Goal: Task Accomplishment & Management: Complete application form

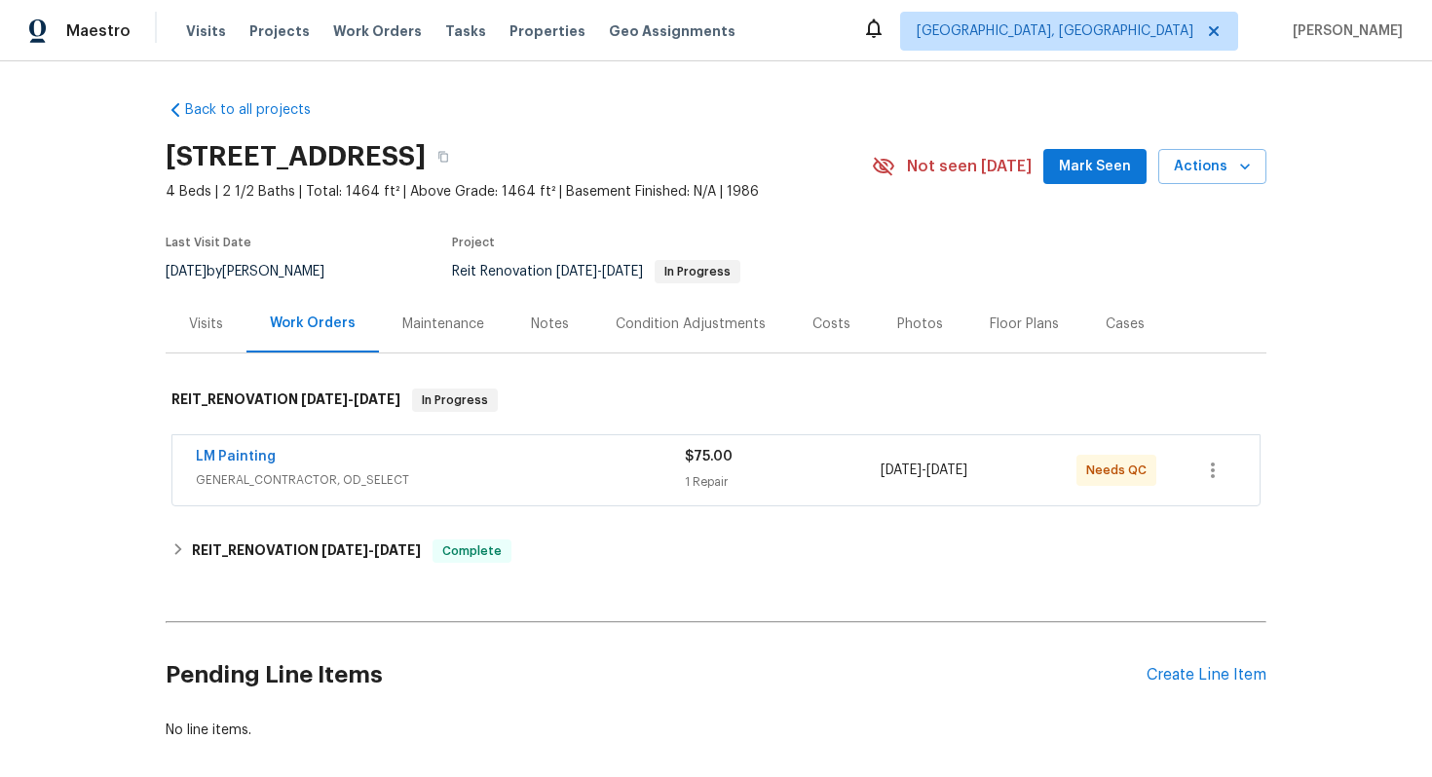
click at [500, 467] on div "LM Painting" at bounding box center [440, 458] width 489 height 23
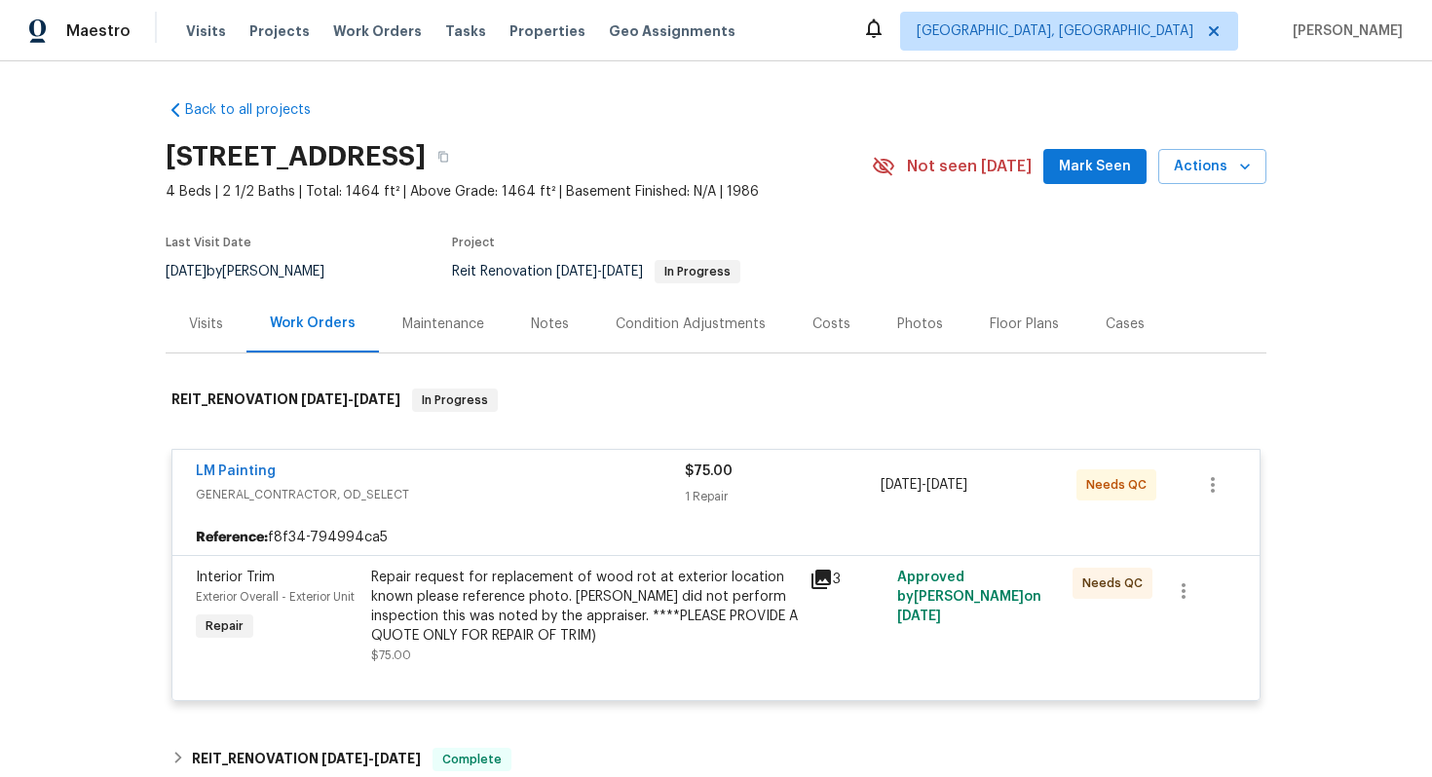
click at [550, 479] on div "LM Painting" at bounding box center [440, 473] width 489 height 23
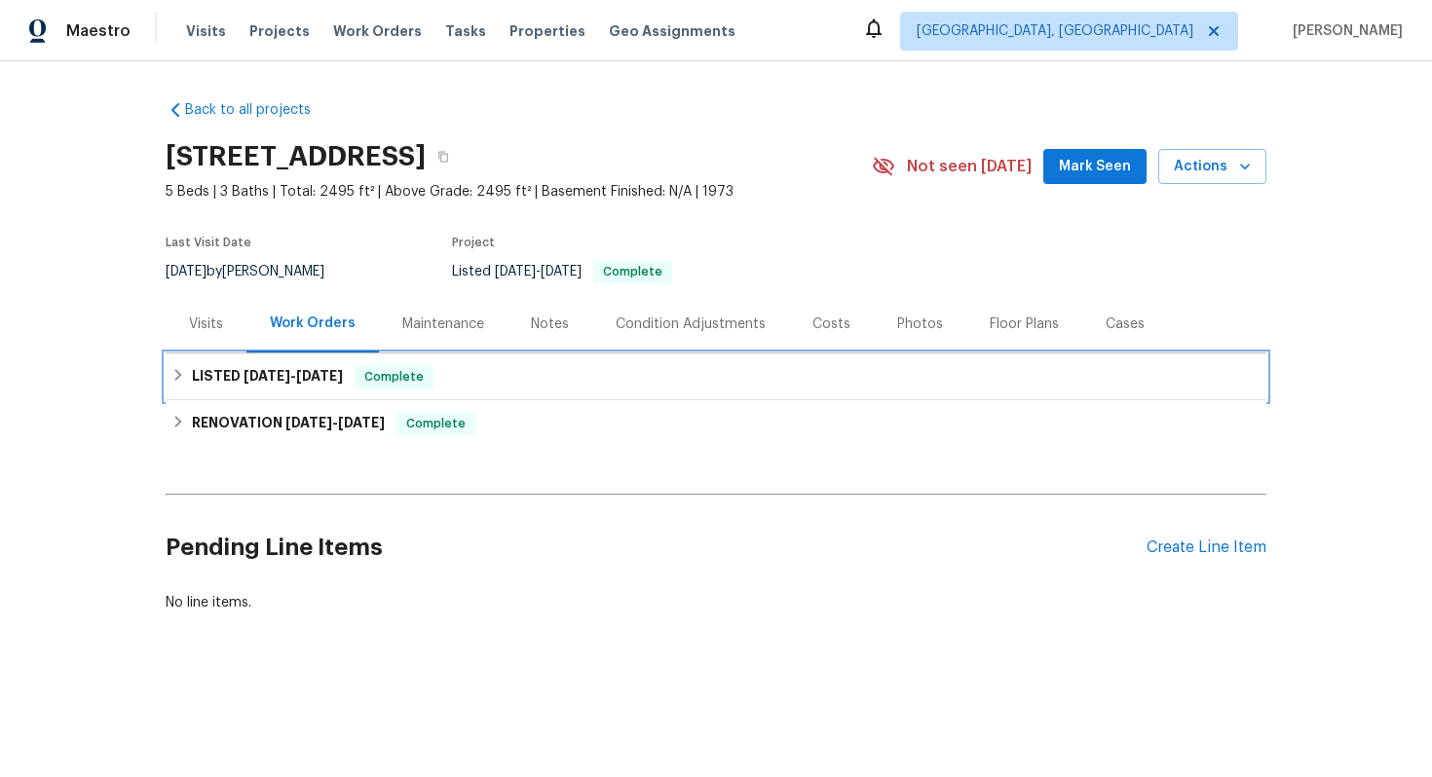
click at [315, 369] on span "8/14/25" at bounding box center [319, 376] width 47 height 14
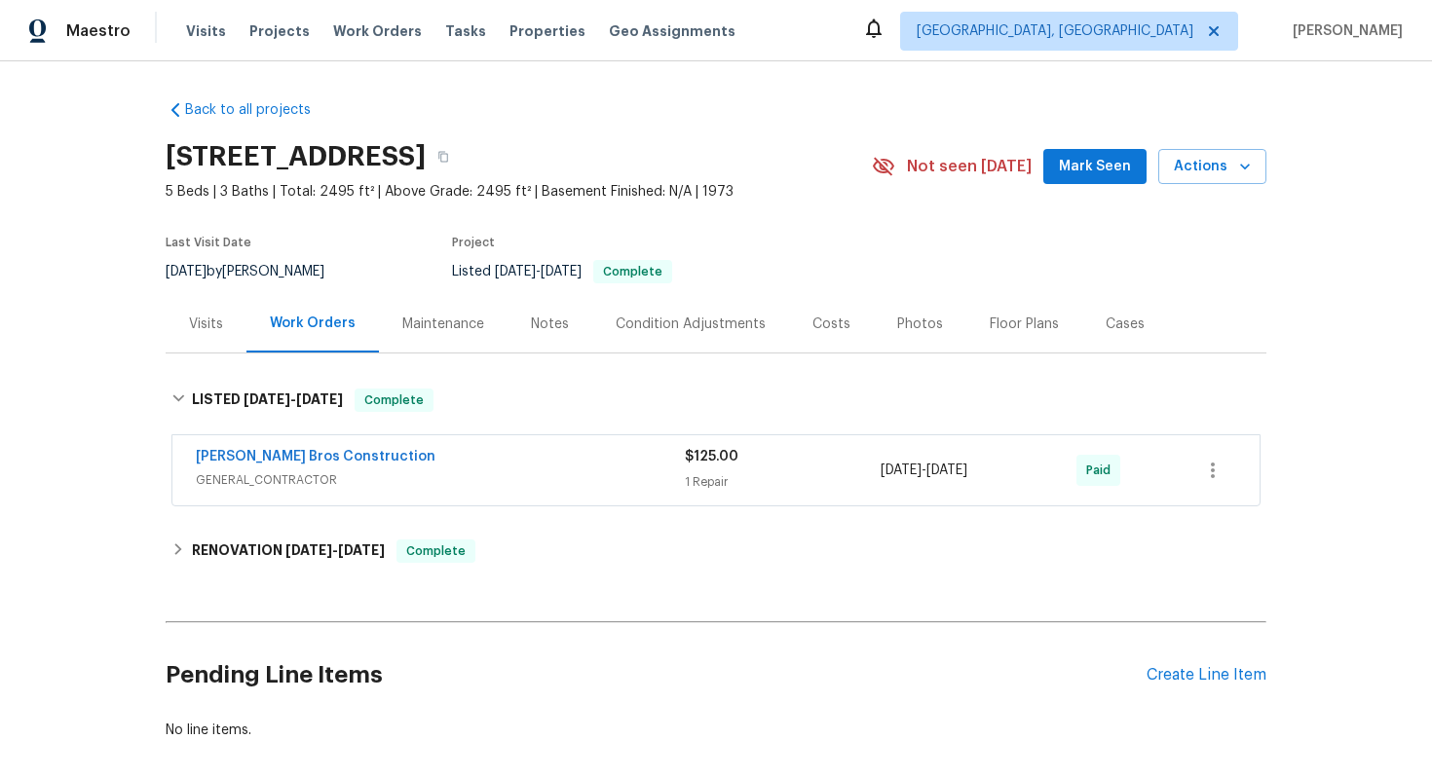
click at [509, 472] on span "GENERAL_CONTRACTOR" at bounding box center [440, 479] width 489 height 19
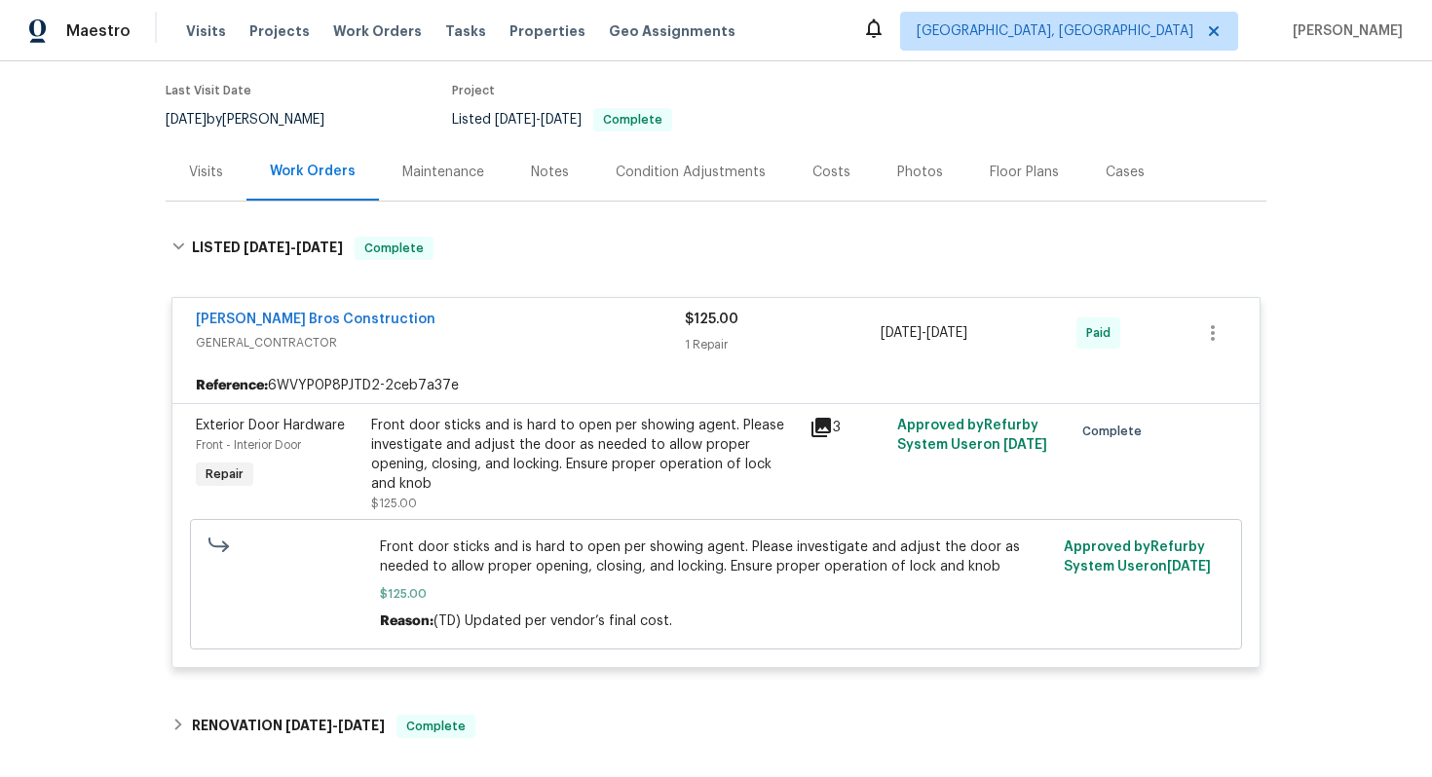
scroll to position [183, 0]
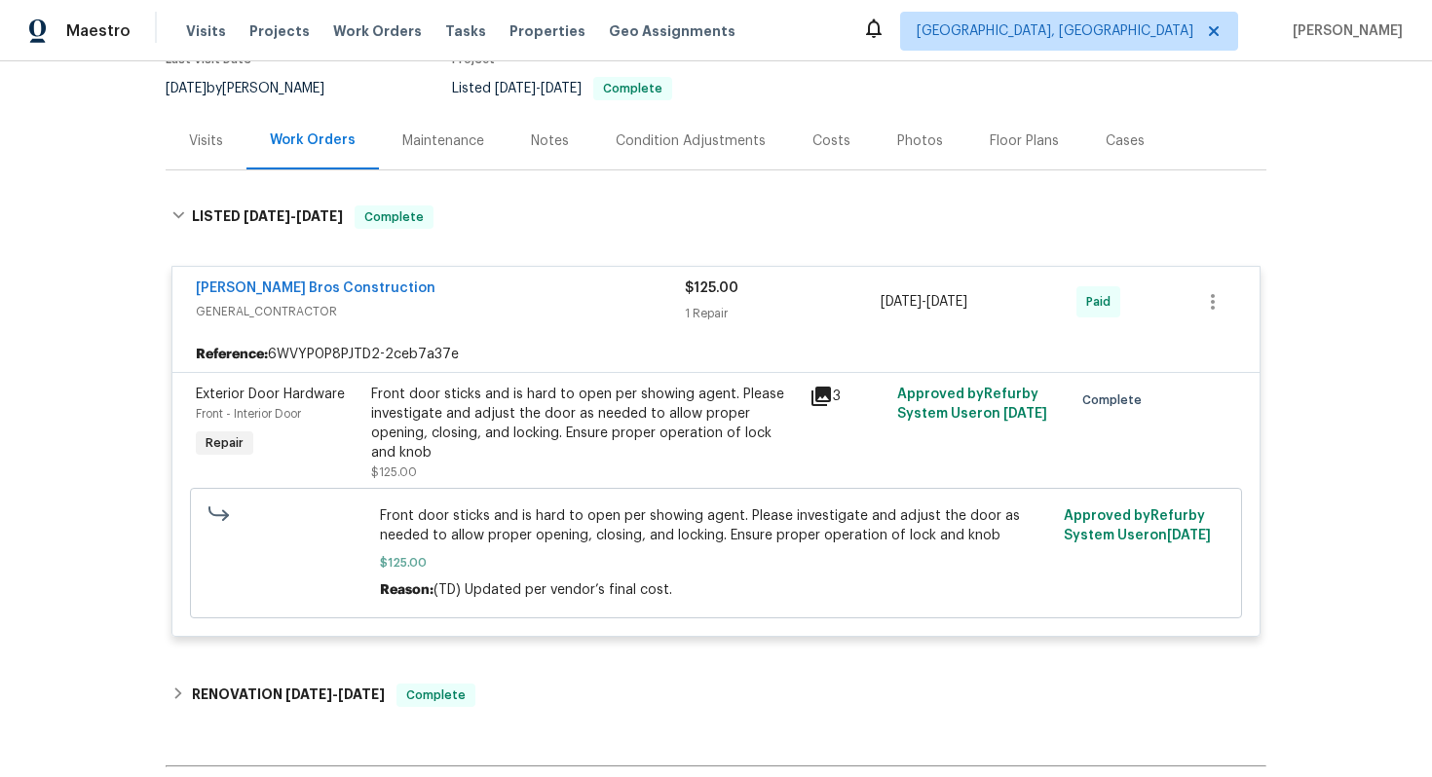
click at [522, 342] on div "Reference: 6WVYP0P8PJTD2-2ceb7a37e" at bounding box center [715, 354] width 1087 height 35
click at [191, 134] on div "Visits" at bounding box center [206, 140] width 34 height 19
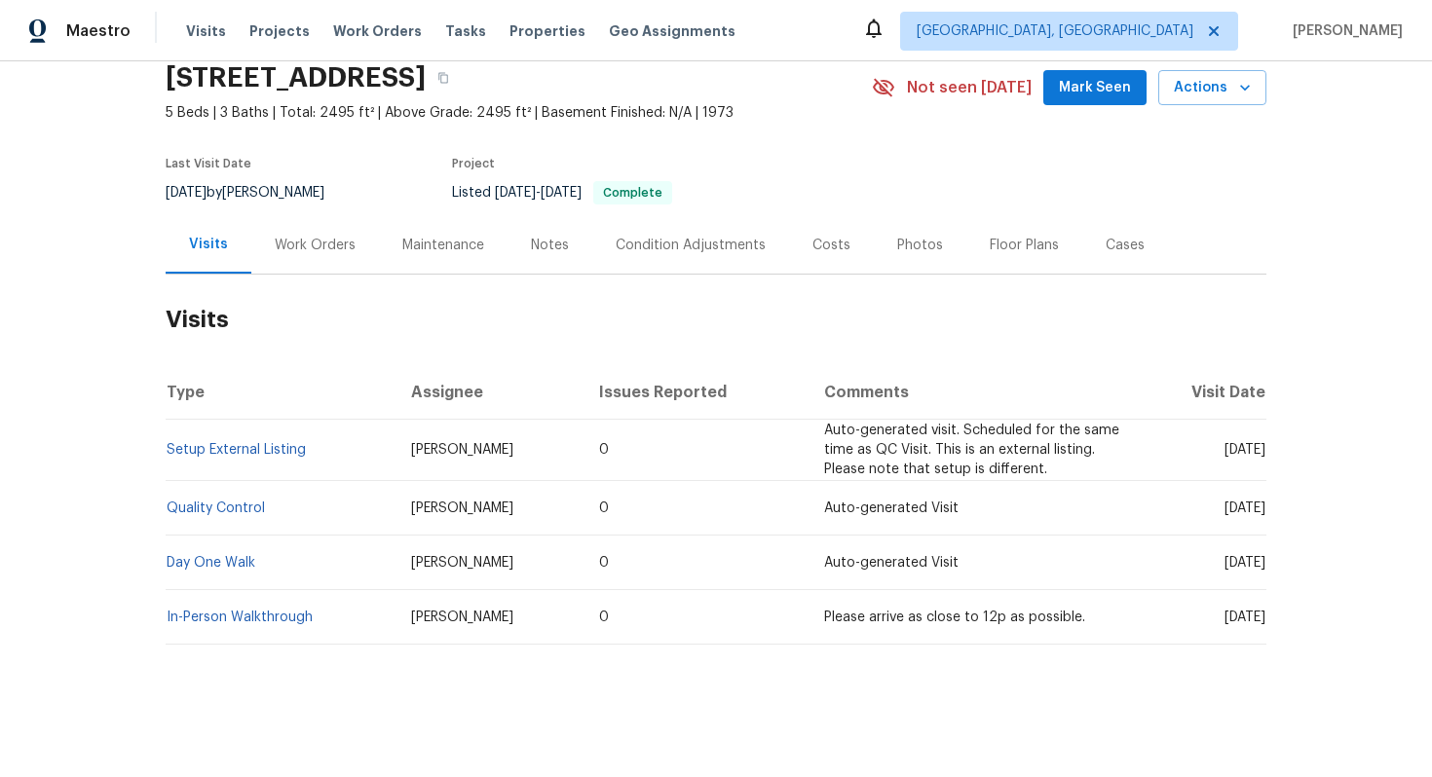
scroll to position [79, 0]
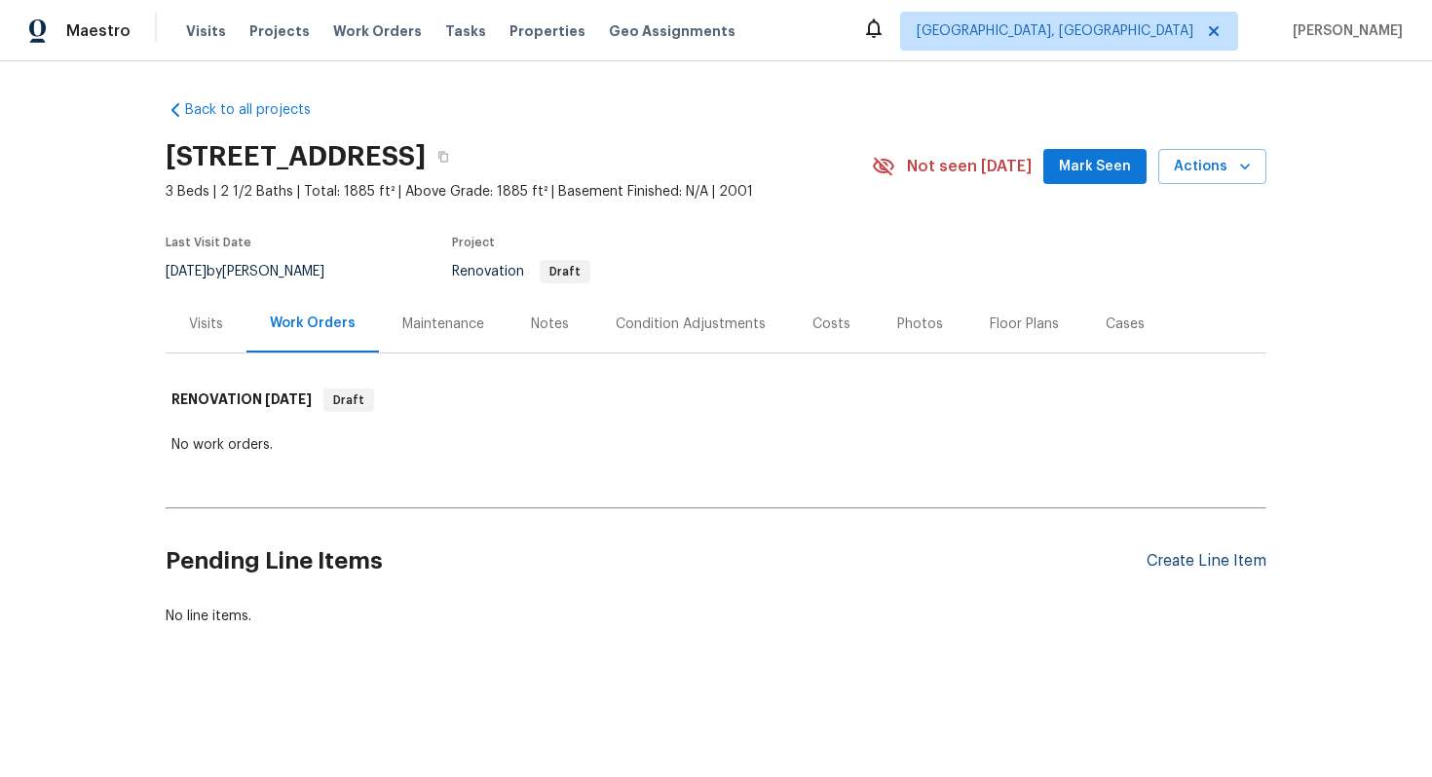
click at [1216, 562] on div "Create Line Item" at bounding box center [1206, 561] width 120 height 19
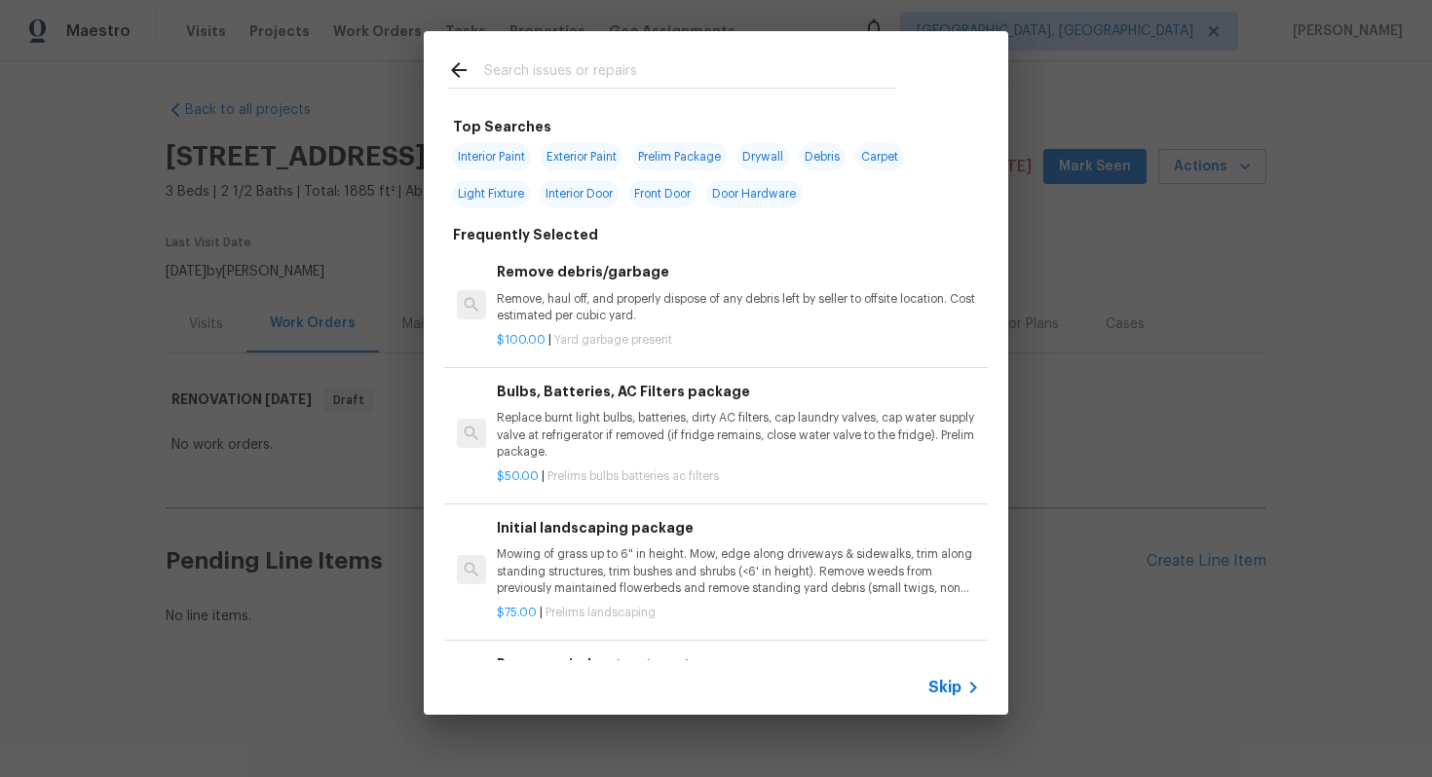
click at [959, 686] on span "Skip" at bounding box center [944, 687] width 33 height 19
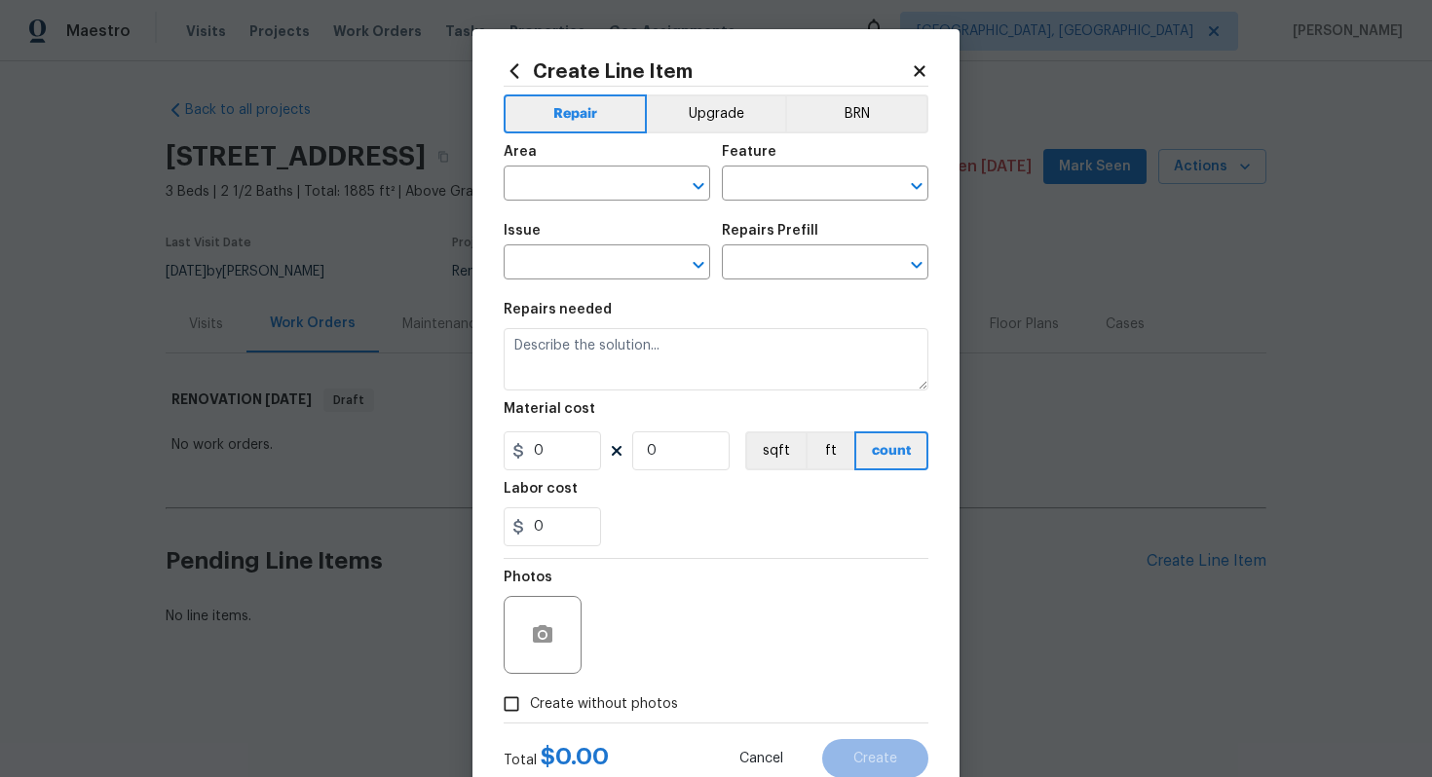
click at [587, 168] on div "Area" at bounding box center [606, 157] width 206 height 25
click at [552, 193] on input "text" at bounding box center [579, 185] width 152 height 30
click at [593, 268] on li "Interior Overall" at bounding box center [606, 261] width 206 height 32
type input "Interior Overall"
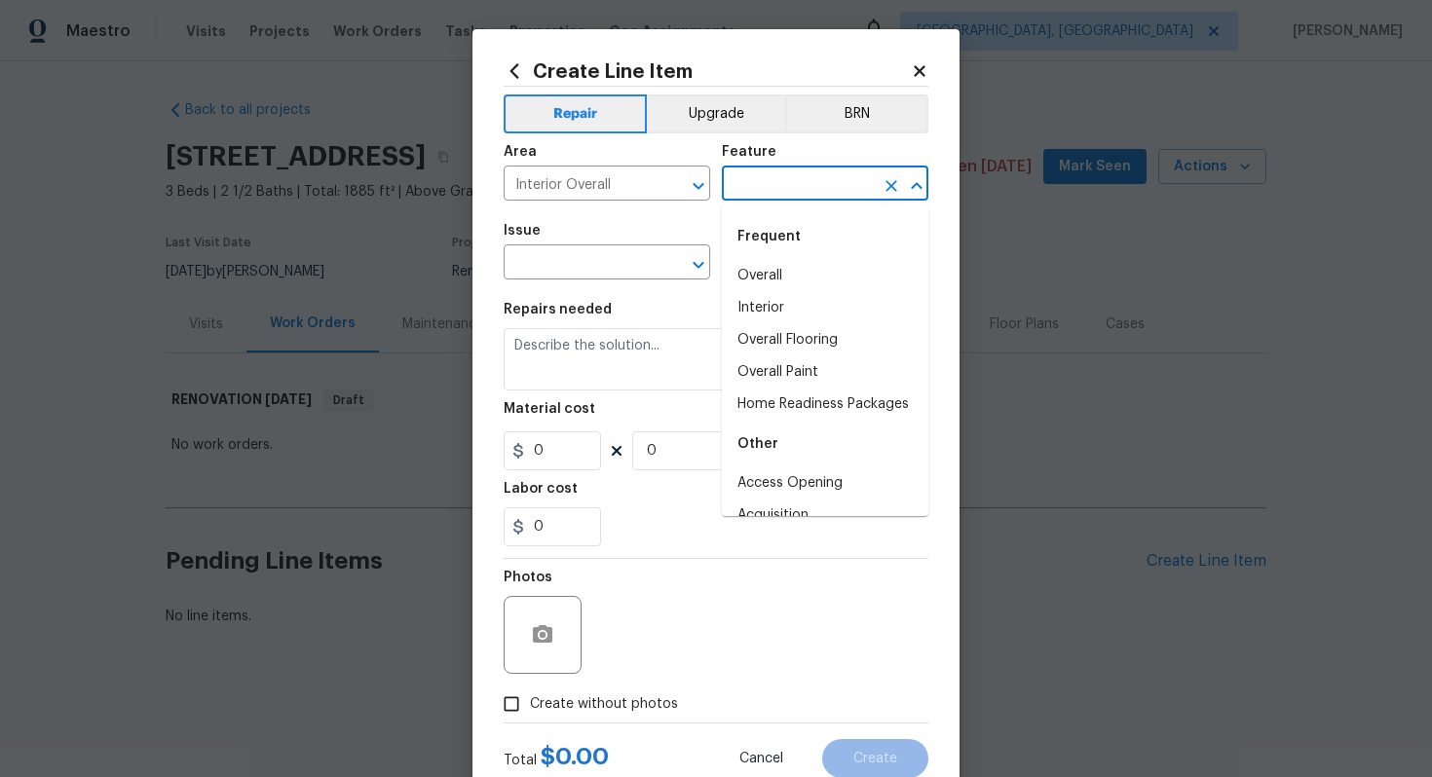
click at [751, 186] on input "text" at bounding box center [798, 185] width 152 height 30
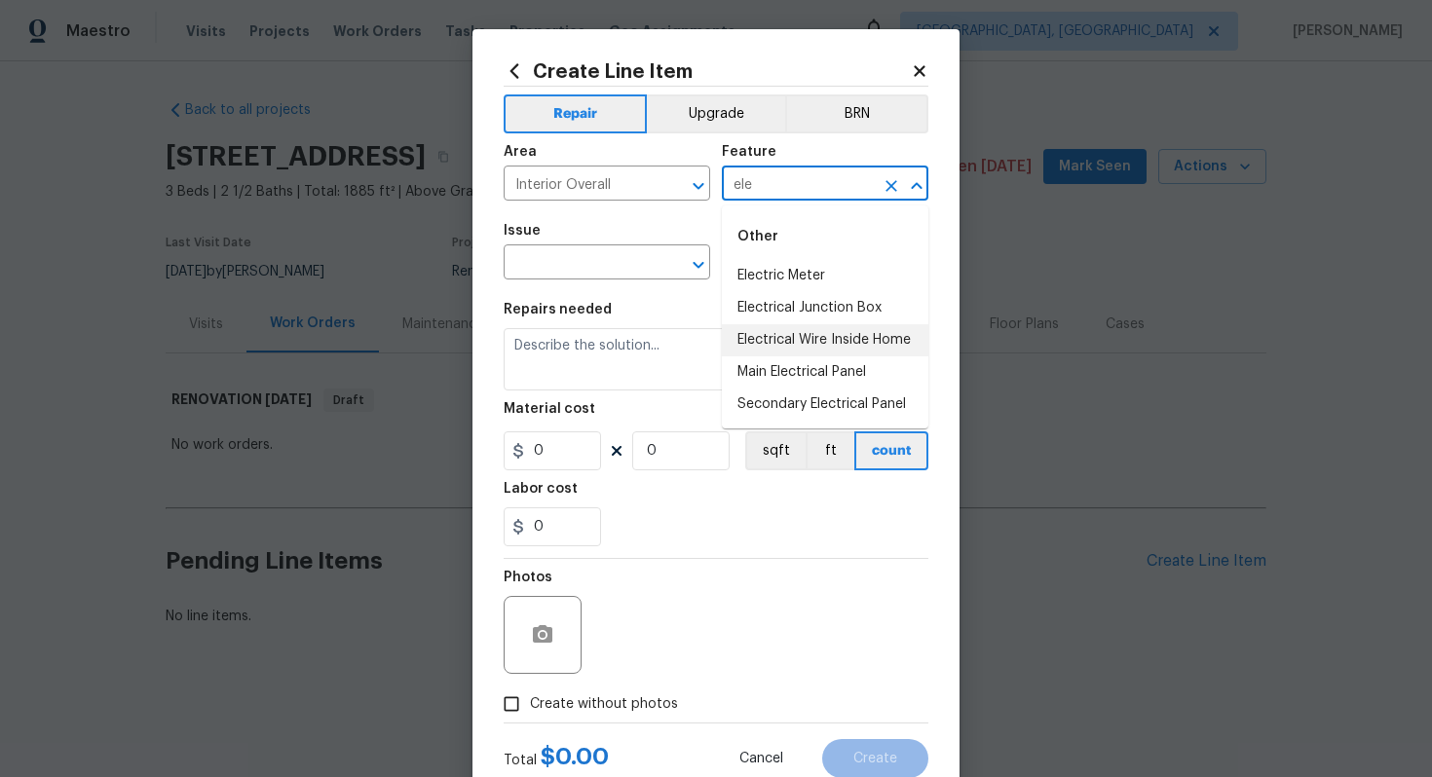
click at [814, 346] on li "Electrical Wire Inside Home" at bounding box center [825, 340] width 206 height 32
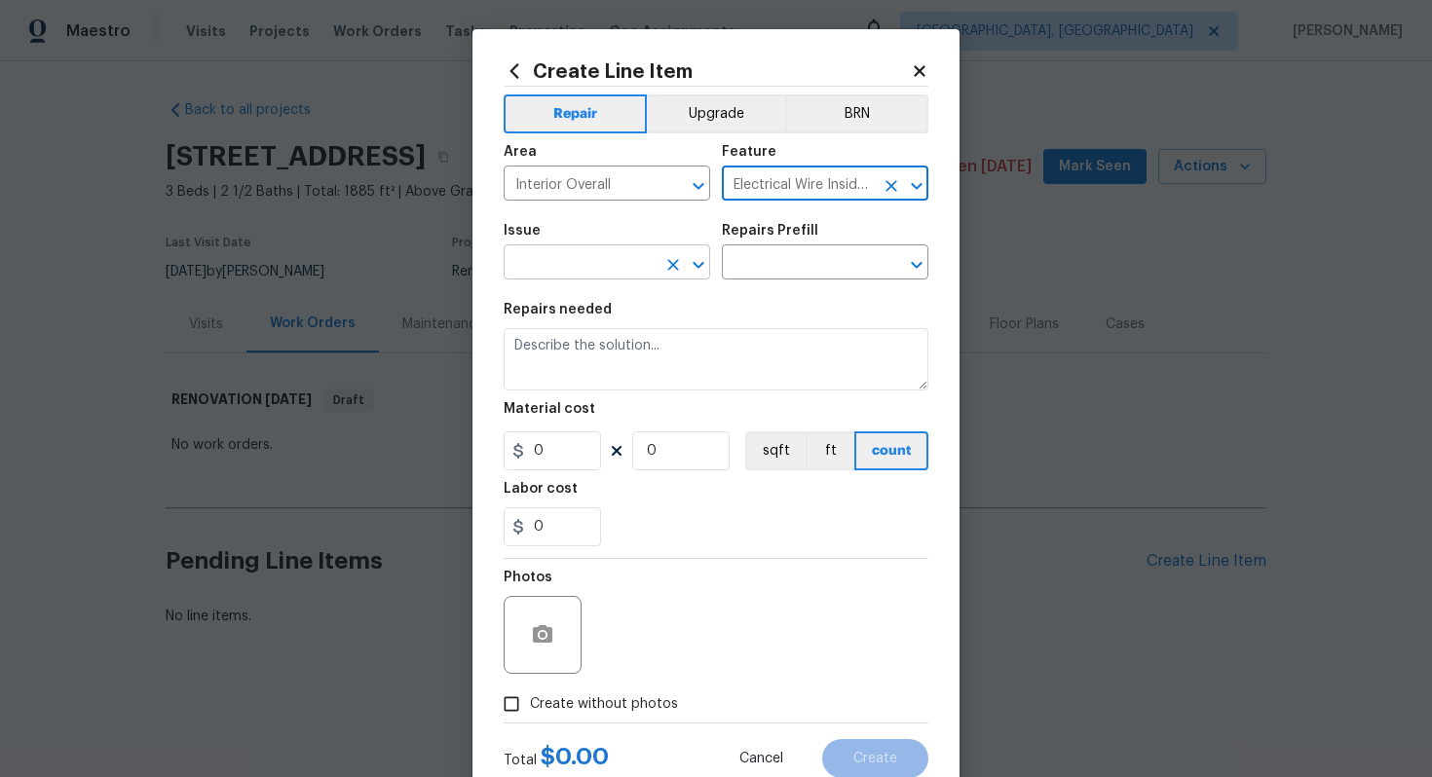
type input "Electrical Wire Inside Home"
click at [552, 258] on input "text" at bounding box center [579, 264] width 152 height 30
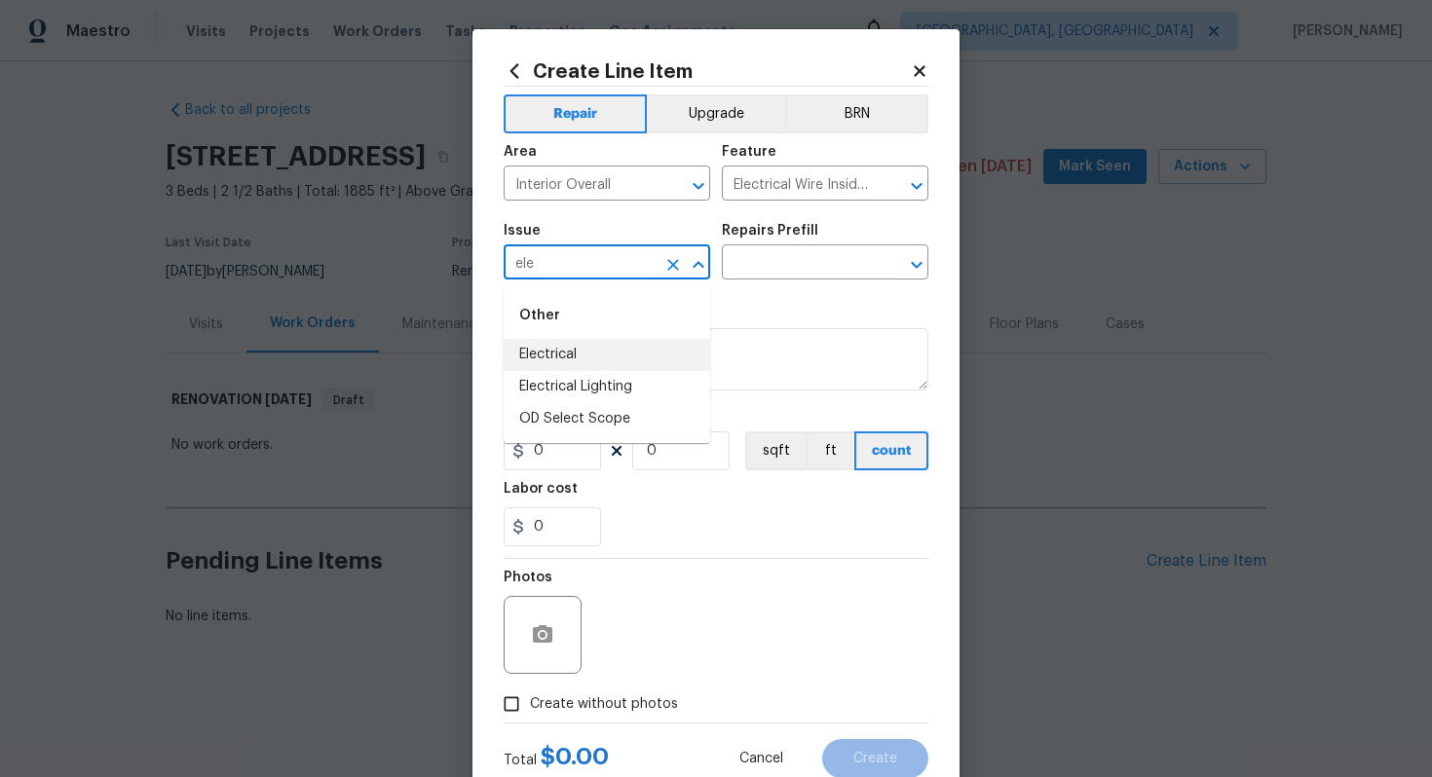
click at [584, 367] on li "Electrical" at bounding box center [606, 355] width 206 height 32
type input "Electrical"
click at [668, 259] on icon "Clear" at bounding box center [673, 265] width 12 height 12
click at [604, 390] on li "Electrical Lighting" at bounding box center [606, 387] width 206 height 32
type input "Electrical Lighting"
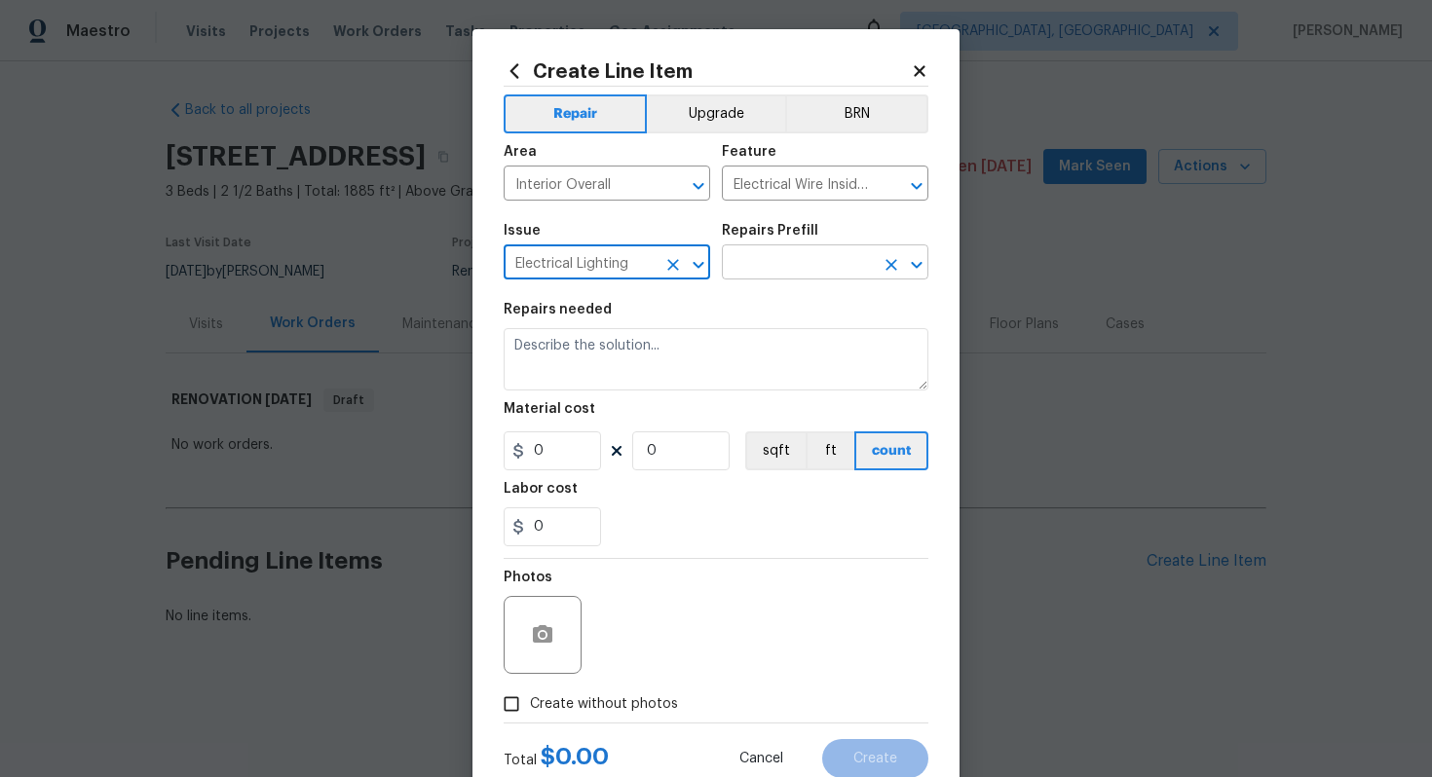
click at [825, 253] on input "text" at bounding box center [798, 264] width 152 height 30
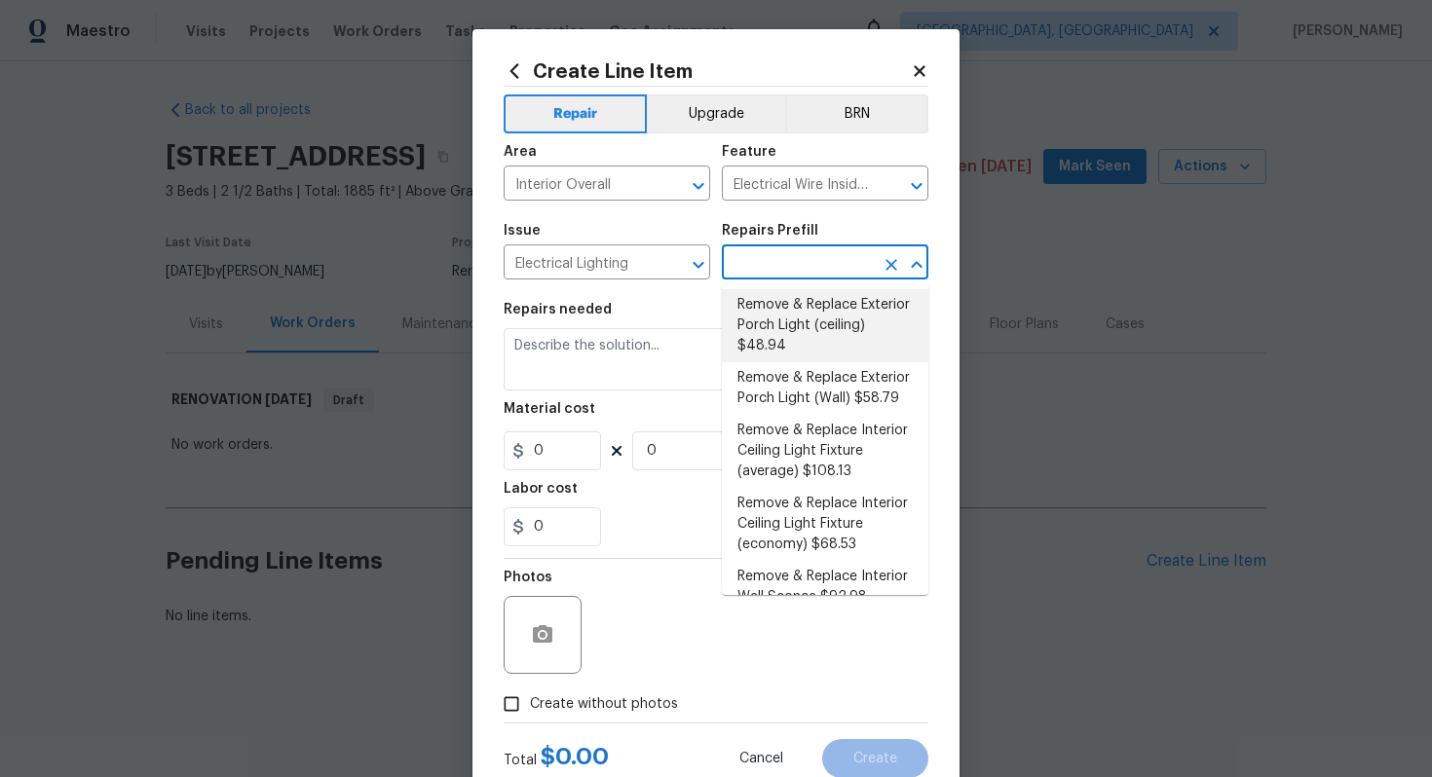
scroll to position [460, 0]
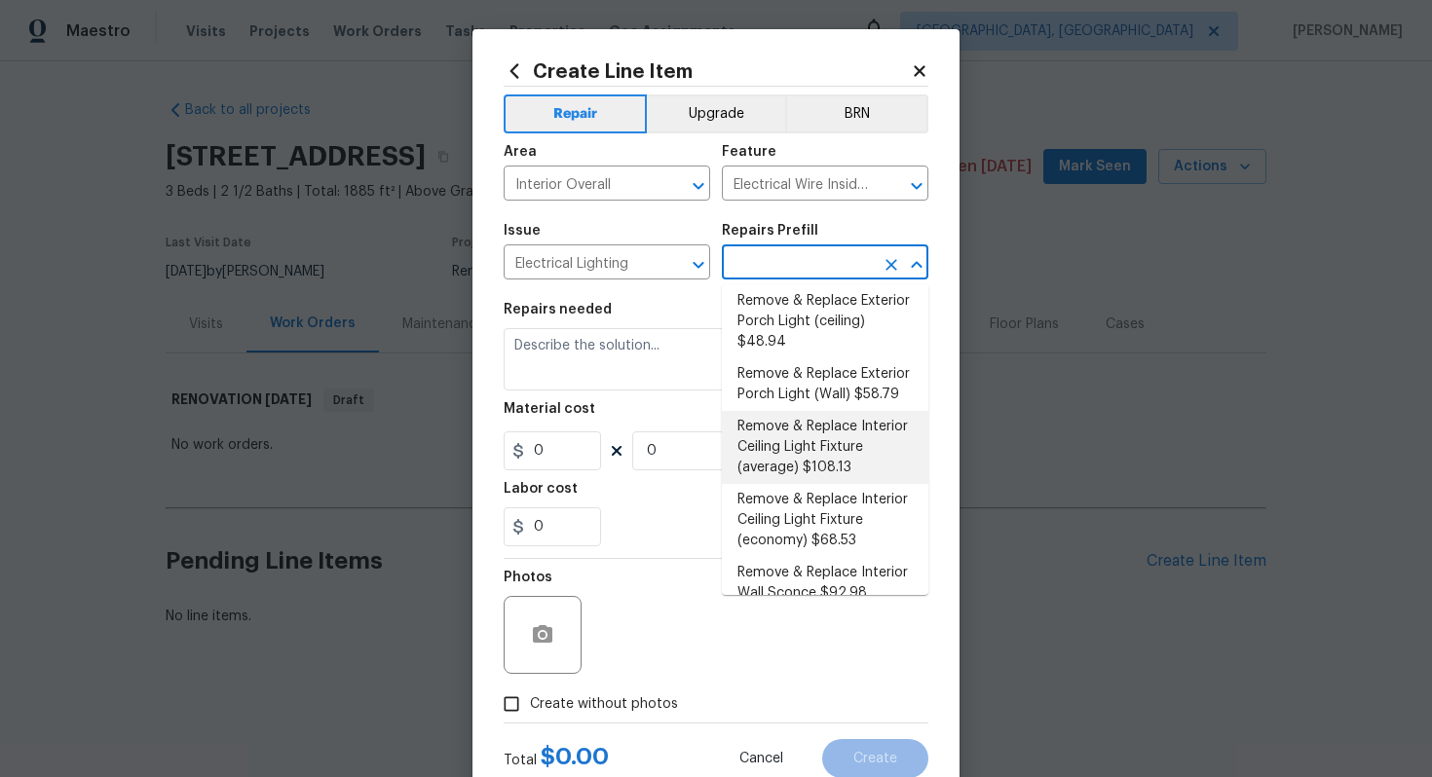
click at [880, 441] on li "Remove & Replace Interior Ceiling Light Fixture (average) $108.13" at bounding box center [825, 447] width 206 height 73
type input "Remove & Replace Interior Ceiling Light Fixture (average) $108.13"
type textarea "Remove the existing interior ceiling light fixture and replace it with new AVER…"
type input "108.13"
type input "1"
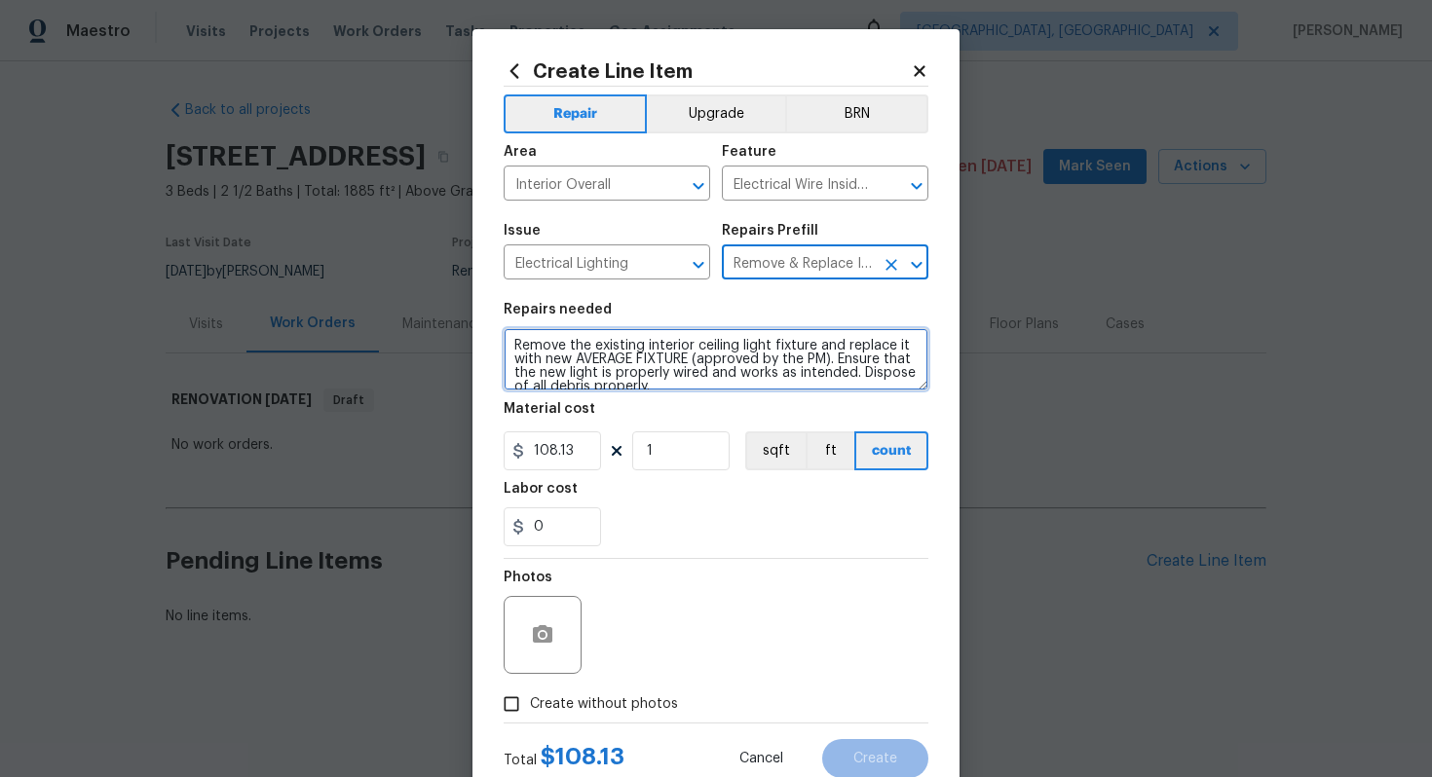
click at [503, 347] on textarea "Remove the existing interior ceiling light fixture and replace it with new AVER…" at bounding box center [715, 359] width 425 height 62
type textarea "#sala - Remove the existing interior ceiling light fixture and replace it with …"
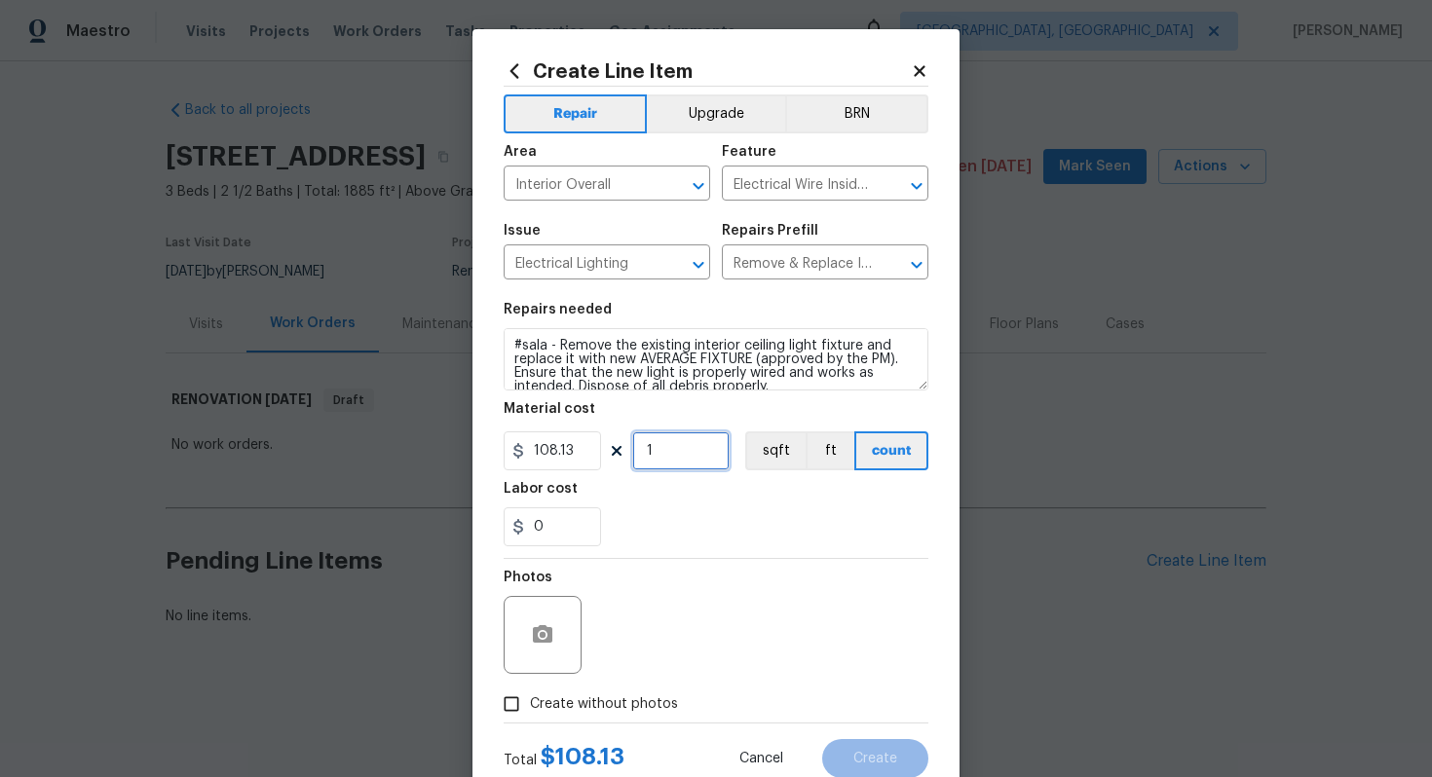
click at [664, 447] on input "1" at bounding box center [680, 450] width 97 height 39
type input "15"
click at [637, 708] on span "Create without photos" at bounding box center [604, 704] width 148 height 20
click at [530, 708] on input "Create without photos" at bounding box center [511, 704] width 37 height 37
checkbox input "true"
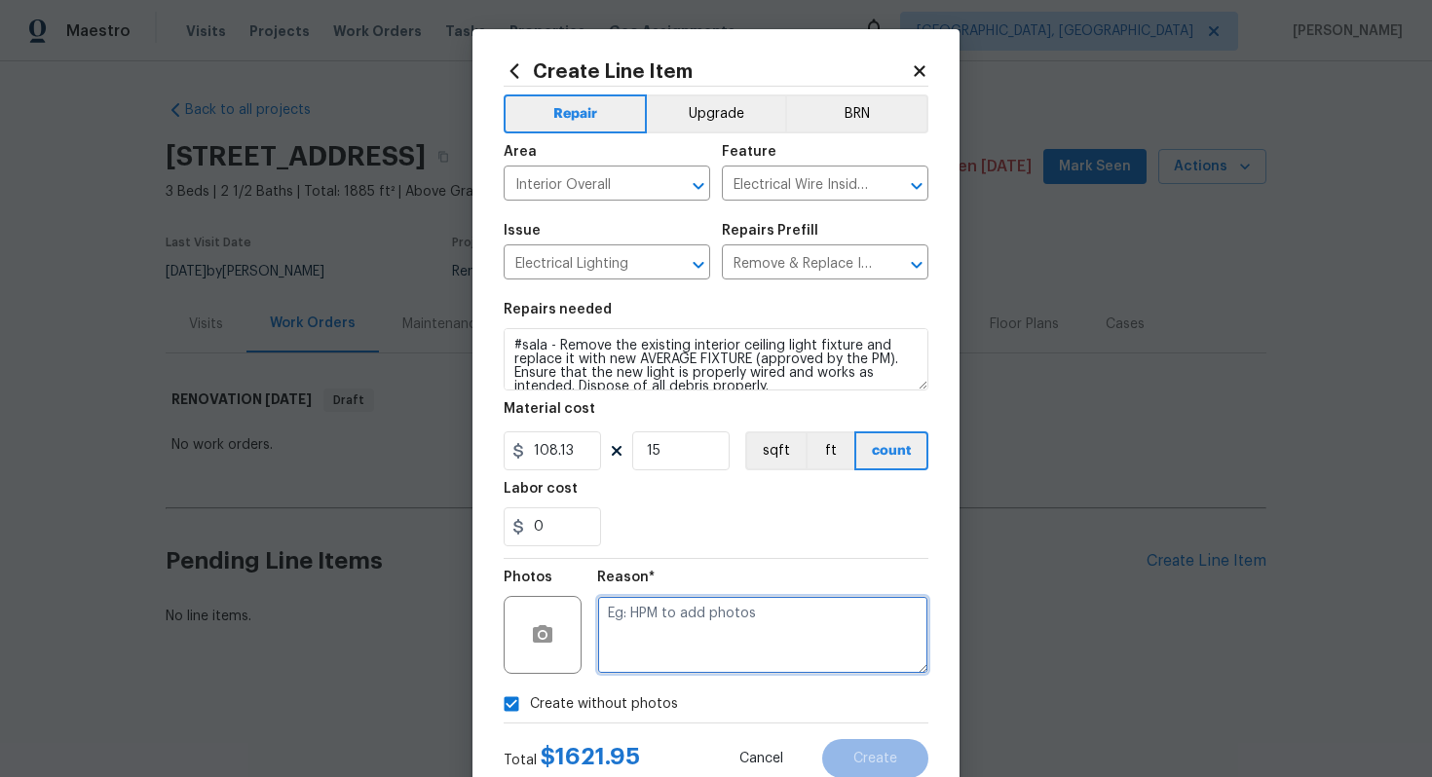
click at [651, 657] on textarea at bounding box center [762, 635] width 331 height 78
type textarea "n/a"
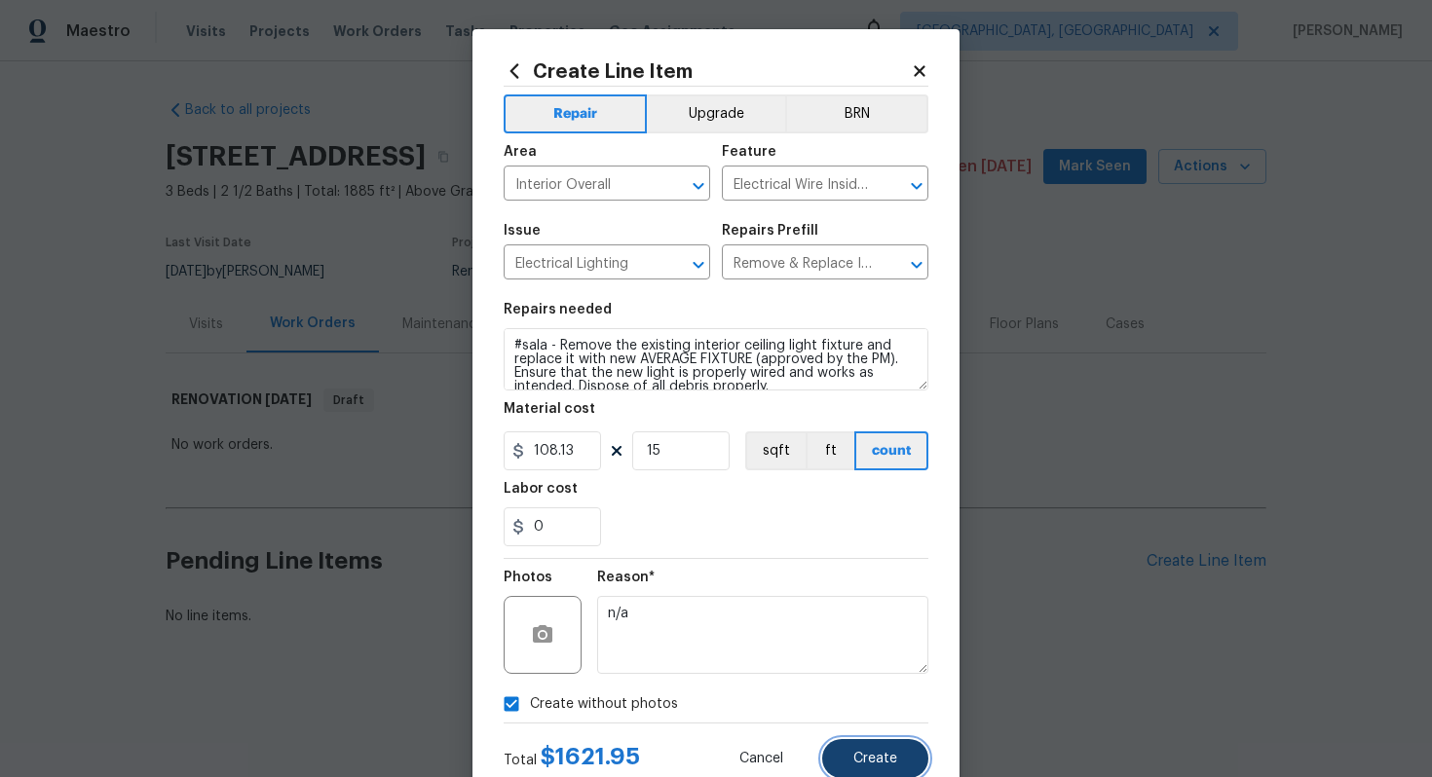
click at [883, 754] on span "Create" at bounding box center [875, 759] width 44 height 15
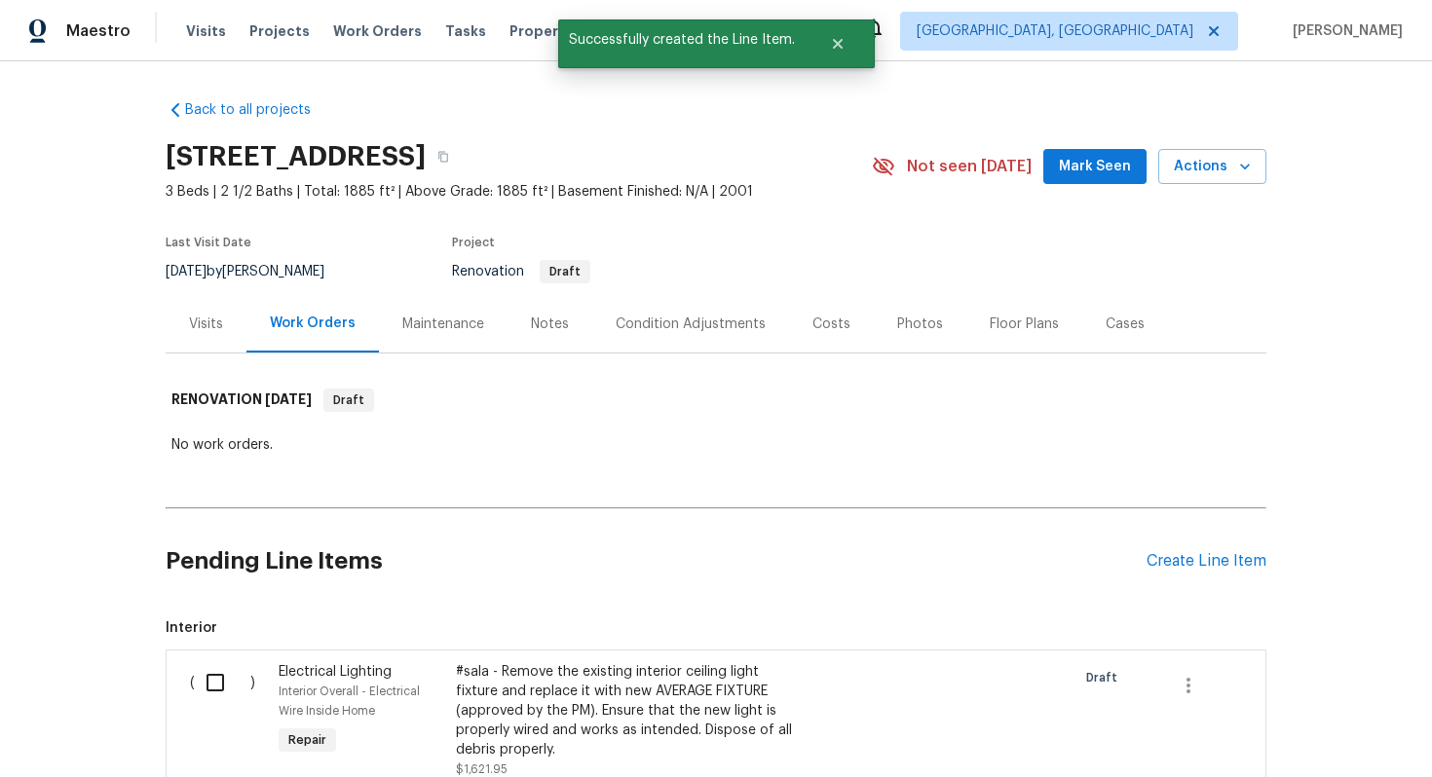
click at [1215, 559] on div "Create Line Item" at bounding box center [1206, 561] width 120 height 19
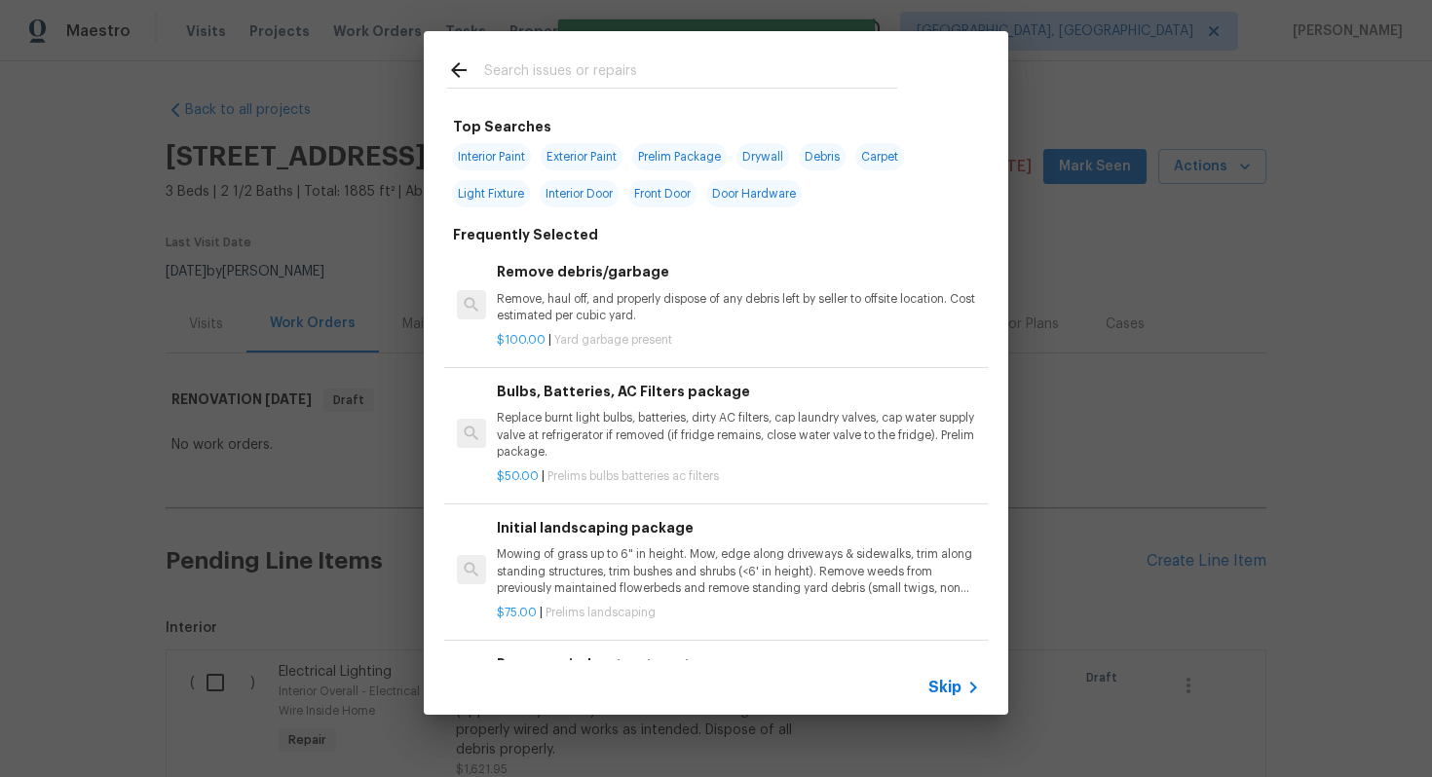
click at [946, 686] on span "Skip" at bounding box center [944, 687] width 33 height 19
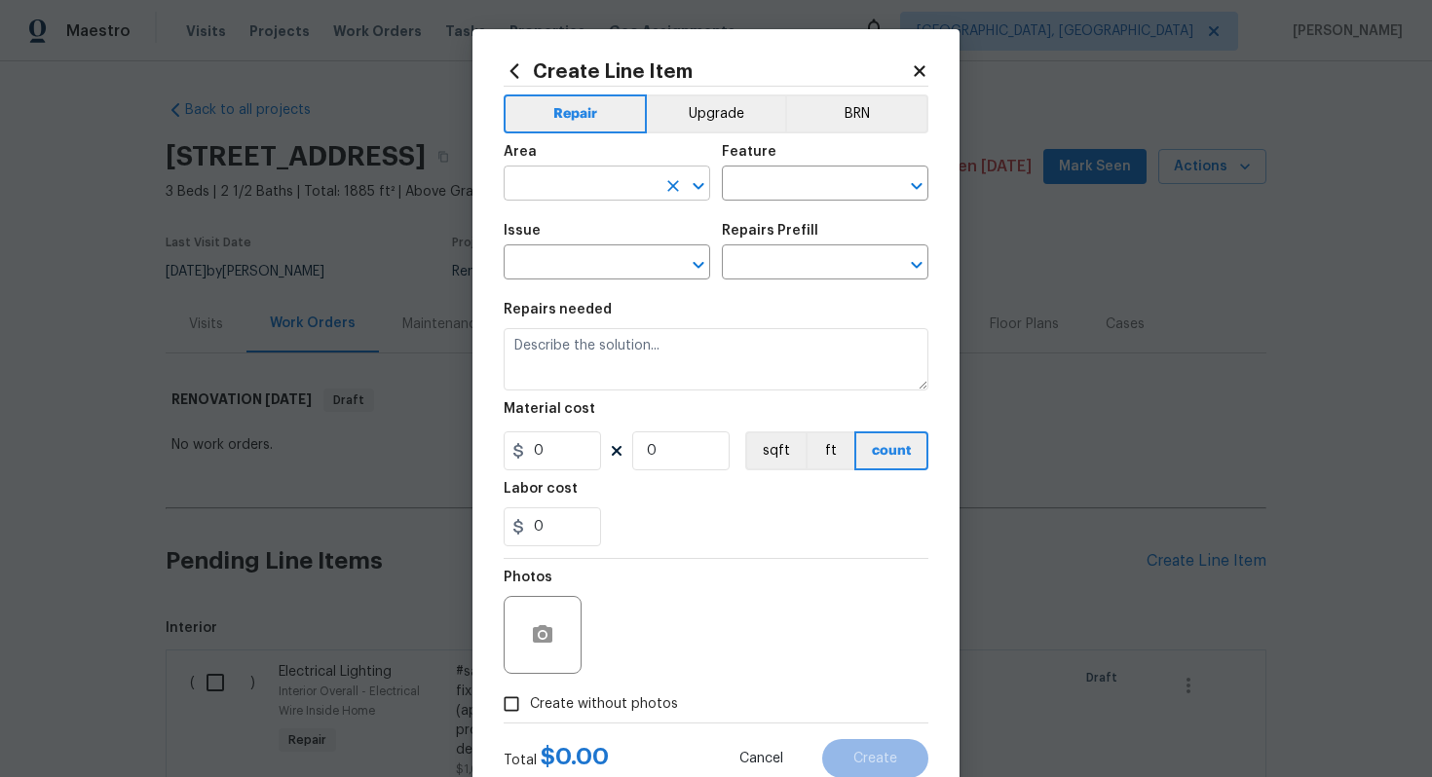
click at [601, 194] on input "text" at bounding box center [579, 185] width 152 height 30
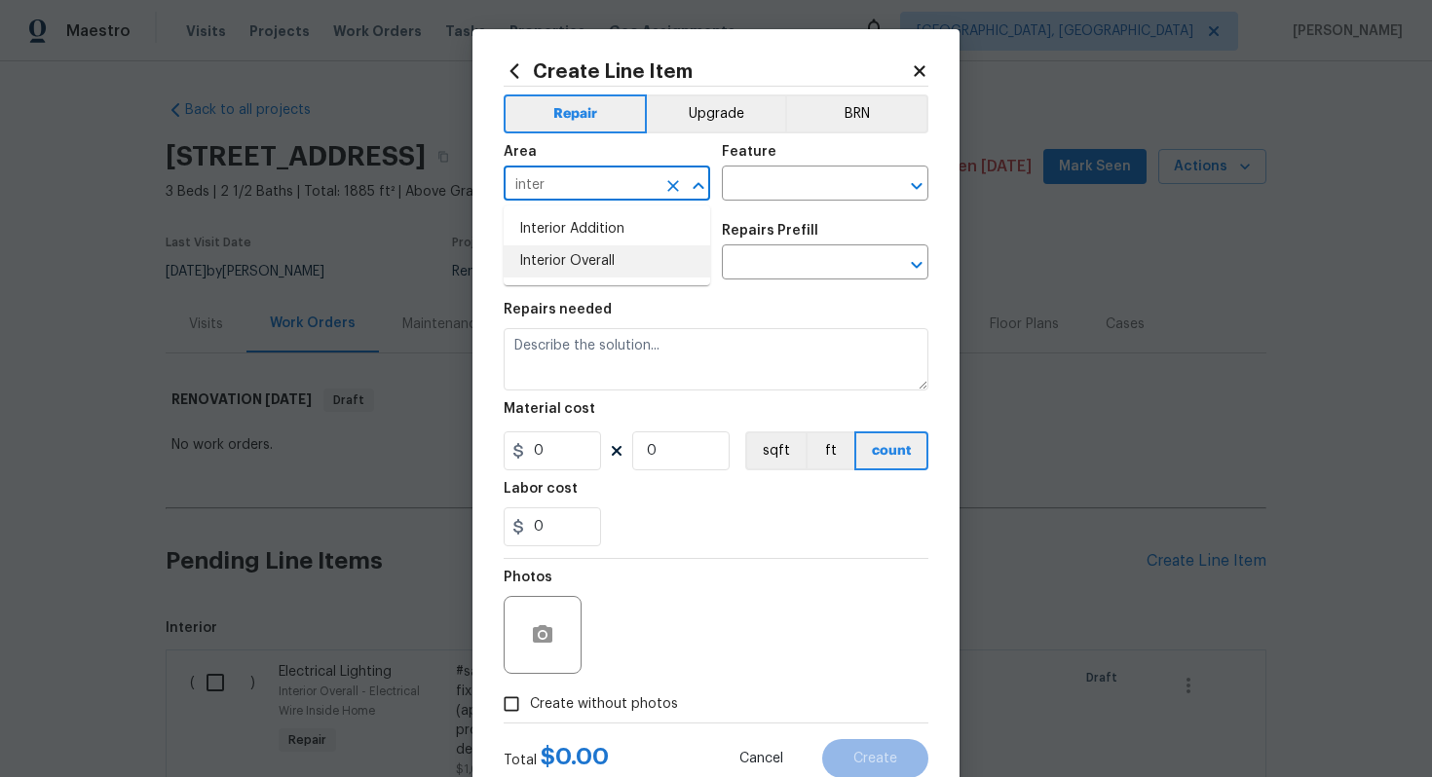
click at [614, 261] on li "Interior Overall" at bounding box center [606, 261] width 206 height 32
type input "Interior Overall"
click at [800, 189] on input "text" at bounding box center [798, 185] width 152 height 30
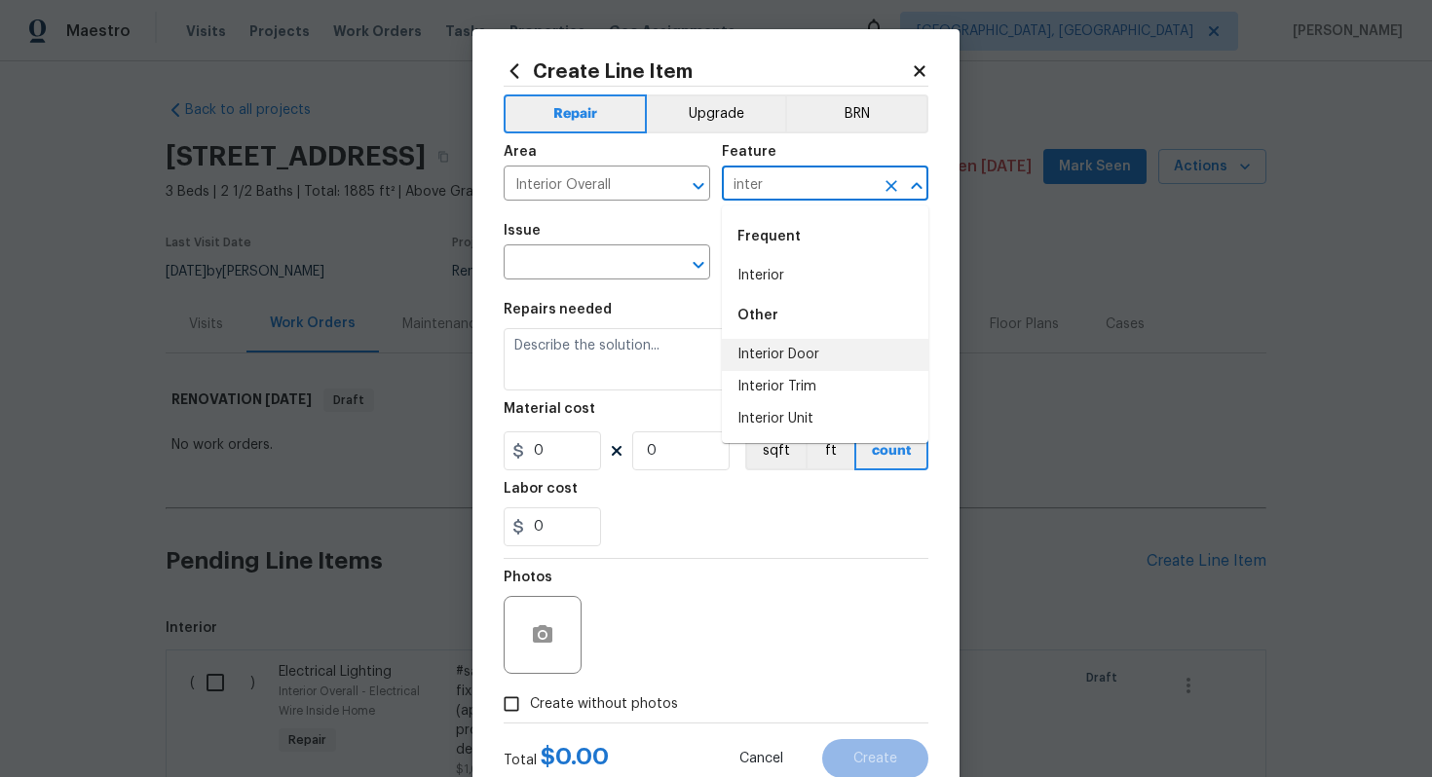
click at [802, 354] on li "Interior Door" at bounding box center [825, 355] width 206 height 32
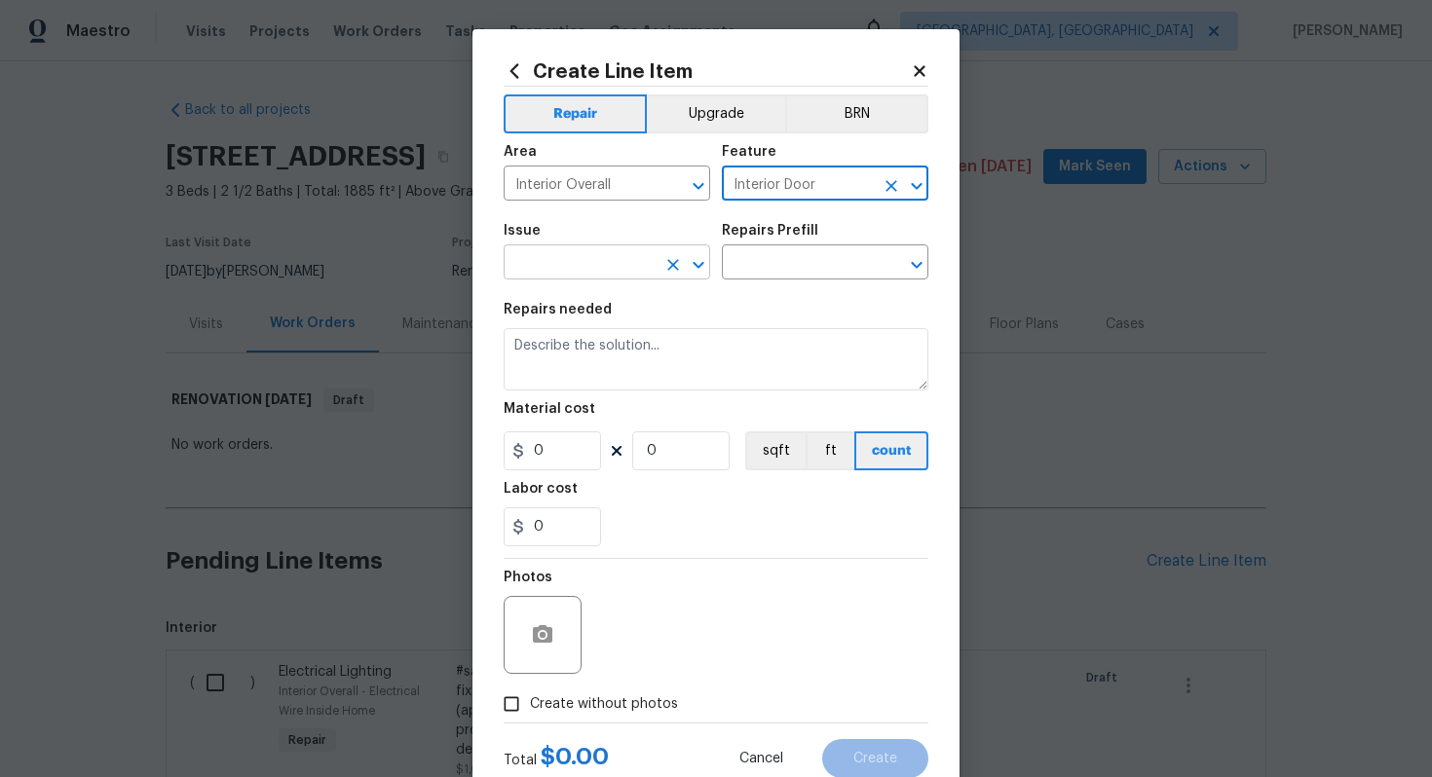
type input "Interior Door"
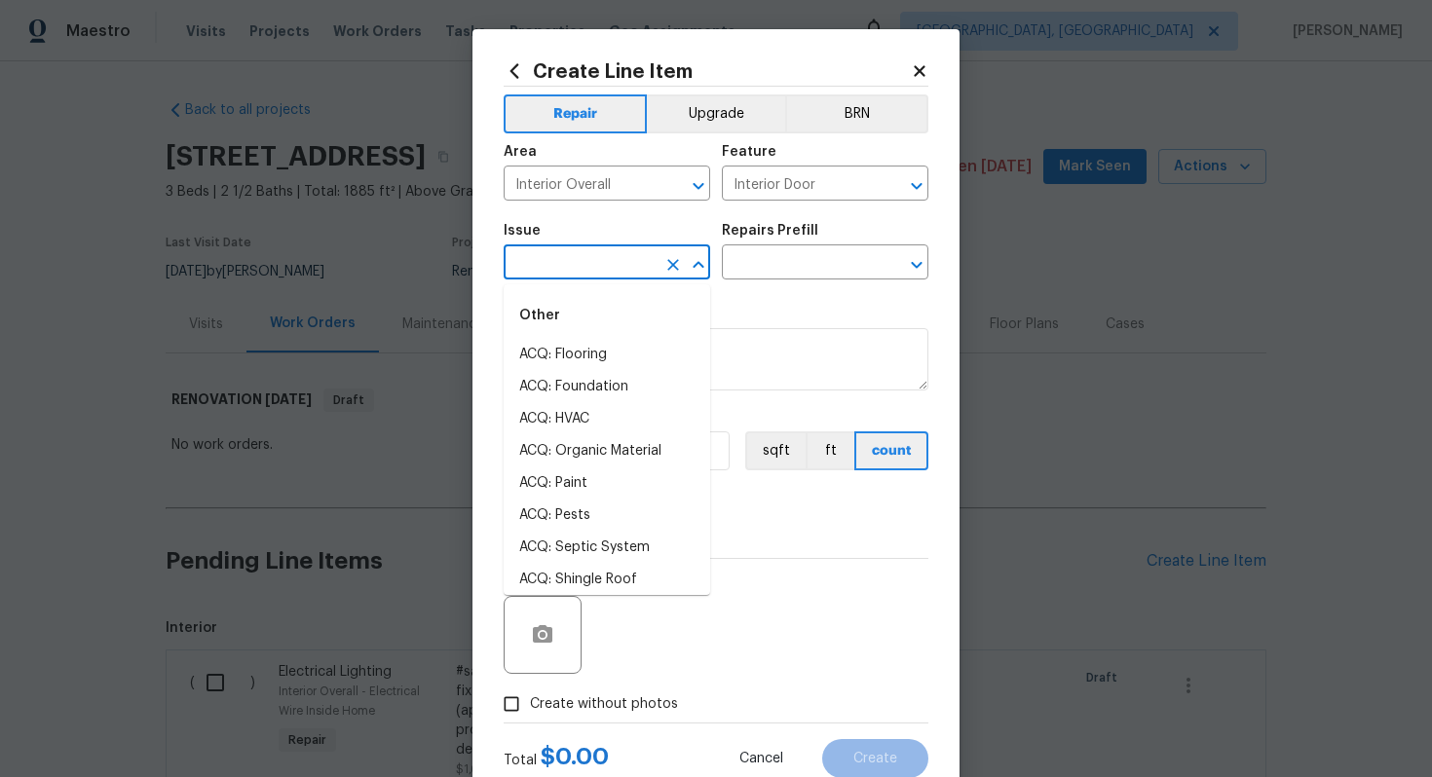
click at [556, 274] on input "text" at bounding box center [579, 264] width 152 height 30
click at [635, 479] on li "Interior Door Hardware" at bounding box center [606, 483] width 206 height 32
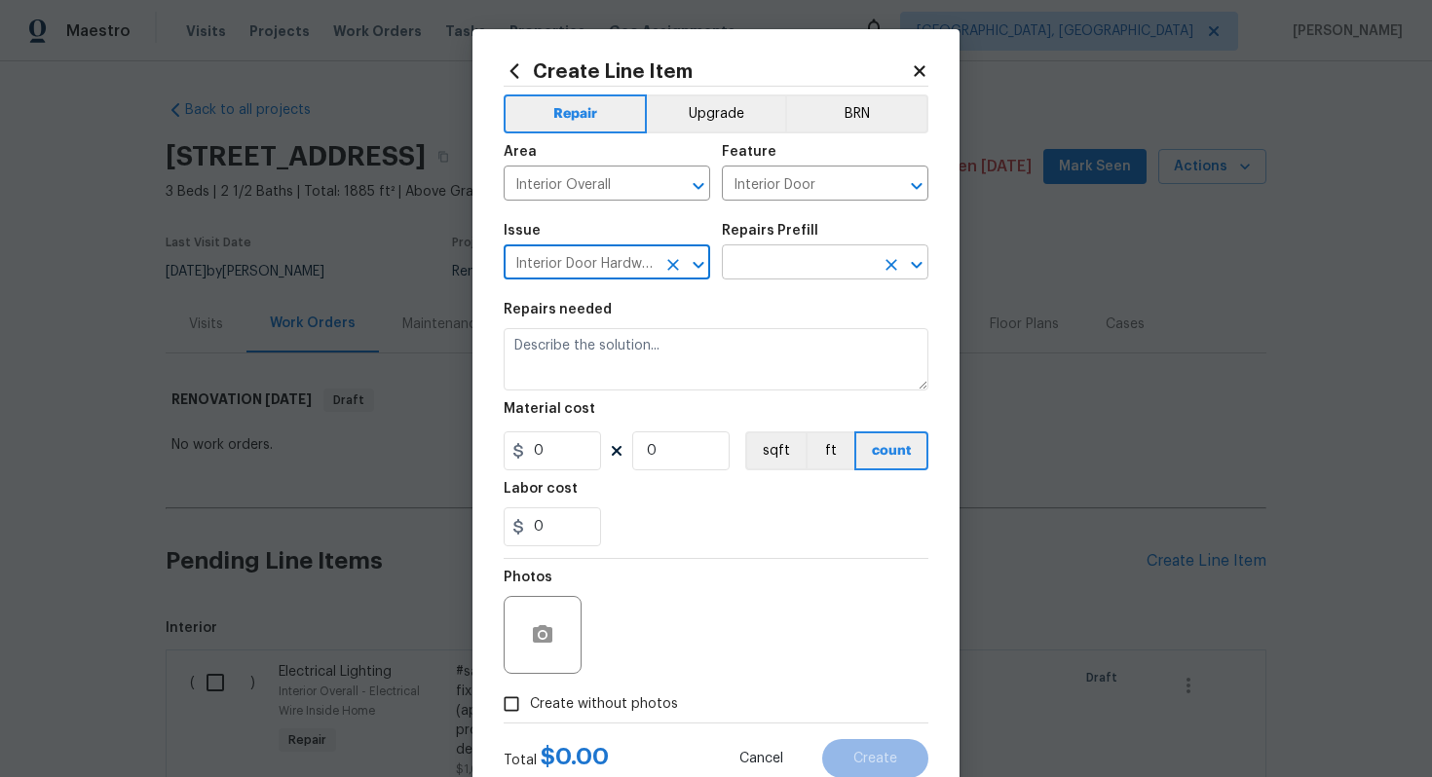
type input "Interior Door Hardware"
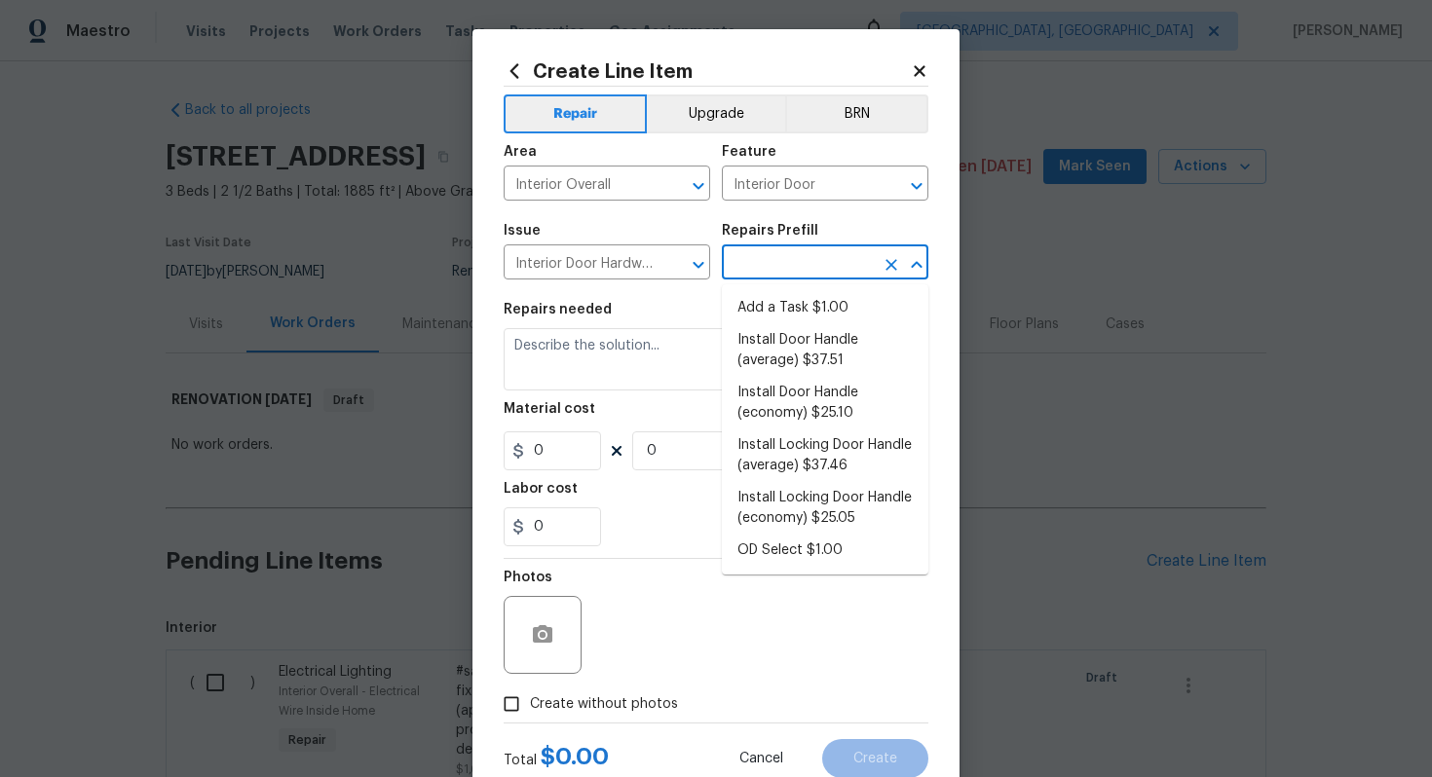
click at [796, 272] on input "text" at bounding box center [798, 264] width 152 height 30
click at [818, 343] on li "Install Door Handle (average) $37.51" at bounding box center [825, 350] width 206 height 53
type input "Install Door Handle (average) $37.51"
type textarea "Remove the existing interior door handle (if present). Install a new (average) …"
type input "37.51"
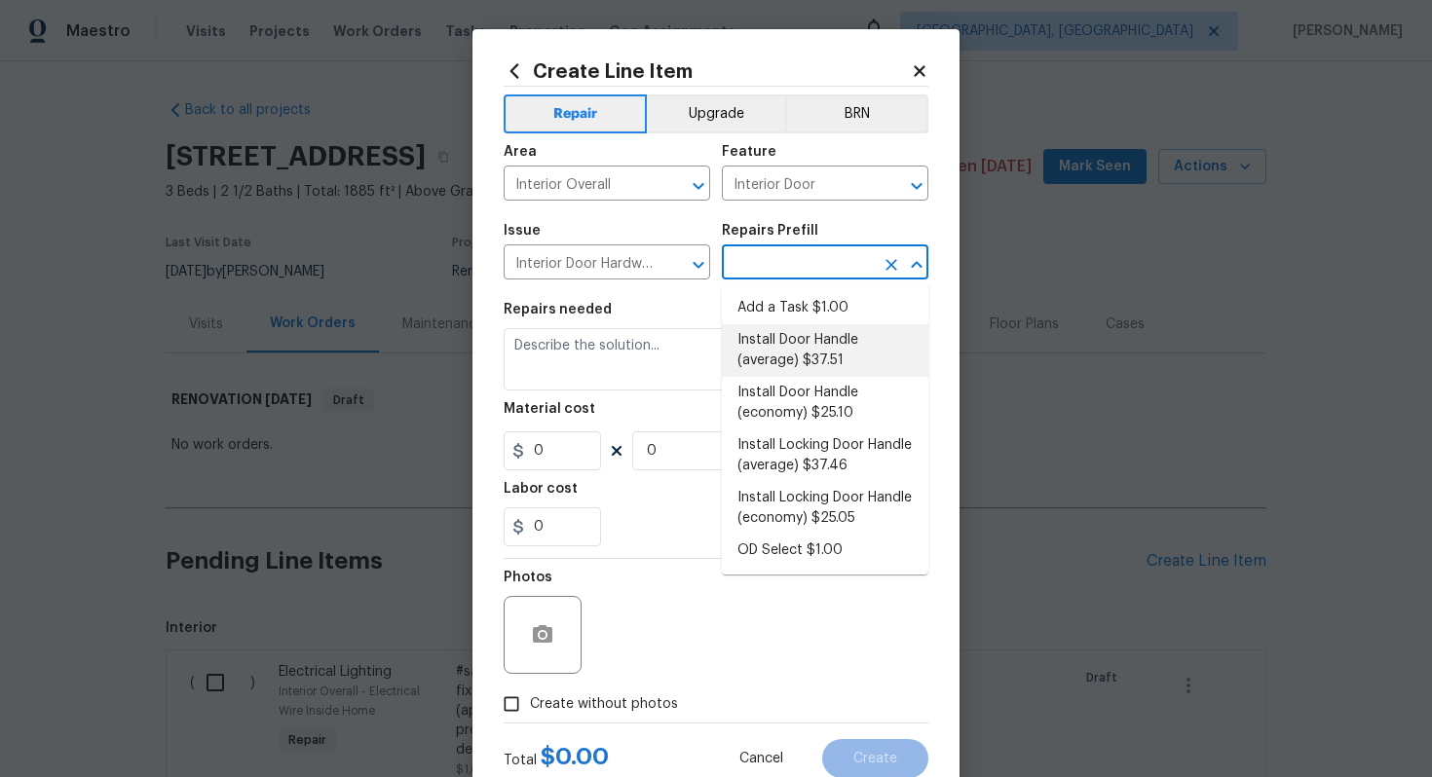
type input "1"
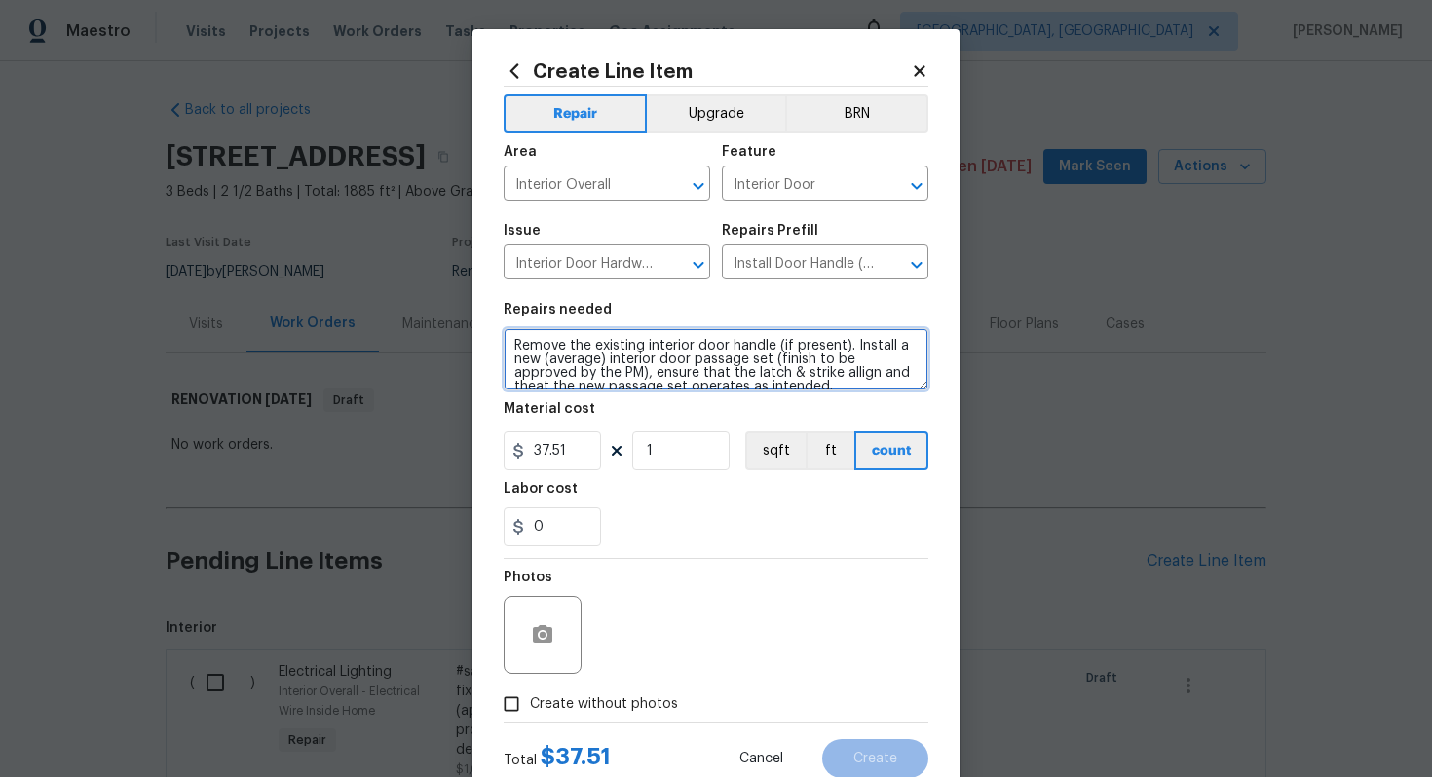
click at [504, 344] on textarea "Remove the existing interior door handle (if present). Install a new (average) …" at bounding box center [715, 359] width 425 height 62
type textarea "#sala - Remove the existing interior door handle (if present). Install a new (a…"
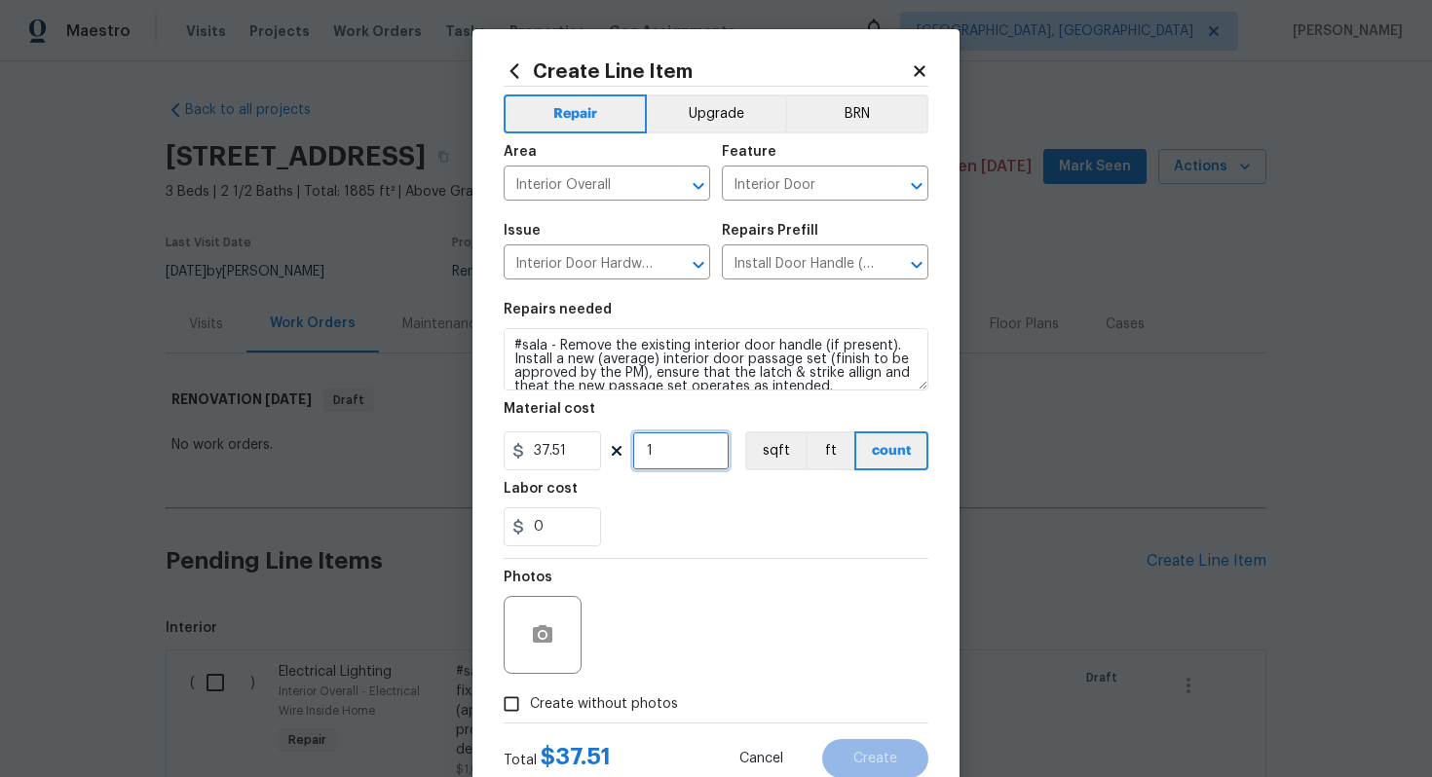
click at [692, 449] on input "1" at bounding box center [680, 450] width 97 height 39
type input "15"
click at [636, 693] on label "Create without photos" at bounding box center [585, 704] width 185 height 37
click at [530, 693] on input "Create without photos" at bounding box center [511, 704] width 37 height 37
checkbox input "true"
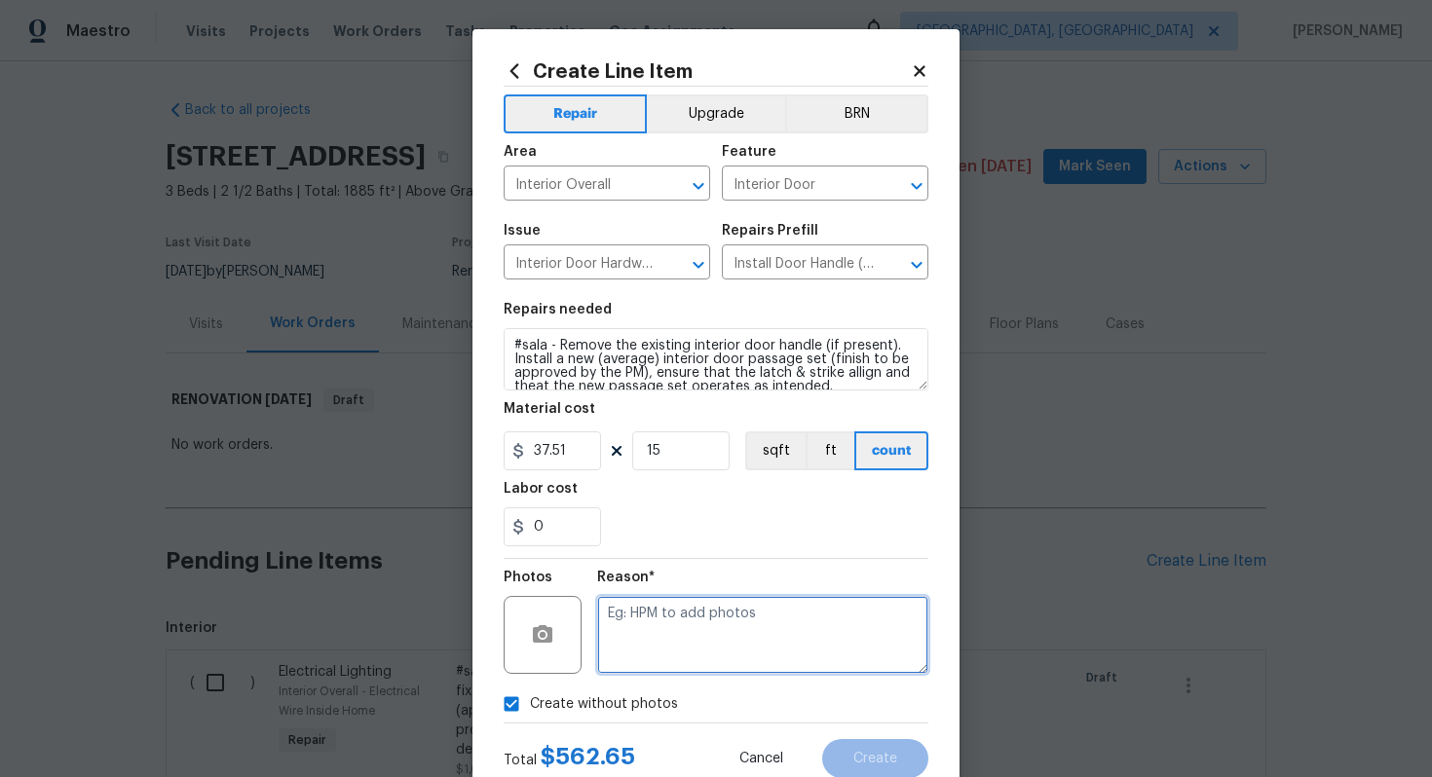
click at [706, 609] on textarea at bounding box center [762, 635] width 331 height 78
type textarea "n/a"
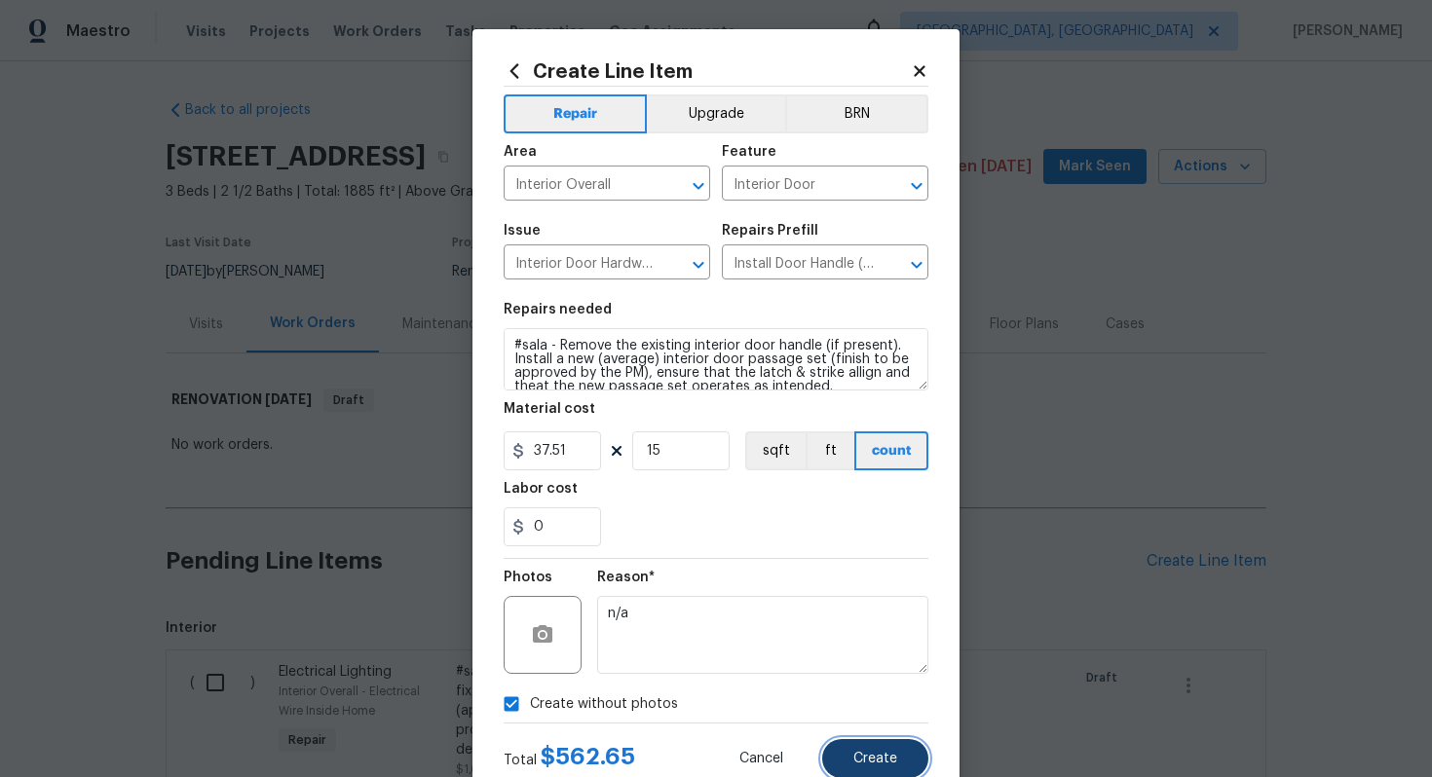
click at [872, 755] on span "Create" at bounding box center [875, 759] width 44 height 15
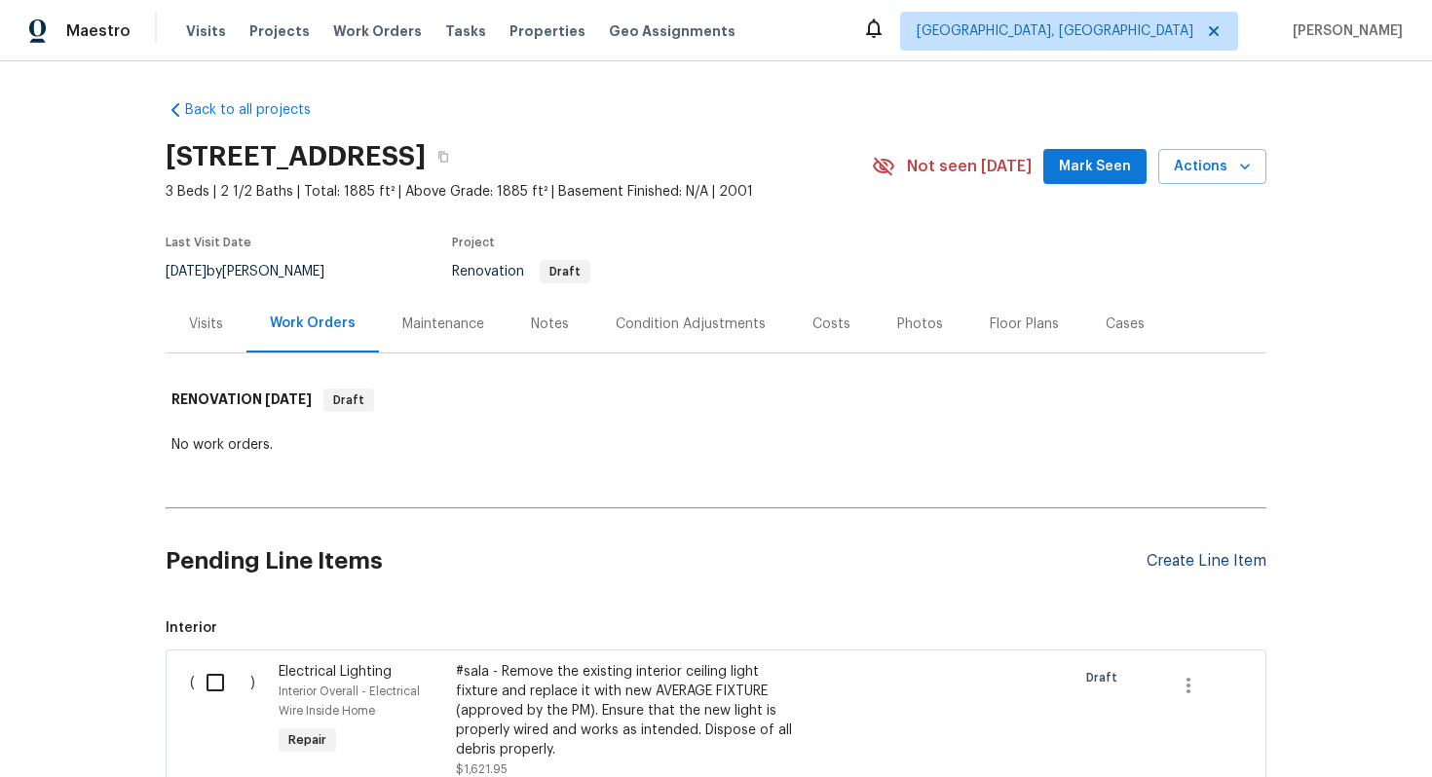
click at [1207, 560] on div "Create Line Item" at bounding box center [1206, 561] width 120 height 19
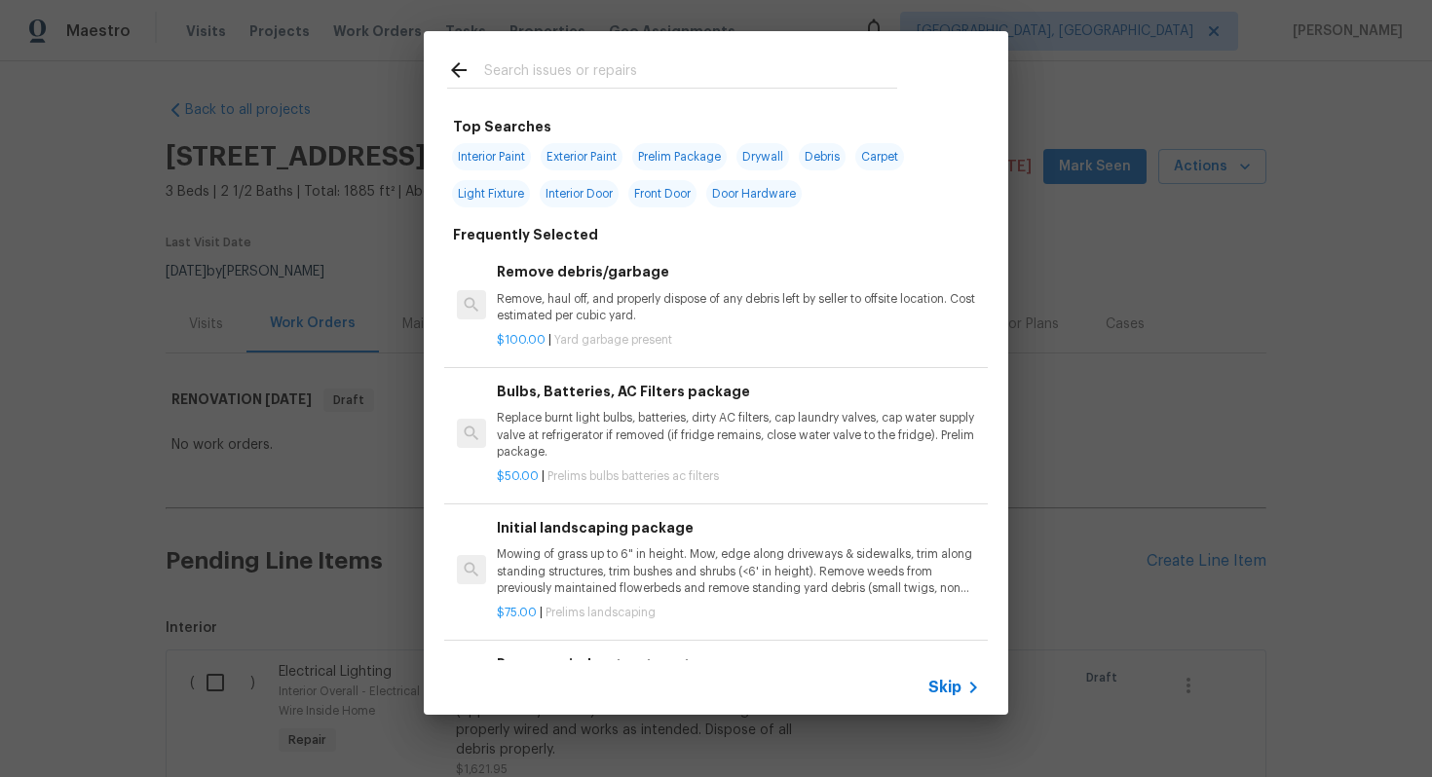
click at [939, 678] on span "Skip" at bounding box center [944, 687] width 33 height 19
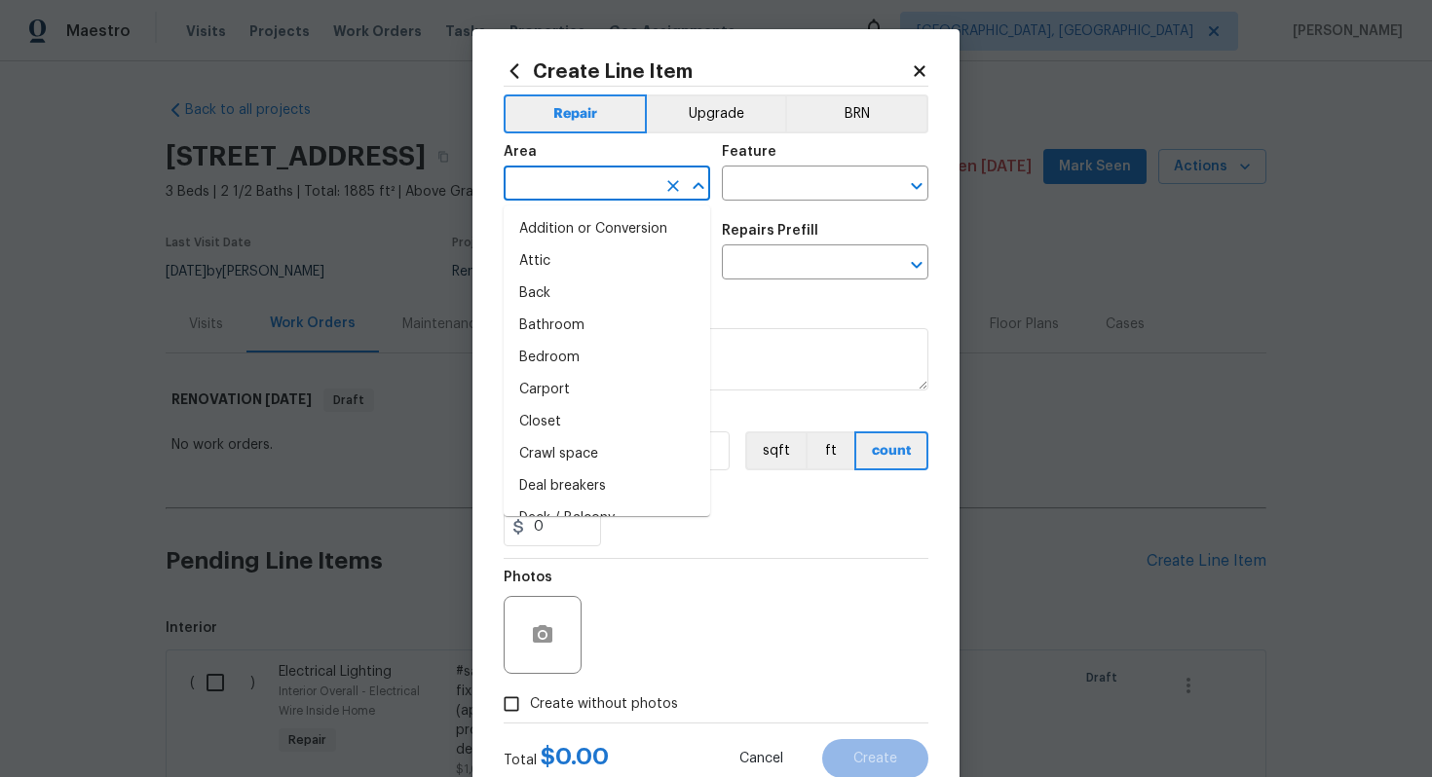
click at [557, 179] on input "text" at bounding box center [579, 185] width 152 height 30
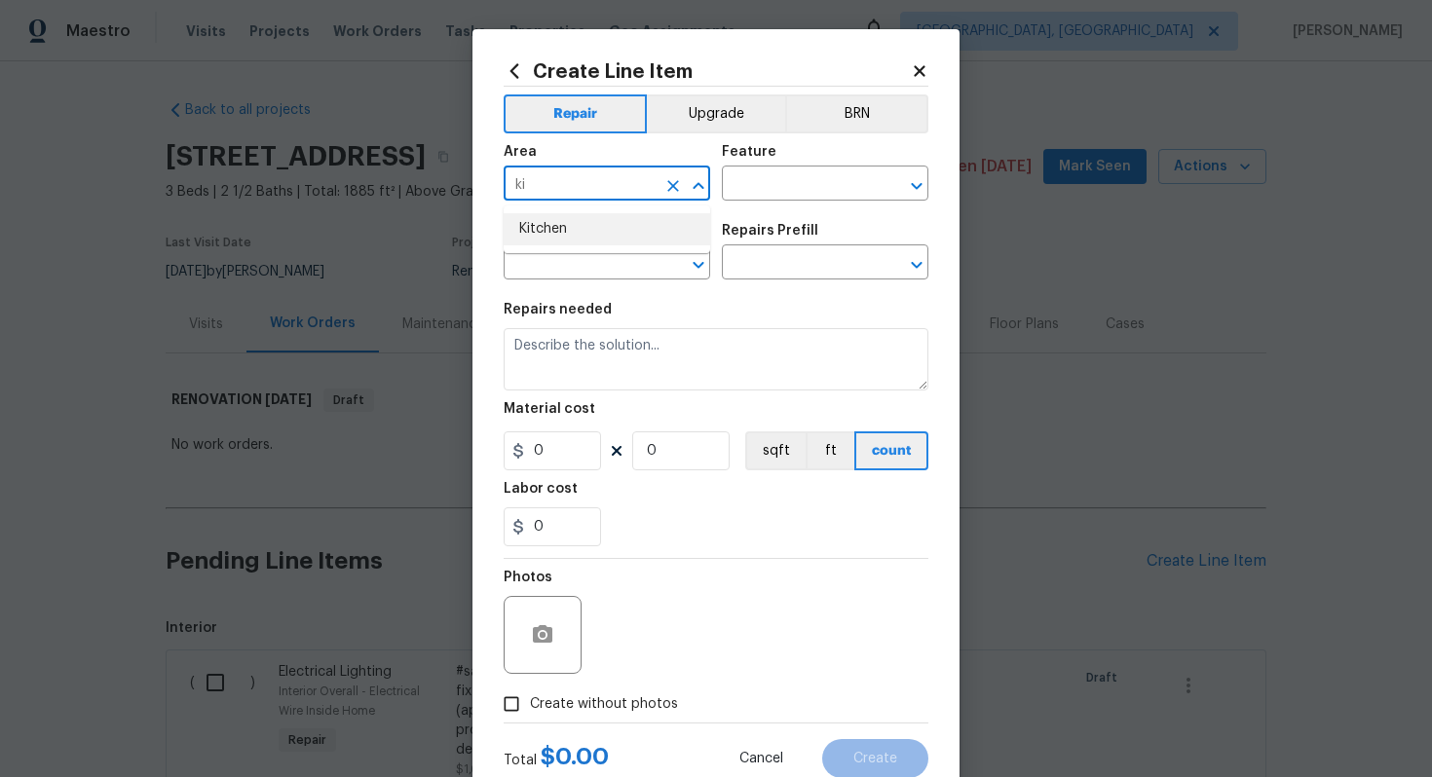
click at [577, 220] on li "Kitchen" at bounding box center [606, 229] width 206 height 32
type input "Kitchen"
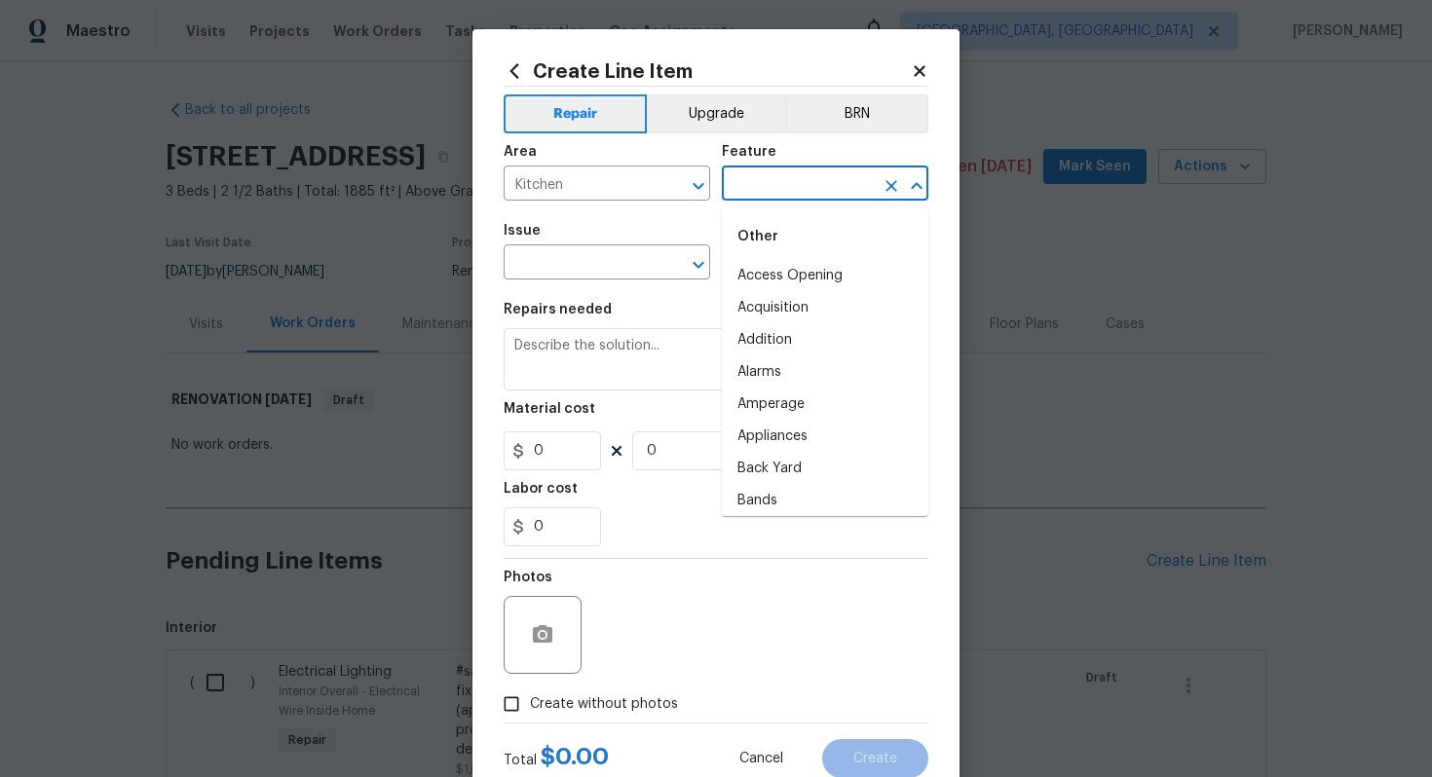
click at [753, 187] on input "text" at bounding box center [798, 185] width 152 height 30
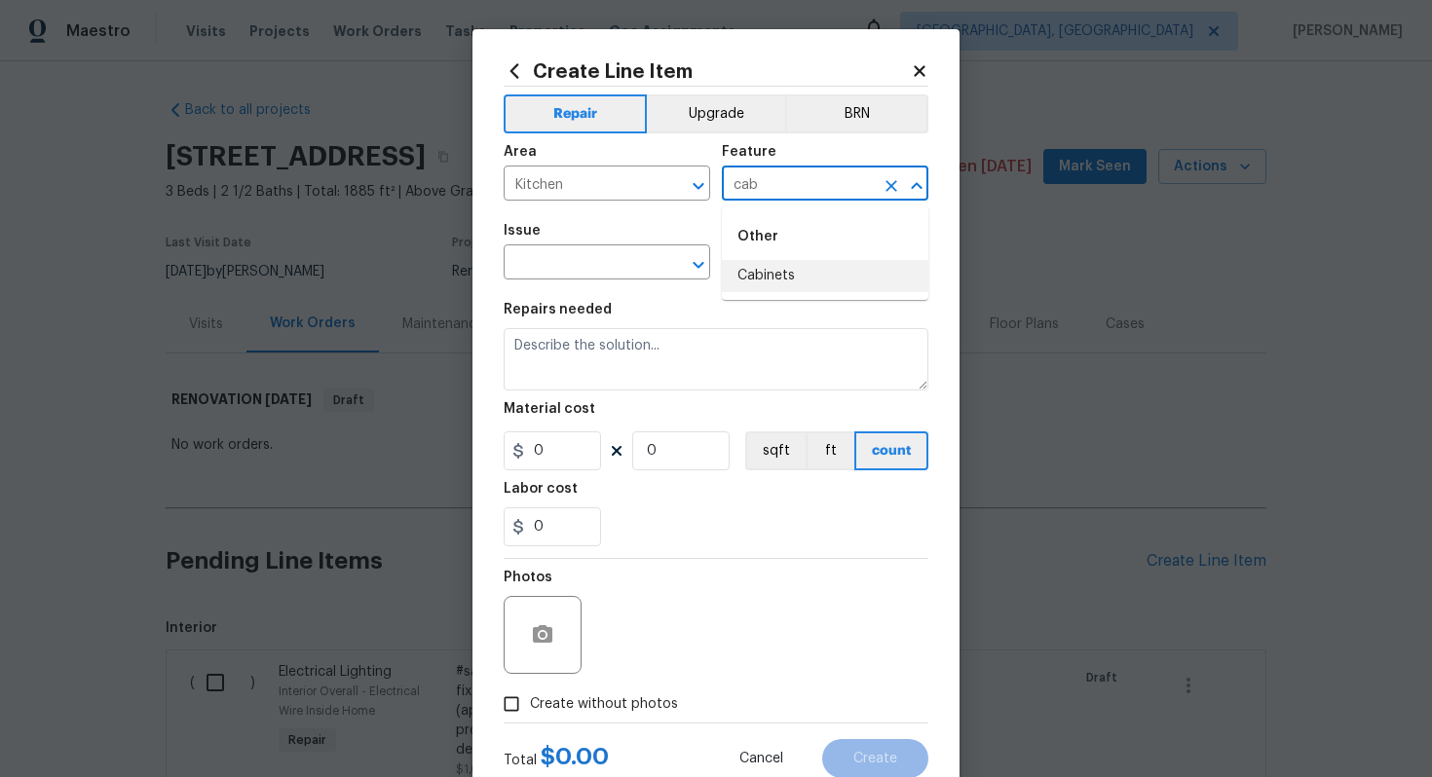
click at [769, 281] on li "Cabinets" at bounding box center [825, 276] width 206 height 32
type input "Cabinets"
click at [541, 255] on input "text" at bounding box center [579, 264] width 152 height 30
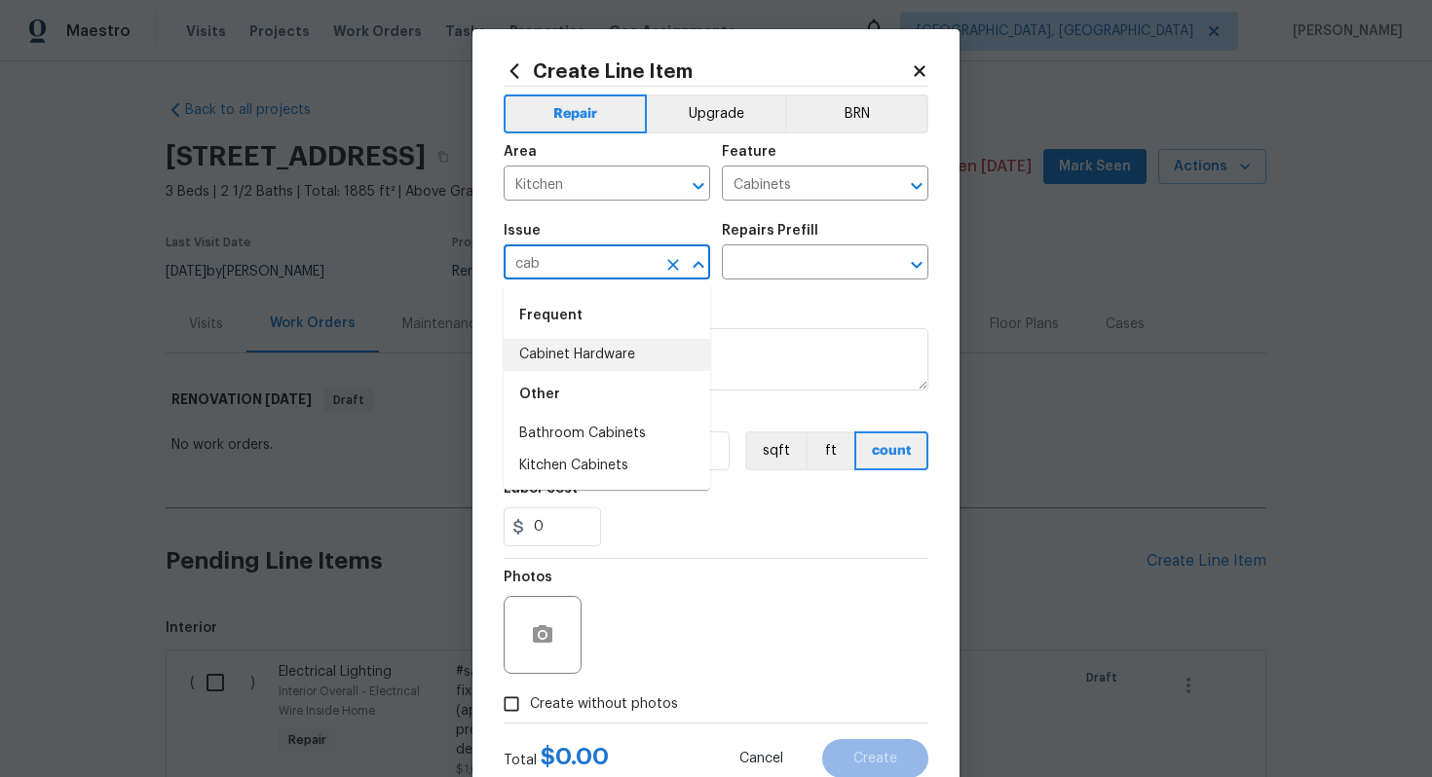
click at [612, 337] on div "Frequent" at bounding box center [606, 315] width 206 height 47
click at [612, 353] on li "Cabinet Hardware" at bounding box center [606, 355] width 206 height 32
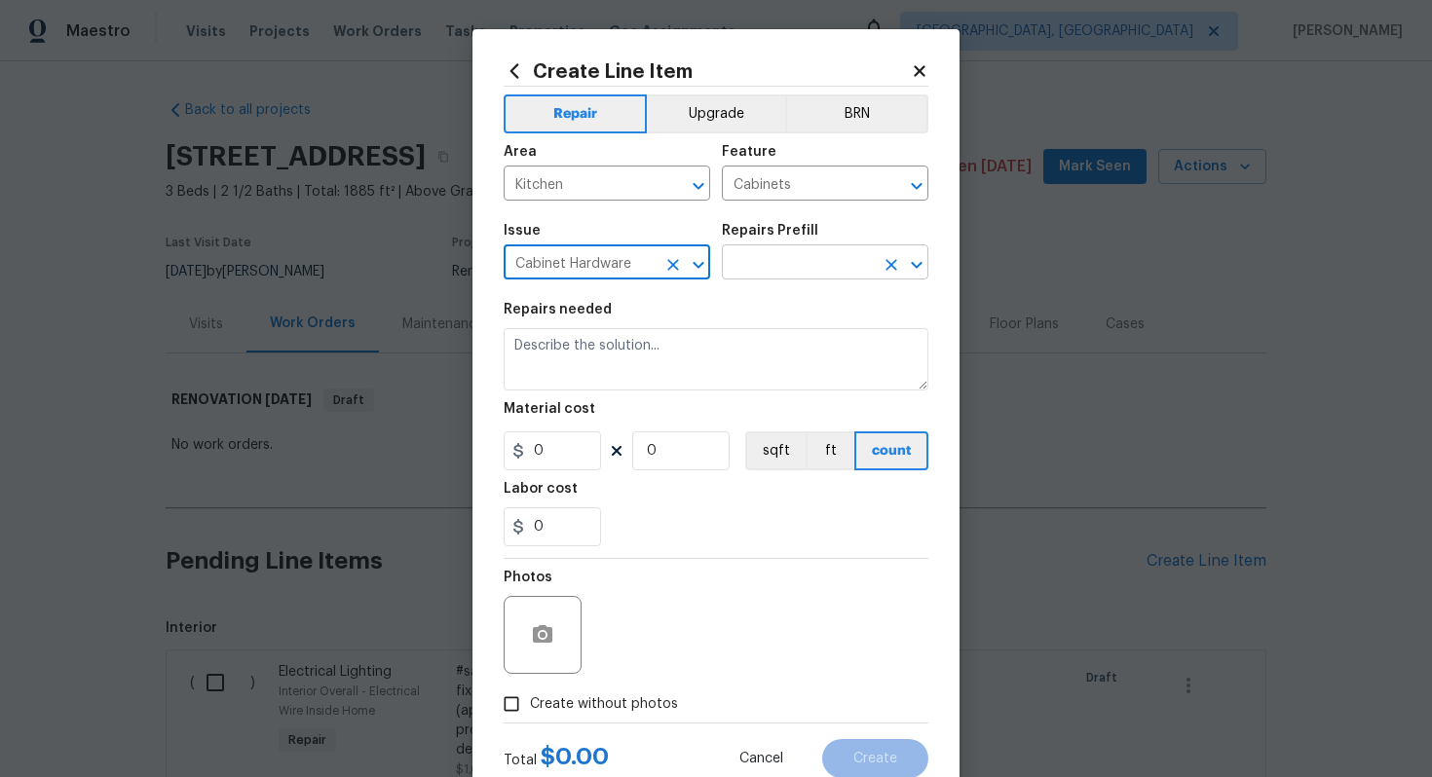
type input "Cabinet Hardware"
click at [787, 258] on input "text" at bounding box center [798, 264] width 152 height 30
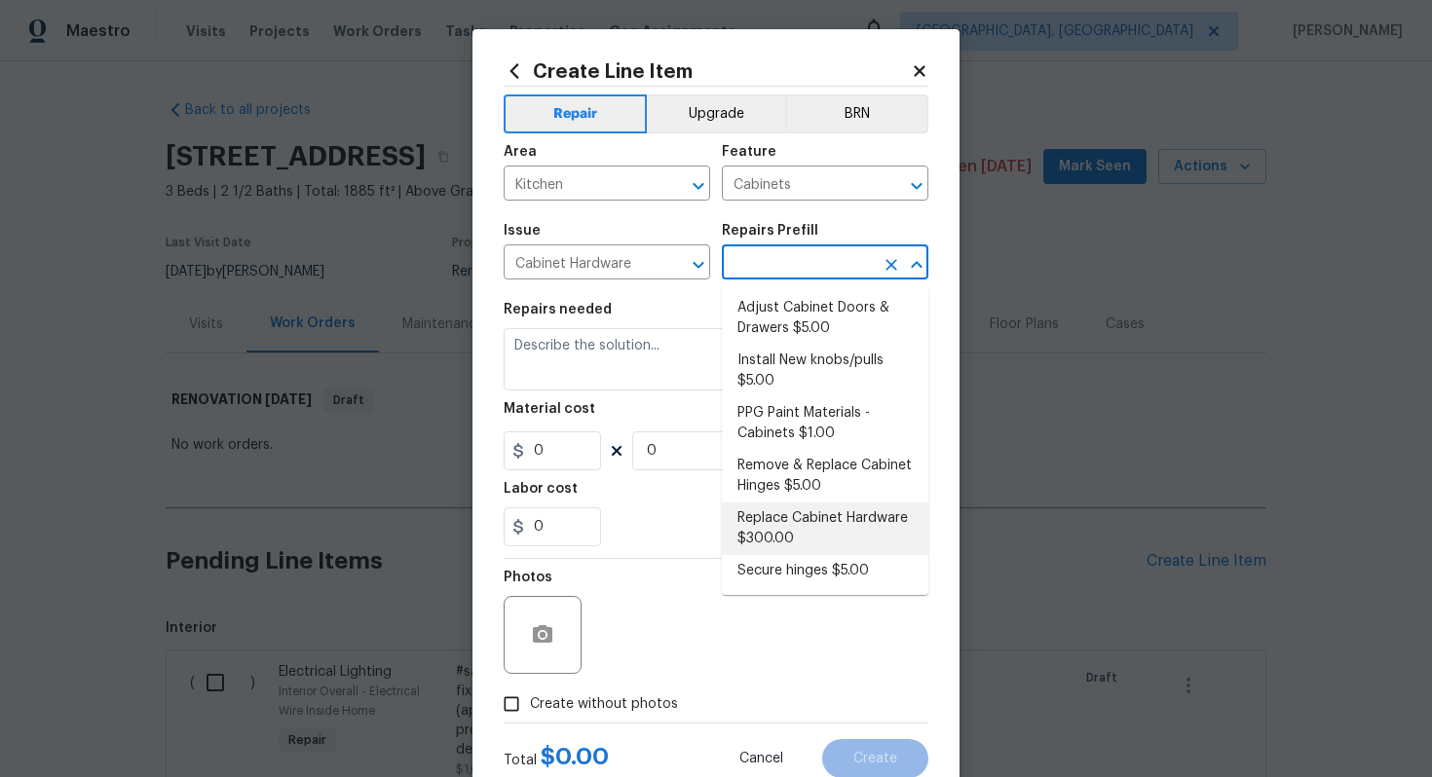
click at [807, 526] on li "Replace Cabinet Hardware $300.00" at bounding box center [825, 528] width 206 height 53
type input "Replace Cabinet Hardware $300.00"
type textarea "Replace cabinet hardware with new hinges and pulls. HPM to provide specs"
type input "300"
type input "1"
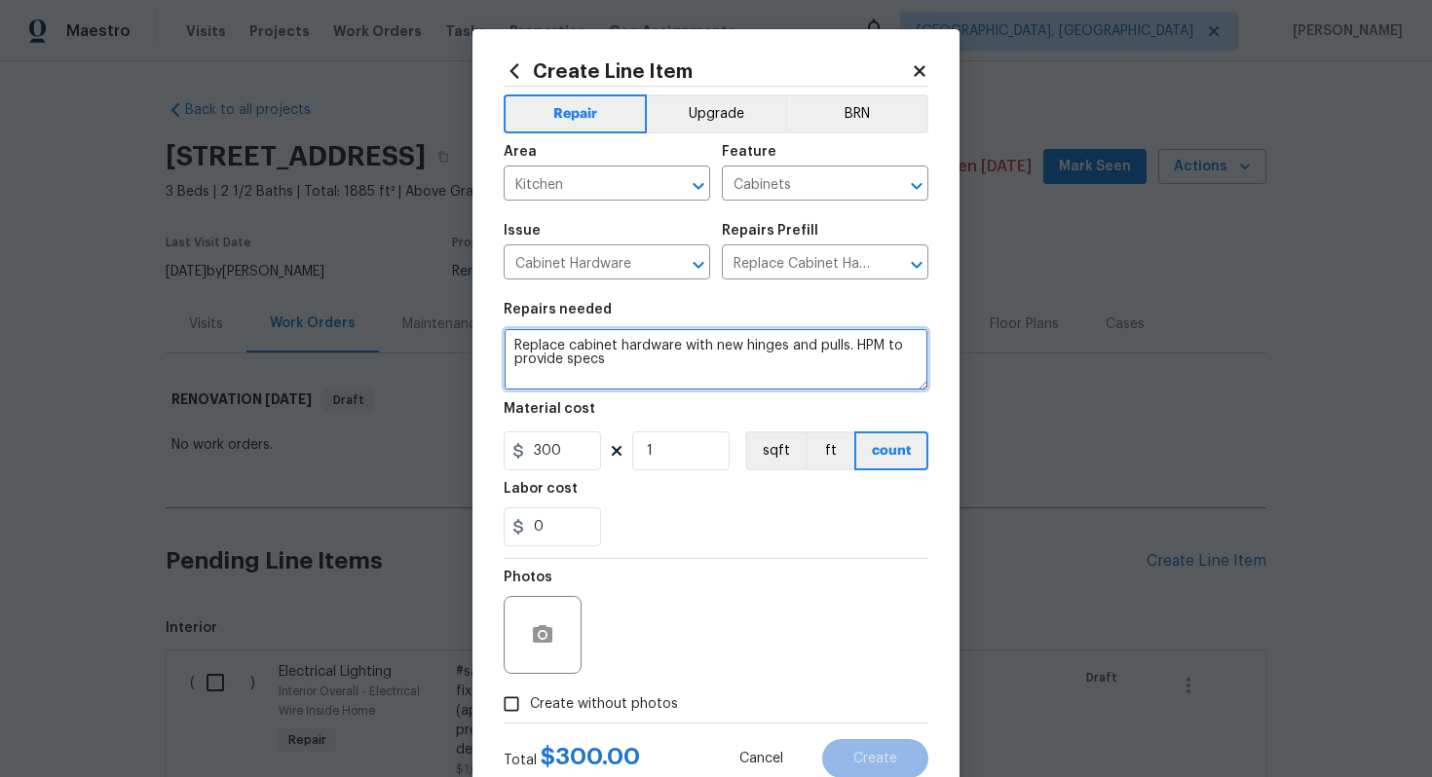
click at [510, 343] on textarea "Replace cabinet hardware with new hinges and pulls. HPM to provide specs" at bounding box center [715, 359] width 425 height 62
type textarea "#sala - Replace cabinet hardware with new hinges and pulls. HPM to provide specs"
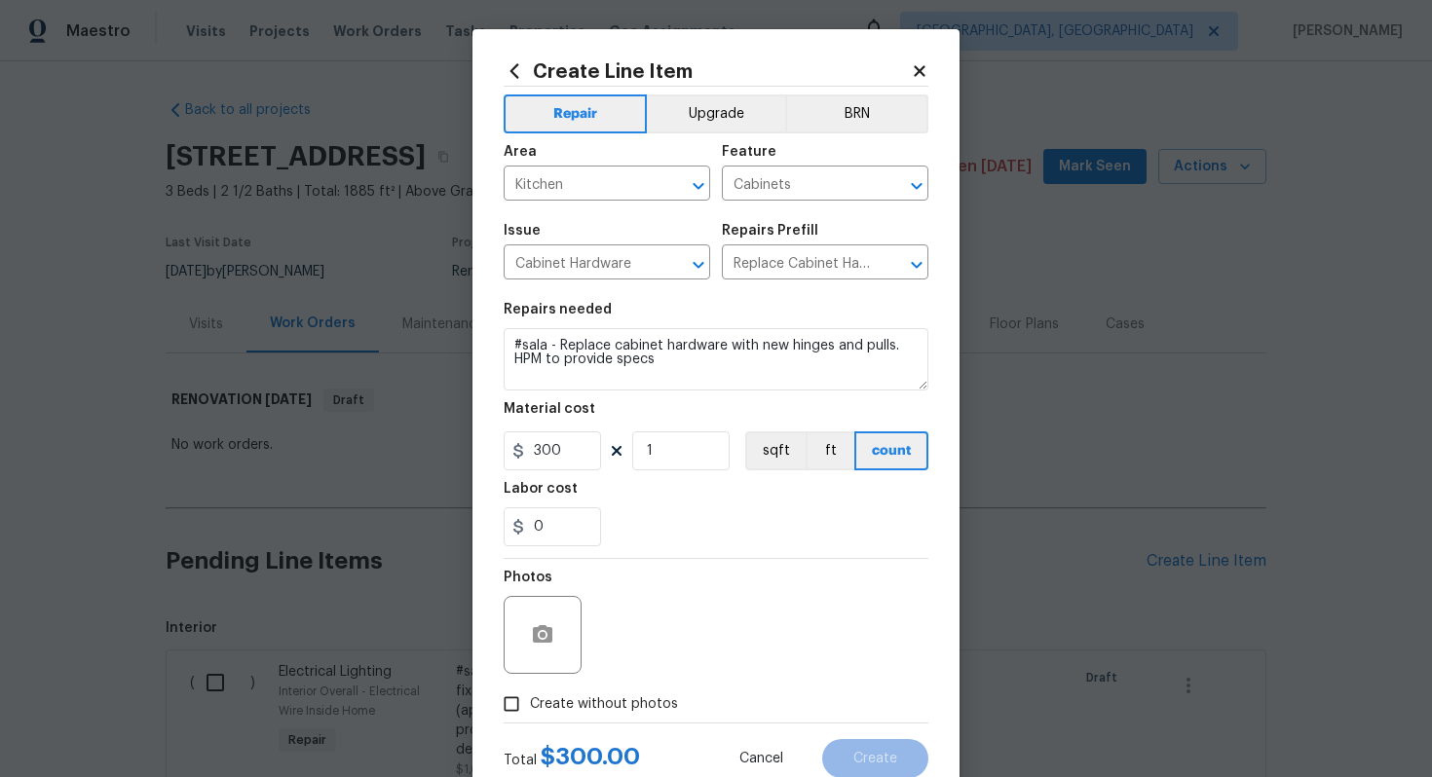
click at [636, 688] on label "Create without photos" at bounding box center [585, 704] width 185 height 37
click at [530, 688] on input "Create without photos" at bounding box center [511, 704] width 37 height 37
checkbox input "true"
click at [754, 576] on div "Reason*" at bounding box center [762, 583] width 331 height 25
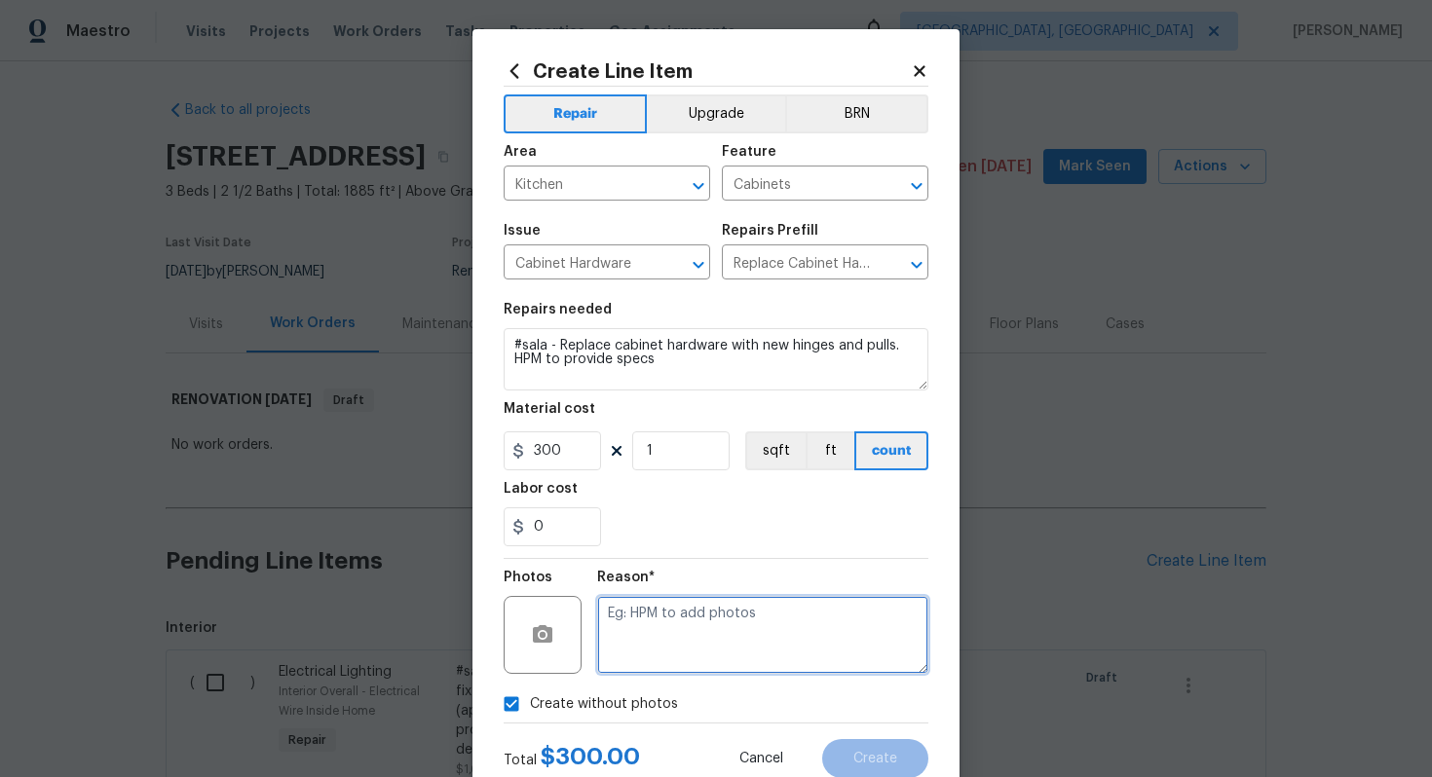
click at [743, 636] on textarea at bounding box center [762, 635] width 331 height 78
type textarea "n/a"
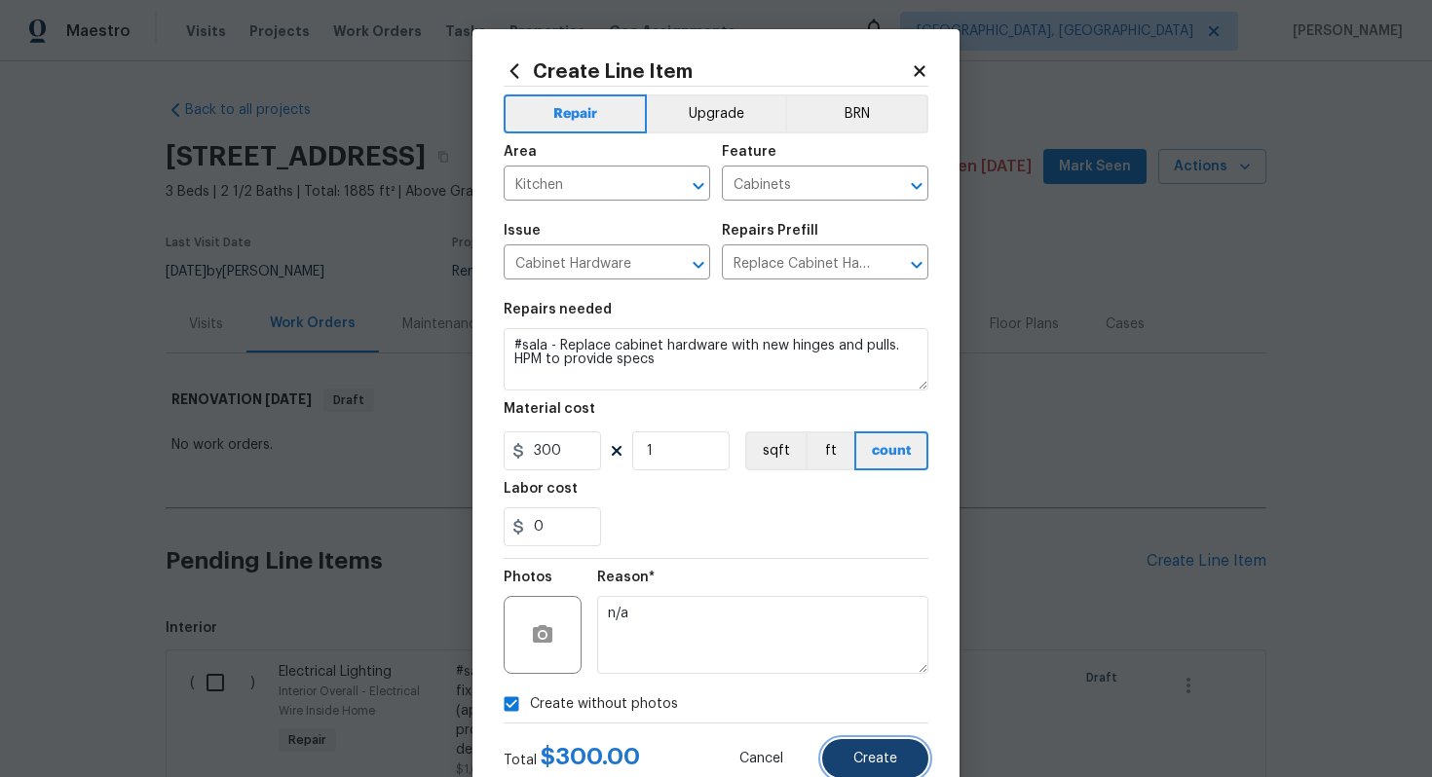
click at [887, 774] on button "Create" at bounding box center [875, 758] width 106 height 39
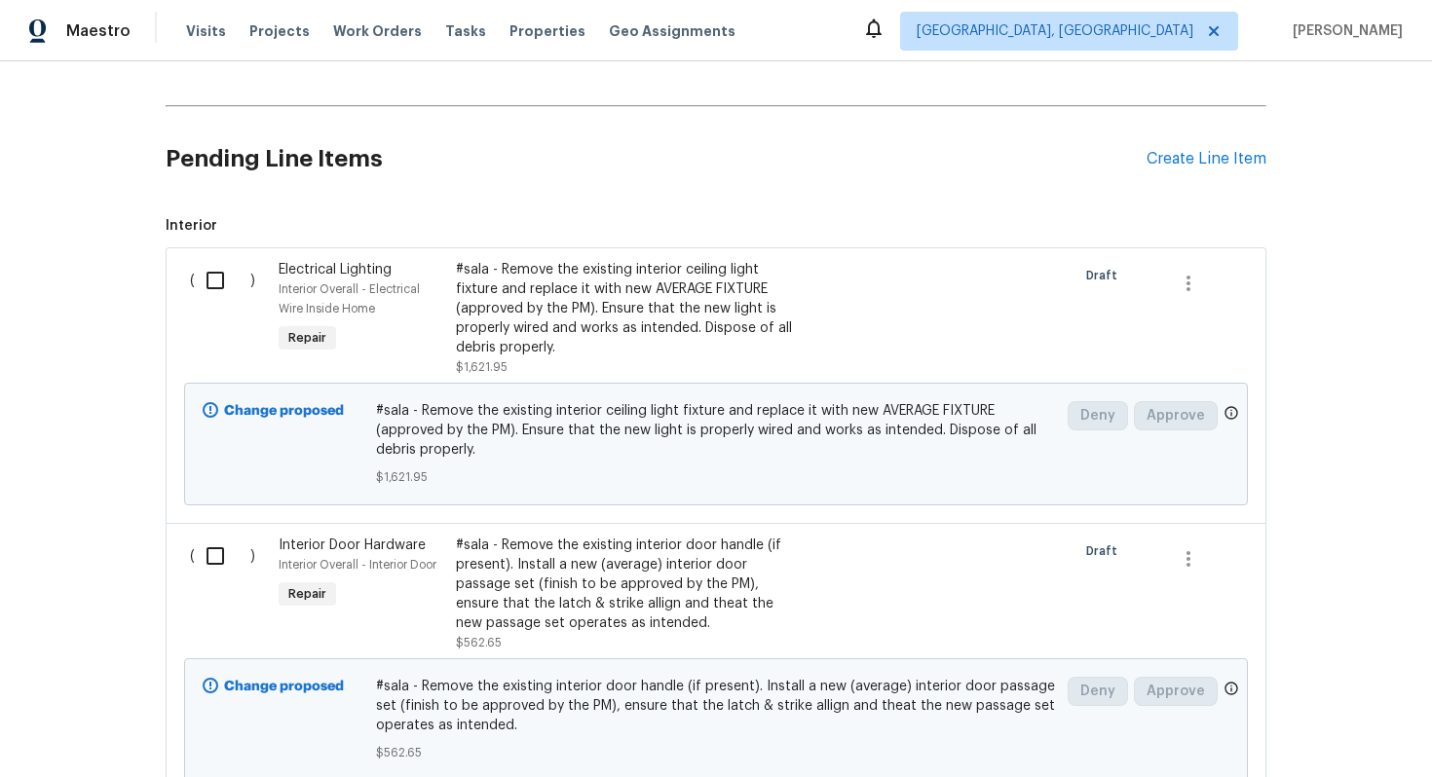
scroll to position [0, 0]
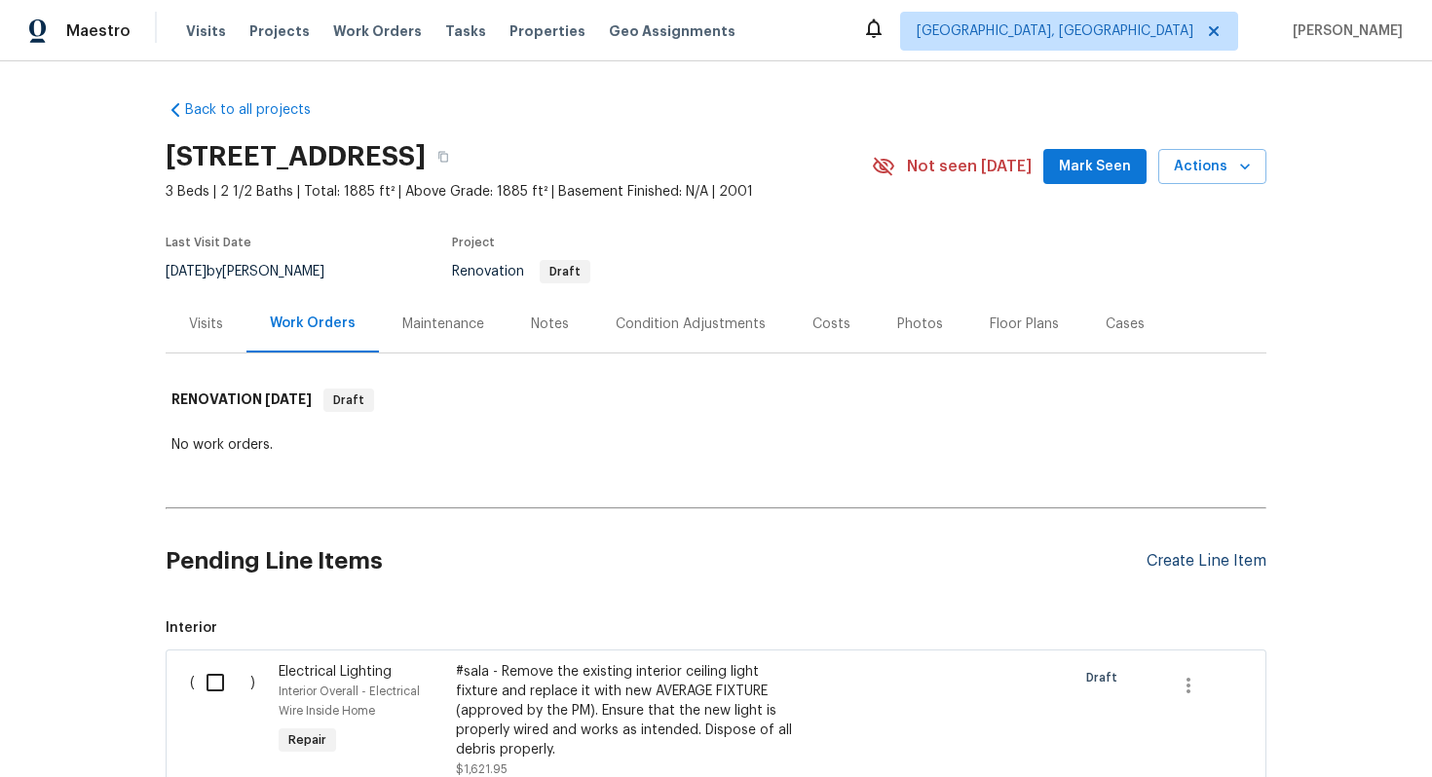
click at [1213, 561] on div "Create Line Item" at bounding box center [1206, 561] width 120 height 19
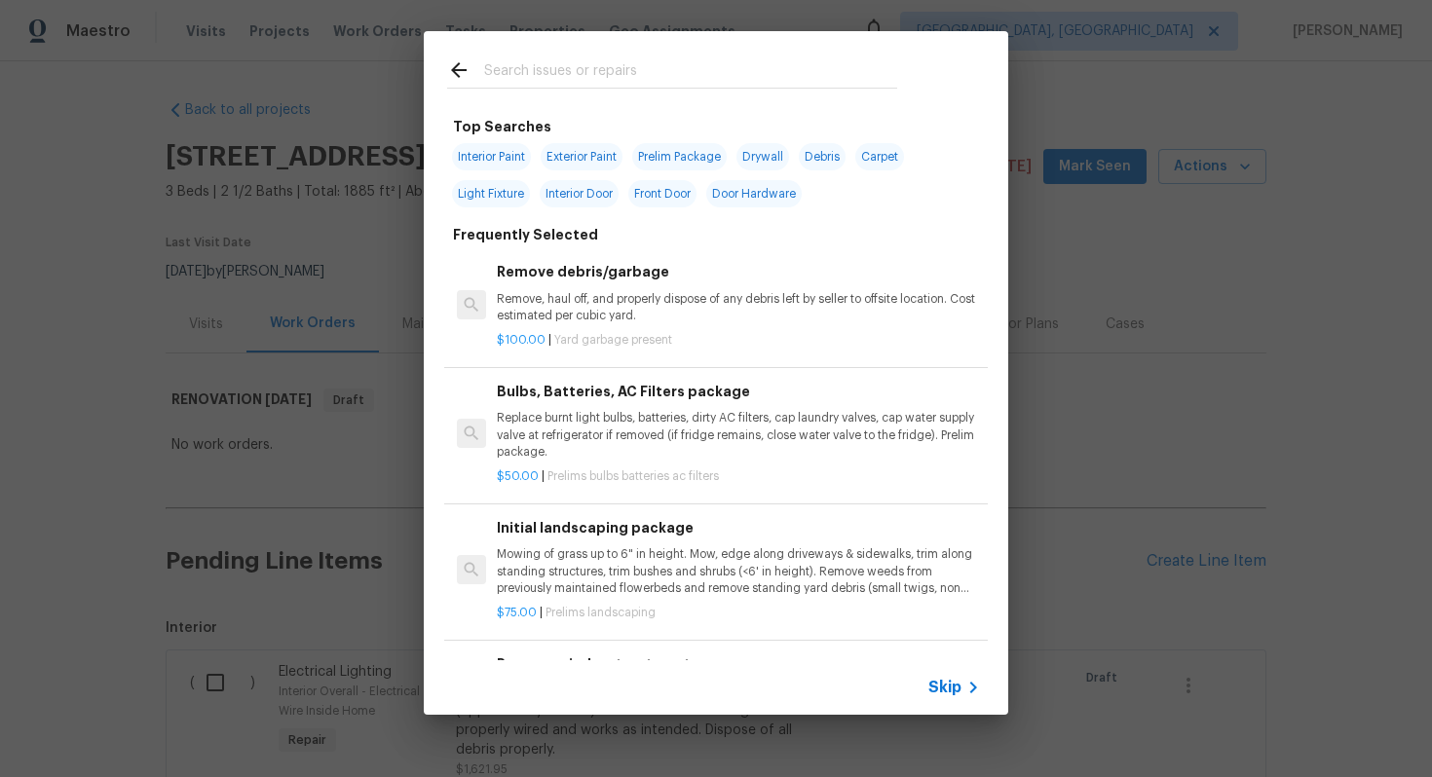
click at [951, 687] on span "Skip" at bounding box center [944, 687] width 33 height 19
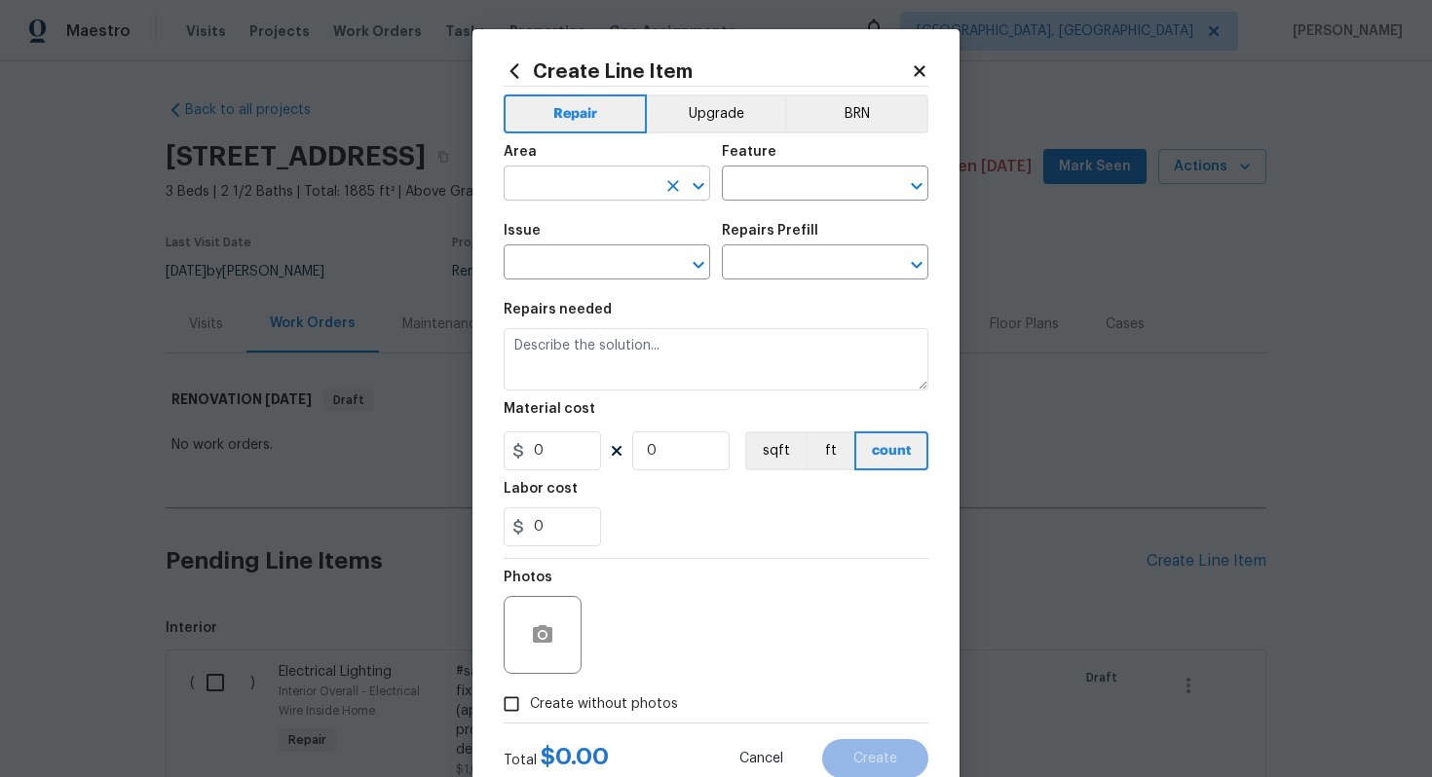
click at [613, 197] on input "text" at bounding box center [579, 185] width 152 height 30
click at [589, 235] on li "Kitchen" at bounding box center [606, 229] width 206 height 32
type input "Kitchen"
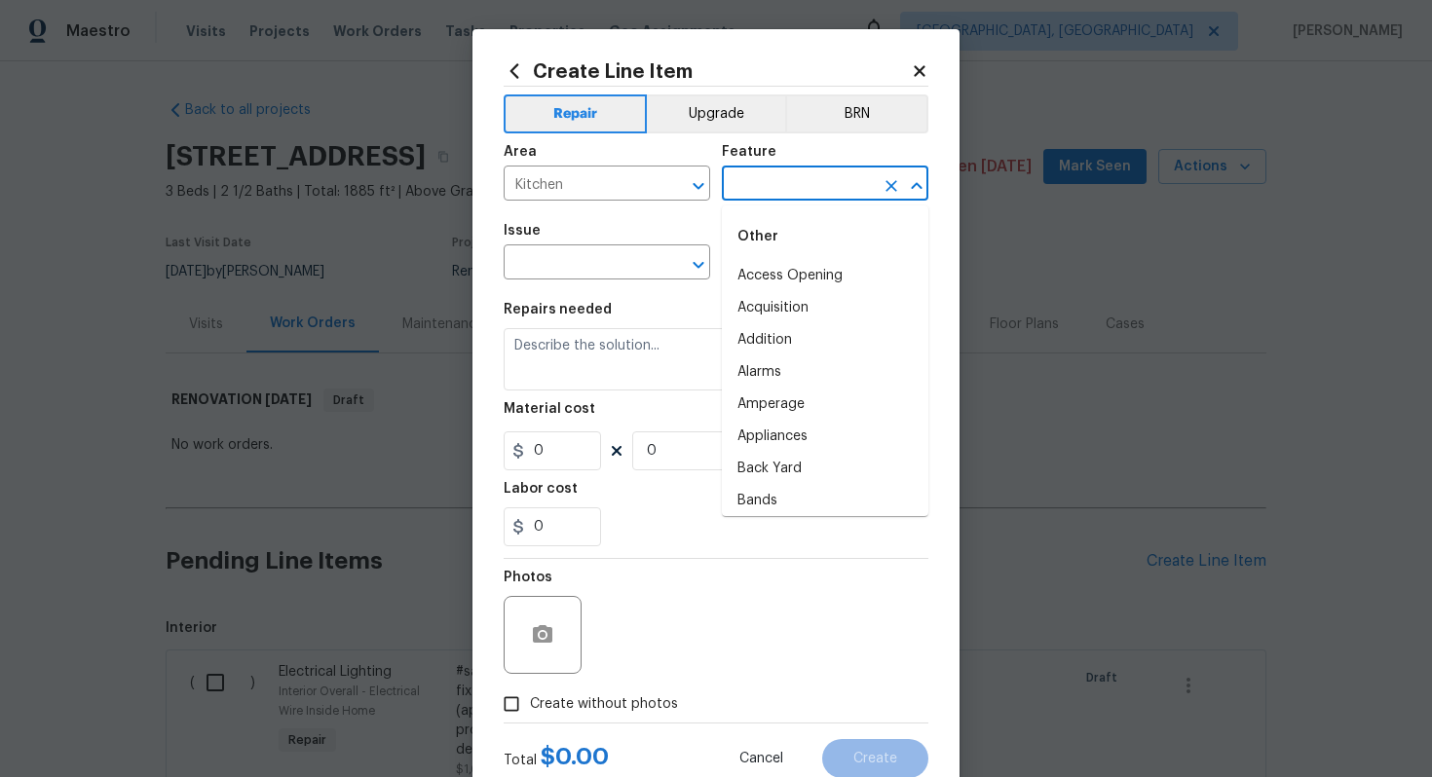
click at [763, 182] on input "text" at bounding box center [798, 185] width 152 height 30
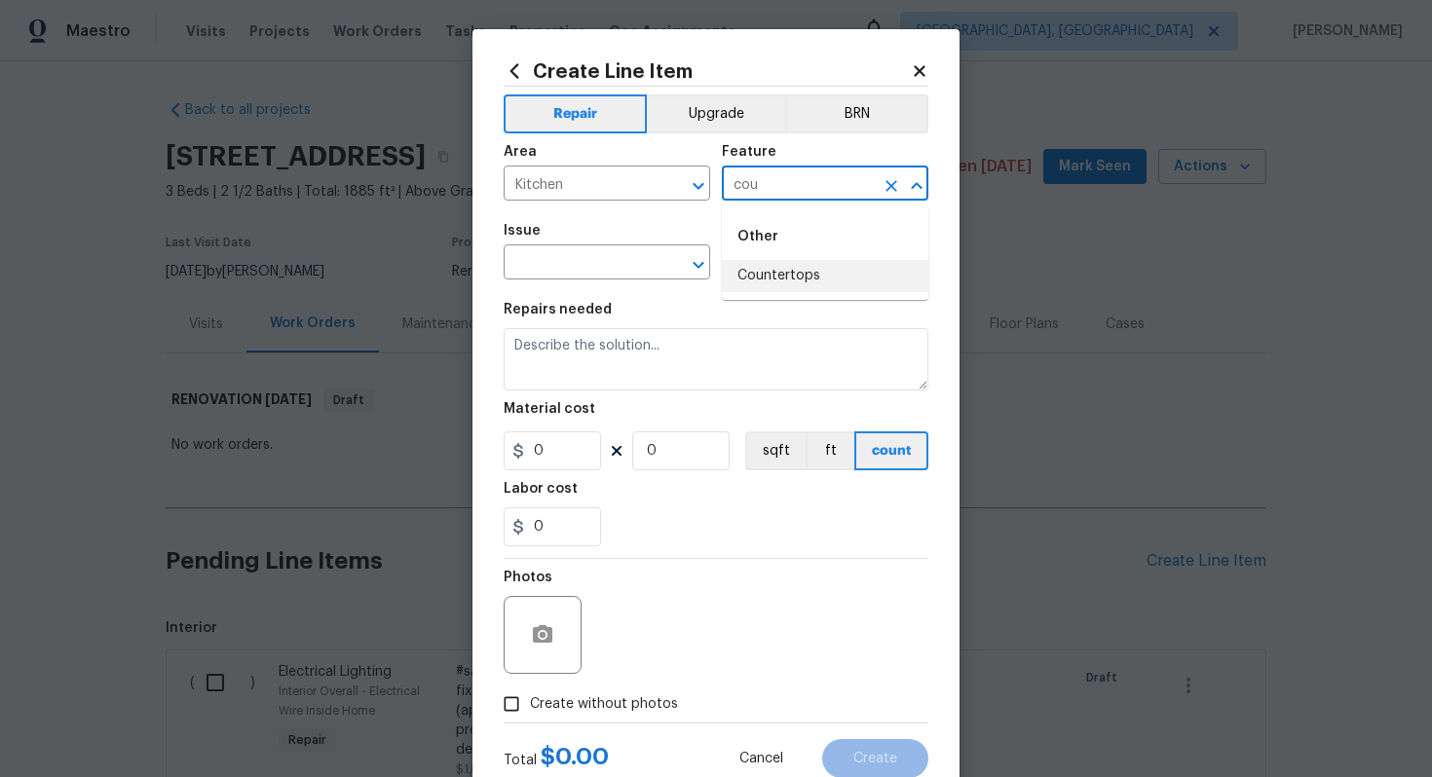
type input "cou"
click at [755, 189] on input "text" at bounding box center [798, 185] width 152 height 30
click at [761, 275] on li "Countertops" at bounding box center [825, 276] width 206 height 32
type input "Countertops"
click at [600, 267] on input "text" at bounding box center [579, 264] width 152 height 30
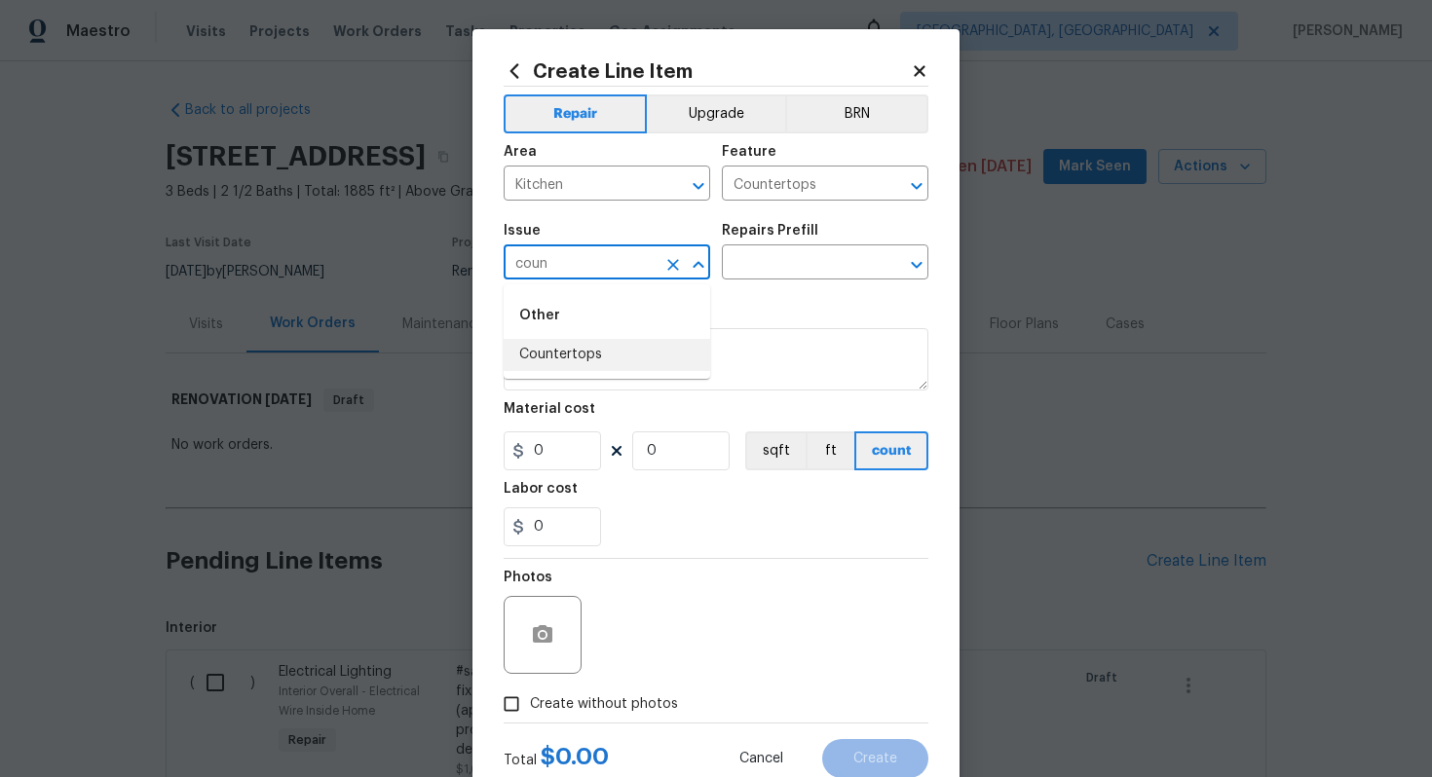
click at [607, 367] on li "Countertops" at bounding box center [606, 355] width 206 height 32
type input "Countertops"
click at [782, 270] on input "text" at bounding box center [798, 264] width 152 height 30
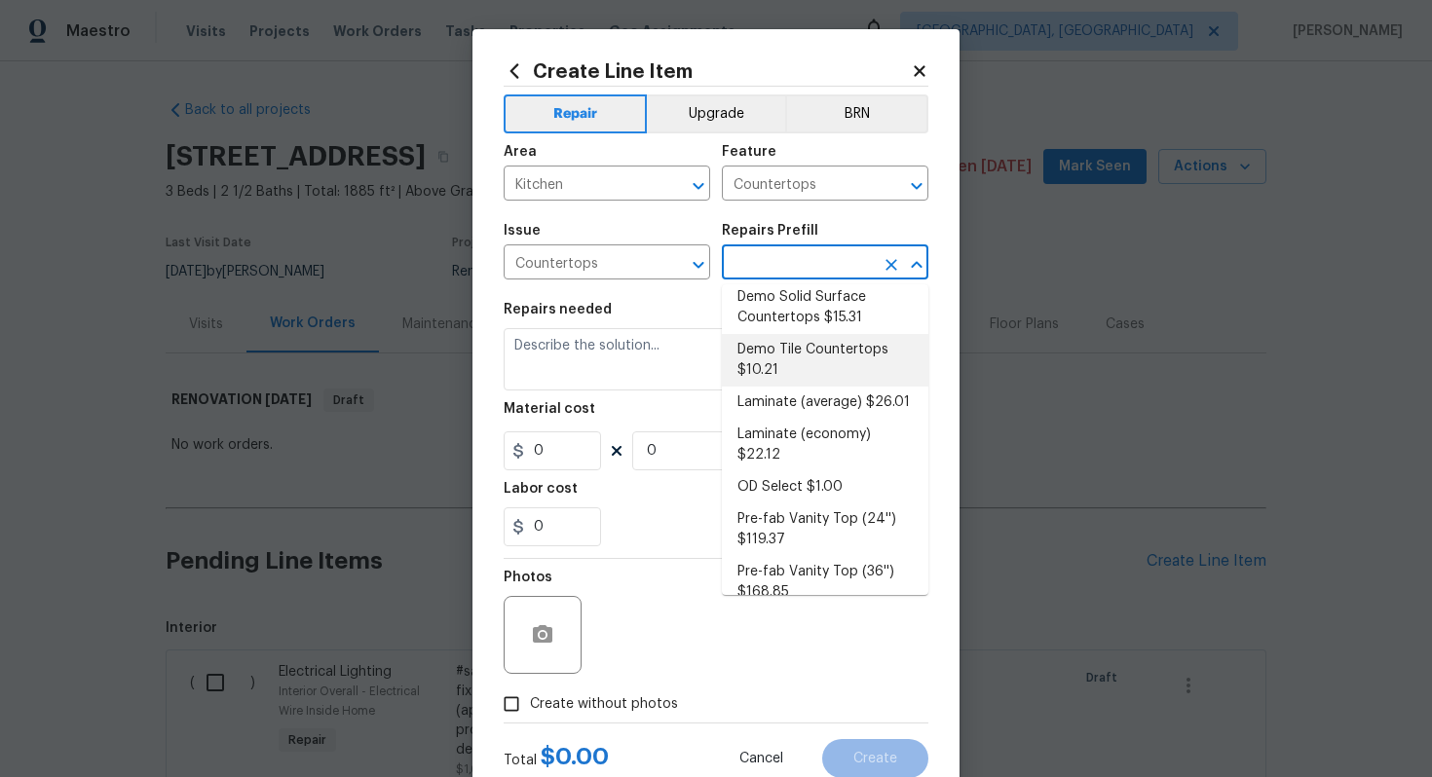
scroll to position [234, 0]
click at [813, 397] on li "Laminate (average) $26.01" at bounding box center [825, 402] width 206 height 32
type input "Laminate (average) $26.01"
type textarea "Remove the existing laminate countertops and replace with new (PM to approve st…"
type input "26.01"
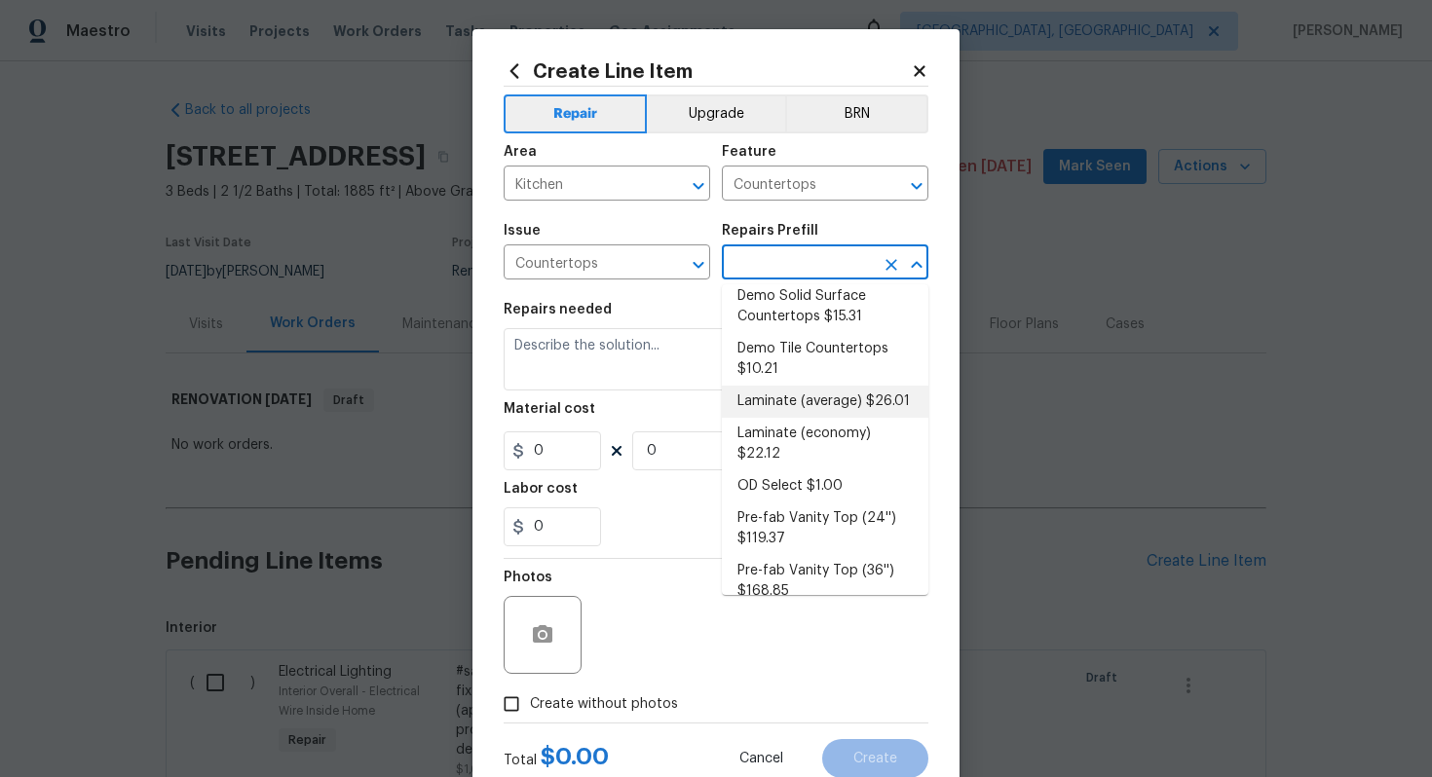
type input "1"
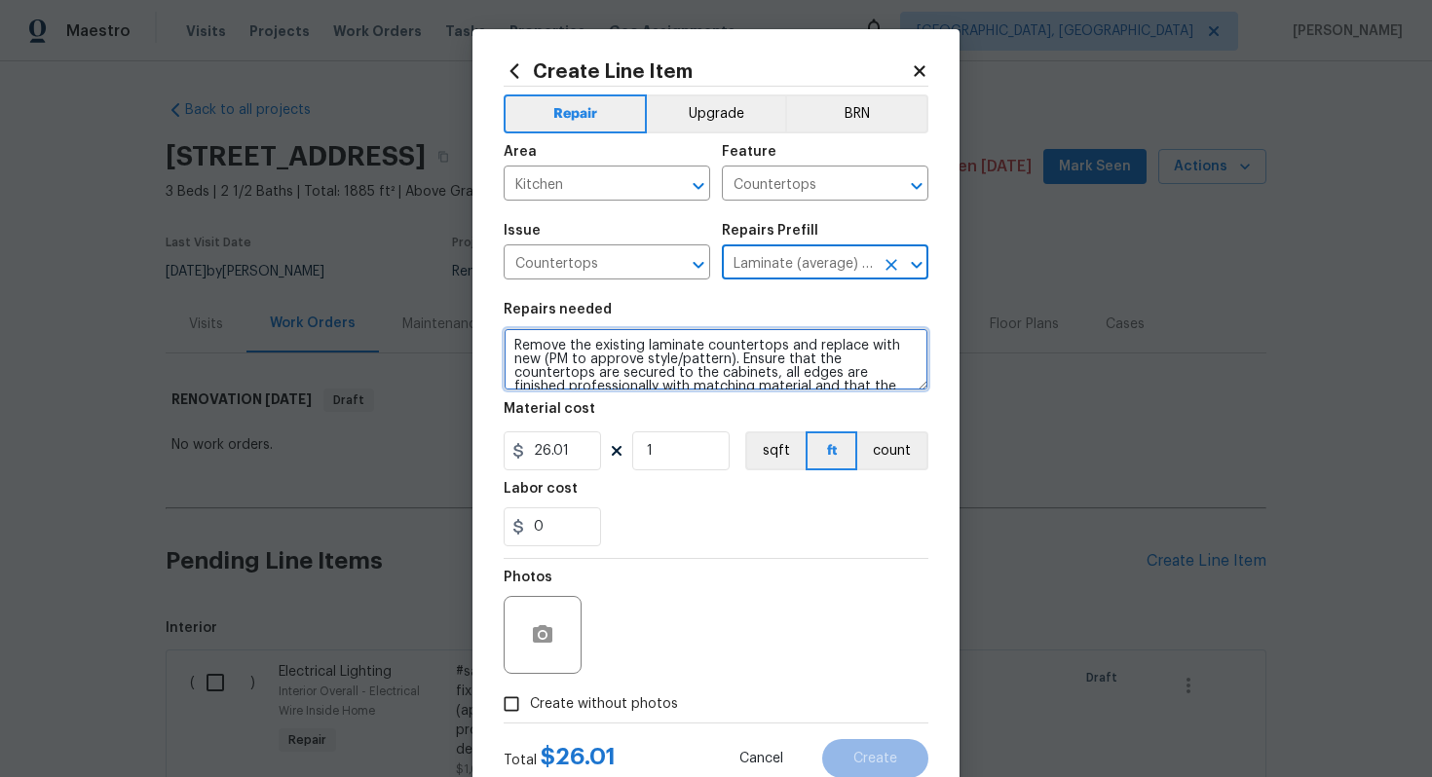
click at [506, 348] on textarea "Remove the existing laminate countertops and replace with new (PM to approve st…" at bounding box center [715, 359] width 425 height 62
type textarea "#sala - Remove the existing laminate countertops and replace with new (PM to ap…"
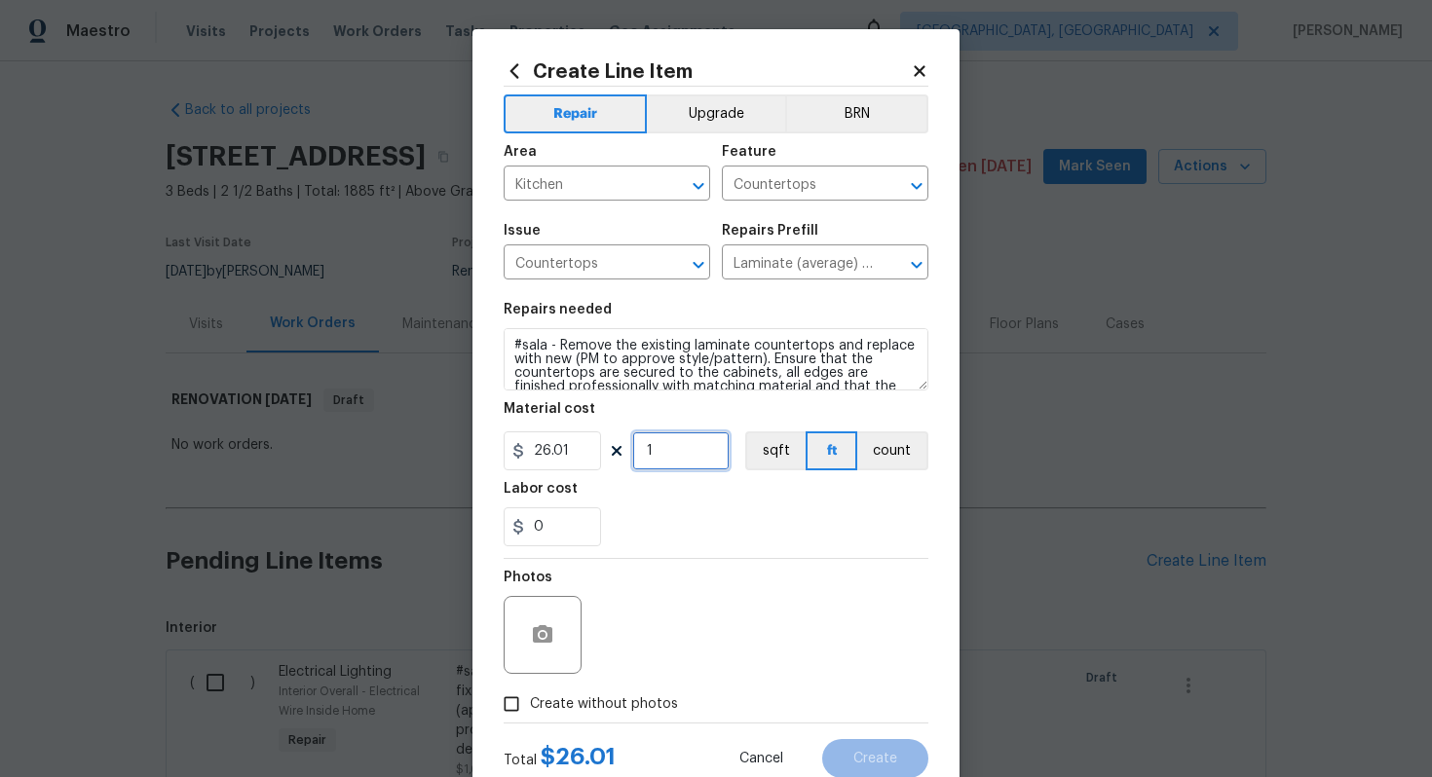
click at [676, 434] on input "1" at bounding box center [680, 450] width 97 height 39
type input "60"
click at [605, 701] on span "Create without photos" at bounding box center [604, 704] width 148 height 20
click at [530, 701] on input "Create without photos" at bounding box center [511, 704] width 37 height 37
checkbox input "true"
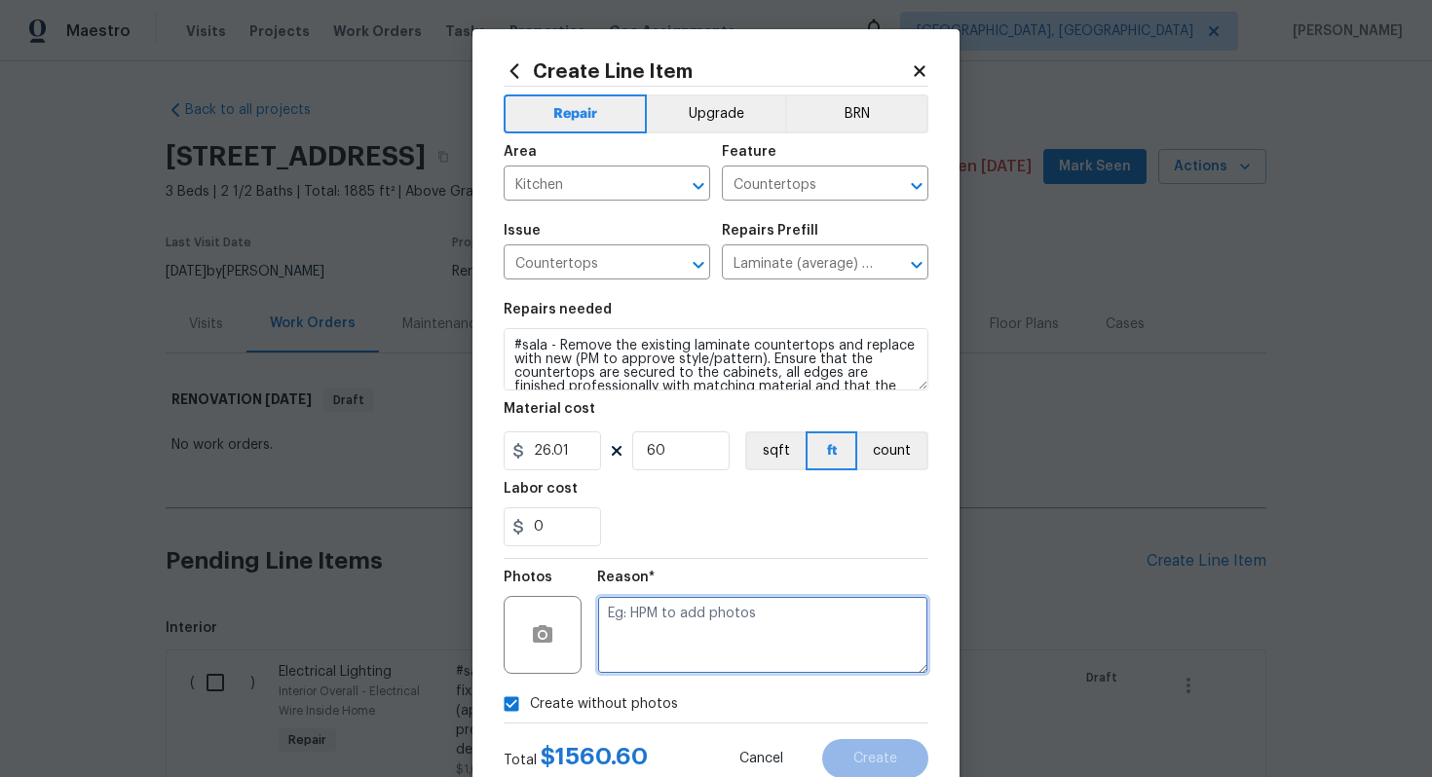
click at [710, 647] on textarea at bounding box center [762, 635] width 331 height 78
type textarea "n/a"
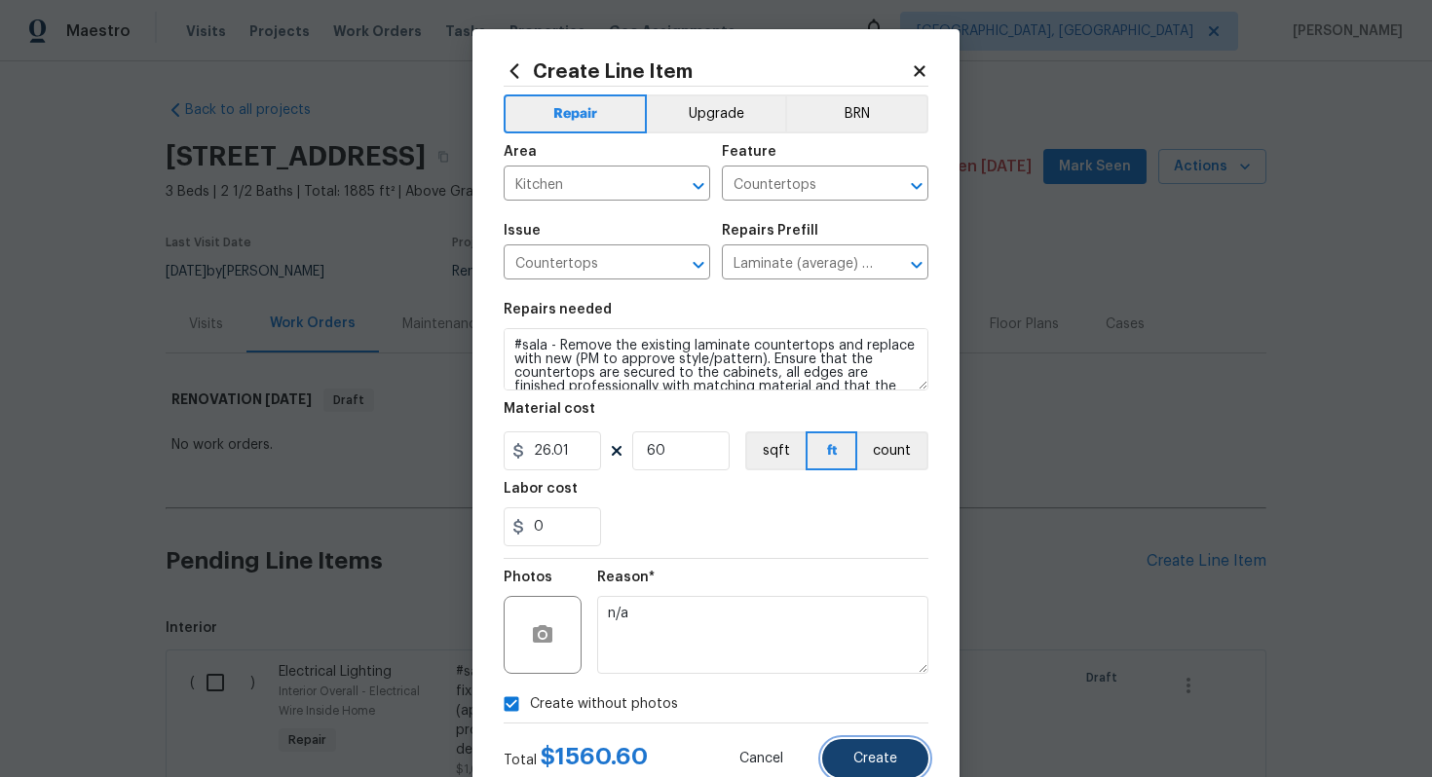
click at [902, 773] on button "Create" at bounding box center [875, 758] width 106 height 39
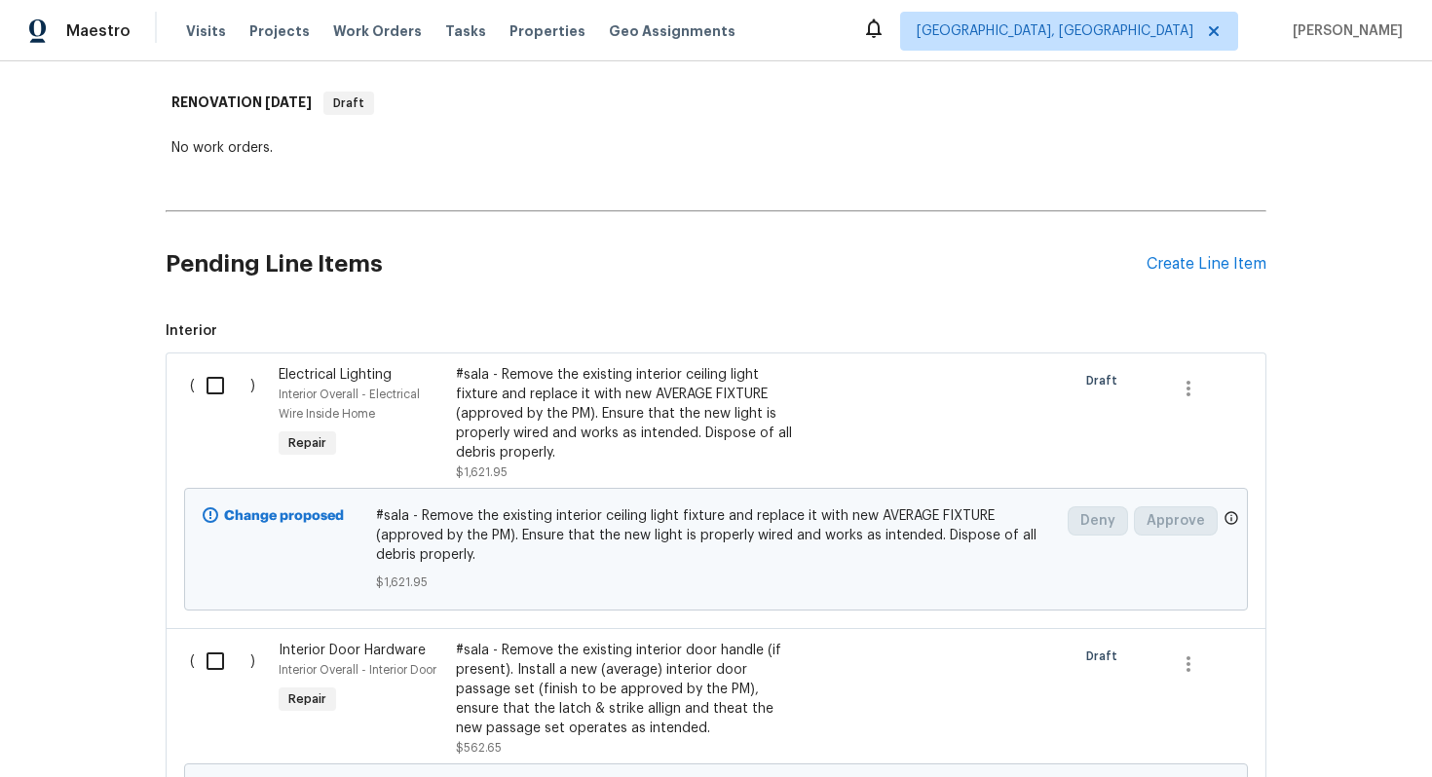
scroll to position [21, 0]
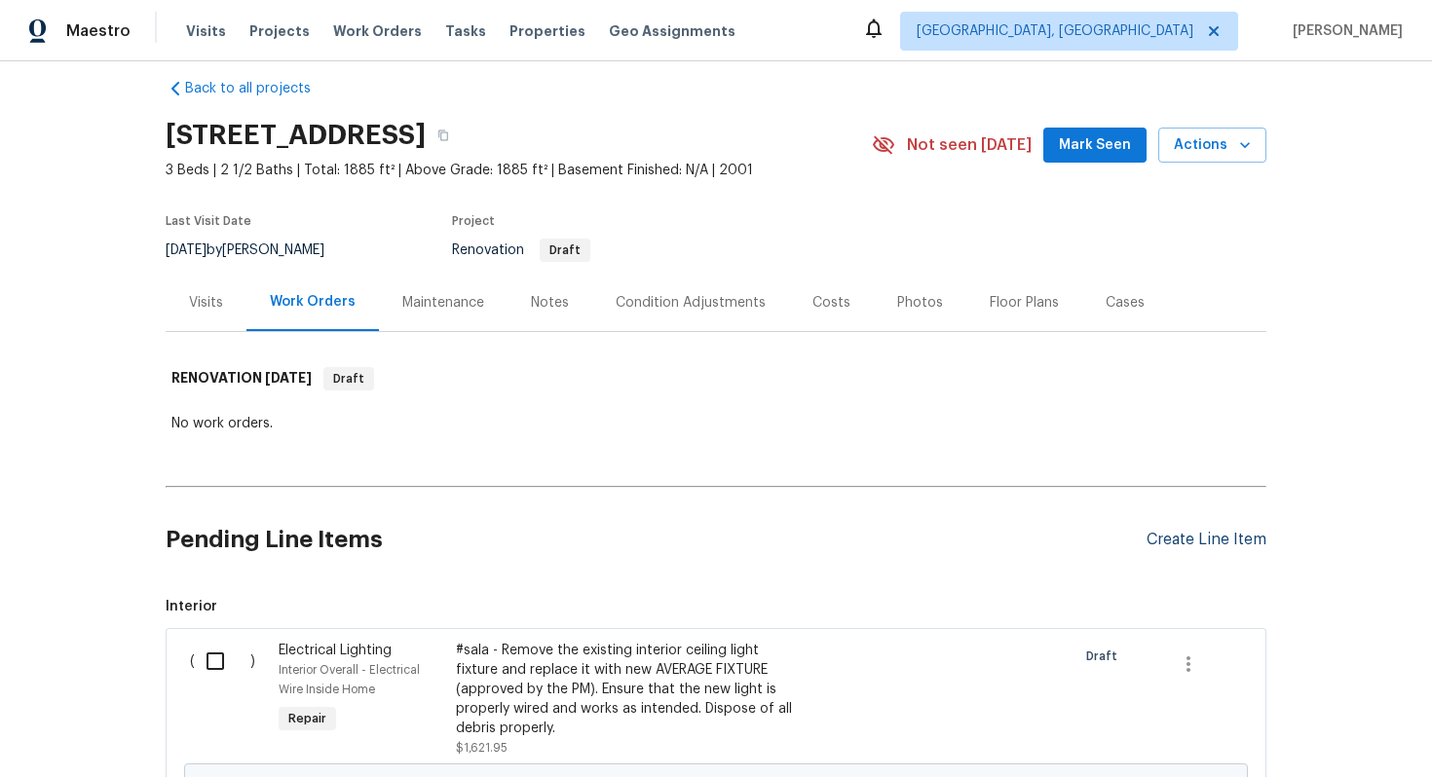
click at [1216, 544] on div "Create Line Item" at bounding box center [1206, 540] width 120 height 19
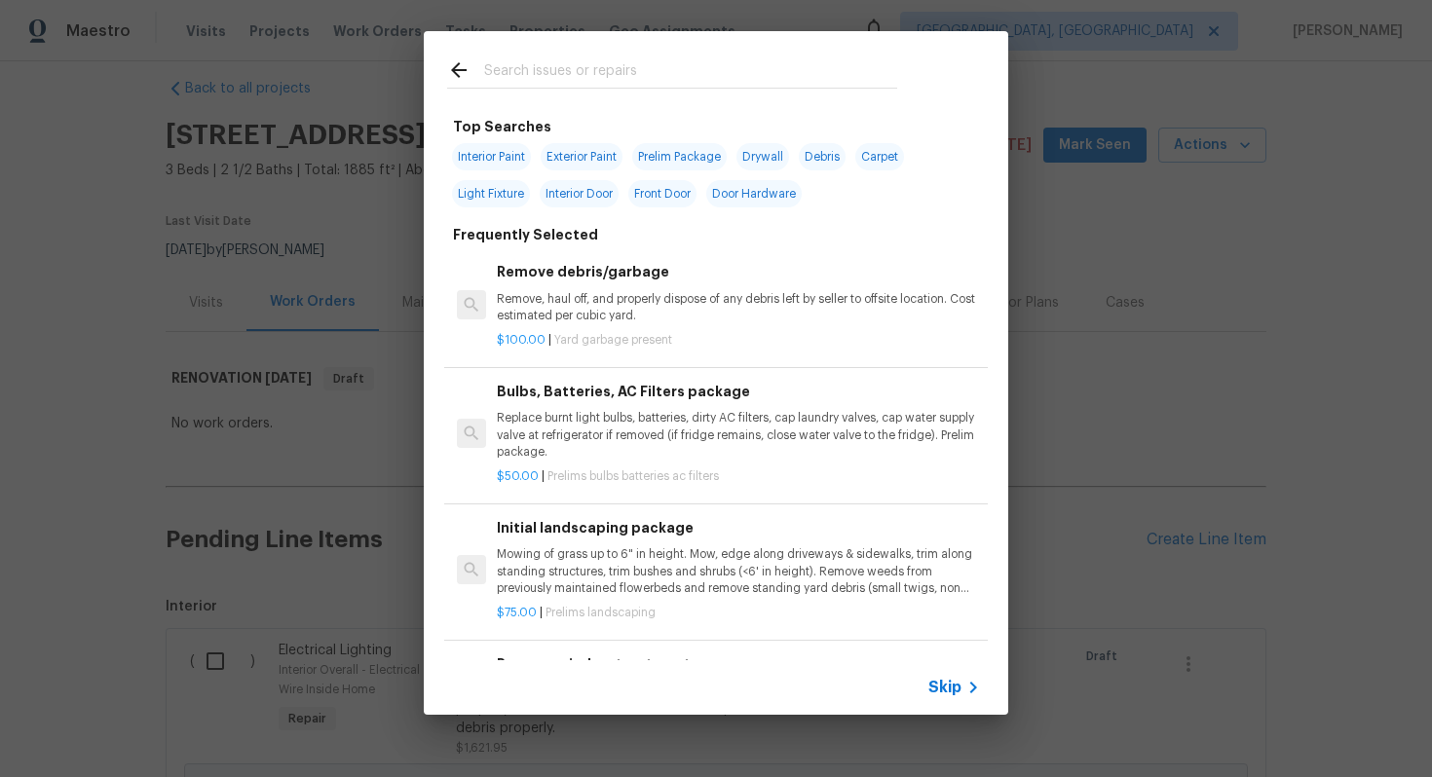
click at [925, 695] on div "Skip" at bounding box center [716, 687] width 584 height 55
click at [931, 691] on span "Skip" at bounding box center [944, 687] width 33 height 19
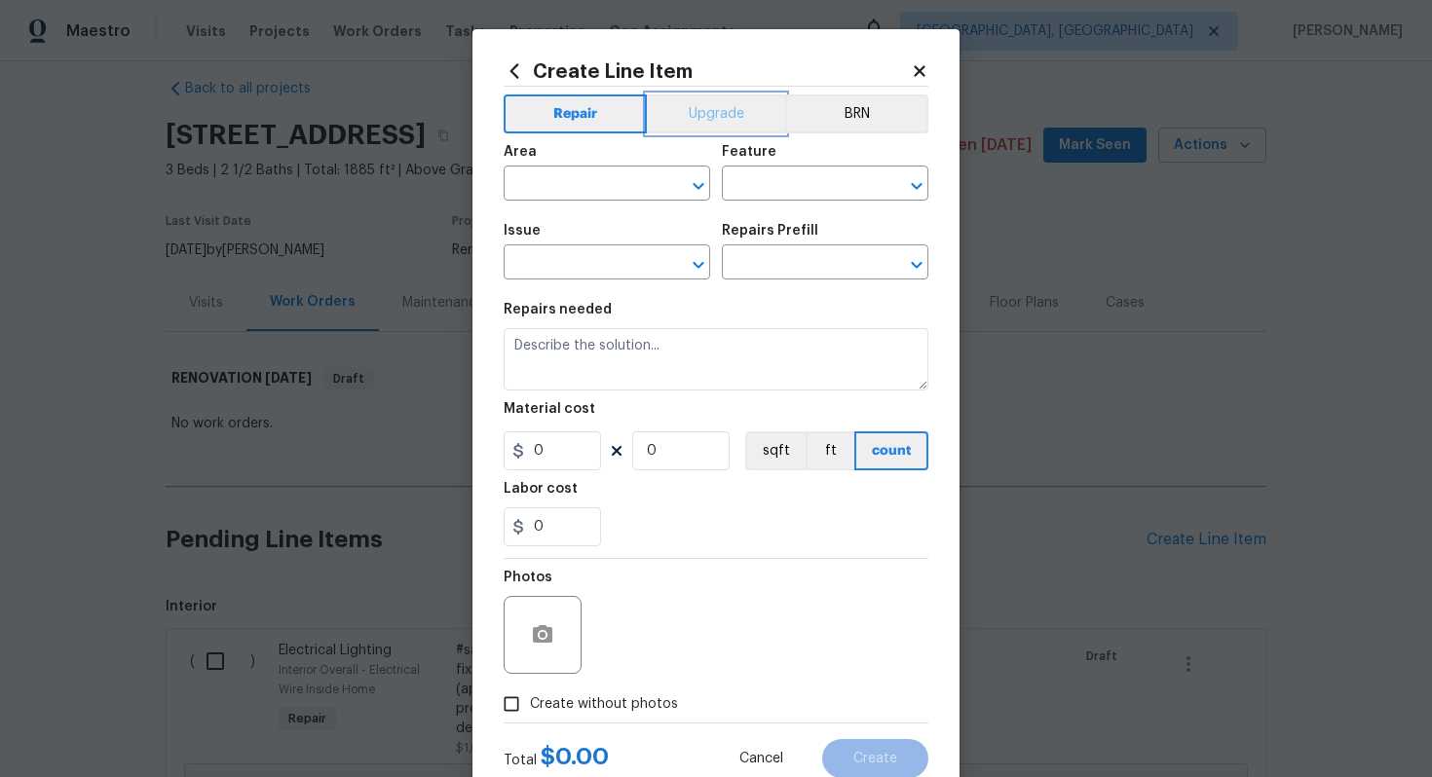
click at [691, 114] on button "Upgrade" at bounding box center [716, 113] width 139 height 39
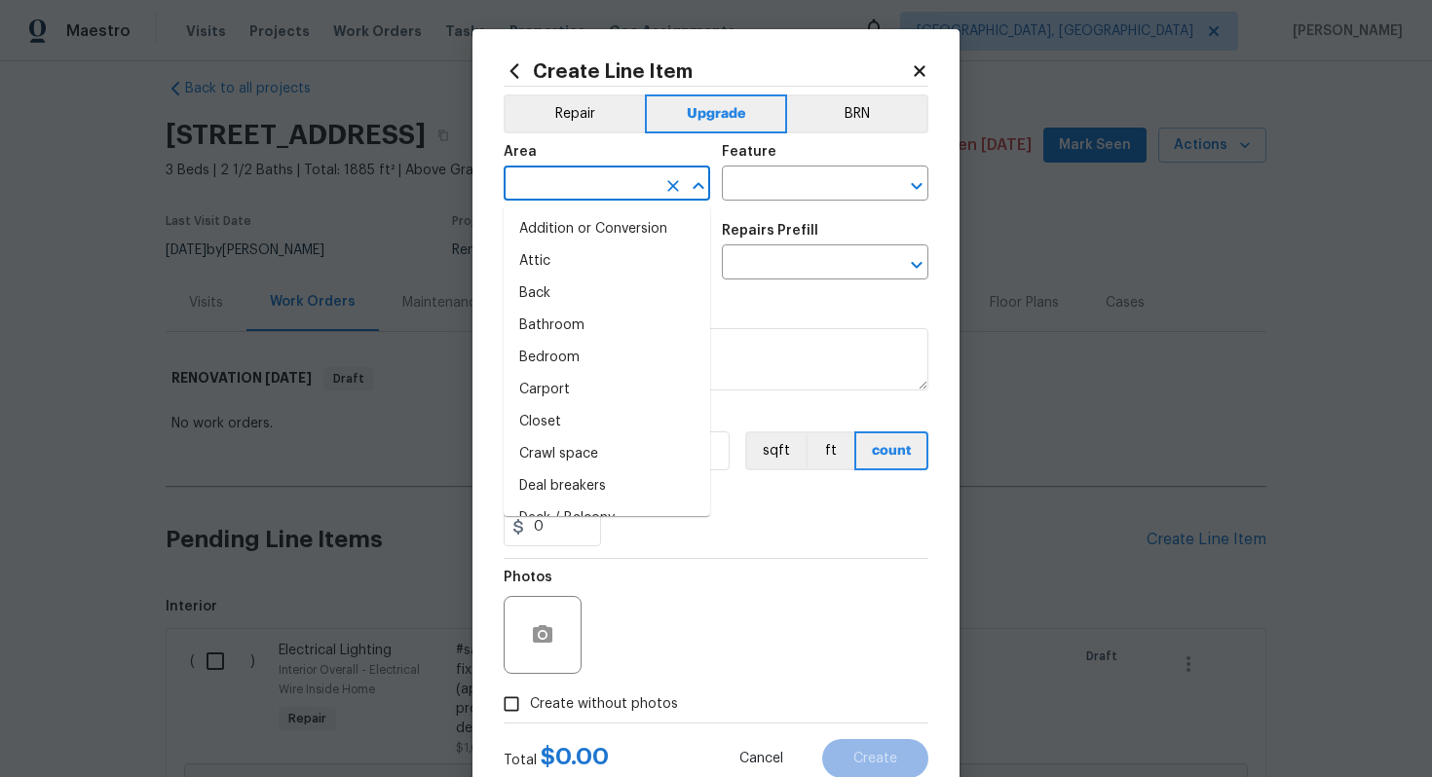
click at [571, 173] on input "text" at bounding box center [579, 185] width 152 height 30
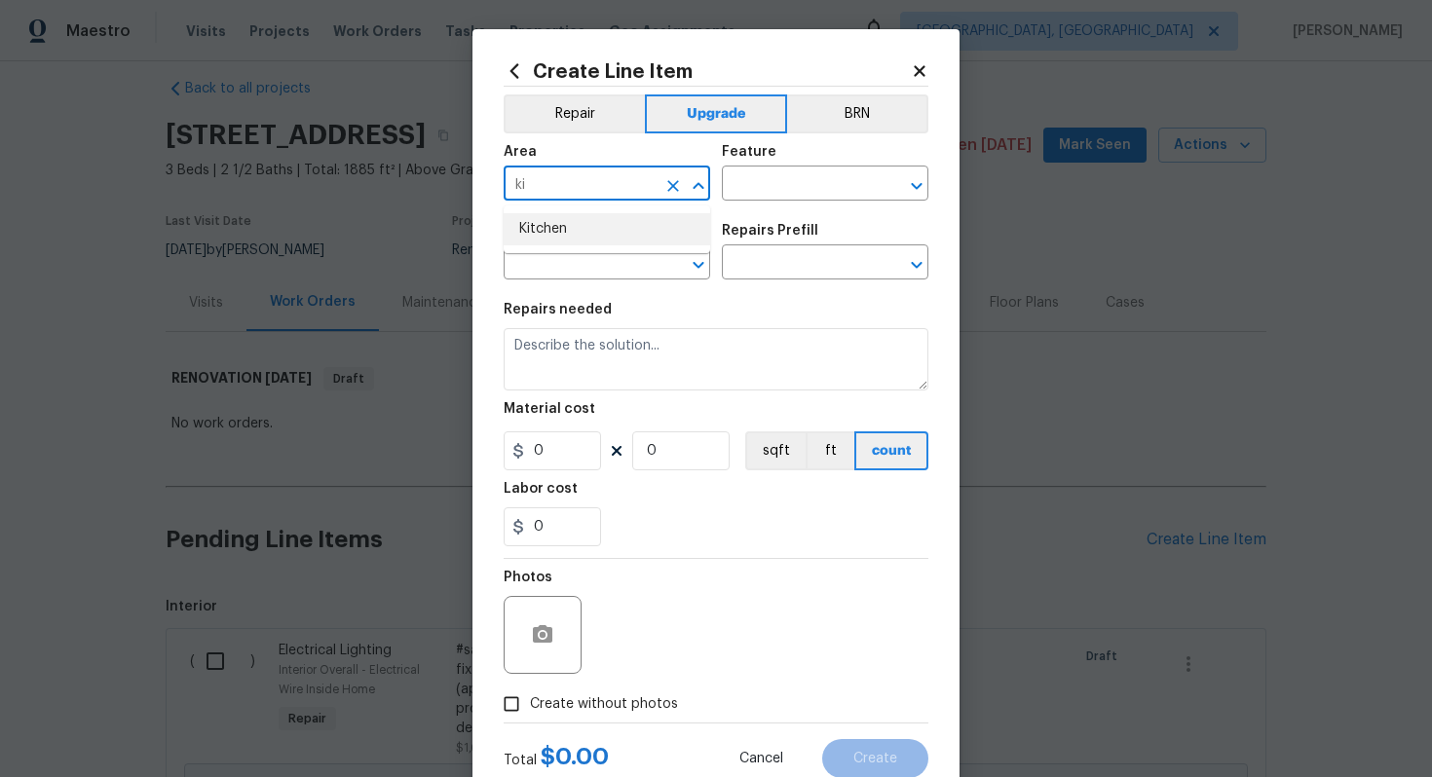
click at [533, 236] on li "Kitchen" at bounding box center [606, 229] width 206 height 32
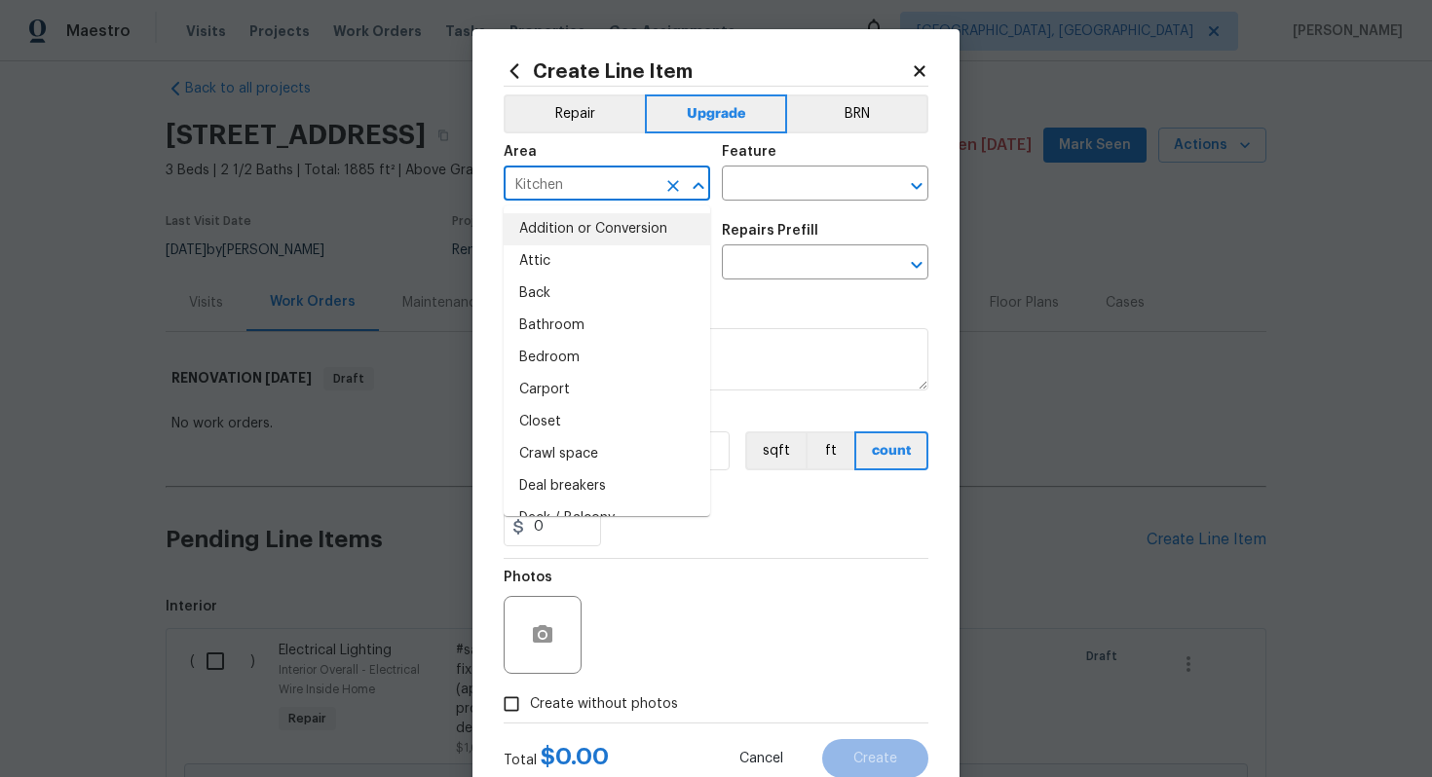
click at [581, 180] on input "Kitchen" at bounding box center [579, 185] width 152 height 30
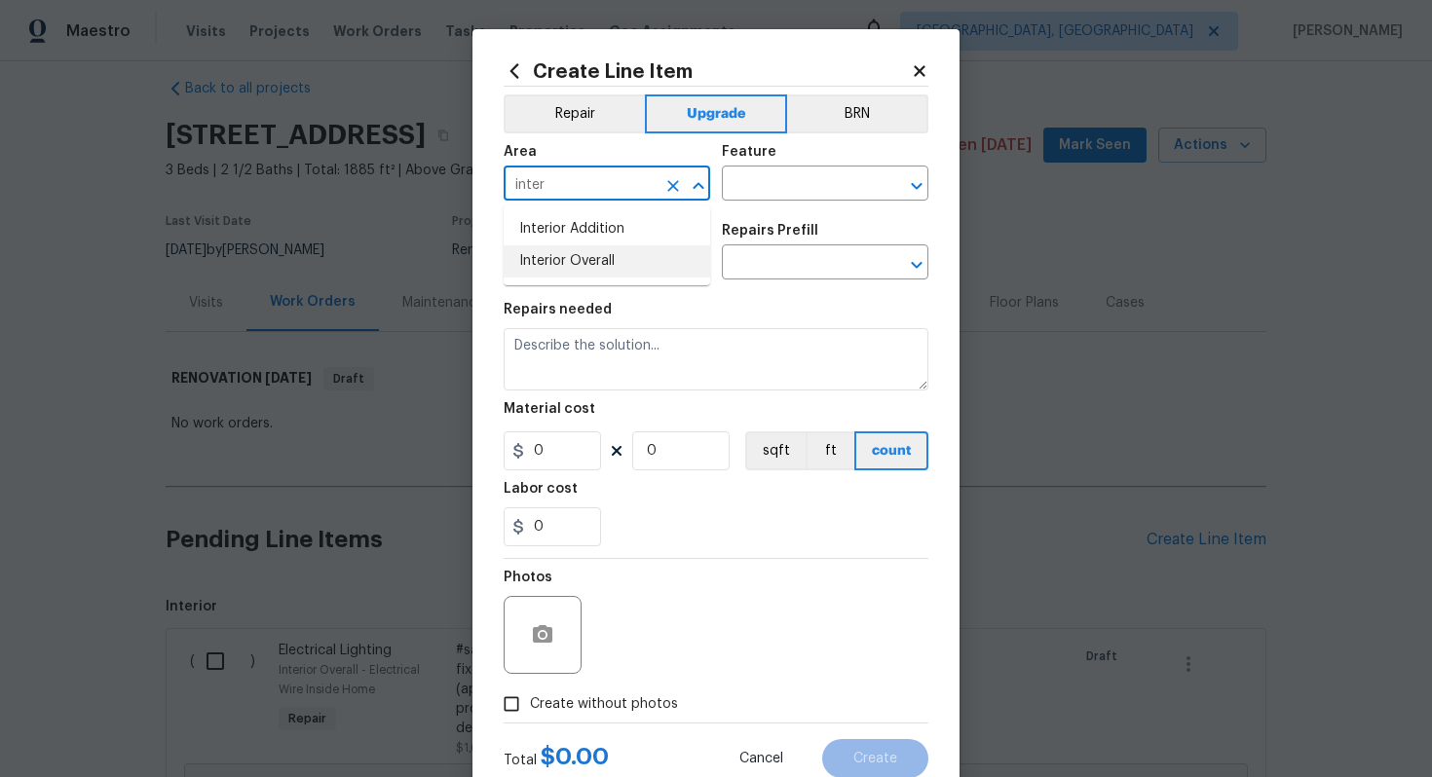
click at [629, 265] on li "Interior Overall" at bounding box center [606, 261] width 206 height 32
type input "Interior Overall"
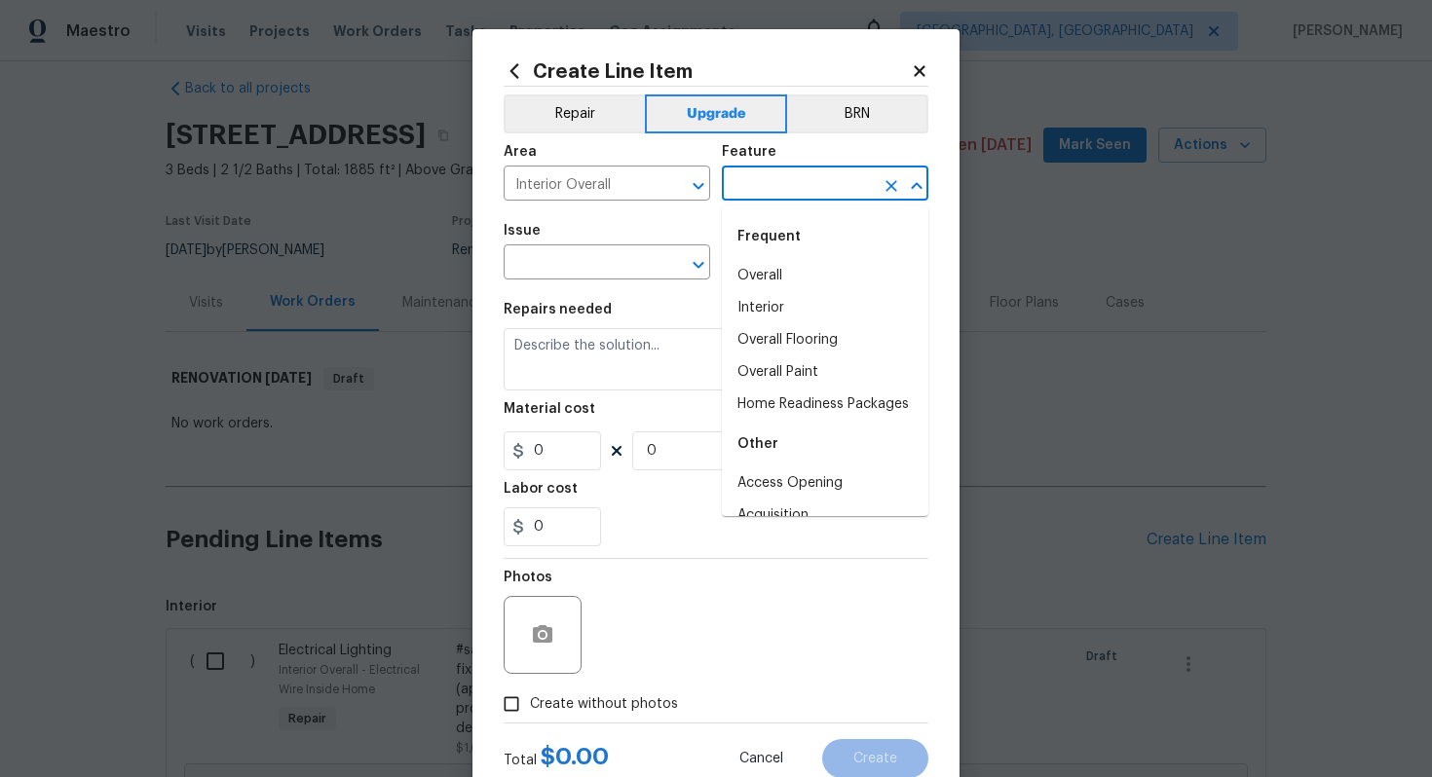
click at [761, 197] on input "text" at bounding box center [798, 185] width 152 height 30
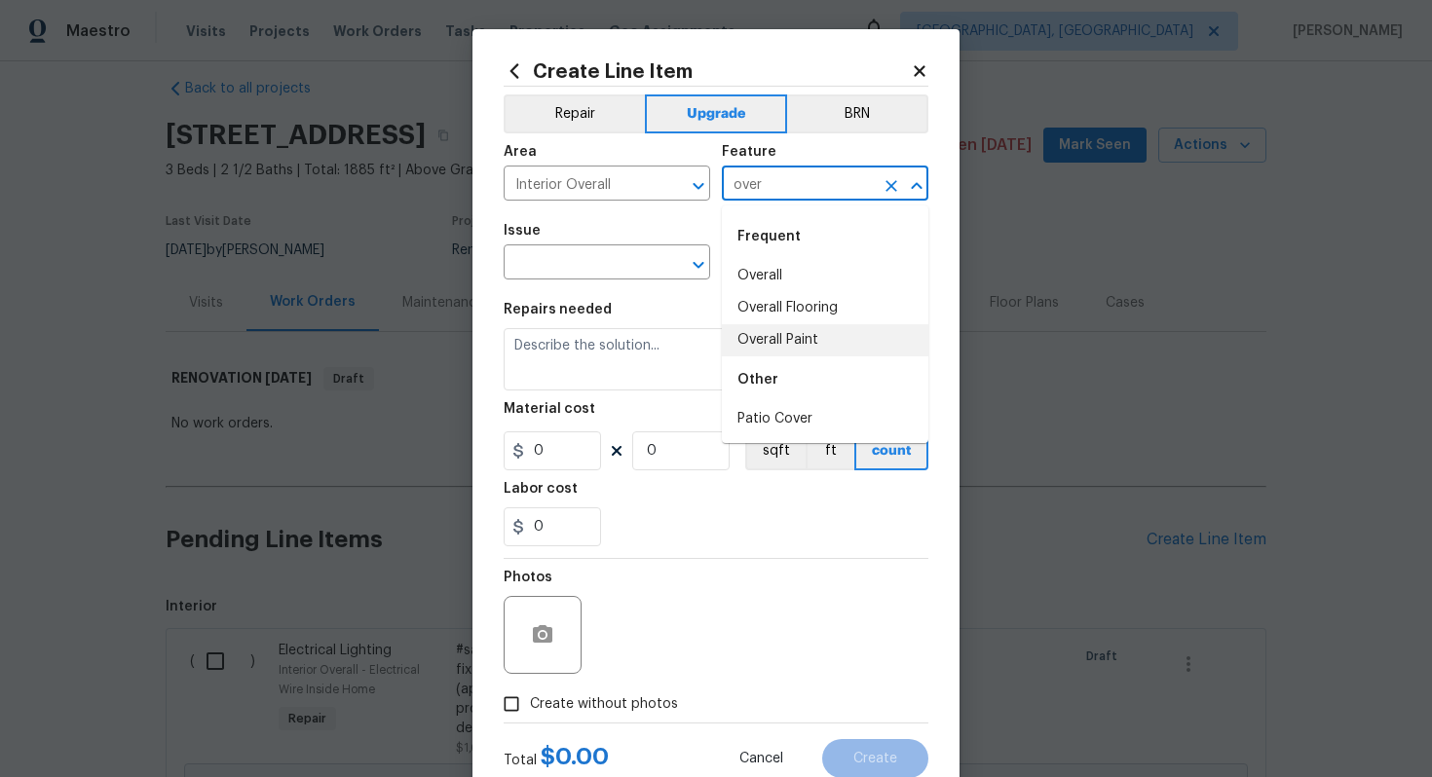
click at [815, 328] on li "Overall Paint" at bounding box center [825, 340] width 206 height 32
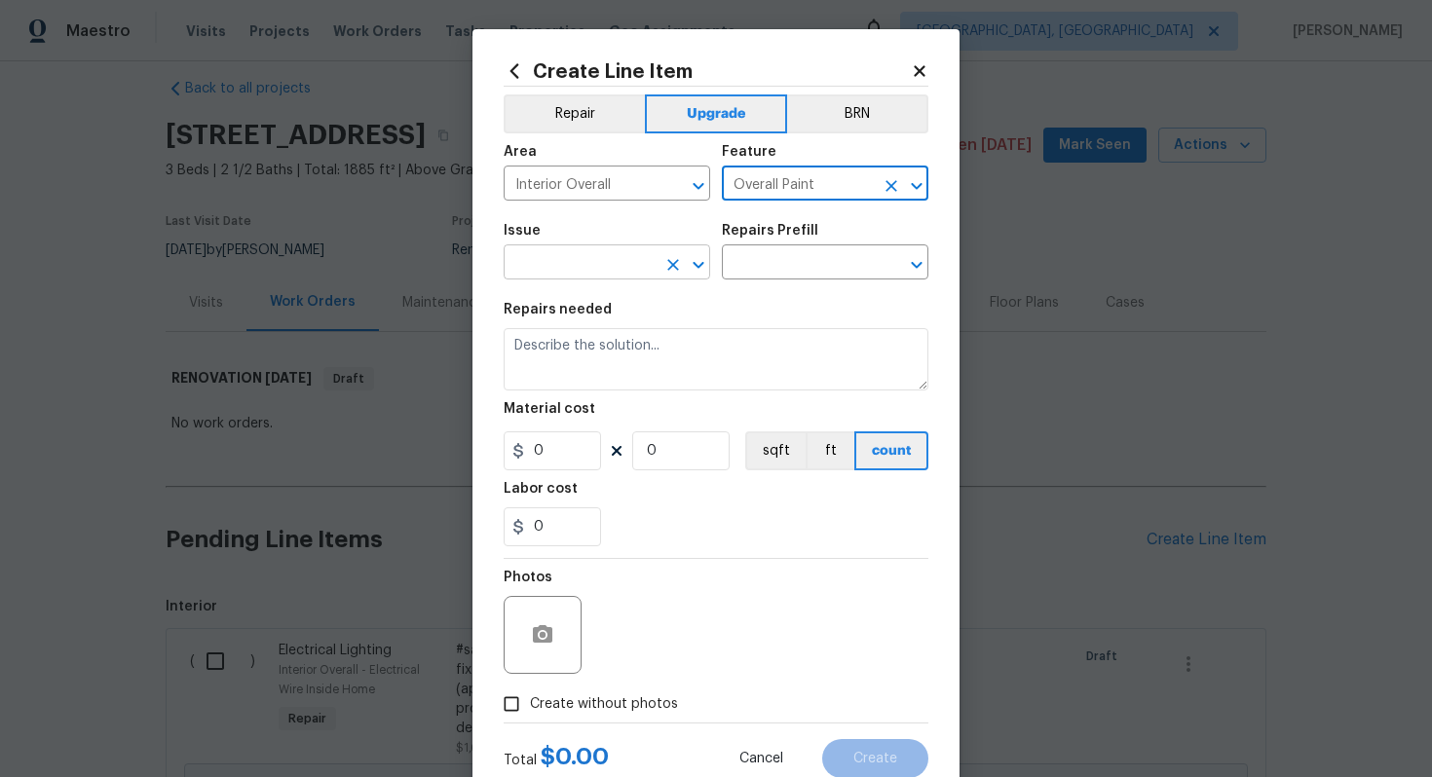
type input "Overall Paint"
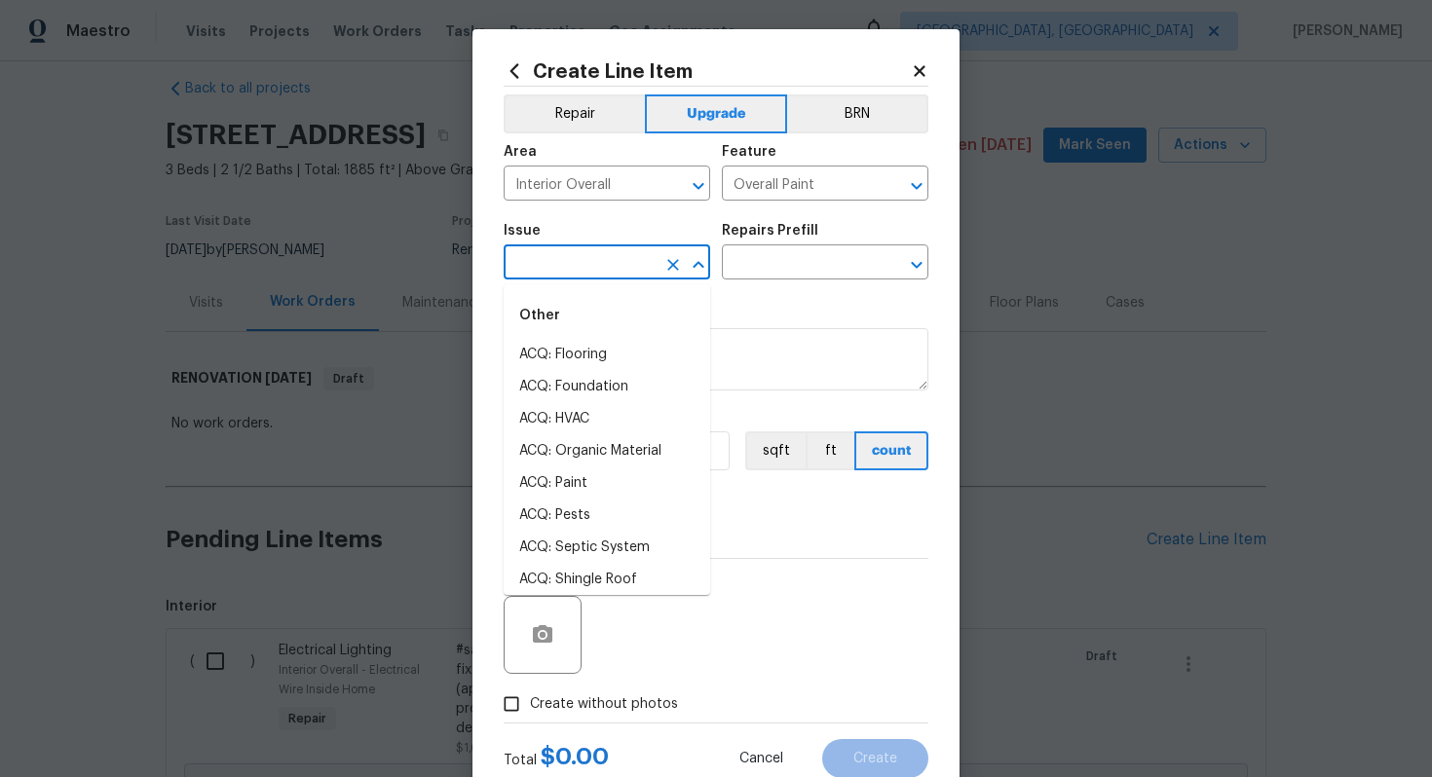
click at [607, 269] on input "text" at bounding box center [579, 264] width 152 height 30
click at [515, 512] on li "Interior Paint" at bounding box center [606, 516] width 206 height 32
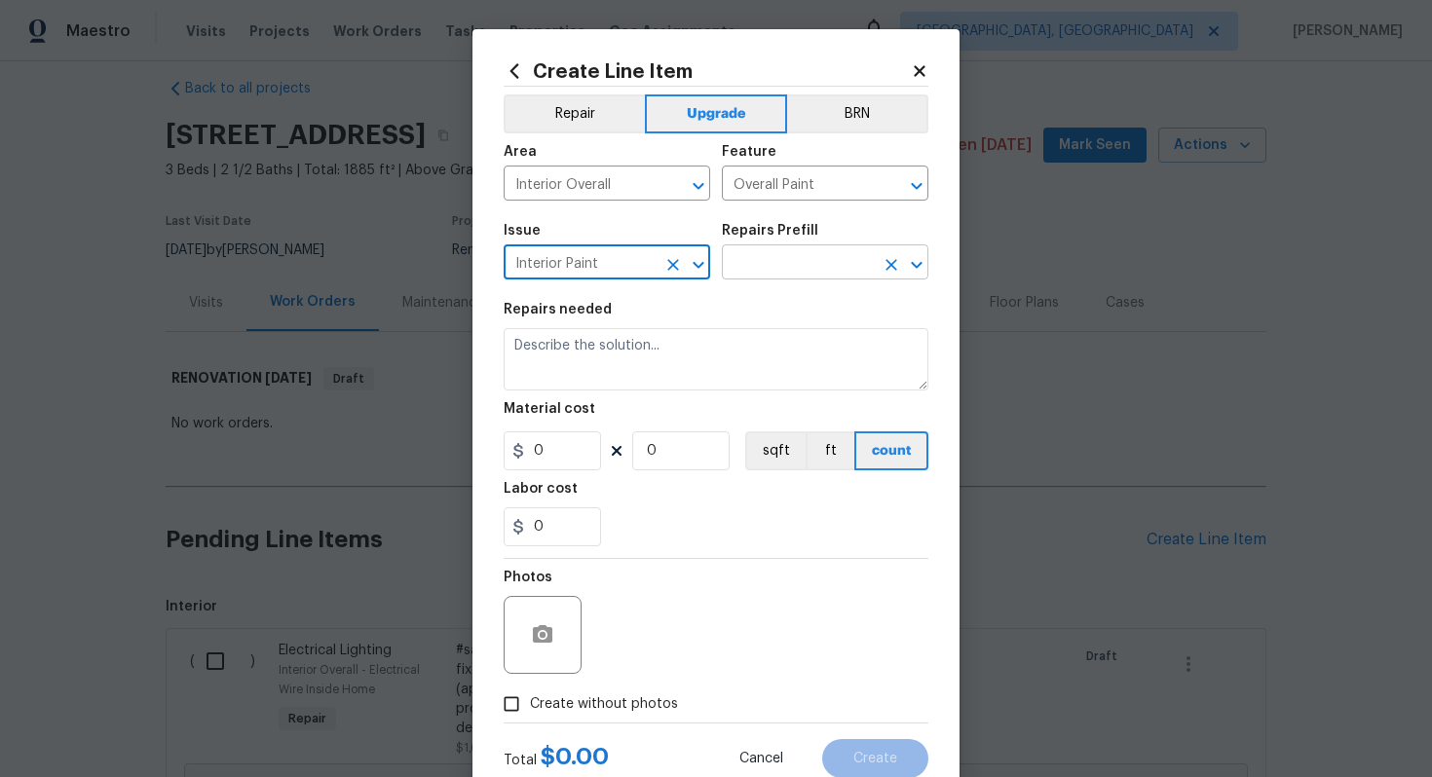
type input "Interior Paint"
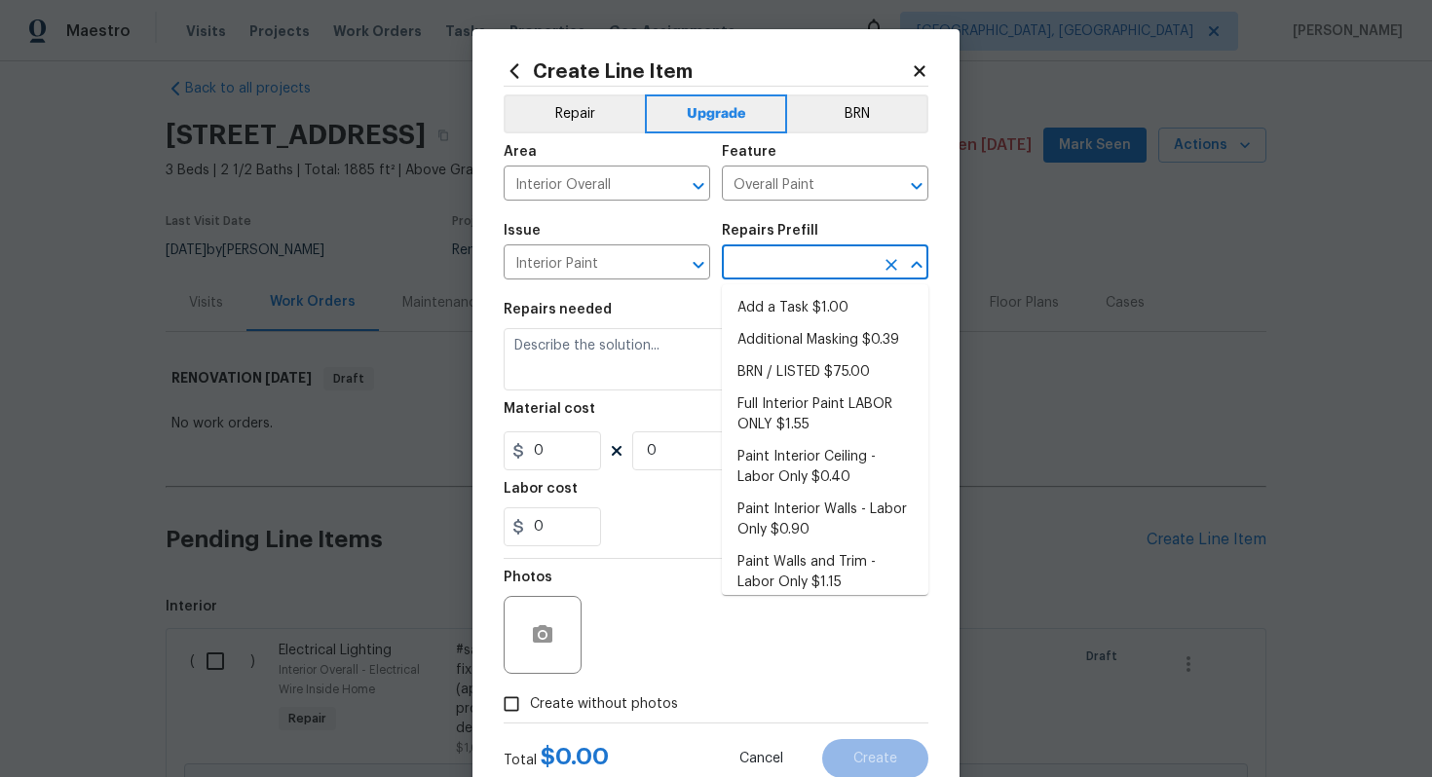
click at [766, 261] on input "text" at bounding box center [798, 264] width 152 height 30
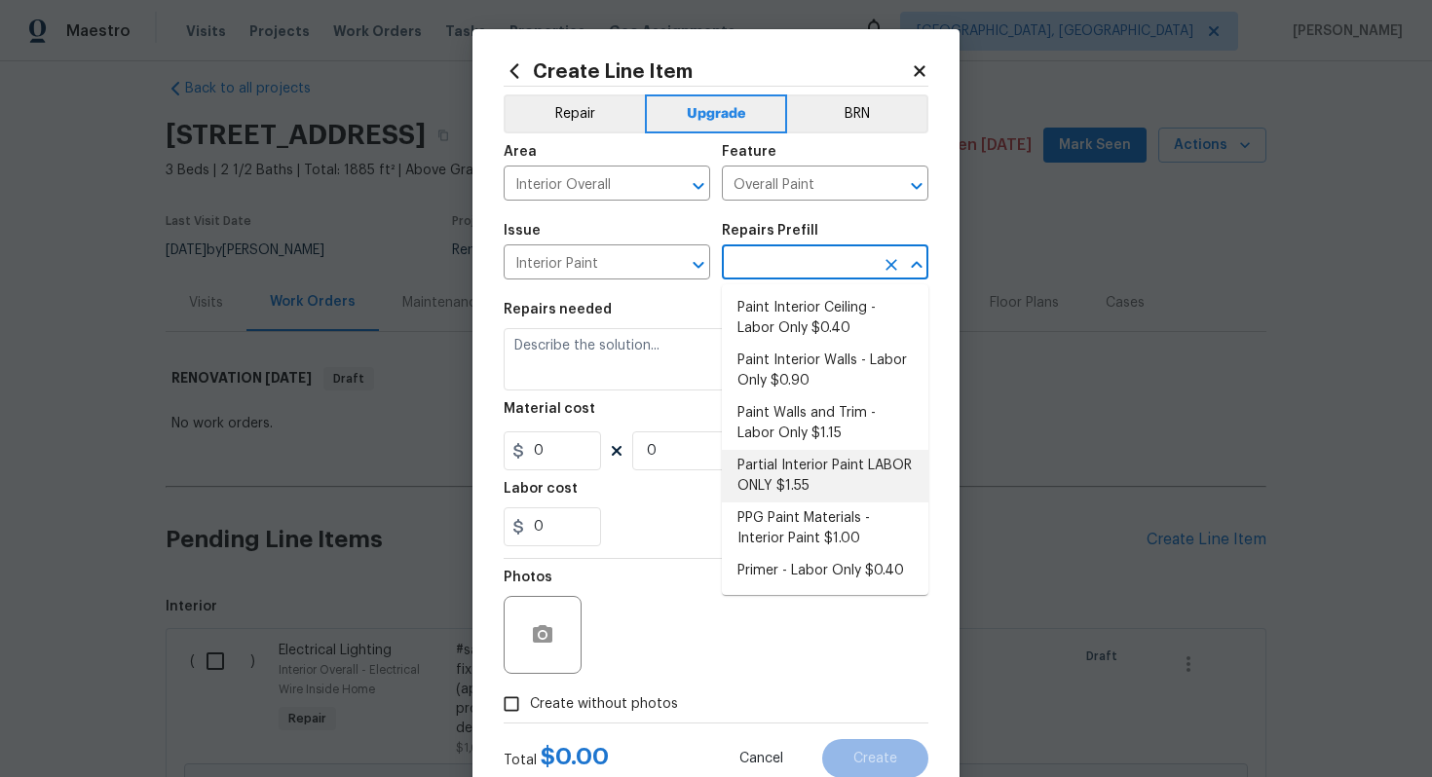
scroll to position [0, 0]
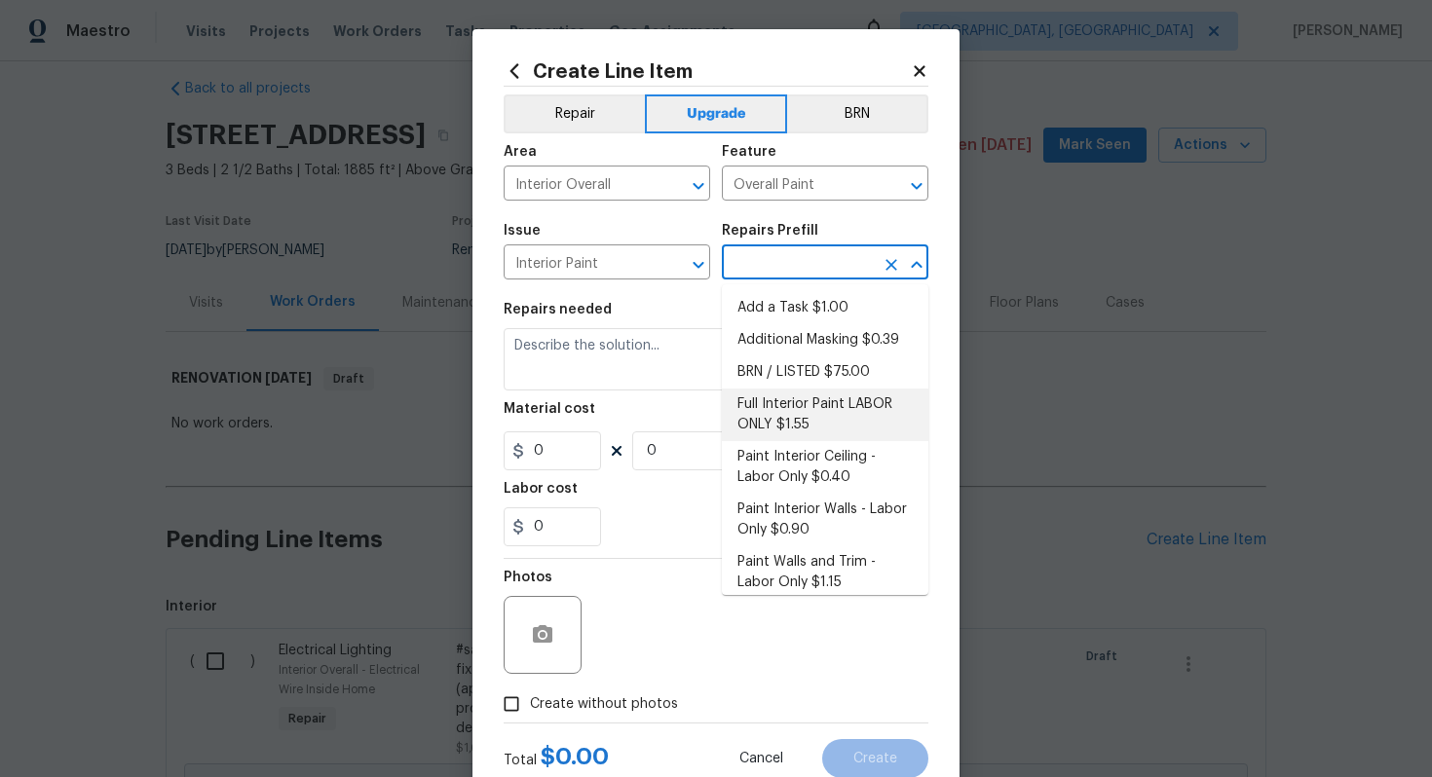
click at [784, 411] on li "Full Interior Paint LABOR ONLY $1.55" at bounding box center [825, 415] width 206 height 53
type input "Full Interior Paint LABOR ONLY $1.55"
type textarea "Full Interior paint - (walls, ceilings, trim, and doors) - PAINT PROVIDED BY OP…"
type input "1.55"
type input "1"
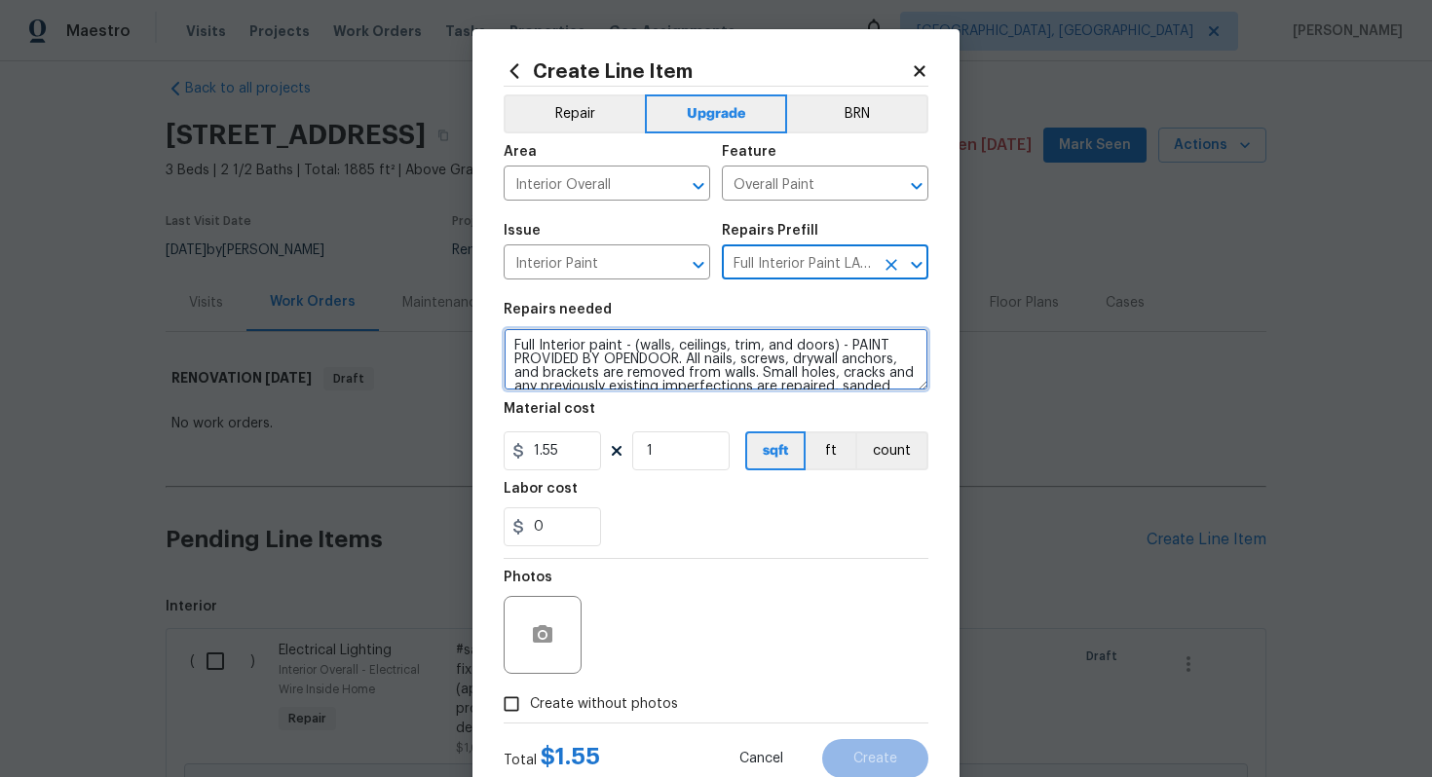
click at [504, 347] on textarea "Full Interior paint - (walls, ceilings, trim, and doors) - PAINT PROVIDED BY OP…" at bounding box center [715, 359] width 425 height 62
type textarea "#sala - Full Interior paint - (walls, ceilings, trim, and doors) - PAINT PROVID…"
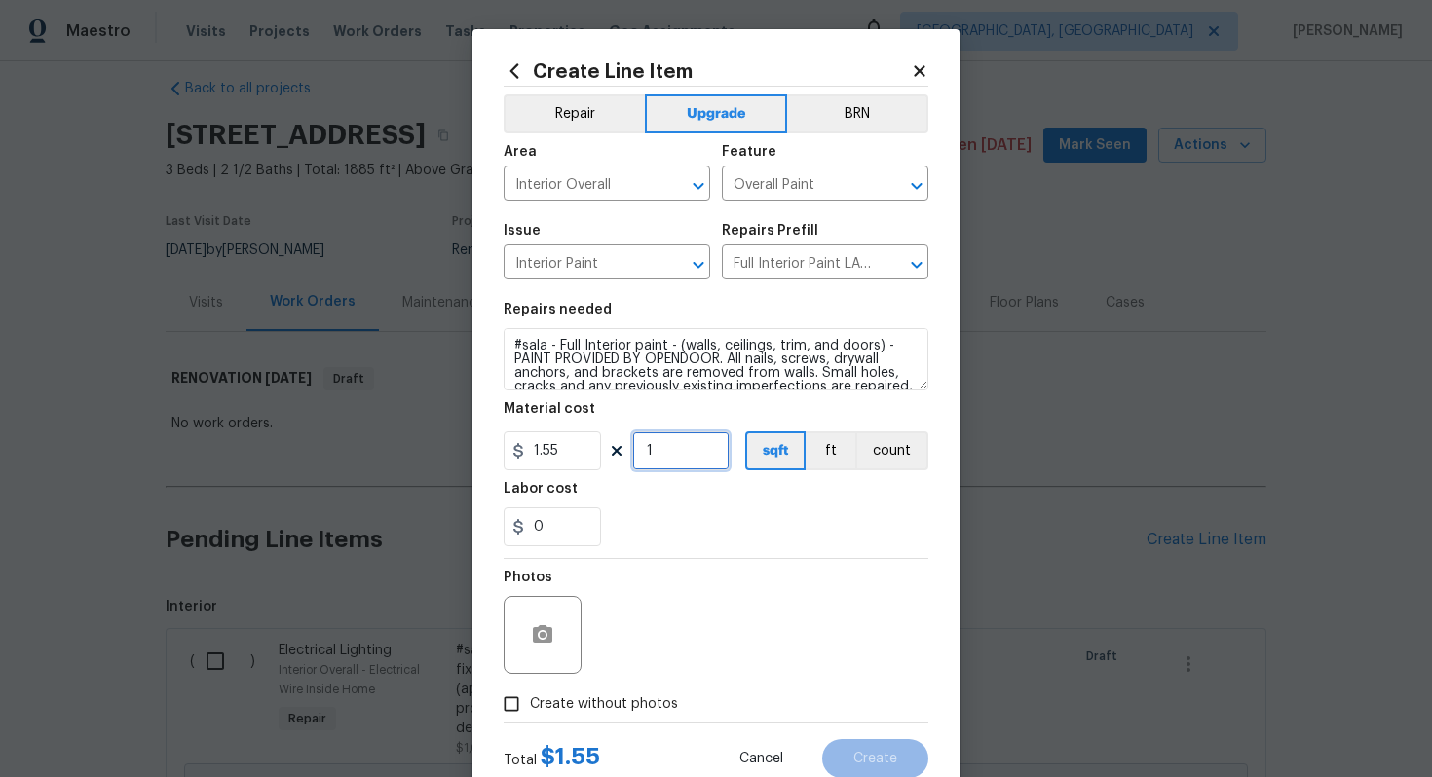
click at [670, 452] on input "1" at bounding box center [680, 450] width 97 height 39
type input "1885"
click at [640, 690] on label "Create without photos" at bounding box center [585, 704] width 185 height 37
click at [530, 690] on input "Create without photos" at bounding box center [511, 704] width 37 height 37
checkbox input "true"
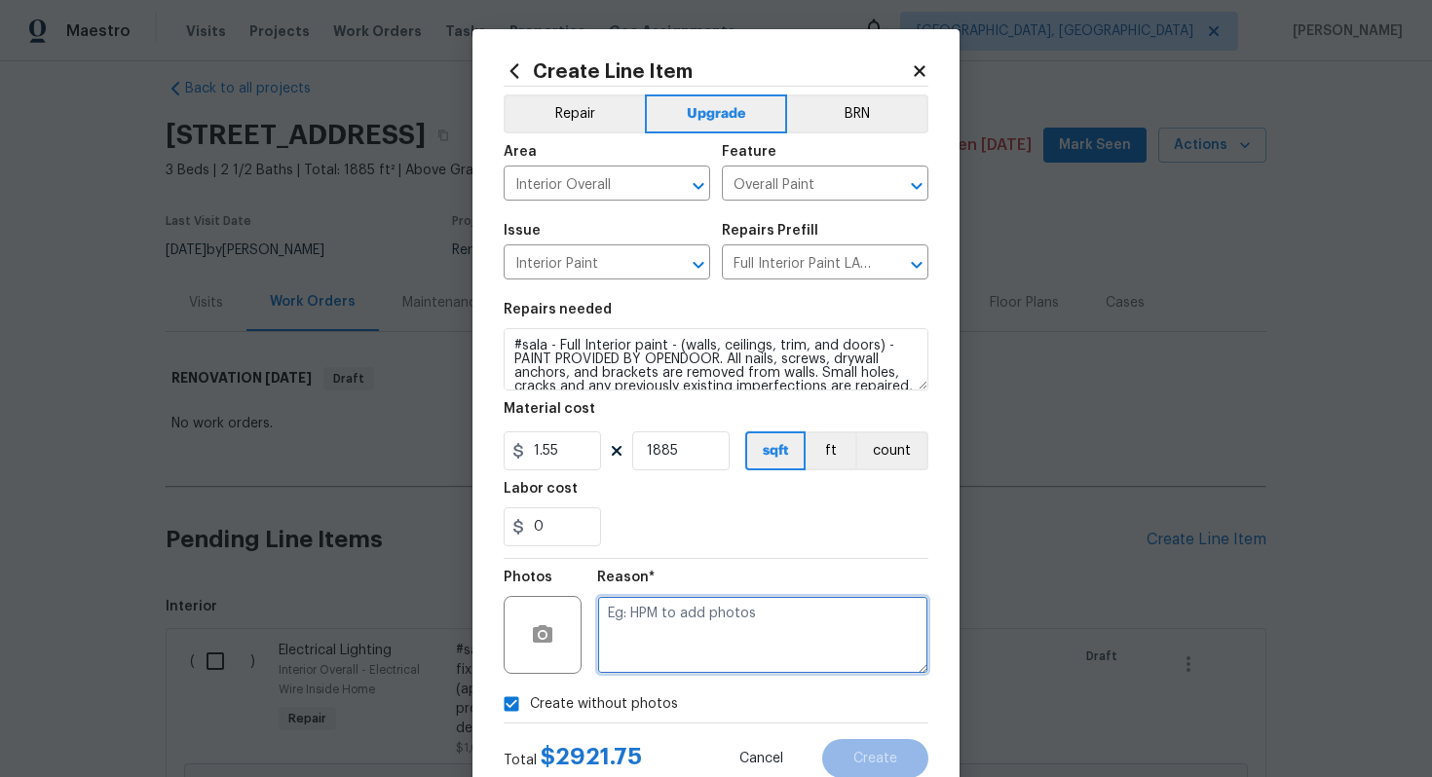
click at [722, 630] on textarea at bounding box center [762, 635] width 331 height 78
type textarea "n/a"
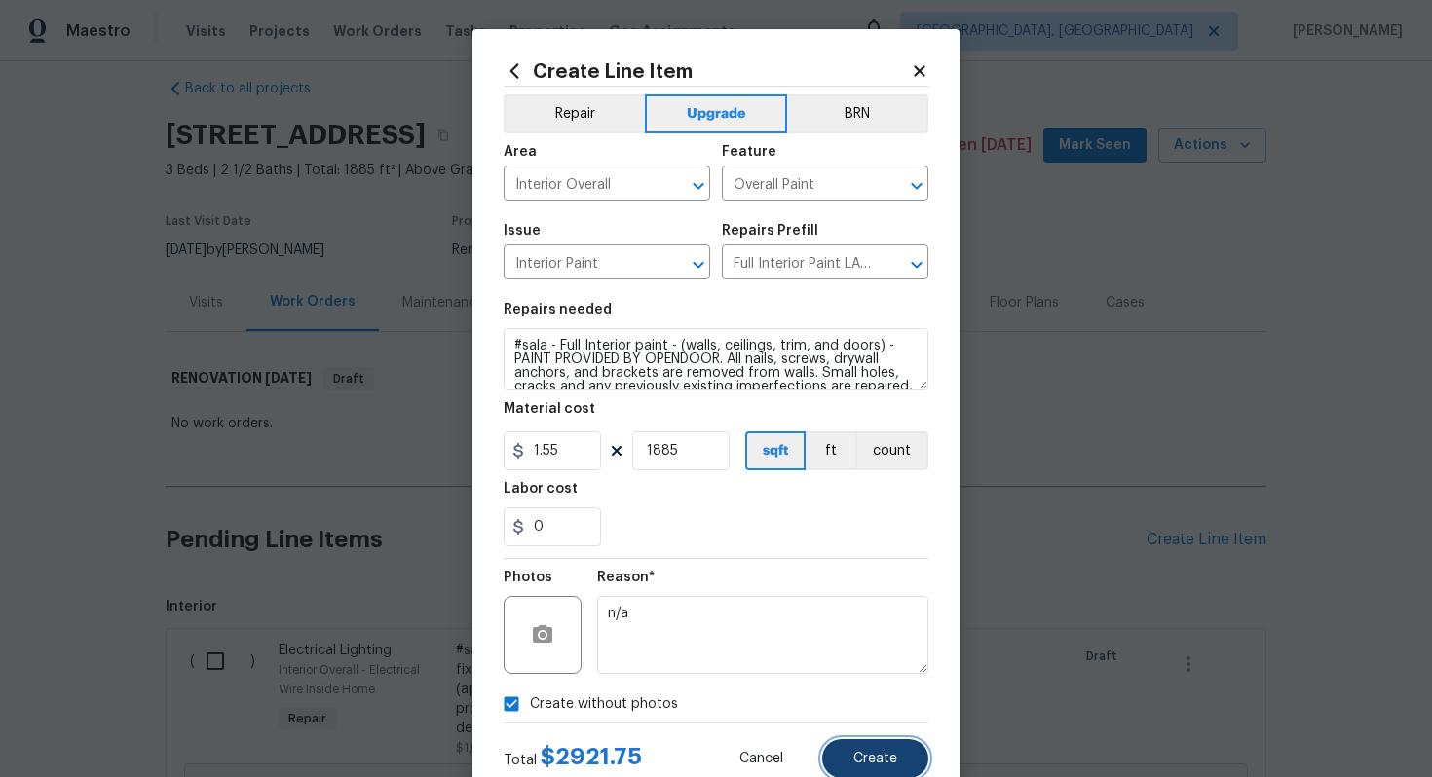
click at [875, 750] on button "Create" at bounding box center [875, 758] width 106 height 39
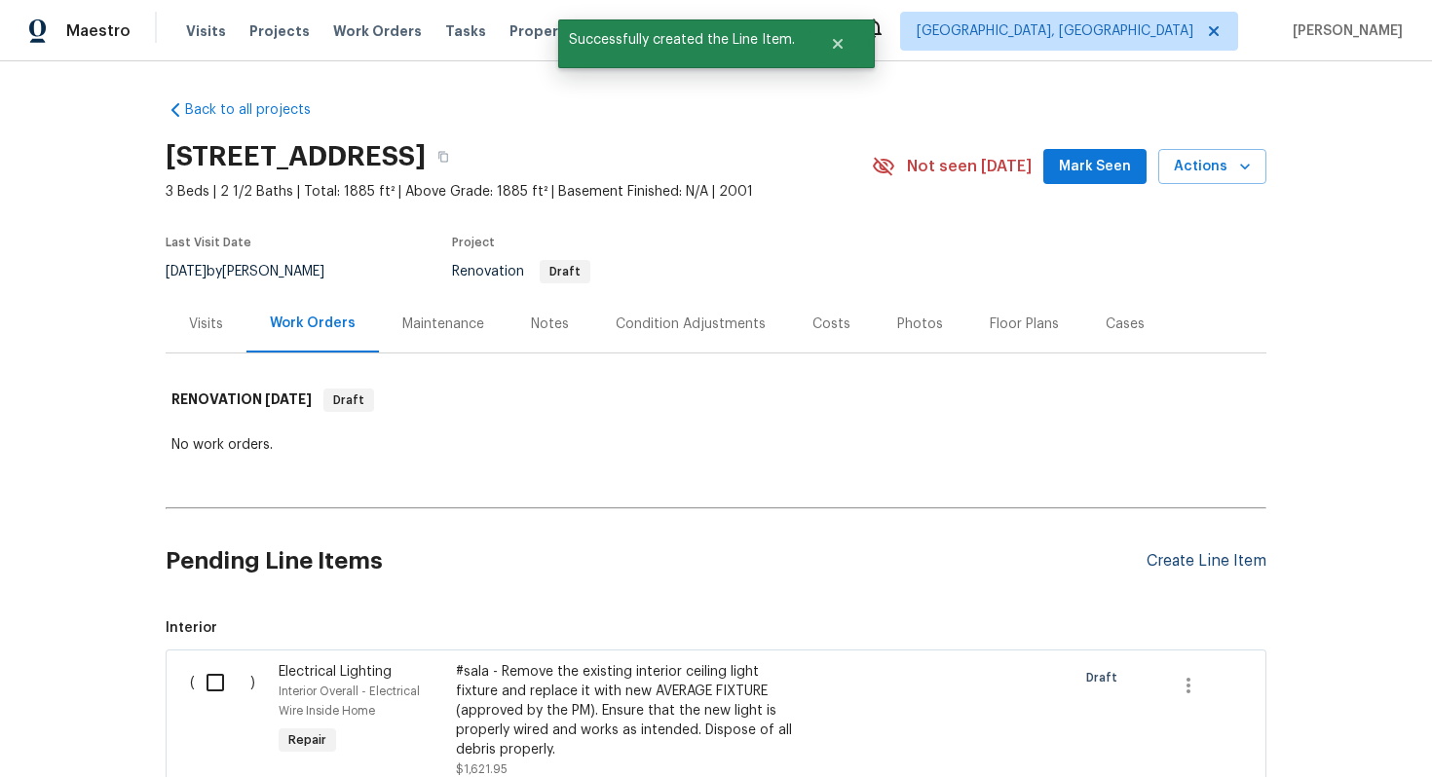
click at [1184, 554] on div "Create Line Item" at bounding box center [1206, 561] width 120 height 19
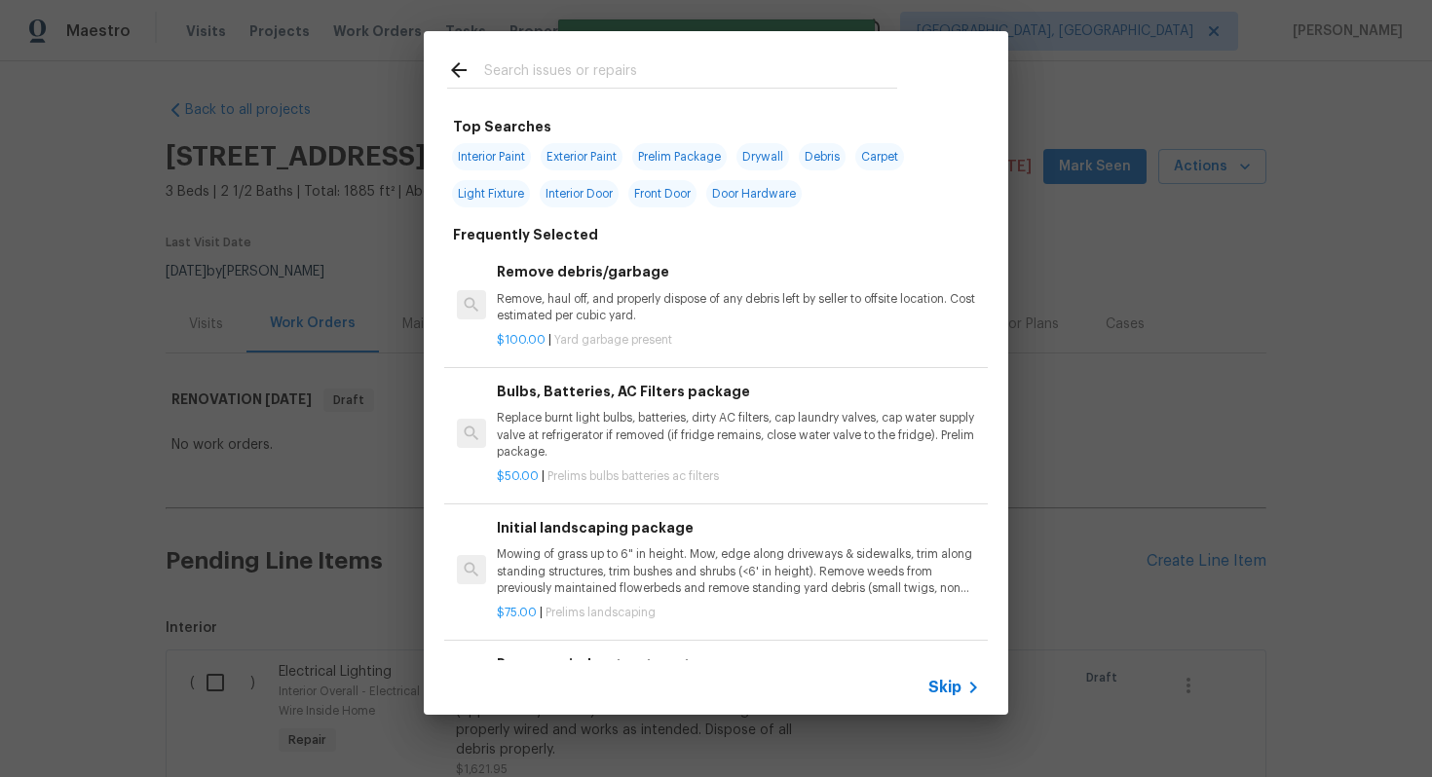
click at [943, 680] on span "Skip" at bounding box center [944, 687] width 33 height 19
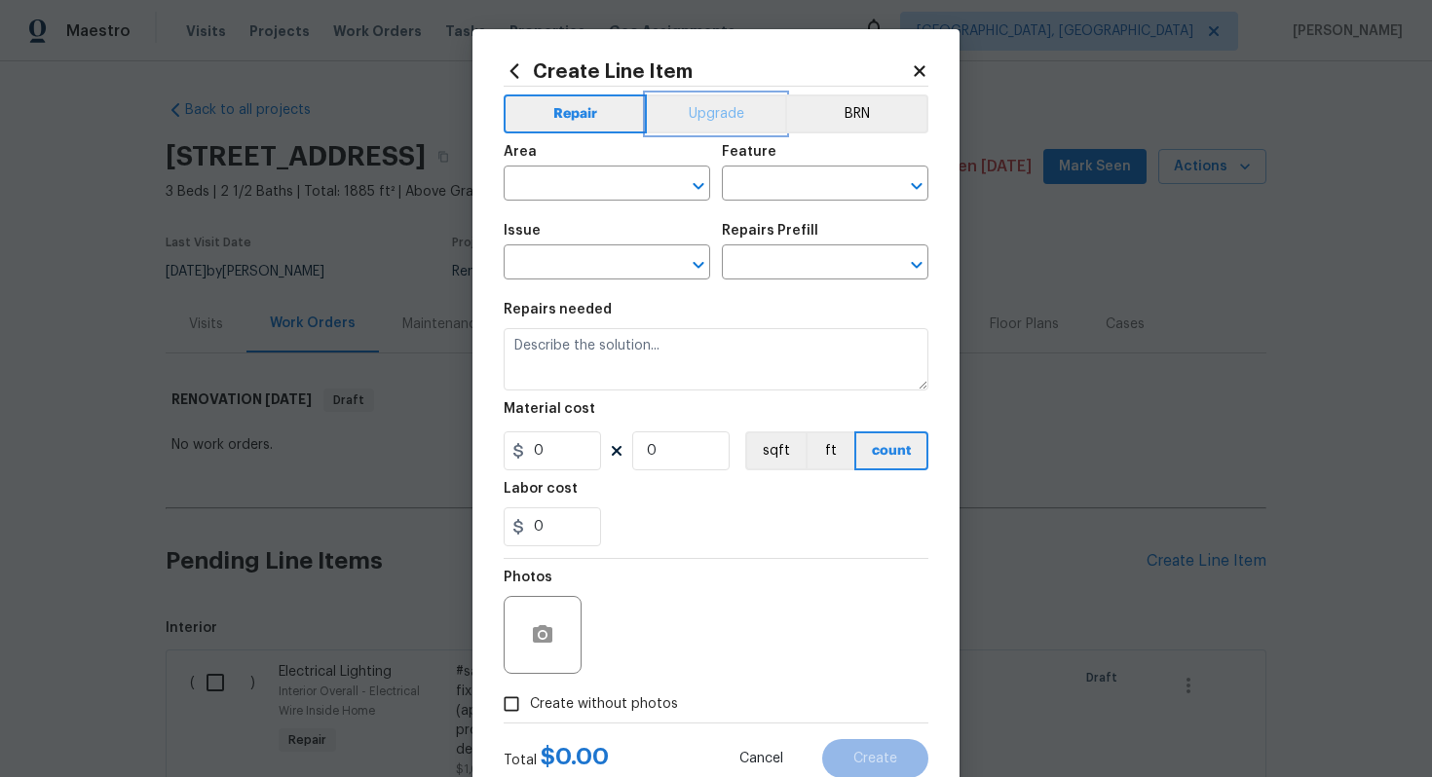
click at [710, 110] on button "Upgrade" at bounding box center [716, 113] width 139 height 39
click at [590, 177] on input "text" at bounding box center [579, 185] width 152 height 30
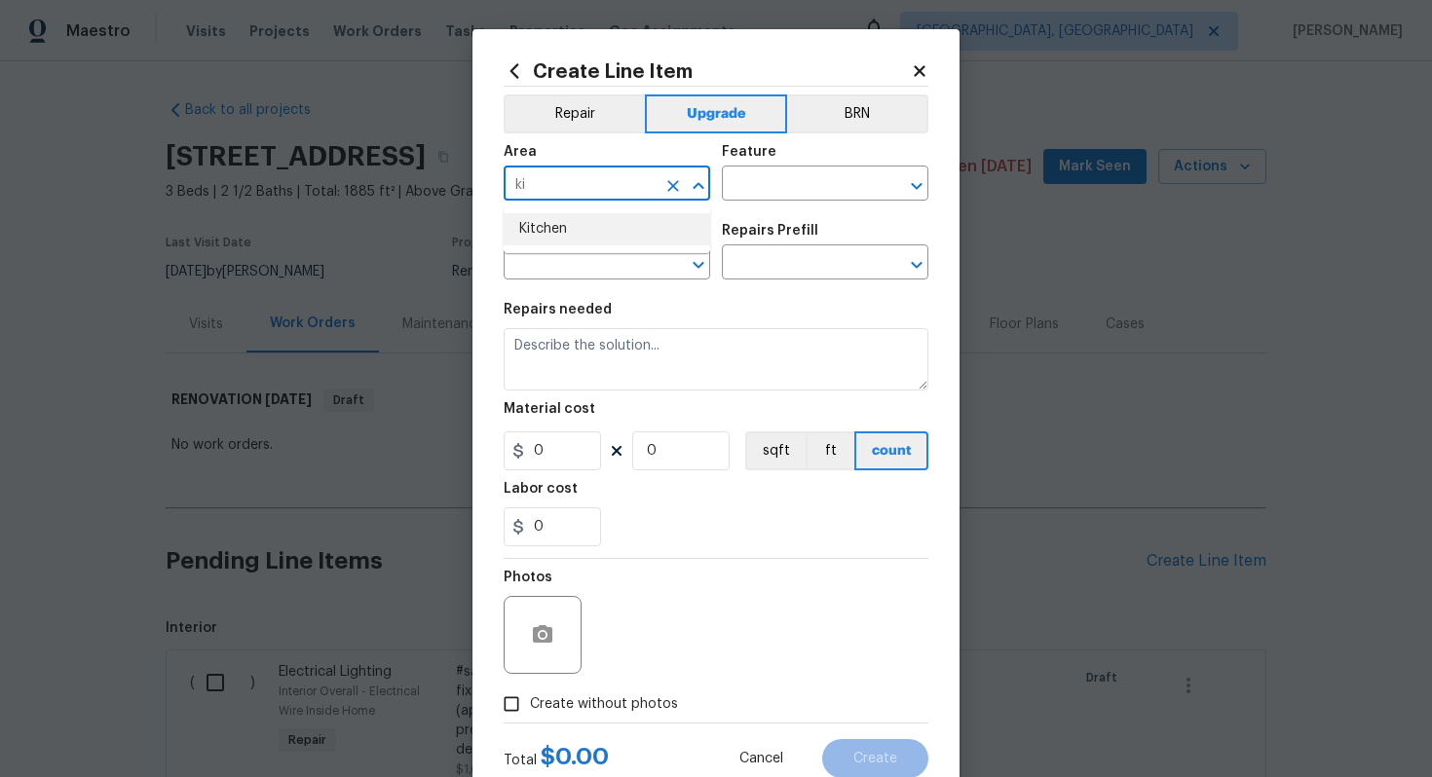
click at [629, 235] on li "Kitchen" at bounding box center [606, 229] width 206 height 32
type input "Kitchen"
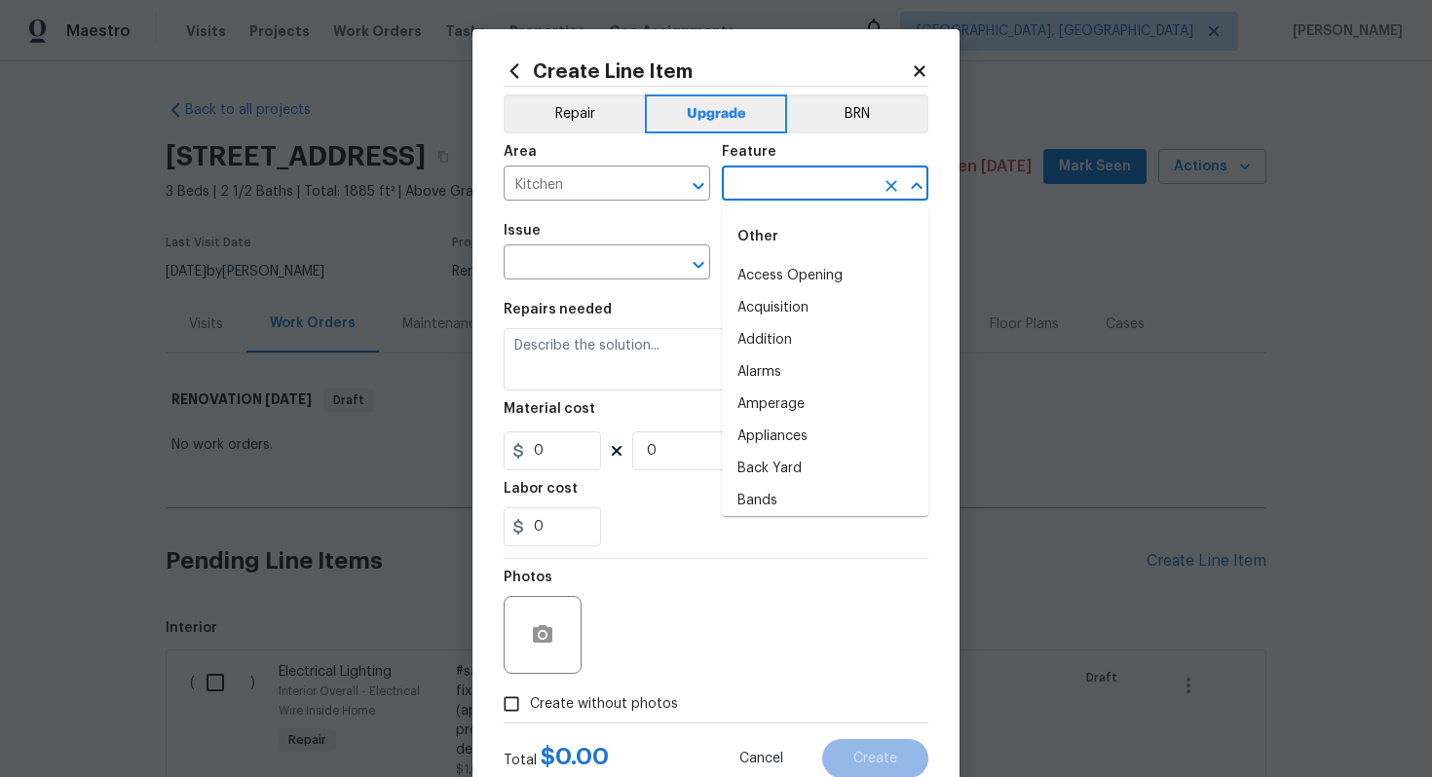
click at [806, 181] on input "text" at bounding box center [798, 185] width 152 height 30
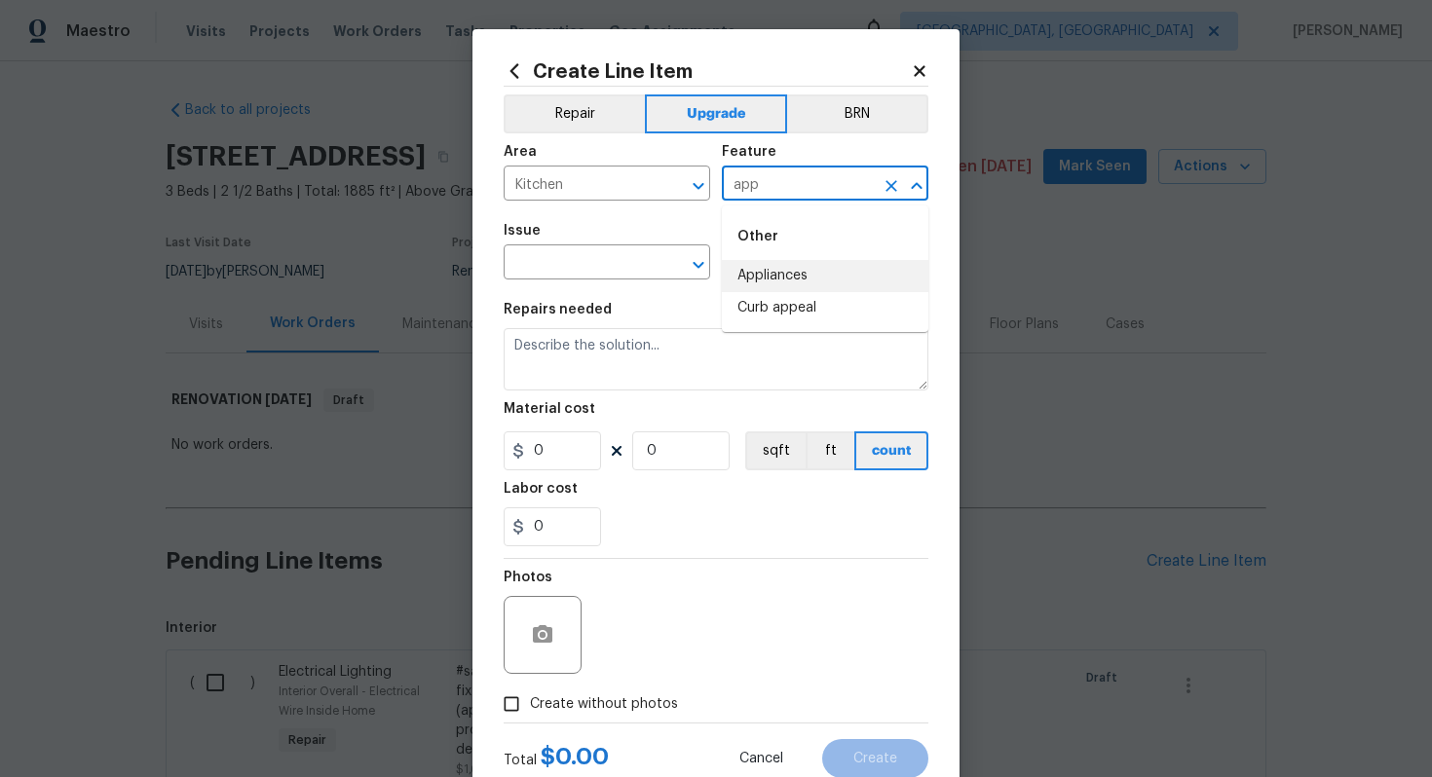
click at [799, 273] on li "Appliances" at bounding box center [825, 276] width 206 height 32
type input "Appliances"
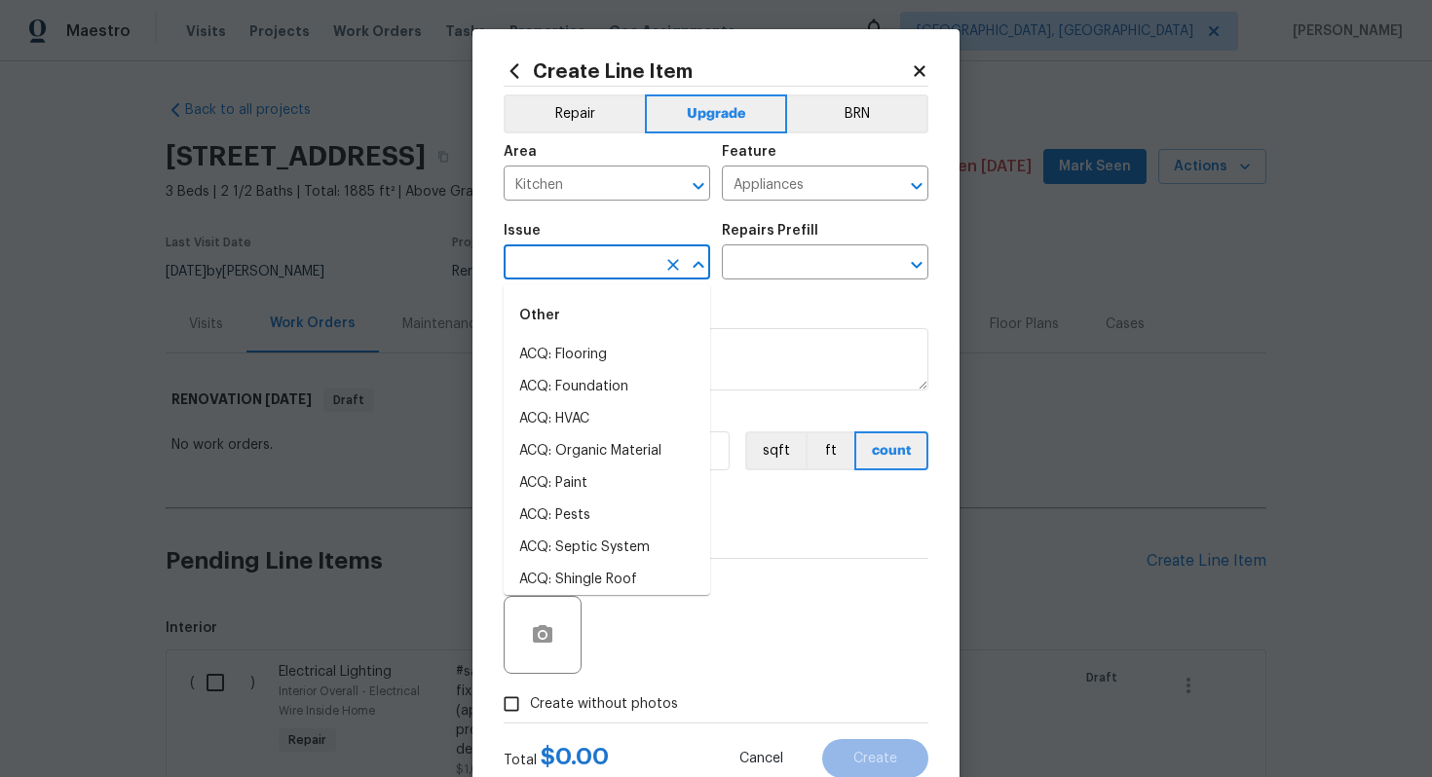
click at [574, 269] on input "text" at bounding box center [579, 264] width 152 height 30
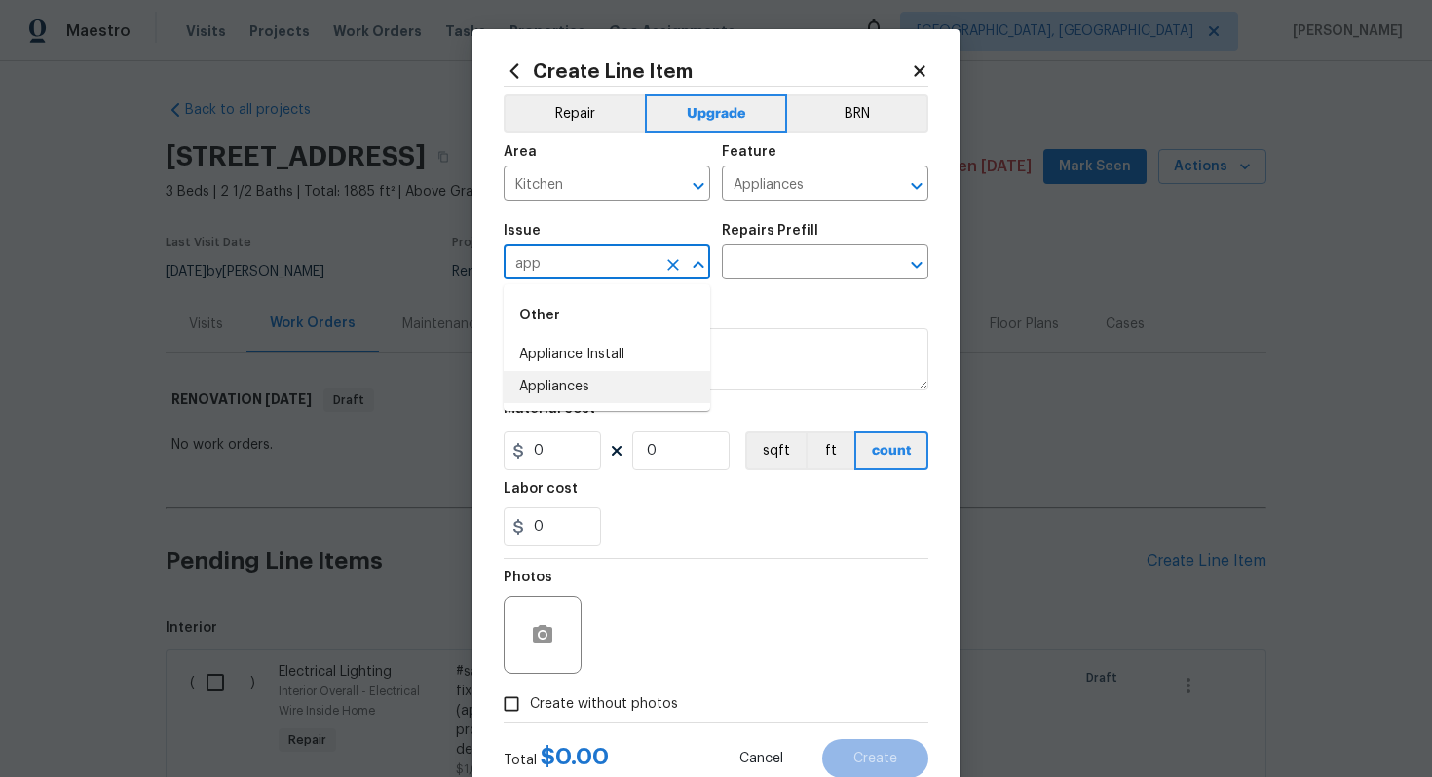
click at [621, 396] on li "Appliances" at bounding box center [606, 387] width 206 height 32
type input "Appliances"
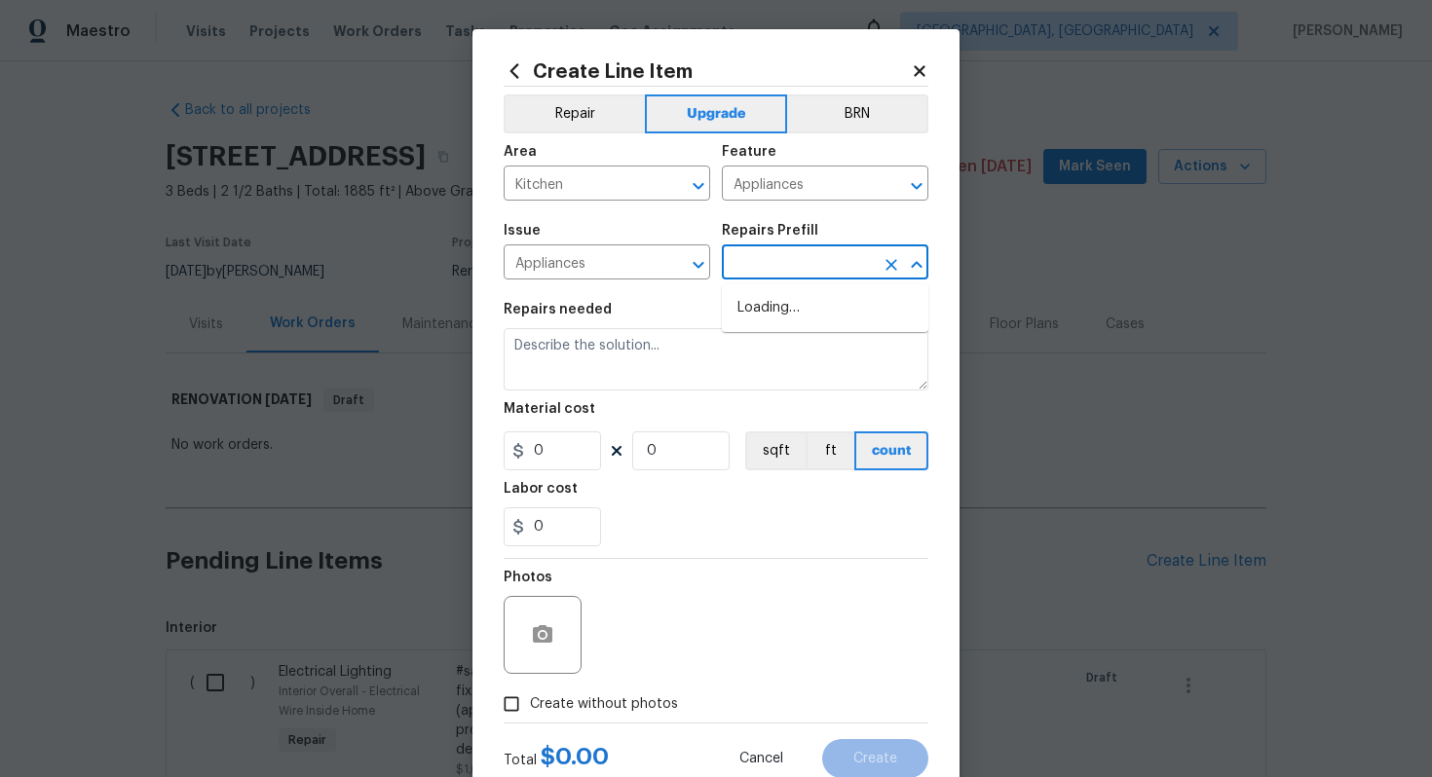
click at [774, 273] on input "text" at bounding box center [798, 264] width 152 height 30
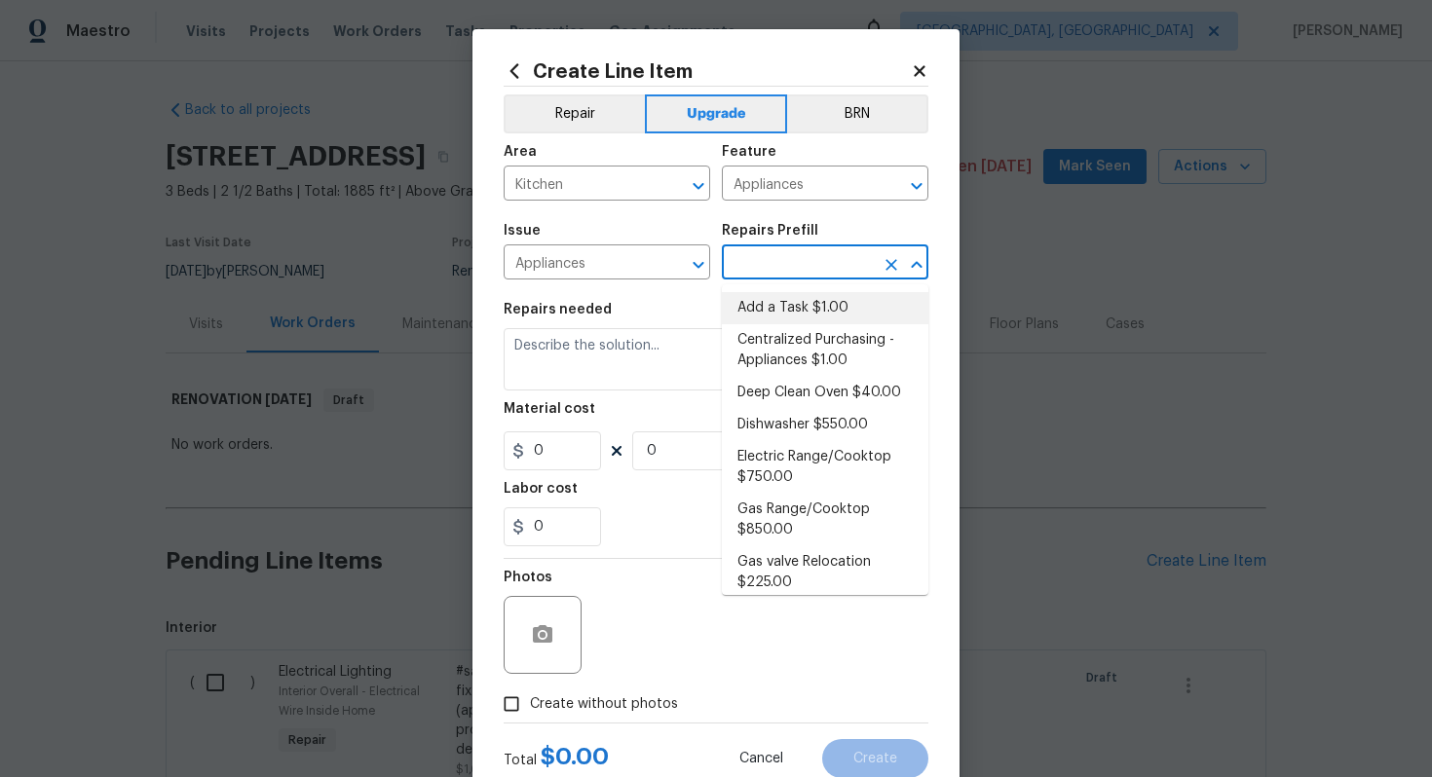
click at [768, 297] on li "Add a Task $1.00" at bounding box center [825, 308] width 206 height 32
type input "Add a Task $1.00"
type textarea "HPM to detail"
type input "1"
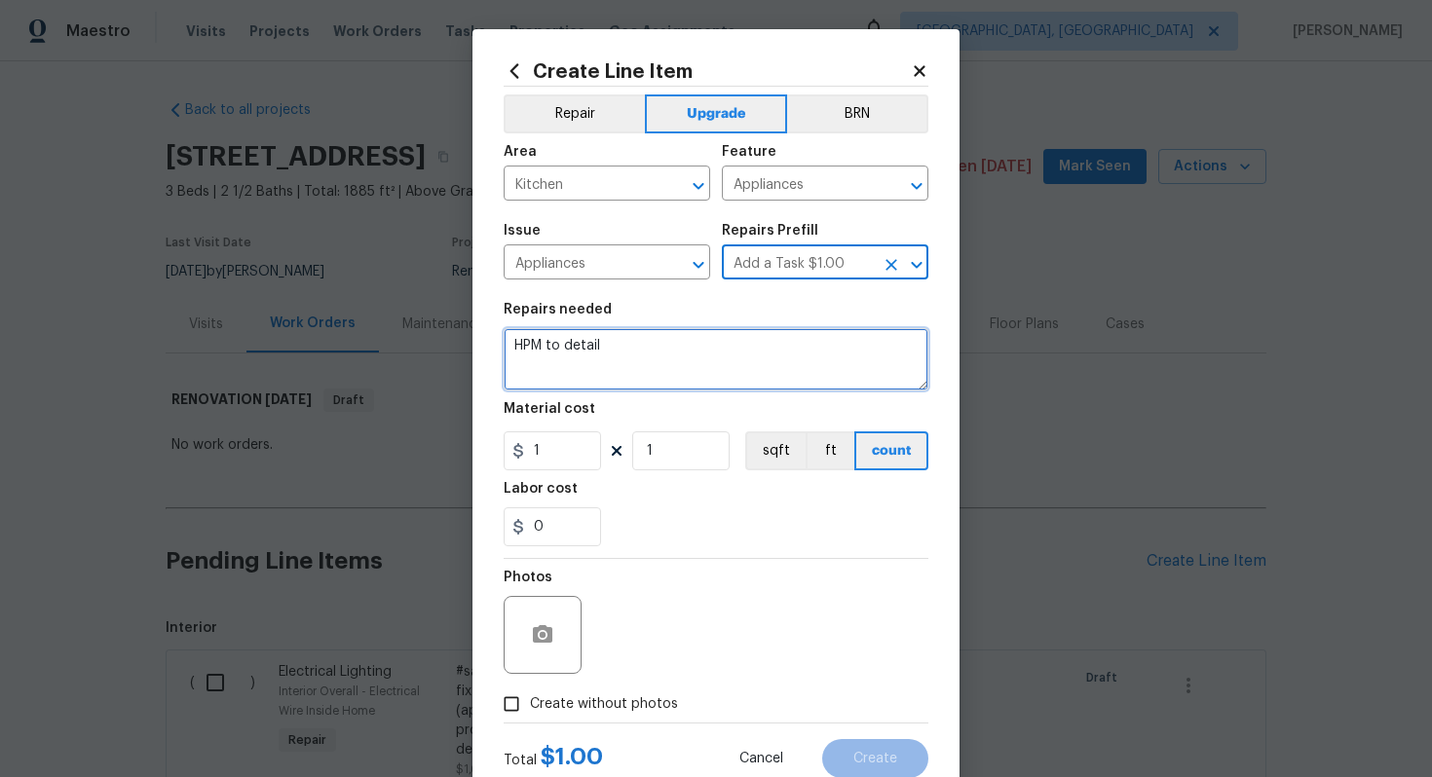
click at [686, 353] on textarea "HPM to detail" at bounding box center [715, 359] width 425 height 62
paste textarea "Install SS Appliance Package (range)"
type textarea "#sala - Install SS Appliance Package (range)"
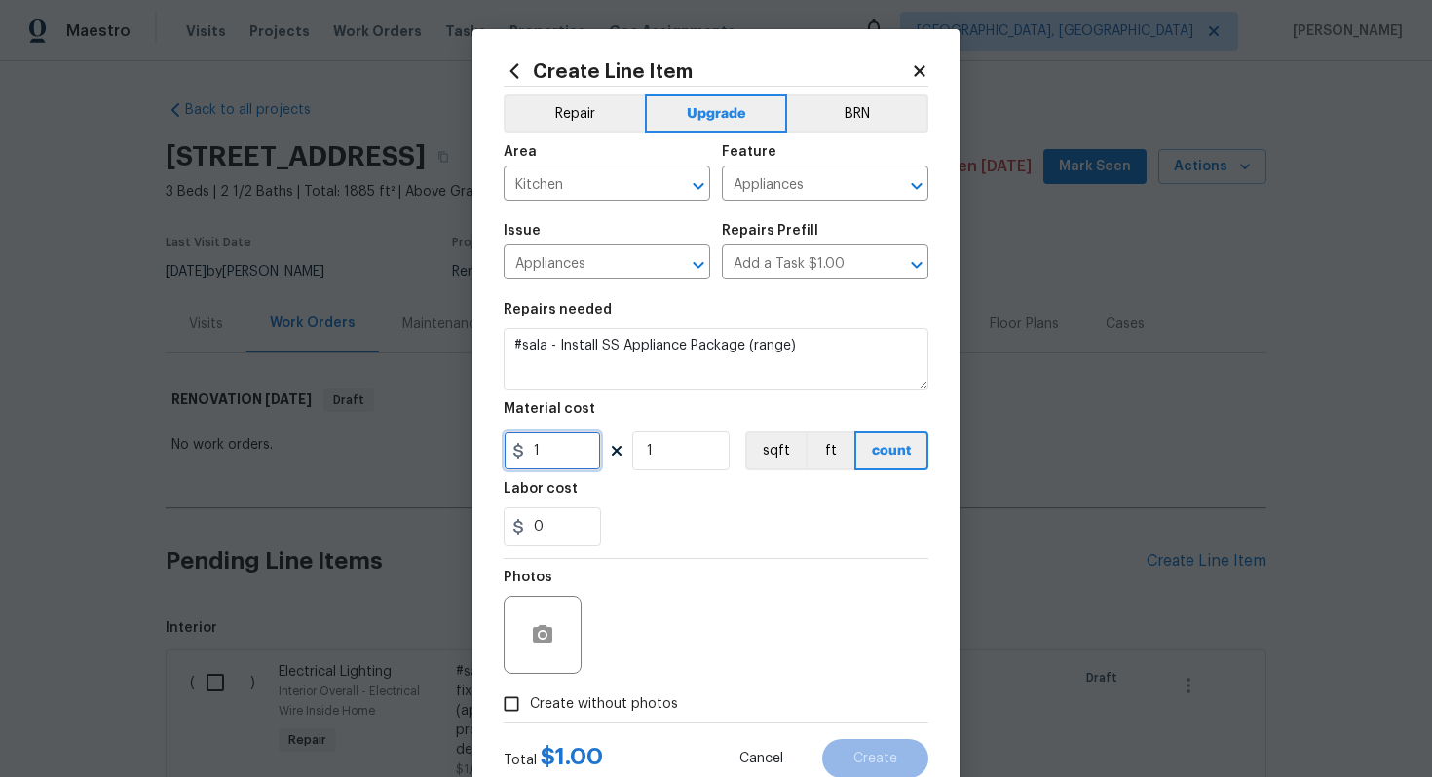
click at [565, 453] on input "1" at bounding box center [551, 450] width 97 height 39
type input "4500"
click at [643, 702] on span "Create without photos" at bounding box center [604, 704] width 148 height 20
click at [530, 702] on input "Create without photos" at bounding box center [511, 704] width 37 height 37
checkbox input "true"
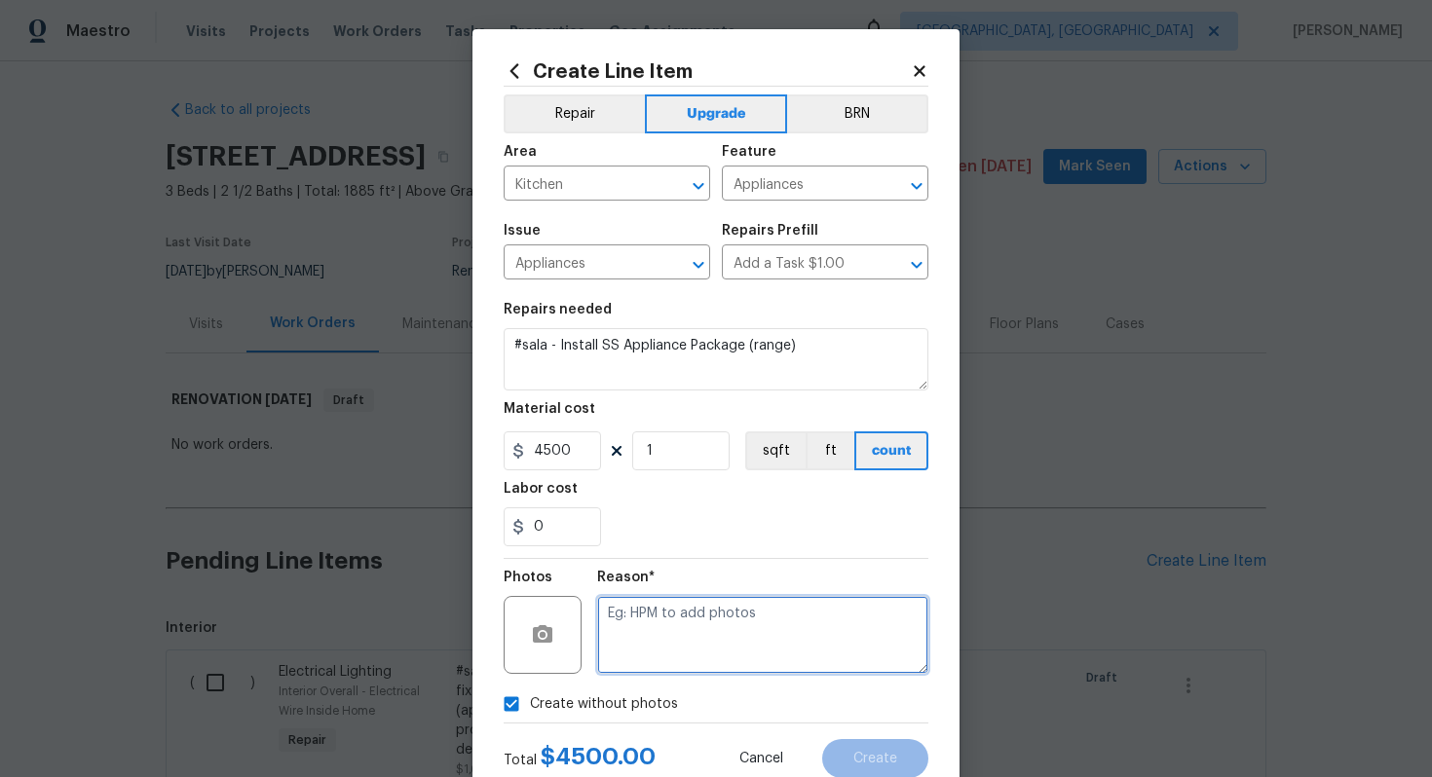
click at [694, 638] on textarea at bounding box center [762, 635] width 331 height 78
type textarea "n/a"
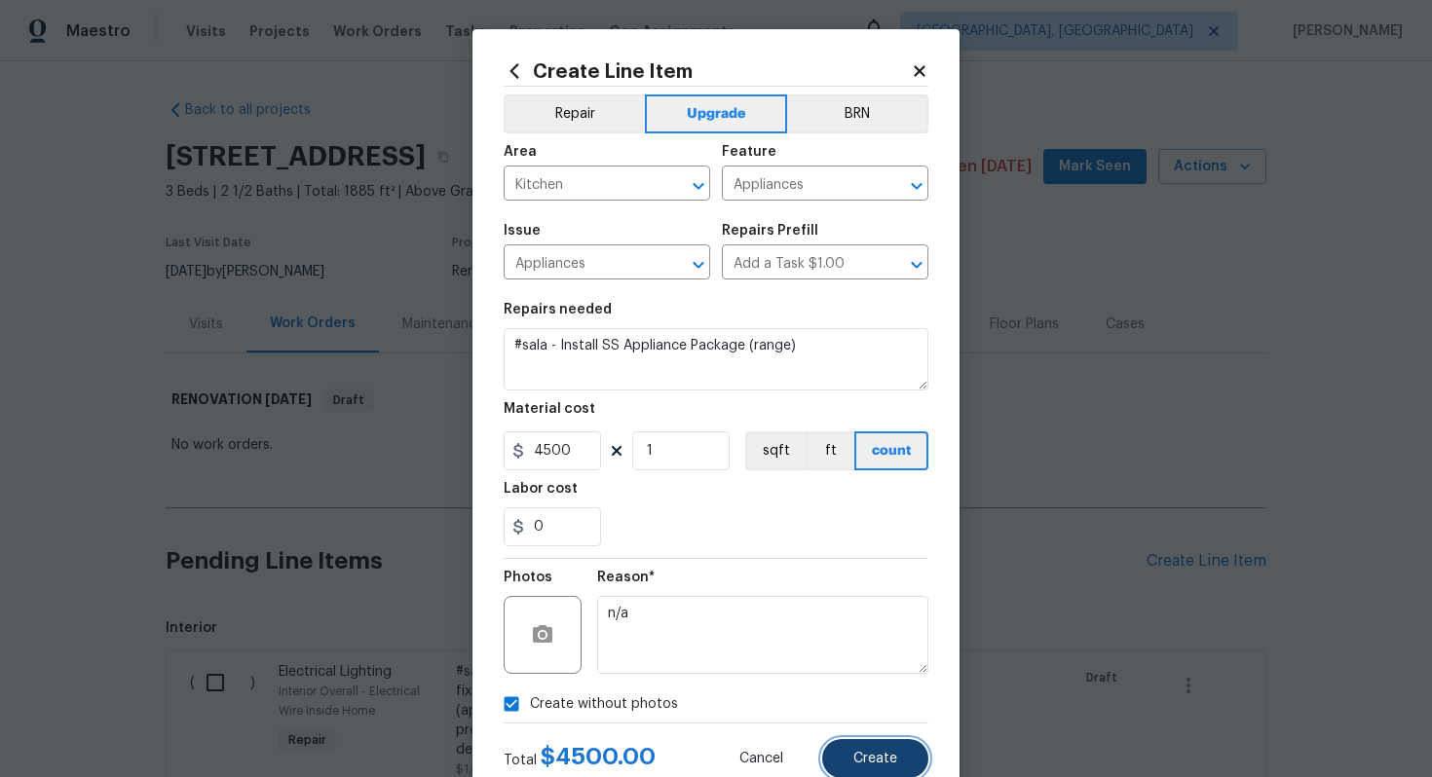
click at [888, 761] on span "Create" at bounding box center [875, 759] width 44 height 15
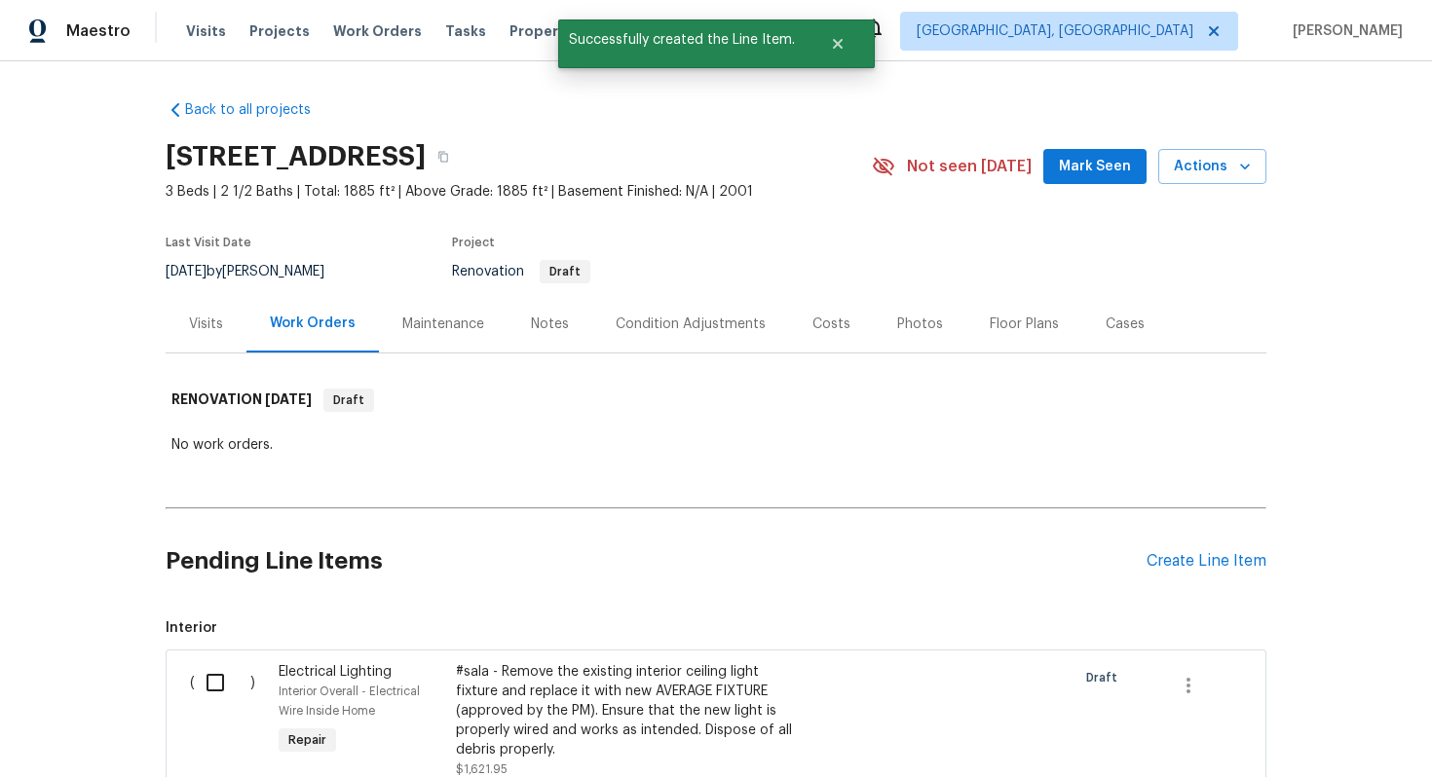
click at [1188, 546] on div "Pending Line Items Create Line Item" at bounding box center [716, 561] width 1100 height 91
click at [1170, 566] on div "Create Line Item" at bounding box center [1206, 561] width 120 height 19
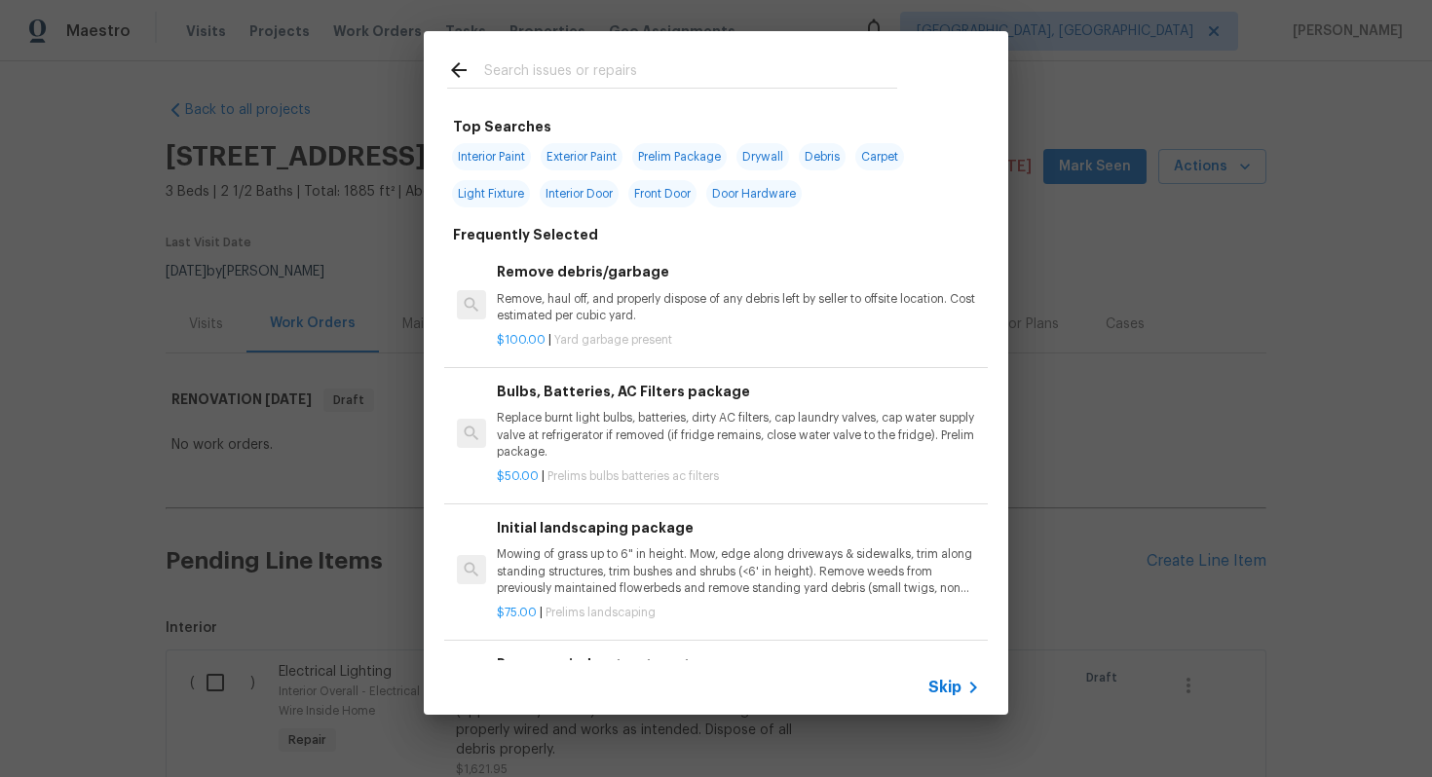
click at [951, 693] on span "Skip" at bounding box center [944, 687] width 33 height 19
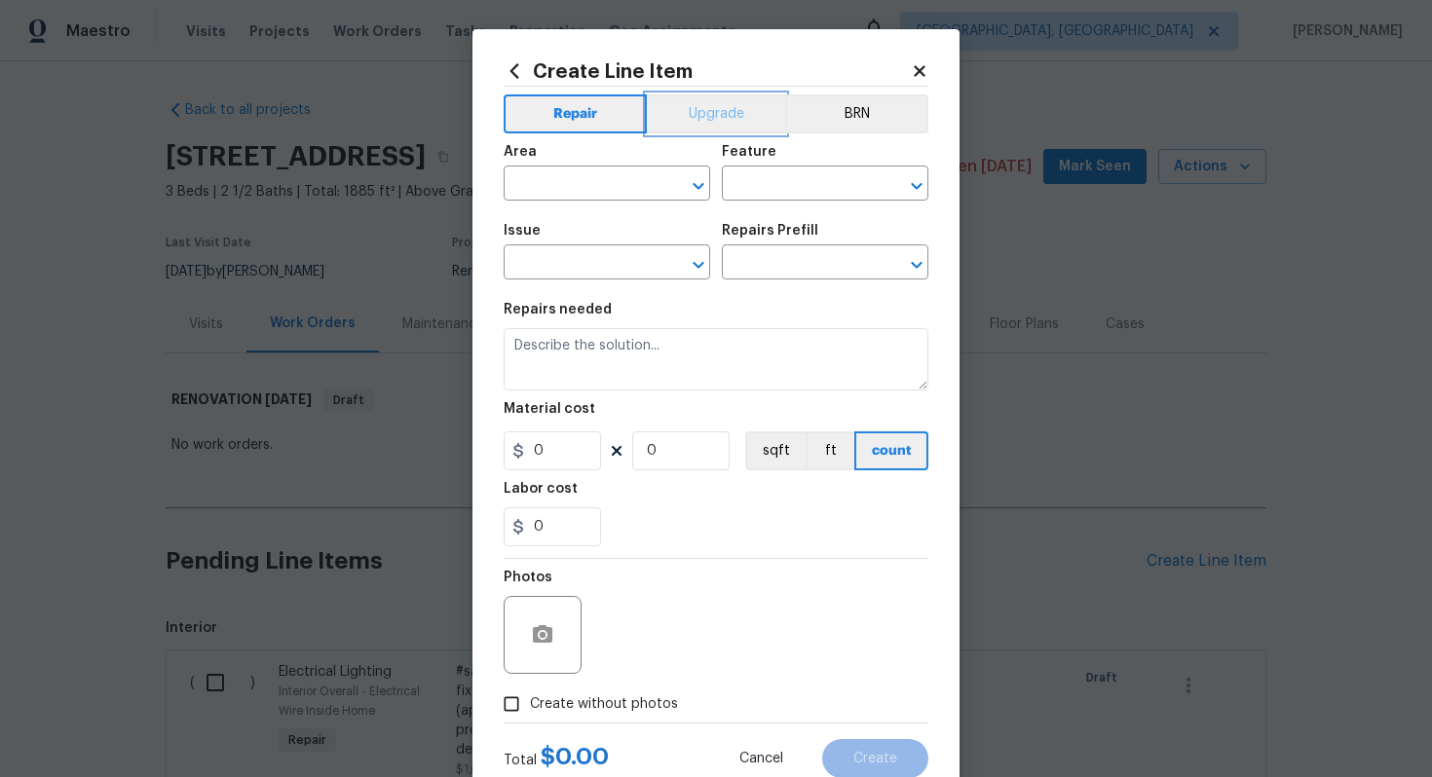
click at [721, 94] on button "Upgrade" at bounding box center [716, 113] width 139 height 39
click at [569, 174] on input "text" at bounding box center [579, 185] width 152 height 30
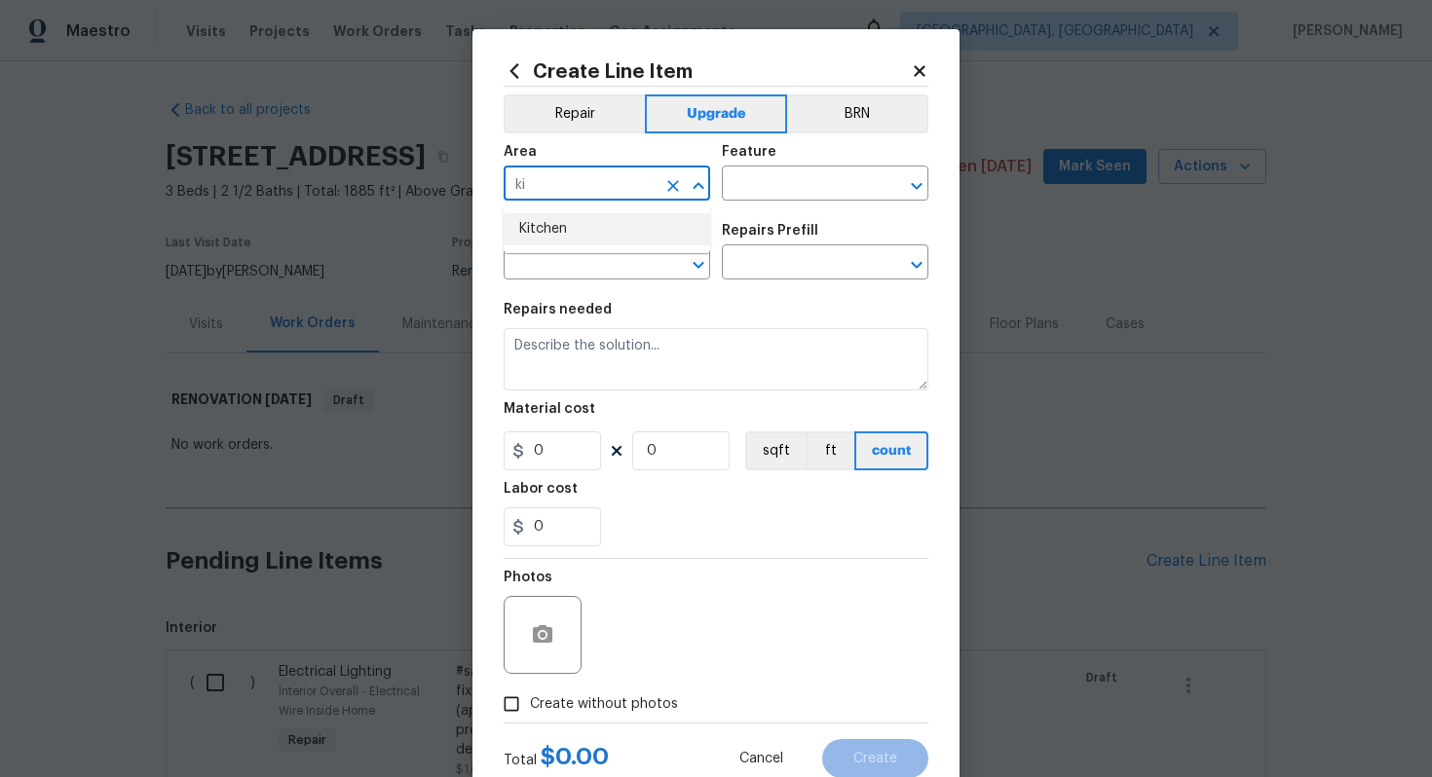
click at [579, 223] on li "Kitchen" at bounding box center [606, 229] width 206 height 32
type input "Kitchen"
click at [758, 189] on input "text" at bounding box center [798, 185] width 152 height 30
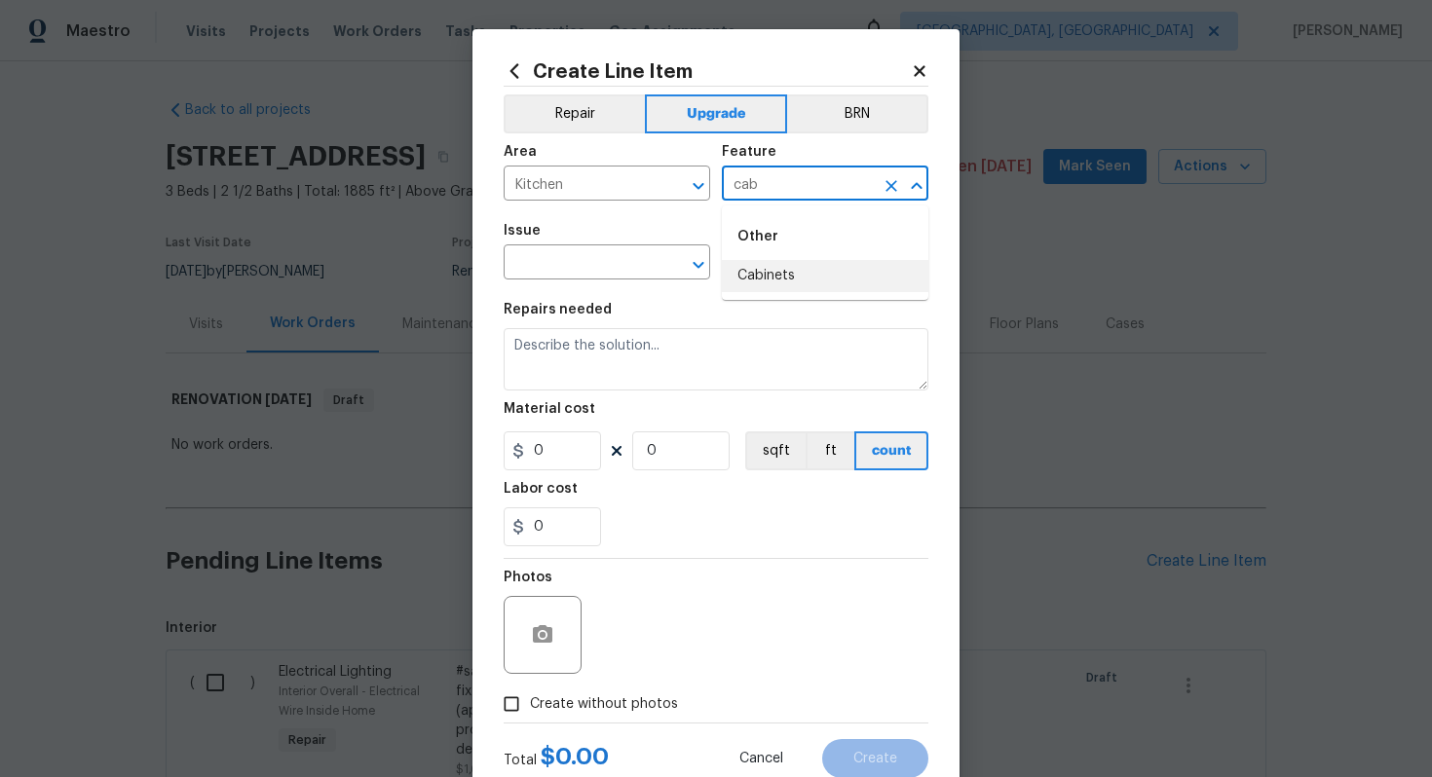
click at [771, 279] on li "Cabinets" at bounding box center [825, 276] width 206 height 32
type input "Cabinets"
click at [606, 269] on input "text" at bounding box center [579, 264] width 152 height 30
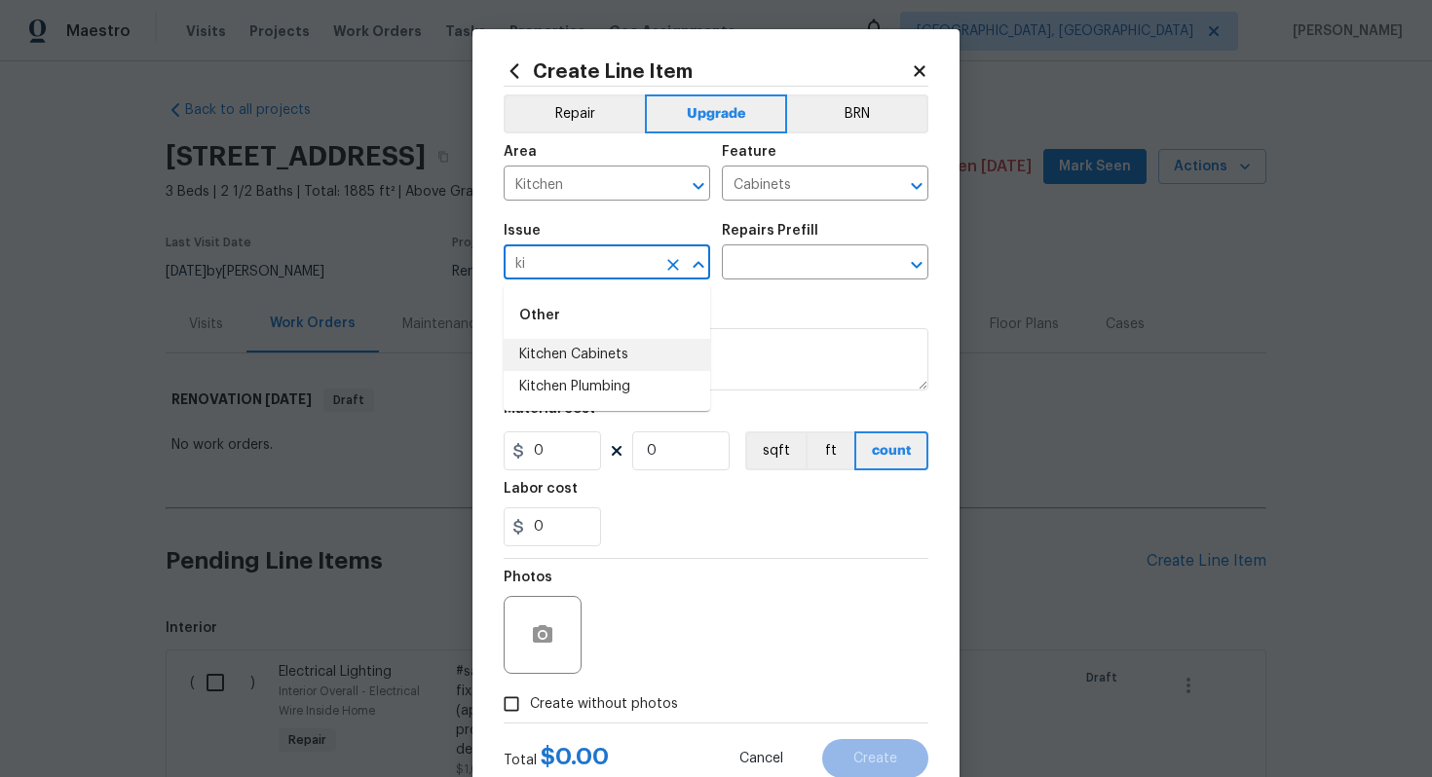
click at [606, 360] on li "Kitchen Cabinets" at bounding box center [606, 355] width 206 height 32
type input "Kitchen Cabinets"
click at [777, 259] on input "text" at bounding box center [798, 264] width 152 height 30
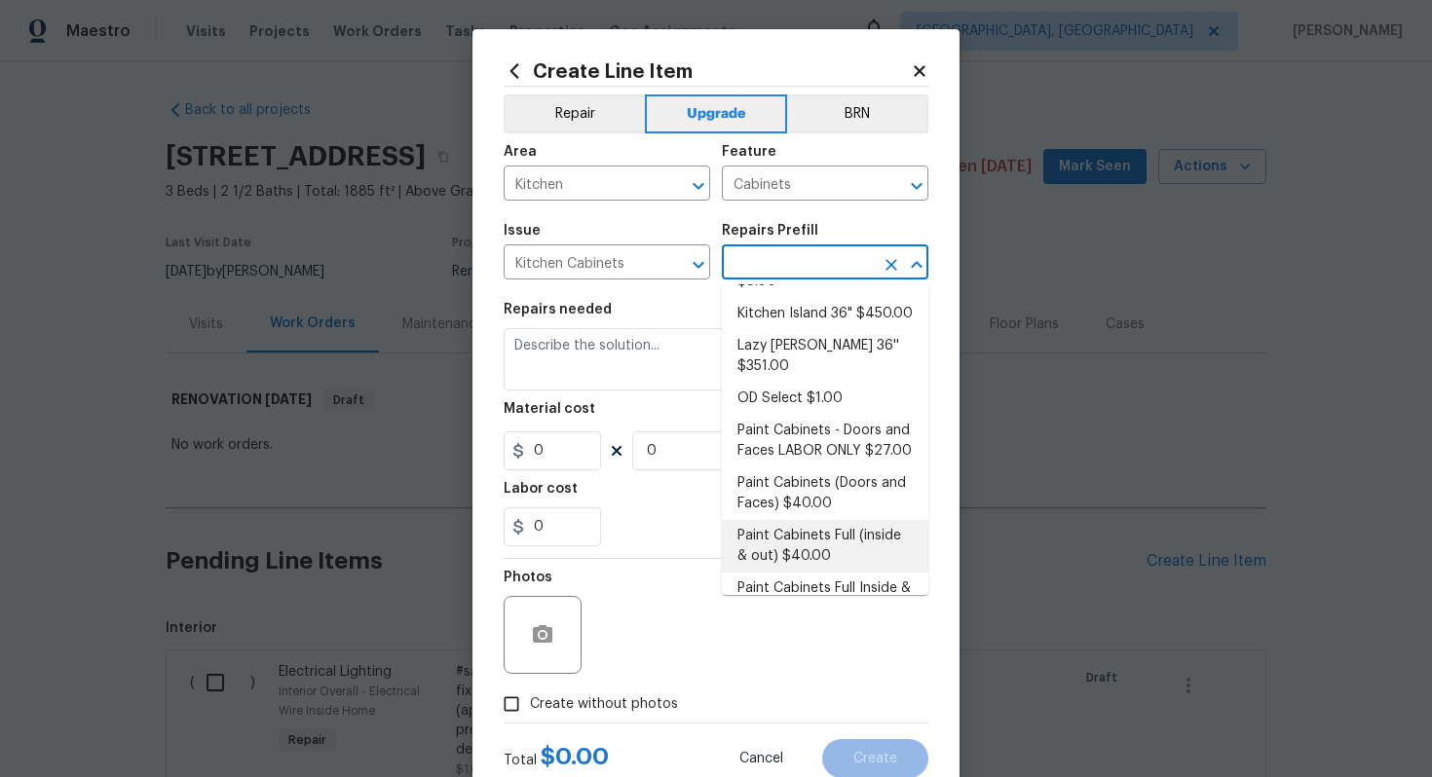
scroll to position [259, 0]
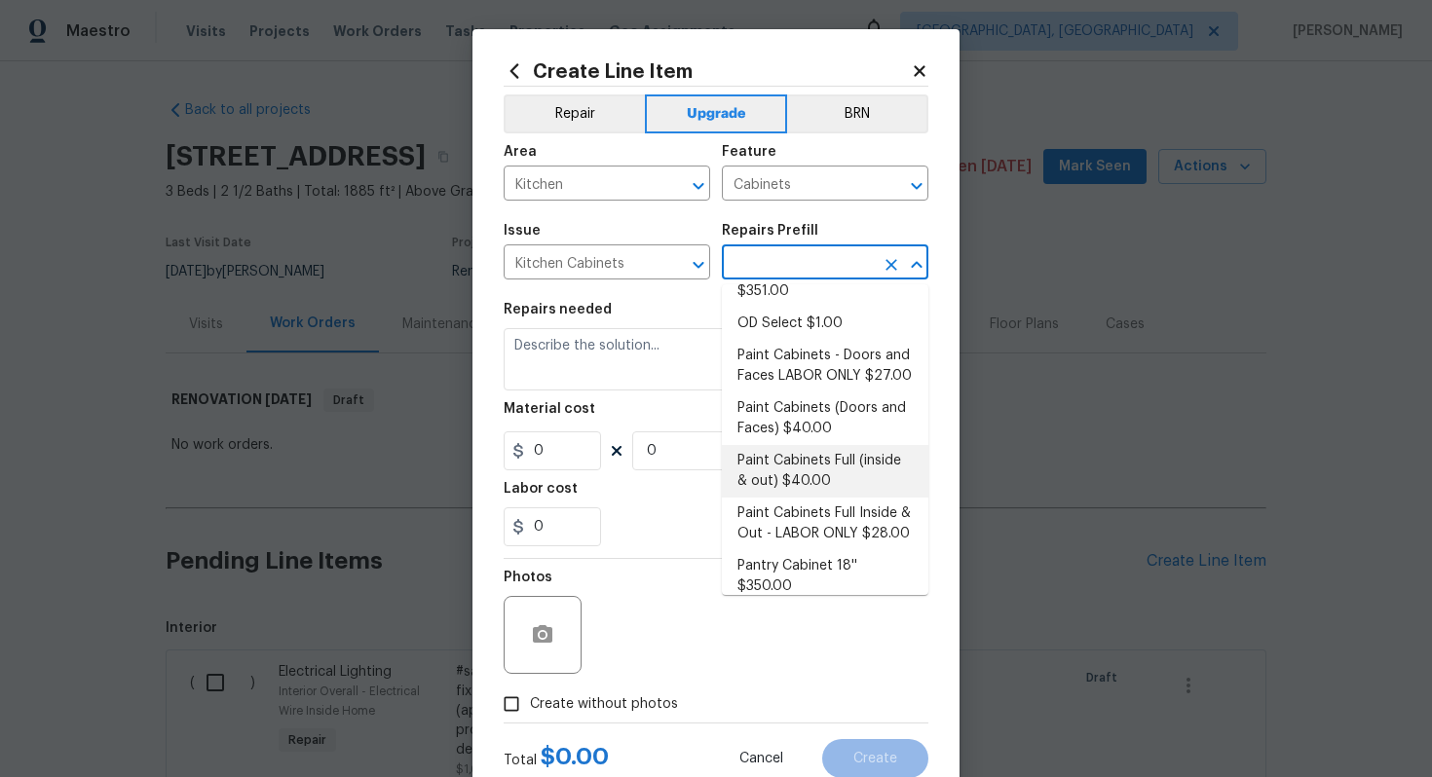
click at [905, 448] on li "Paint Cabinets Full (inside & out) $40.00" at bounding box center [825, 471] width 206 height 53
type input "Paint Cabinets Full (inside & out) $40.00"
type textarea "Prep, sand, mask and apply 2 coats of paint to the kitchen cabinet doors, inter…"
type input "40"
type input "1"
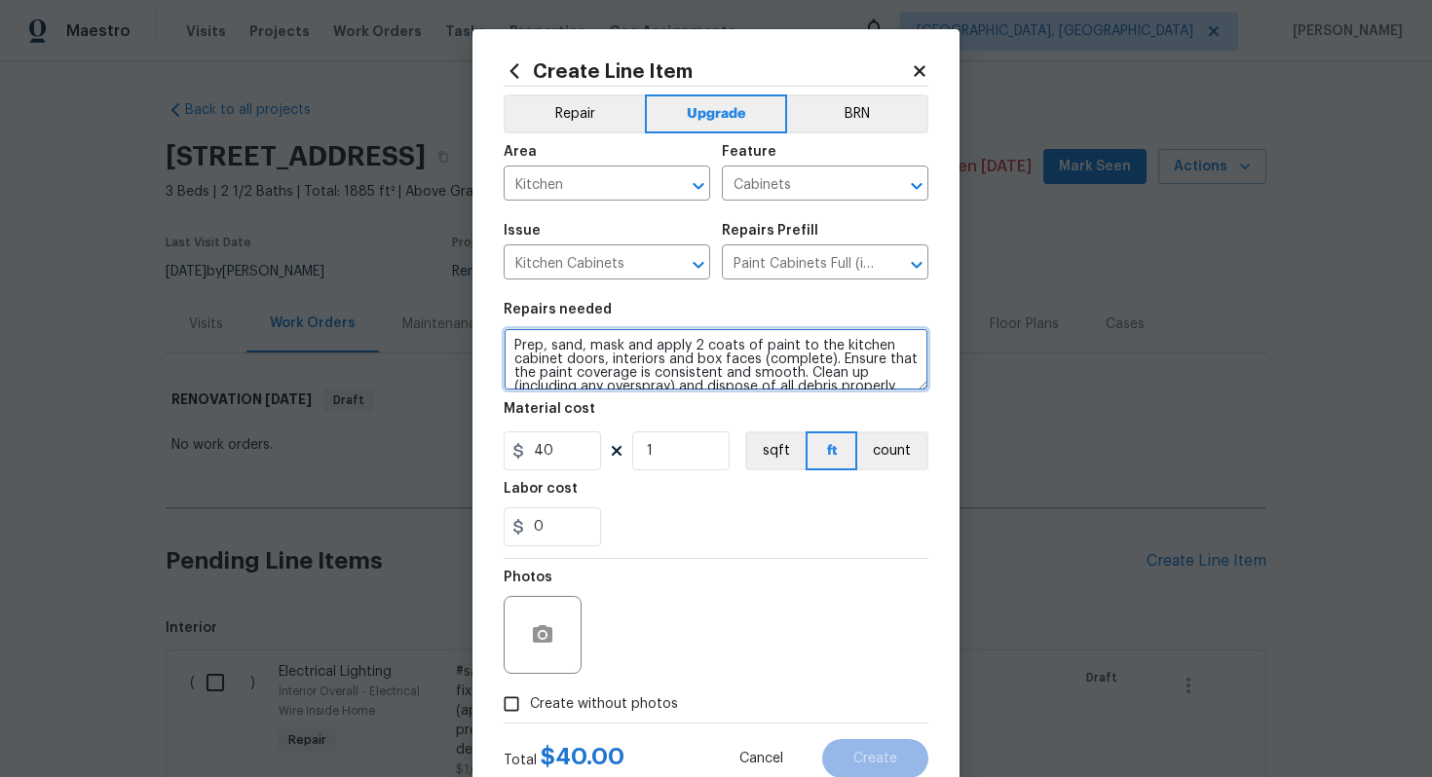
click at [509, 346] on textarea "Prep, sand, mask and apply 2 coats of paint to the kitchen cabinet doors, inter…" at bounding box center [715, 359] width 425 height 62
type textarea "#sala - Prep, sand, mask and apply 2 coats of paint to the kitchen cabinet door…"
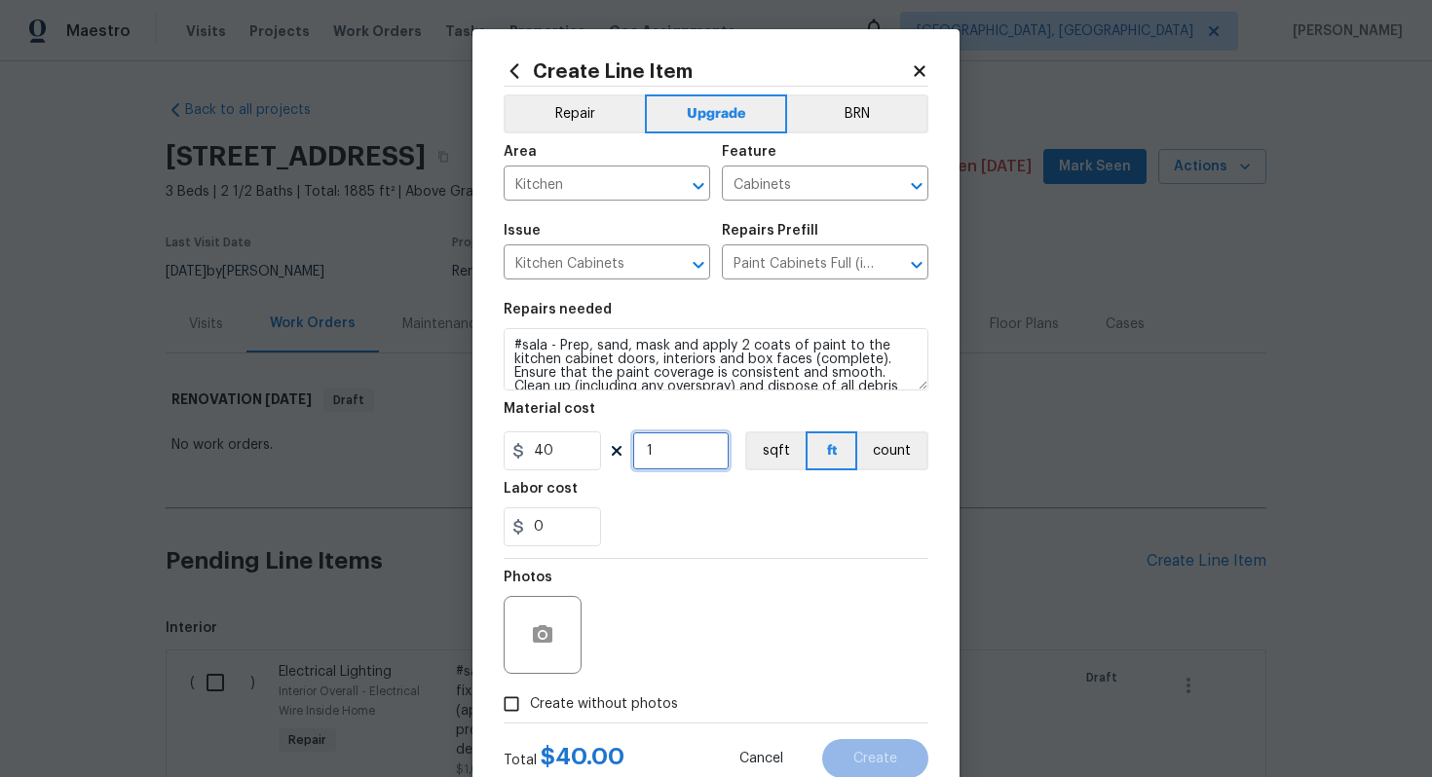
click at [664, 453] on input "1" at bounding box center [680, 450] width 97 height 39
type input "60"
click at [594, 691] on label "Create without photos" at bounding box center [585, 704] width 185 height 37
click at [530, 691] on input "Create without photos" at bounding box center [511, 704] width 37 height 37
checkbox input "true"
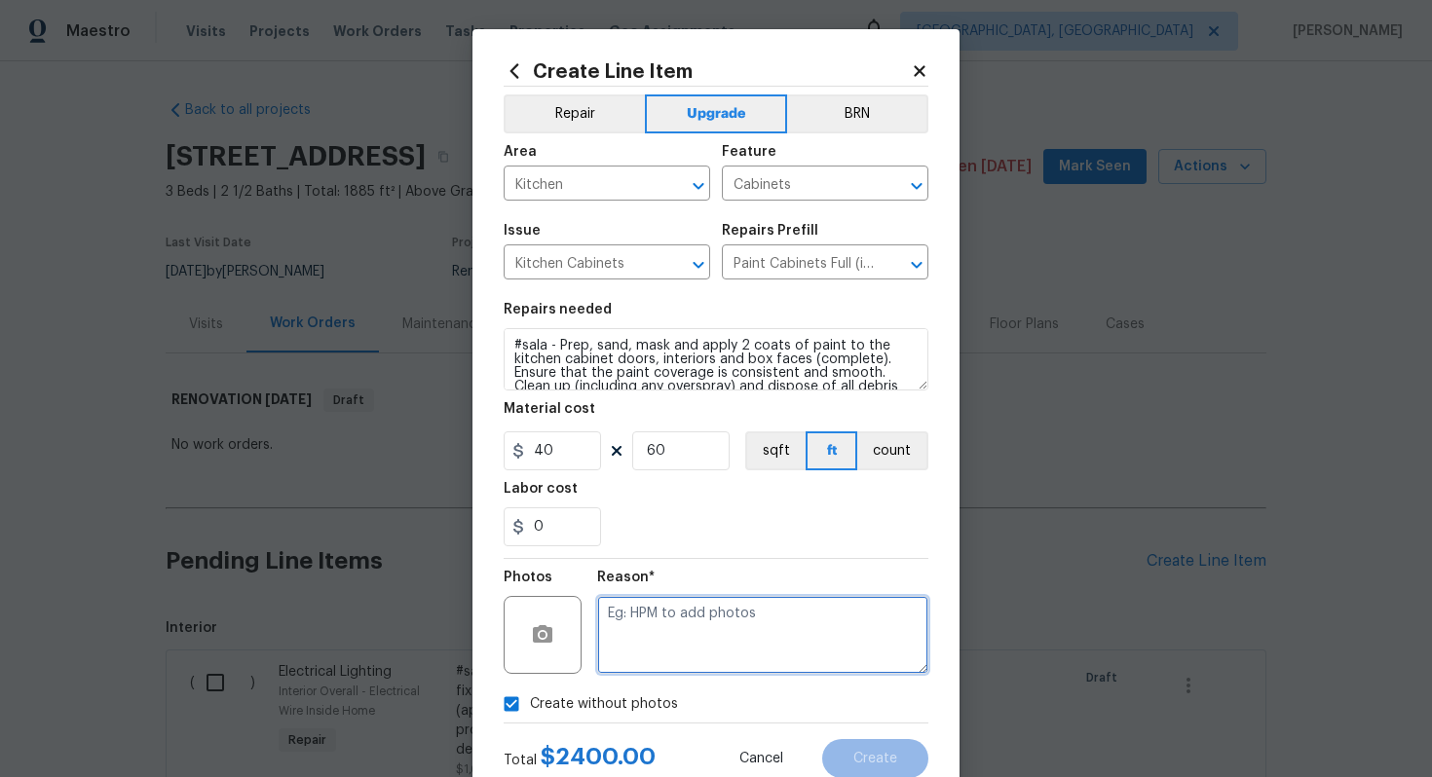
click at [661, 627] on textarea at bounding box center [762, 635] width 331 height 78
type textarea "n/a"
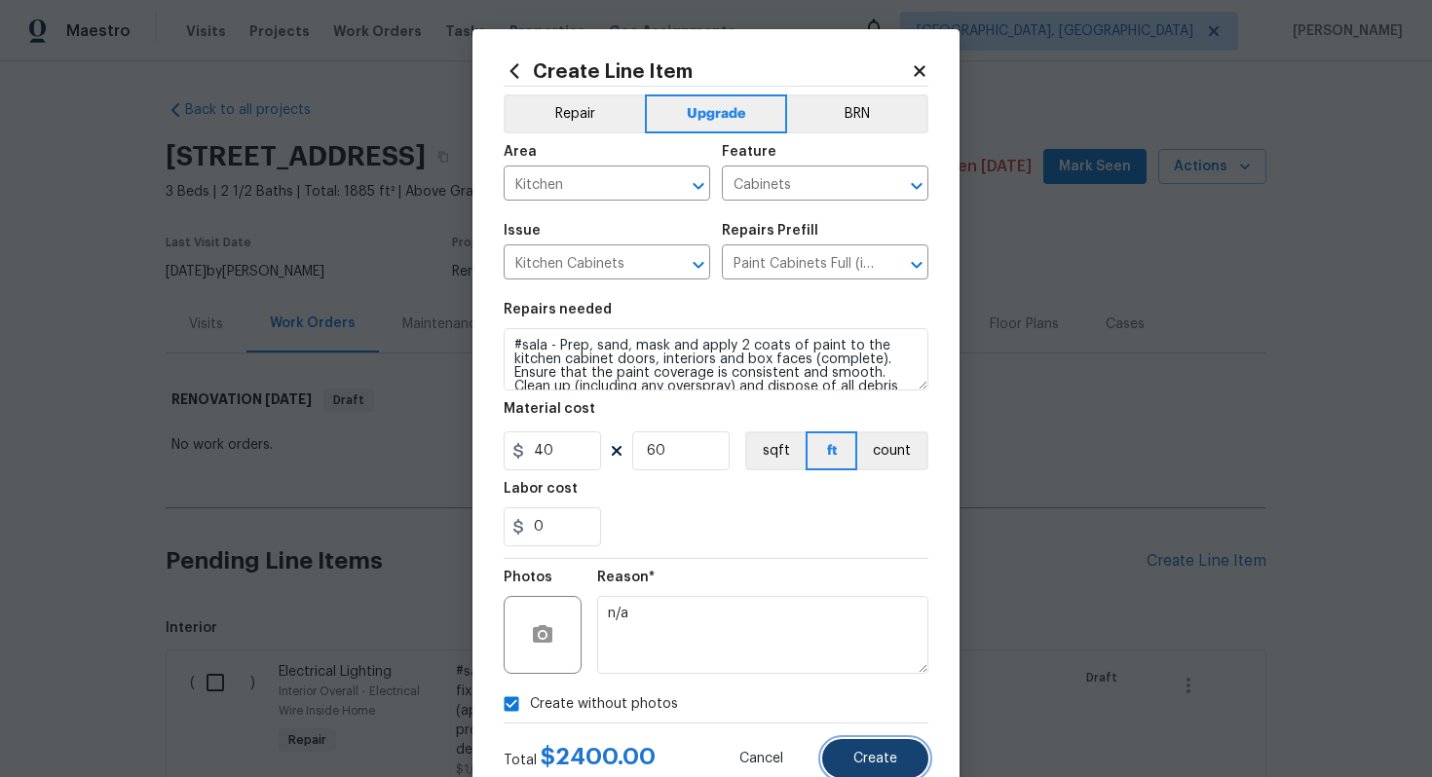
click at [885, 764] on span "Create" at bounding box center [875, 759] width 44 height 15
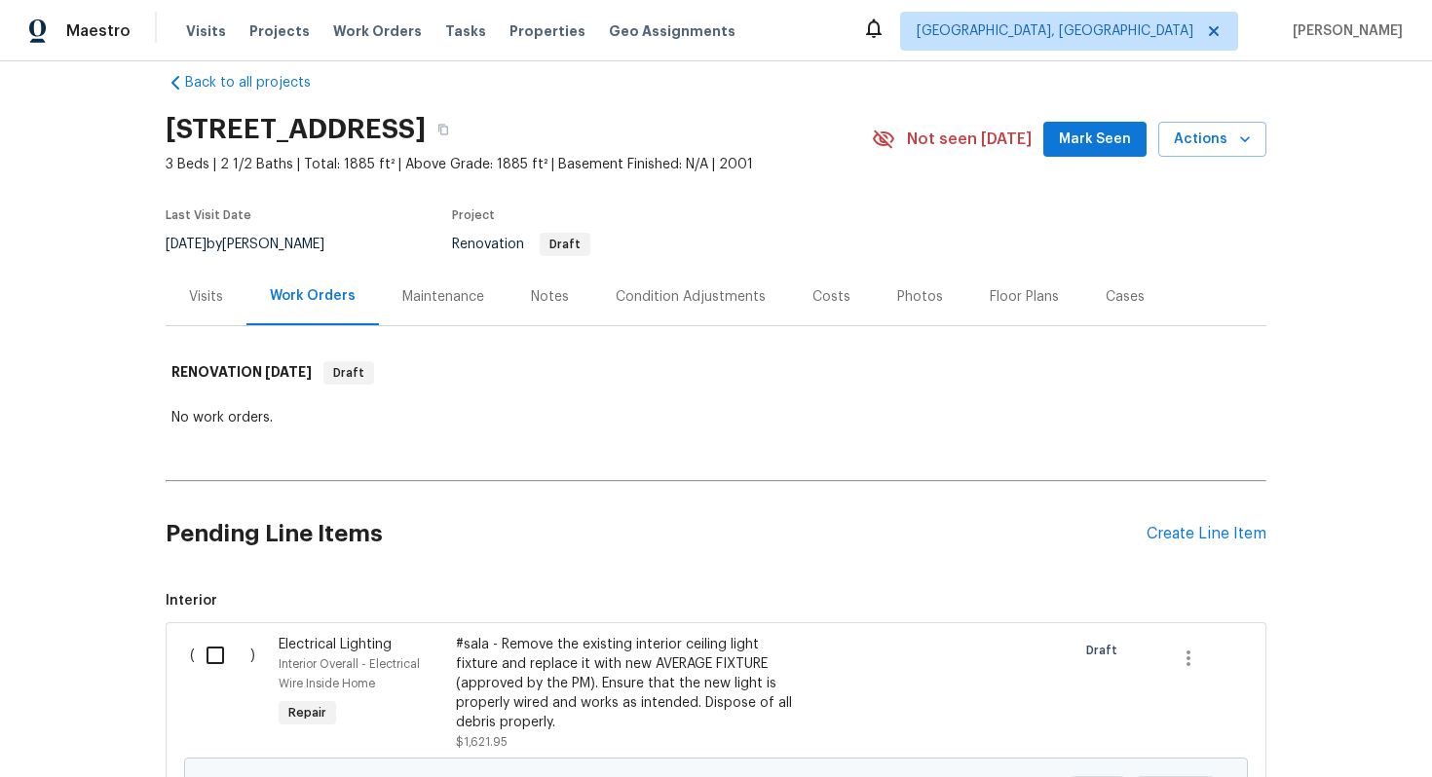
scroll to position [0, 0]
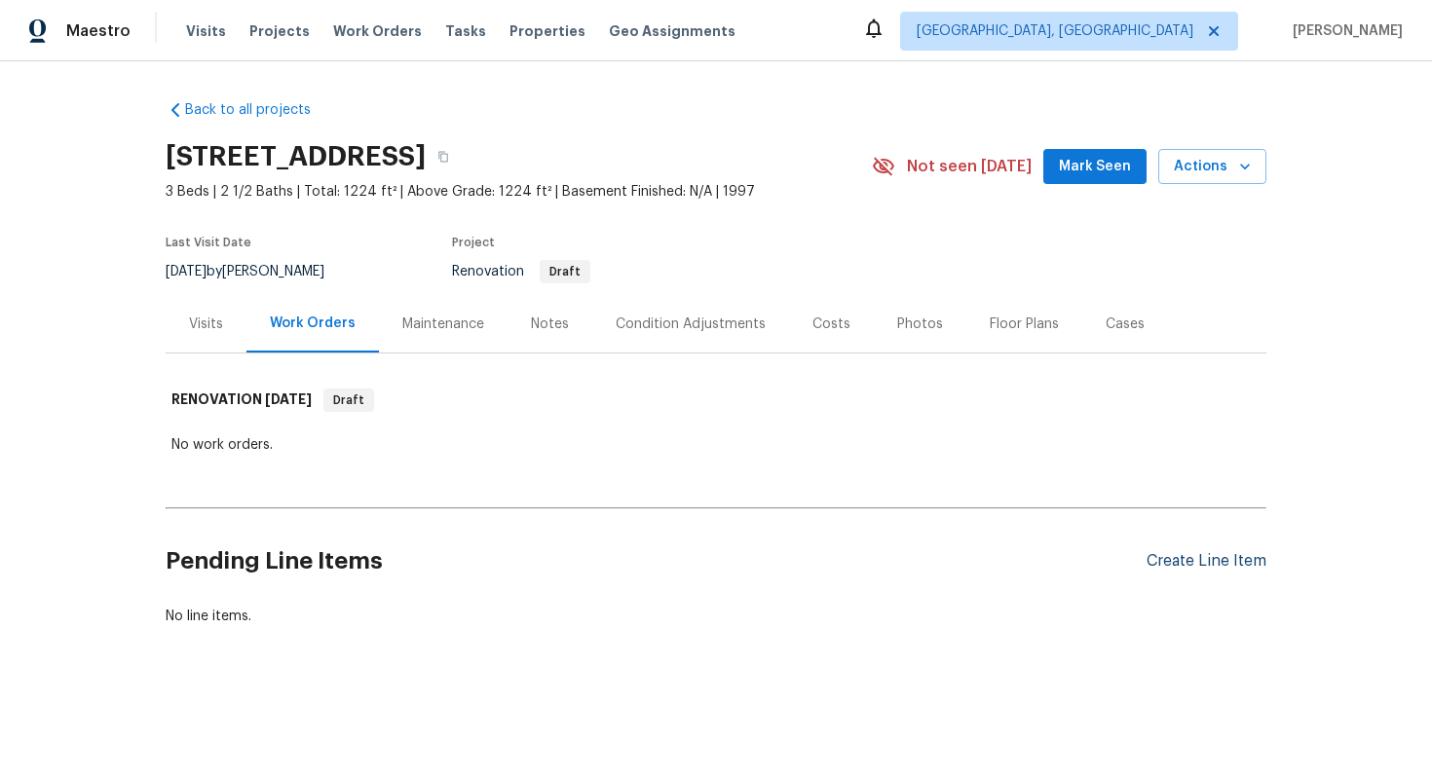
click at [1189, 557] on div "Create Line Item" at bounding box center [1206, 561] width 120 height 19
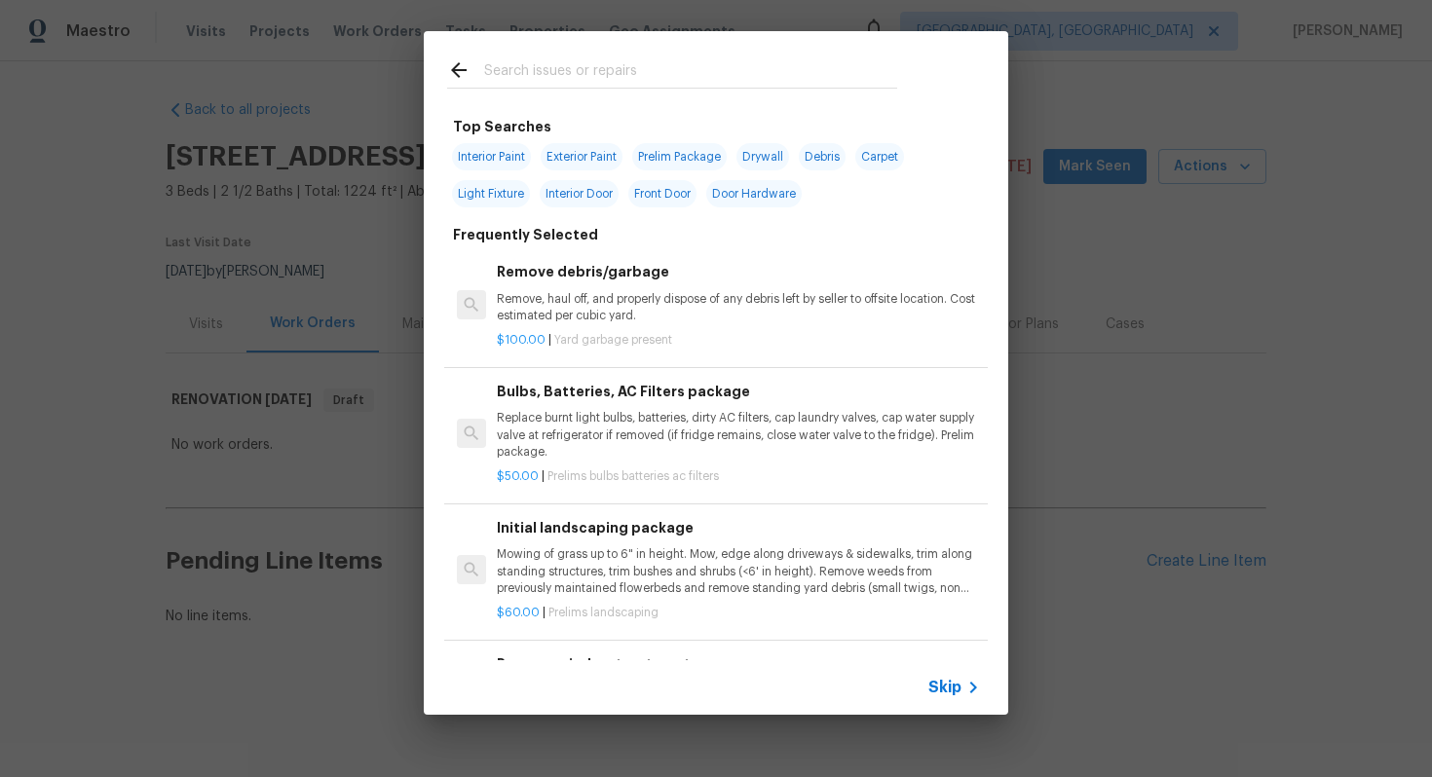
click at [925, 678] on div "Skip" at bounding box center [716, 687] width 584 height 55
click at [956, 687] on span "Skip" at bounding box center [944, 687] width 33 height 19
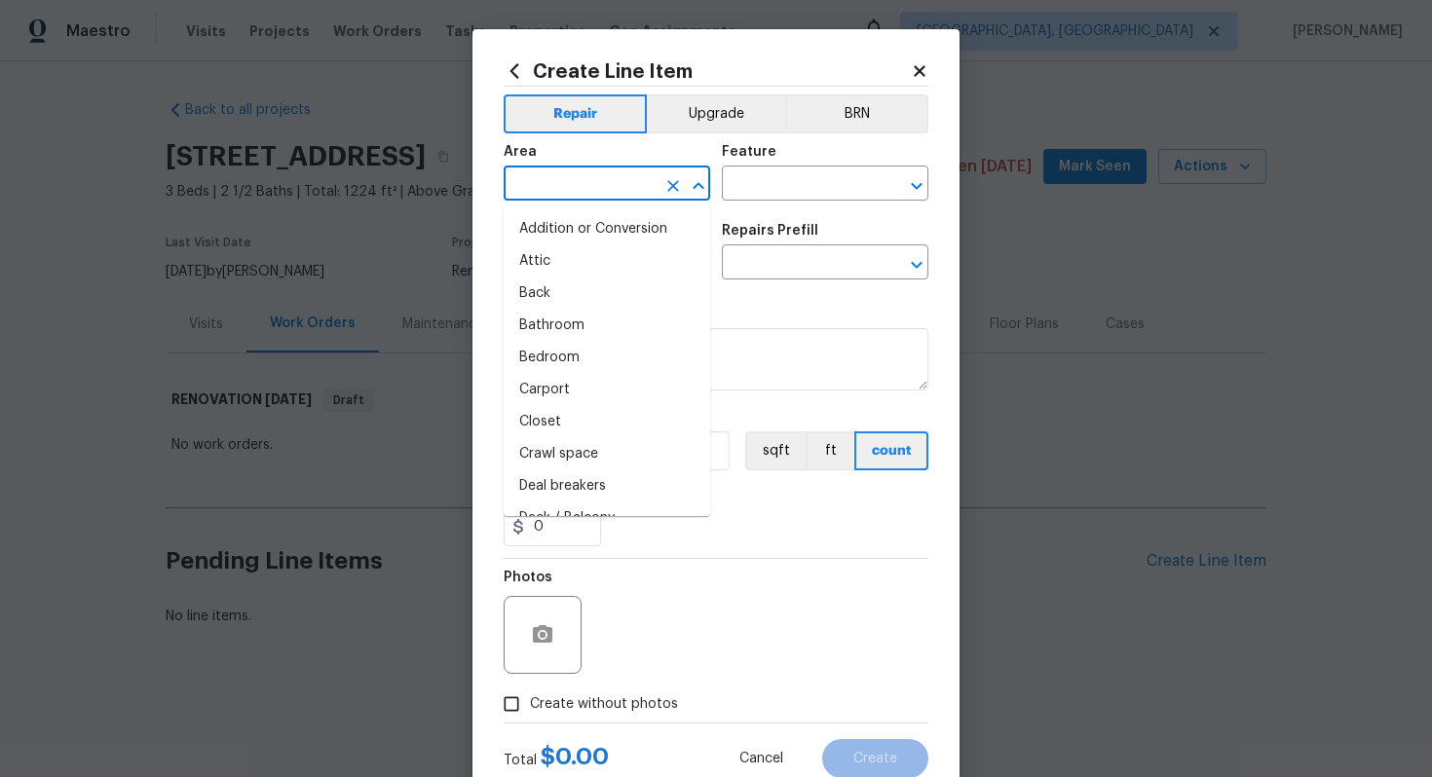
click at [549, 189] on input "text" at bounding box center [579, 185] width 152 height 30
type input "ele"
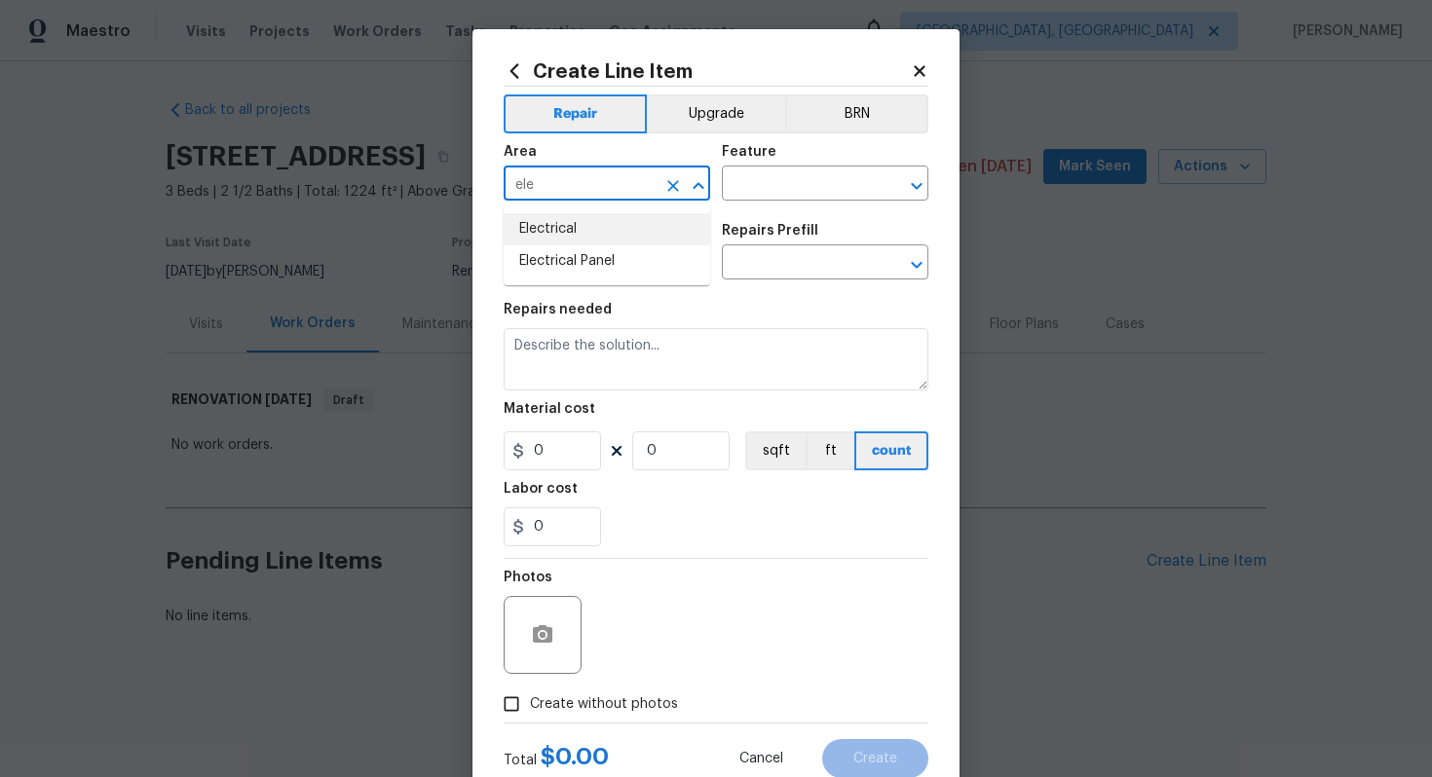
click at [666, 185] on icon "Clear" at bounding box center [672, 185] width 19 height 19
click at [619, 257] on li "Interior Overall" at bounding box center [606, 261] width 206 height 32
type input "Interior Overall"
click at [754, 193] on input "text" at bounding box center [798, 185] width 152 height 30
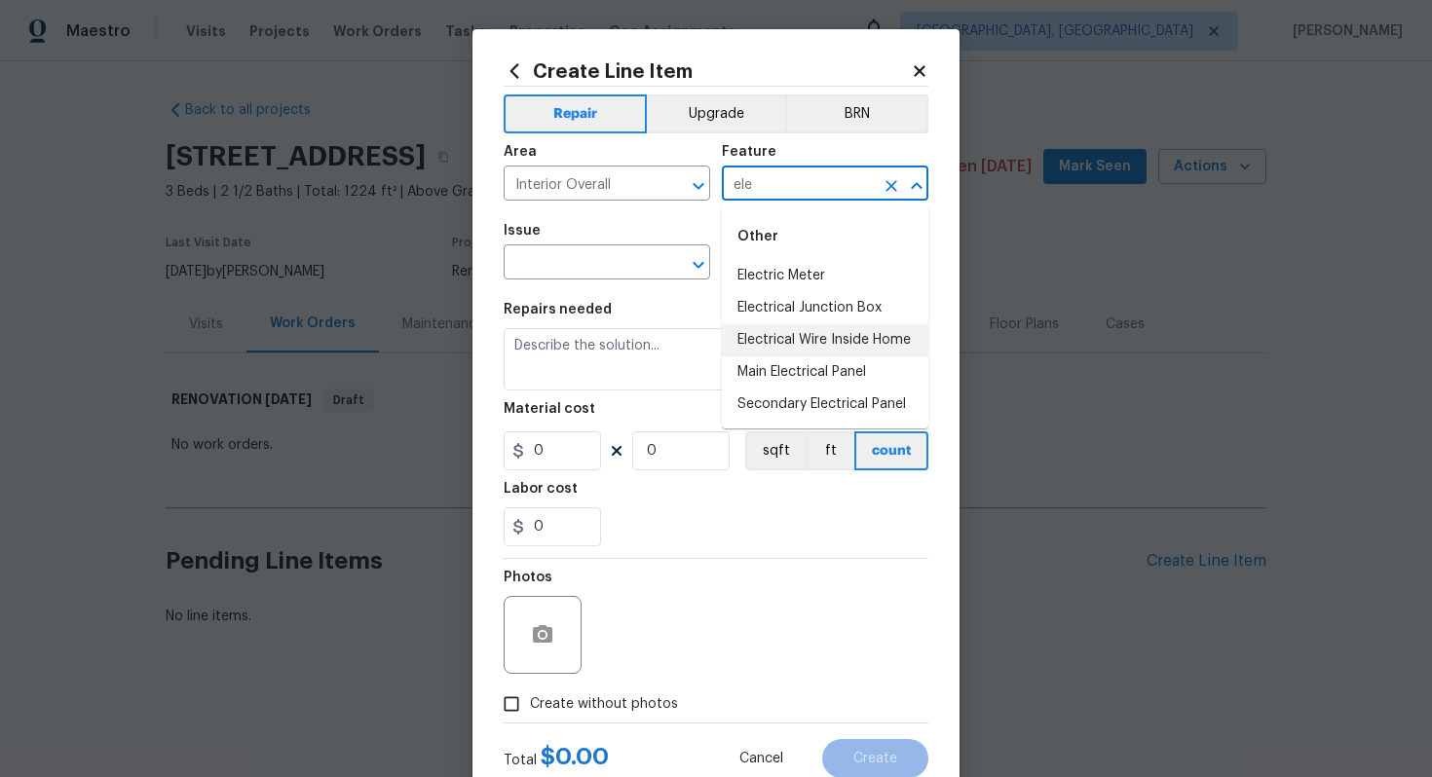
click at [829, 341] on li "Electrical Wire Inside Home" at bounding box center [825, 340] width 206 height 32
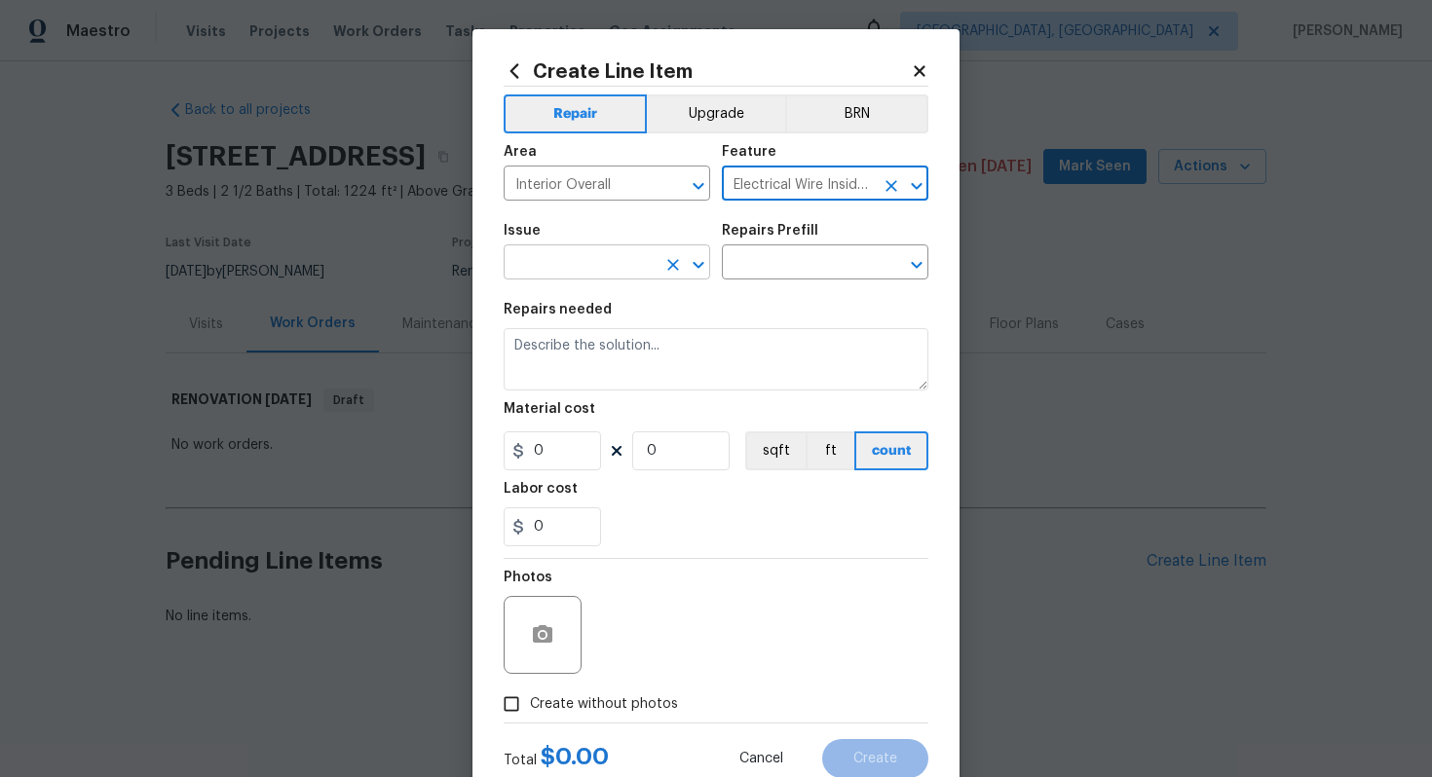
type input "Electrical Wire Inside Home"
click at [561, 269] on input "text" at bounding box center [579, 264] width 152 height 30
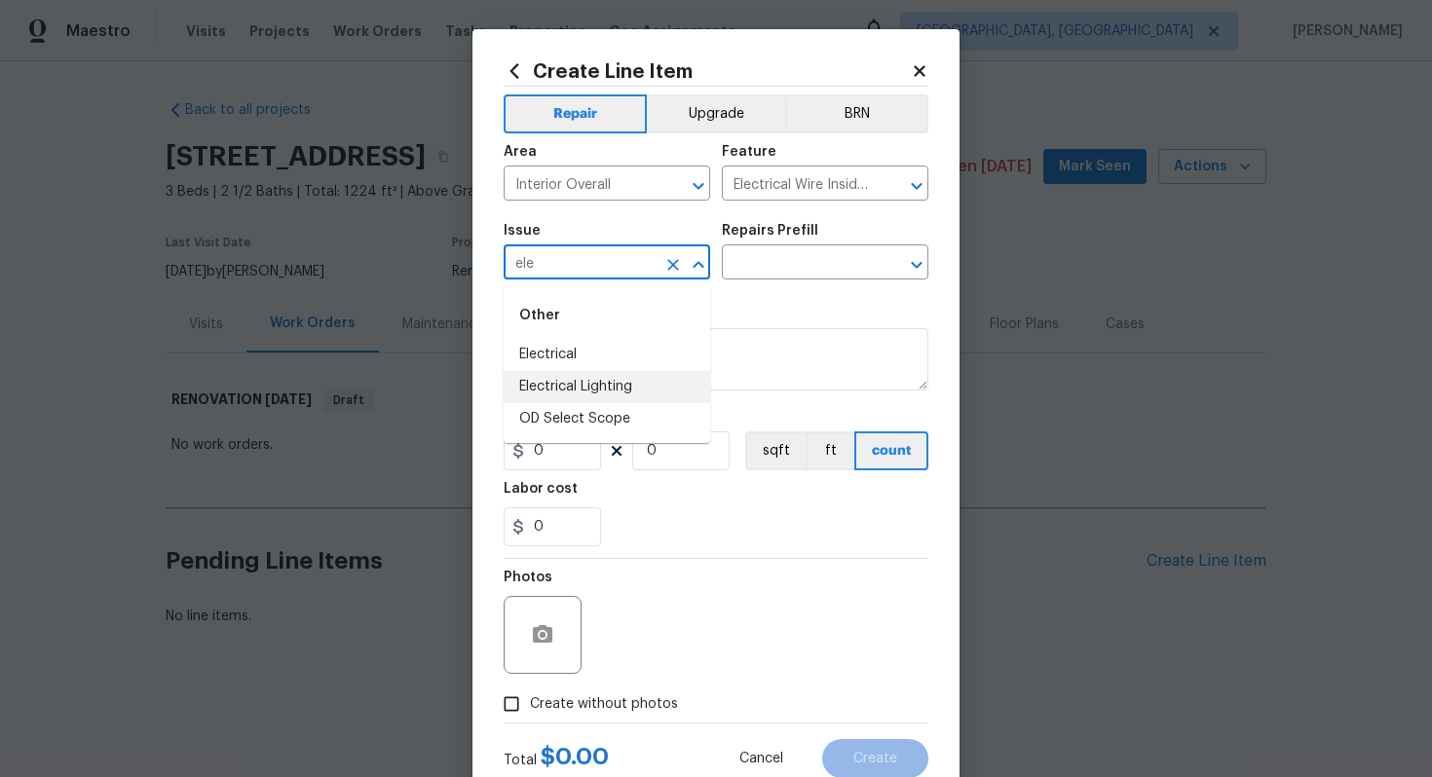
click at [604, 395] on li "Electrical Lighting" at bounding box center [606, 387] width 206 height 32
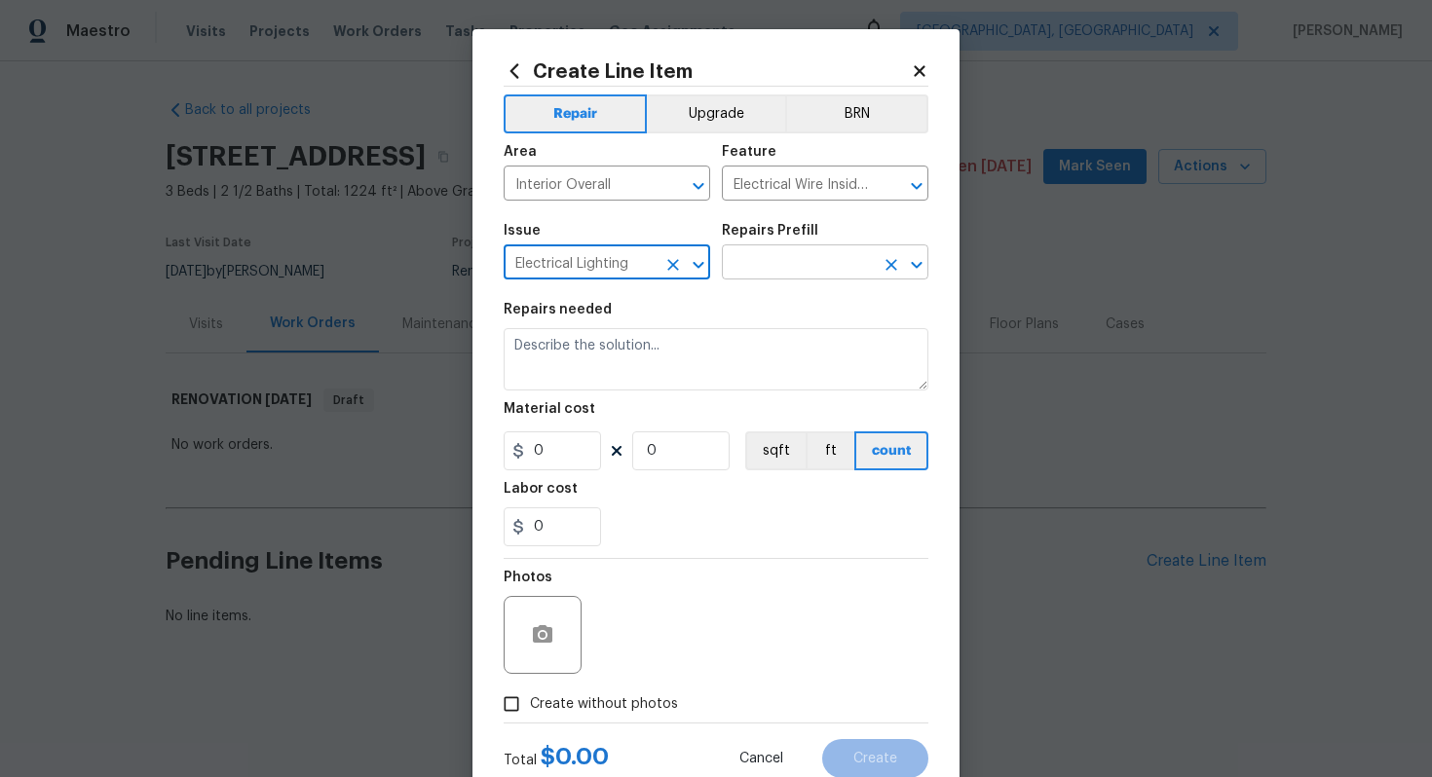
type input "Electrical Lighting"
click at [796, 249] on input "text" at bounding box center [798, 264] width 152 height 30
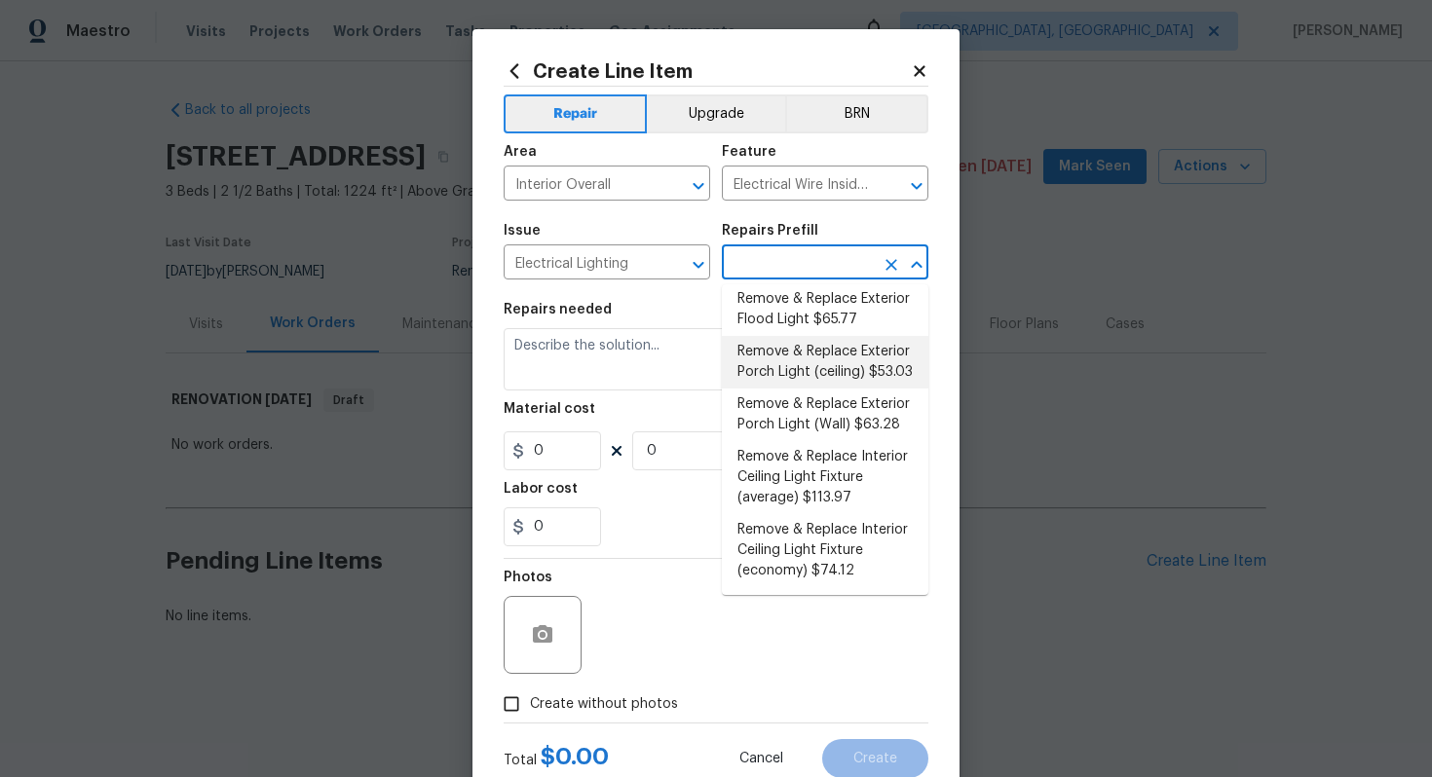
scroll to position [378, 0]
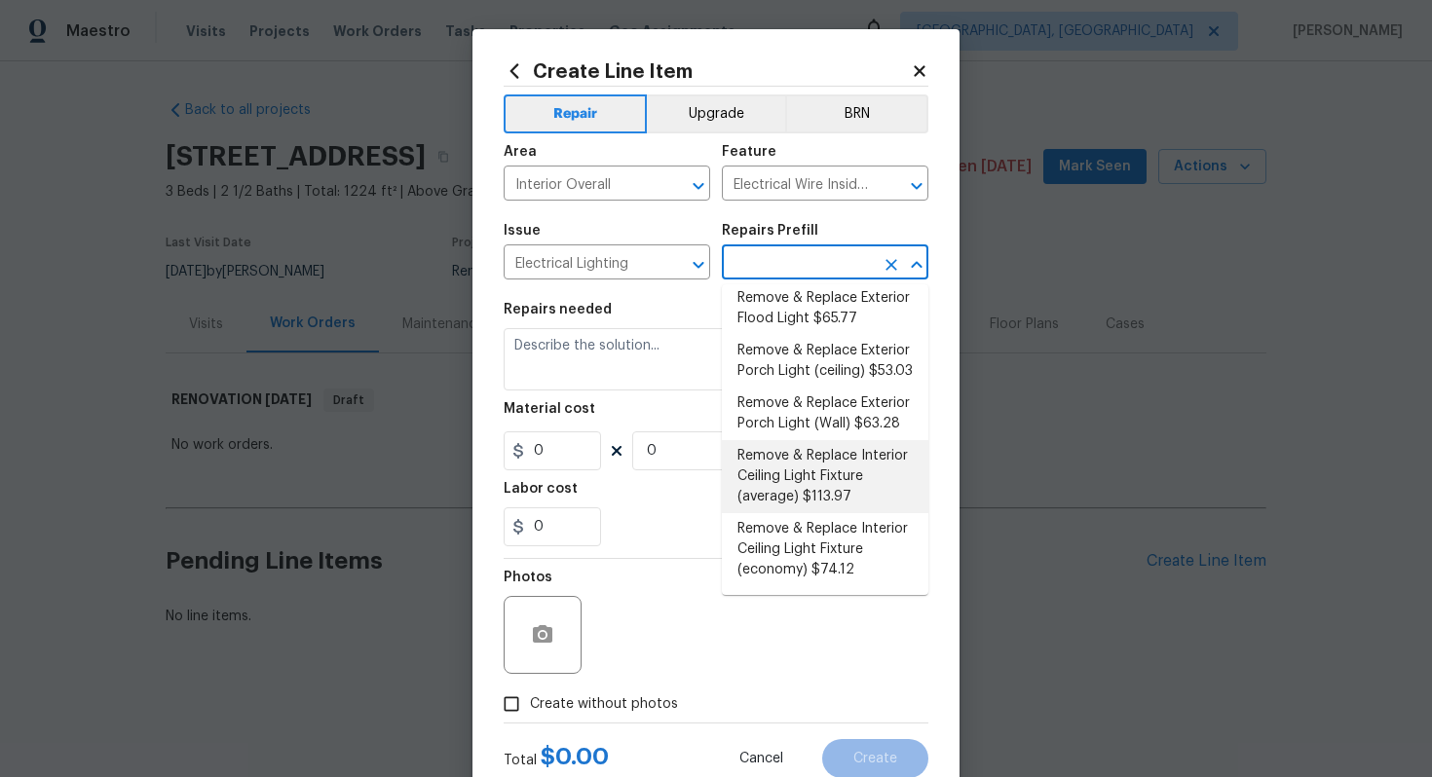
click at [841, 499] on li "Remove & Replace Interior Ceiling Light Fixture (average) $113.97" at bounding box center [825, 476] width 206 height 73
type input "Remove & Replace Interior Ceiling Light Fixture (average) $113.97"
type textarea "Remove the existing interior ceiling light fixture and replace it with new AVER…"
type input "113.97"
type input "1"
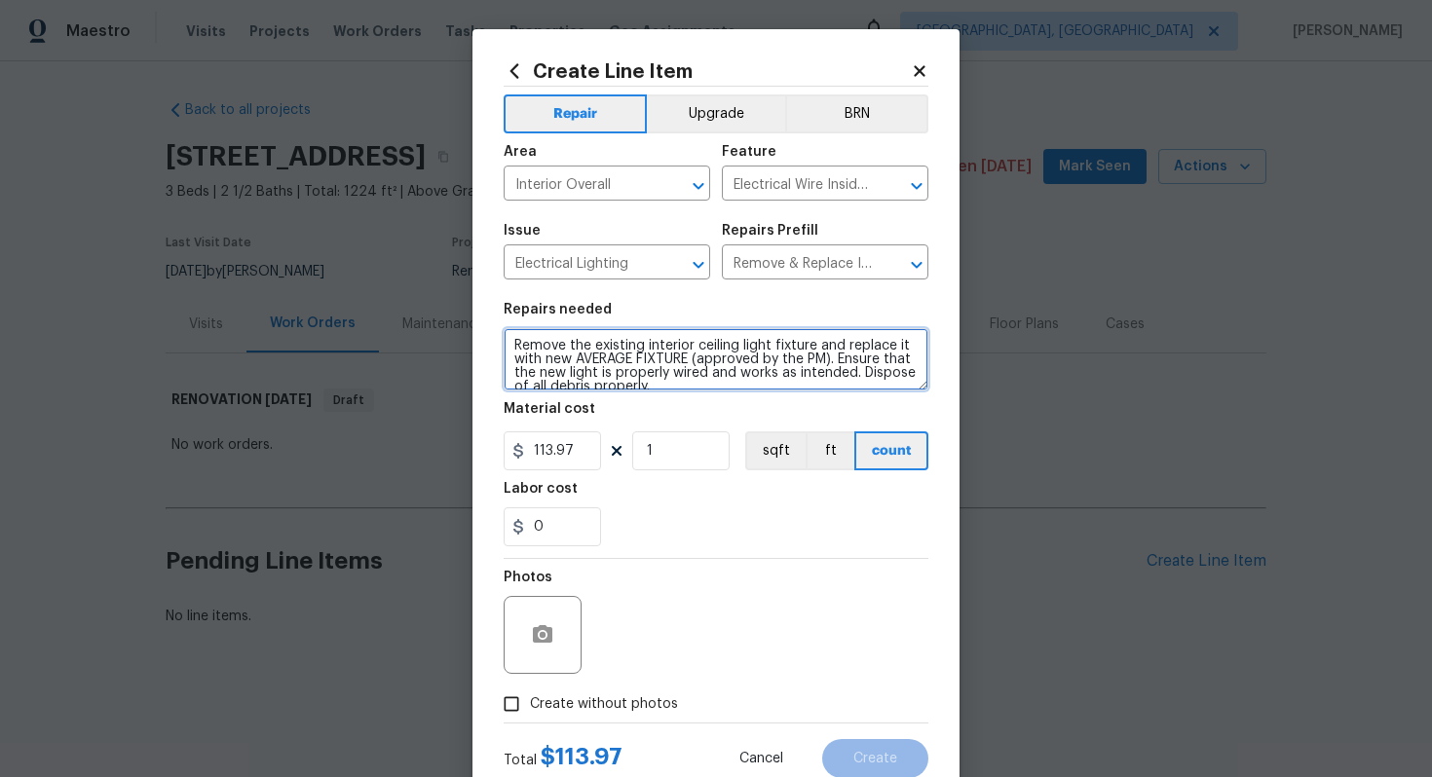
click at [509, 342] on textarea "Remove the existing interior ceiling light fixture and replace it with new AVER…" at bounding box center [715, 359] width 425 height 62
type textarea "#sala - Remove the existing interior ceiling light fixture and replace it with …"
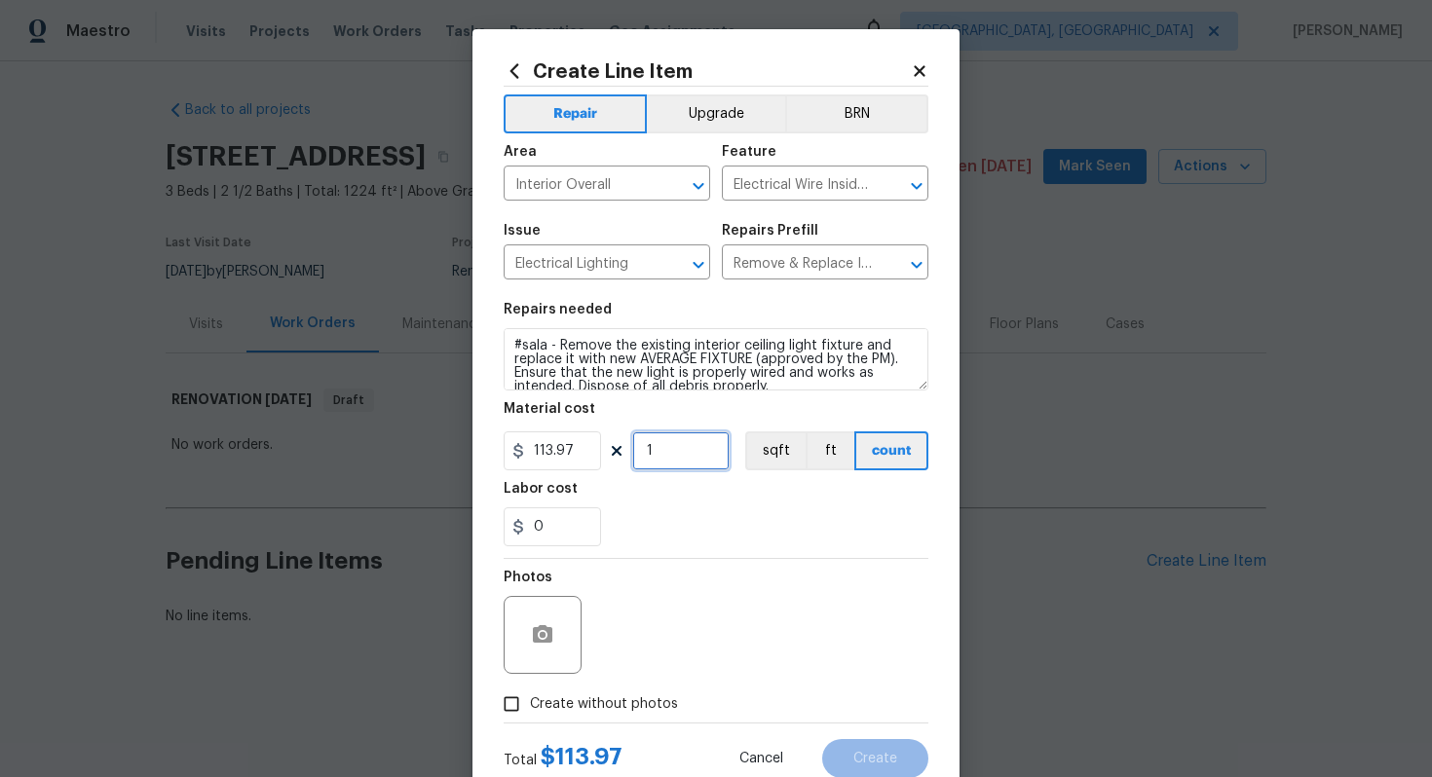
click at [692, 452] on input "1" at bounding box center [680, 450] width 97 height 39
type input "15"
click at [625, 696] on span "Create without photos" at bounding box center [604, 704] width 148 height 20
click at [530, 696] on input "Create without photos" at bounding box center [511, 704] width 37 height 37
checkbox input "true"
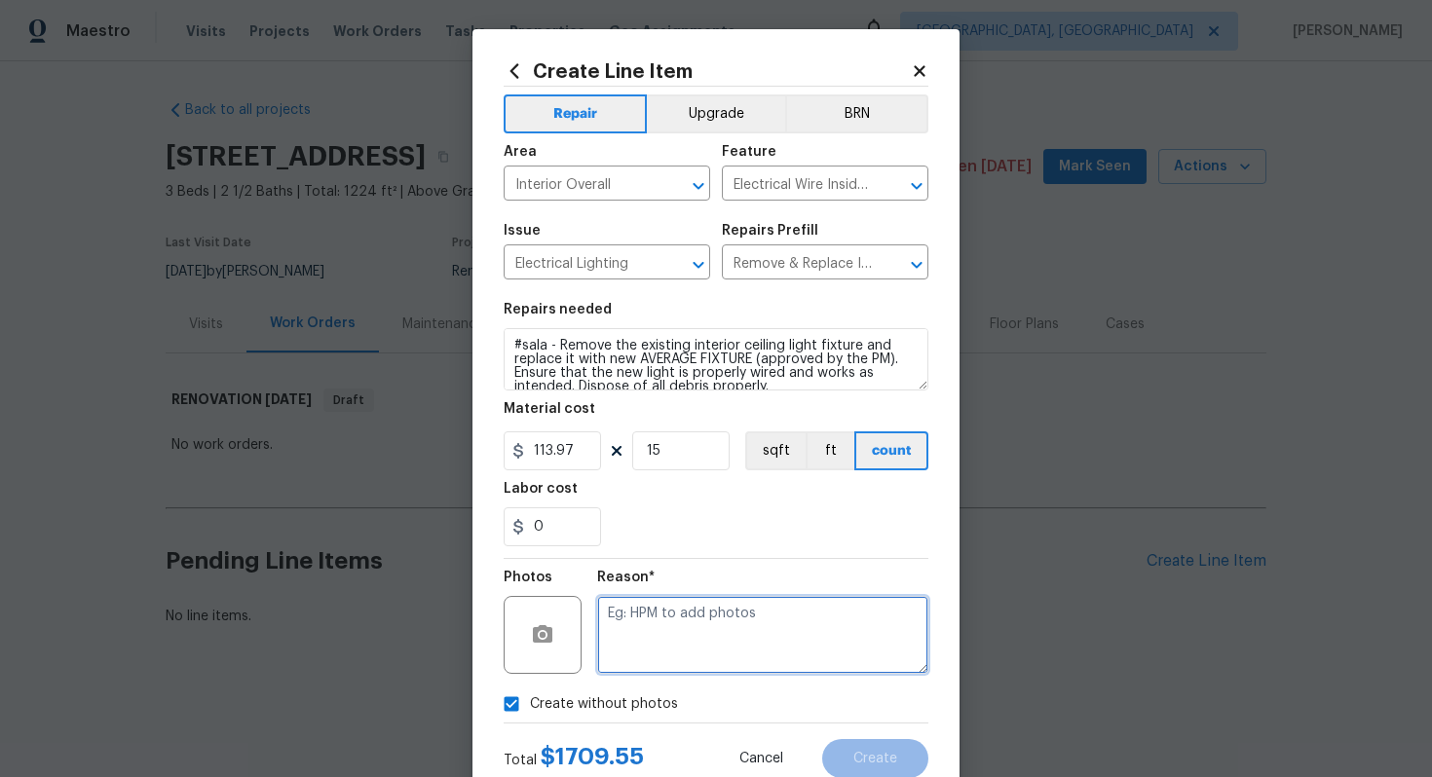
click at [650, 651] on textarea at bounding box center [762, 635] width 331 height 78
type textarea "n/a"
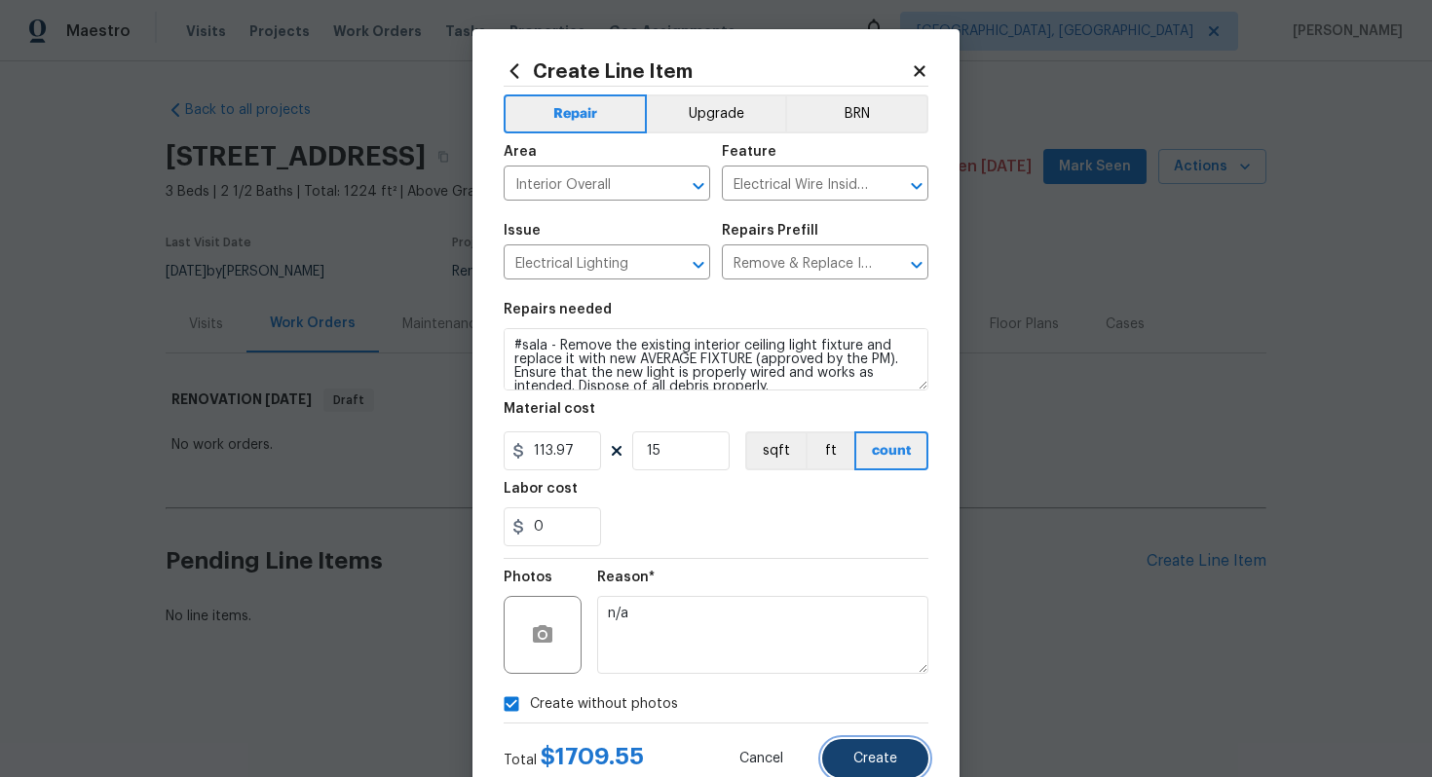
click at [857, 759] on span "Create" at bounding box center [875, 759] width 44 height 15
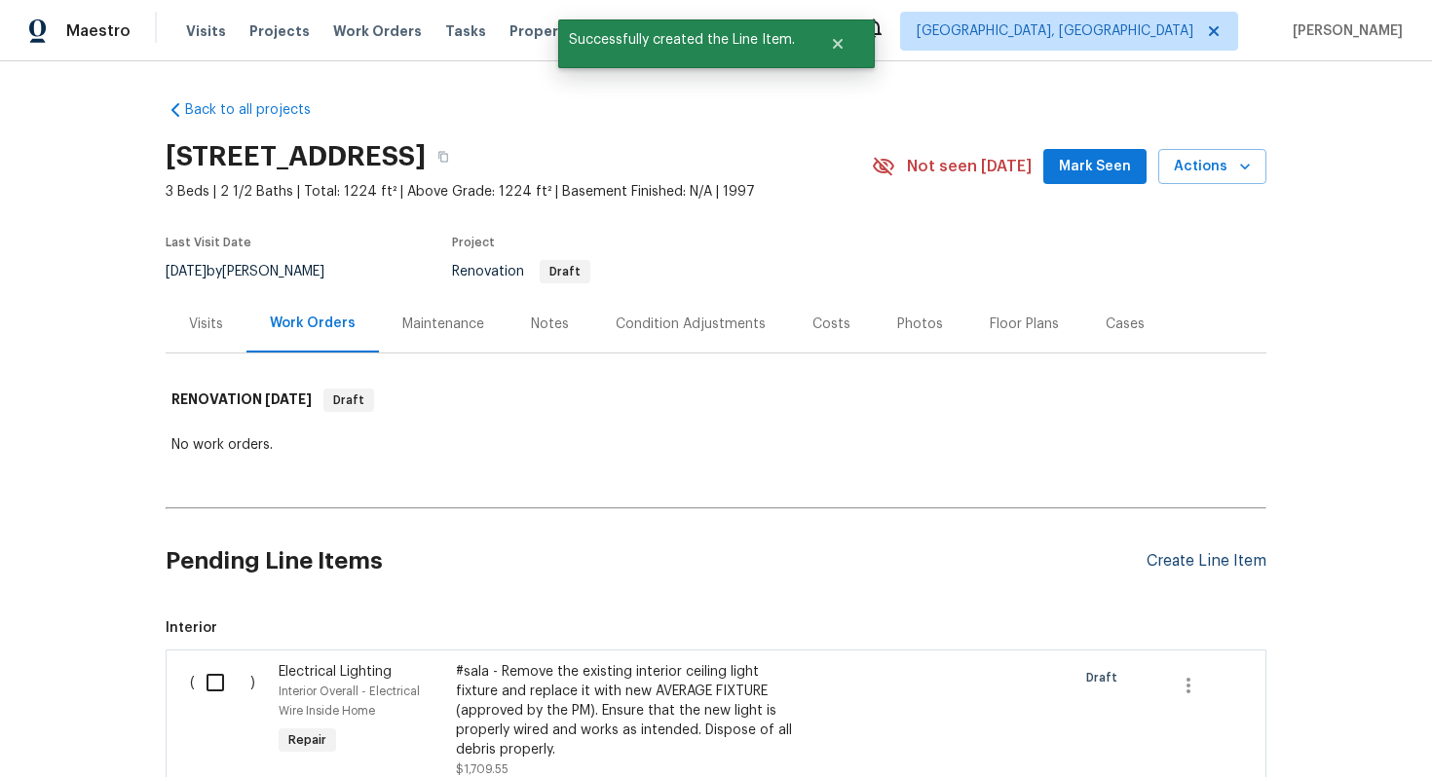
click at [1211, 566] on div "Create Line Item" at bounding box center [1206, 561] width 120 height 19
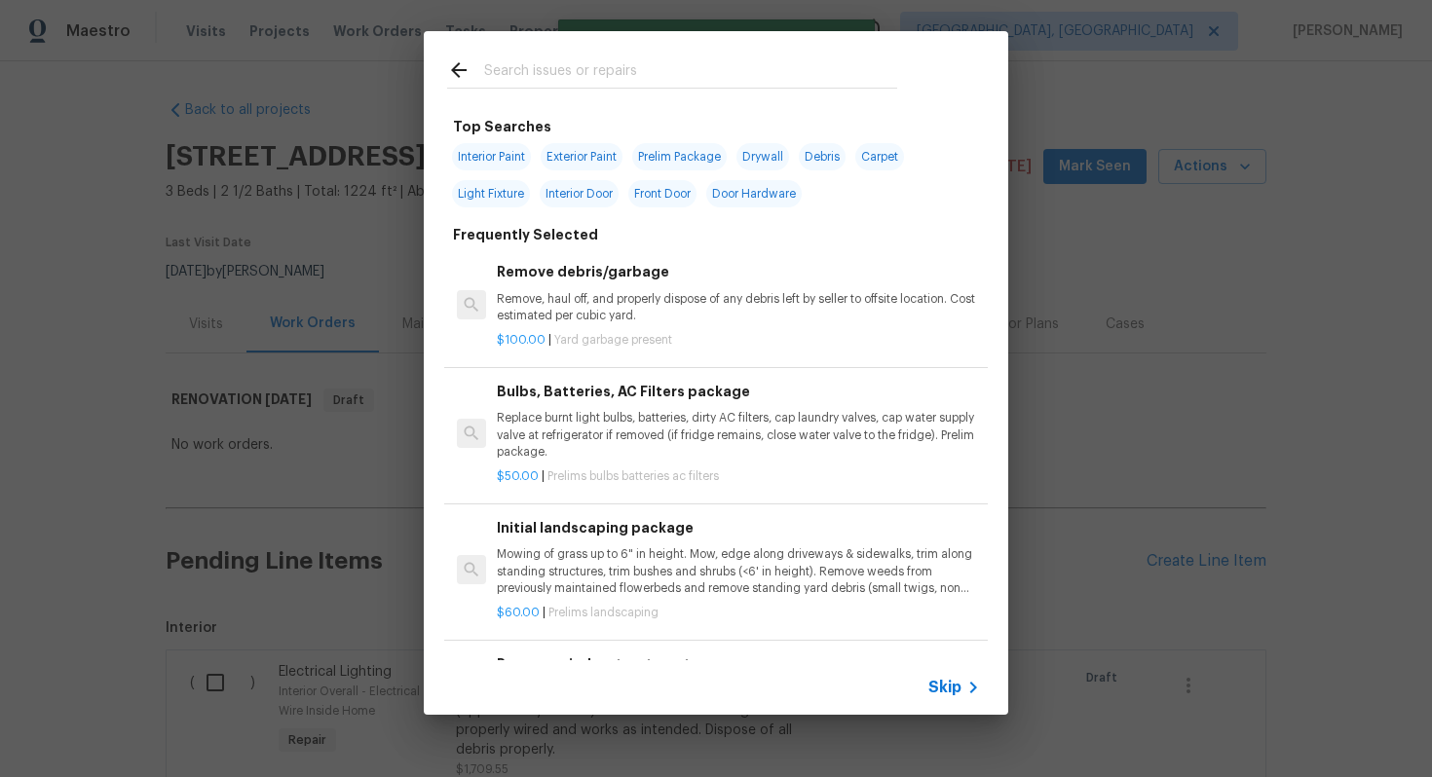
click at [946, 692] on span "Skip" at bounding box center [944, 687] width 33 height 19
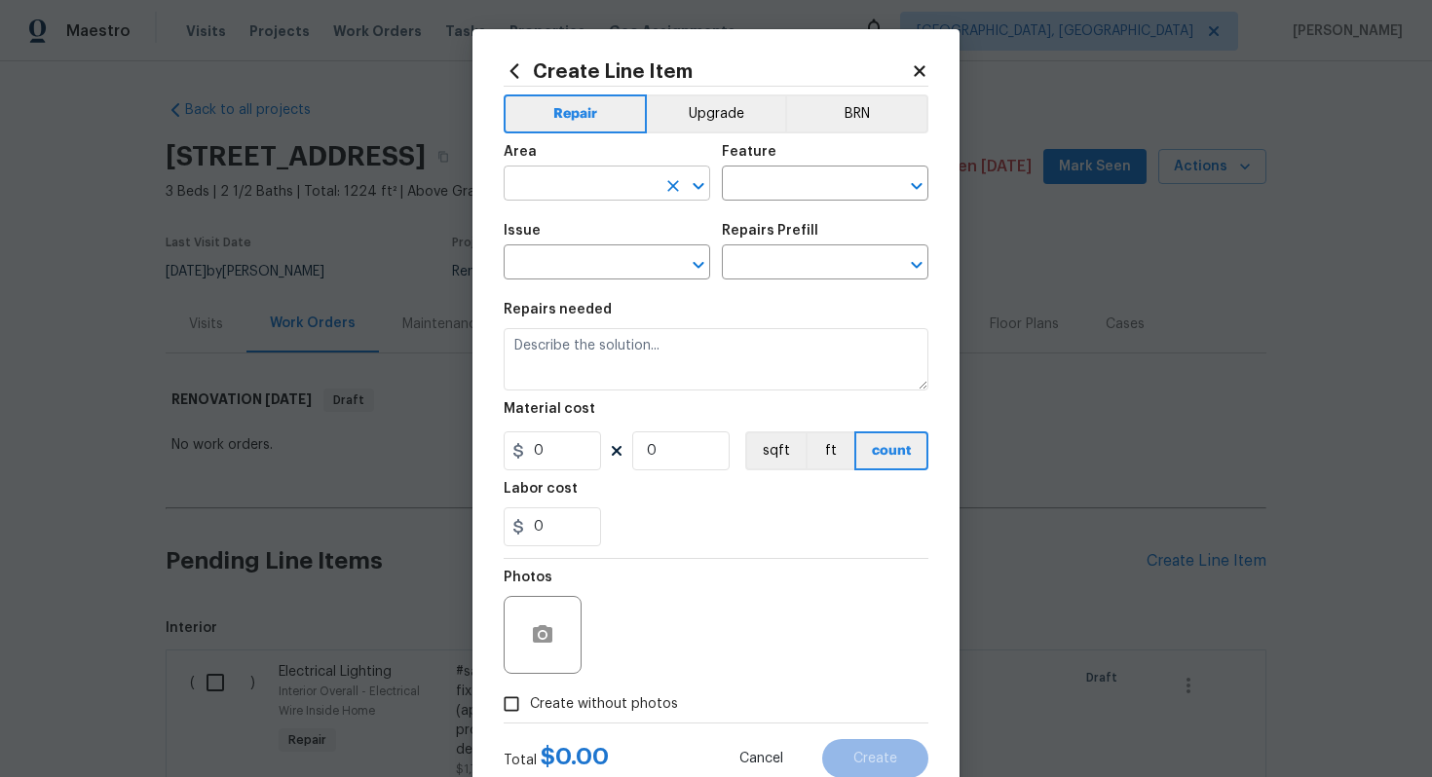
click at [570, 170] on input "text" at bounding box center [579, 185] width 152 height 30
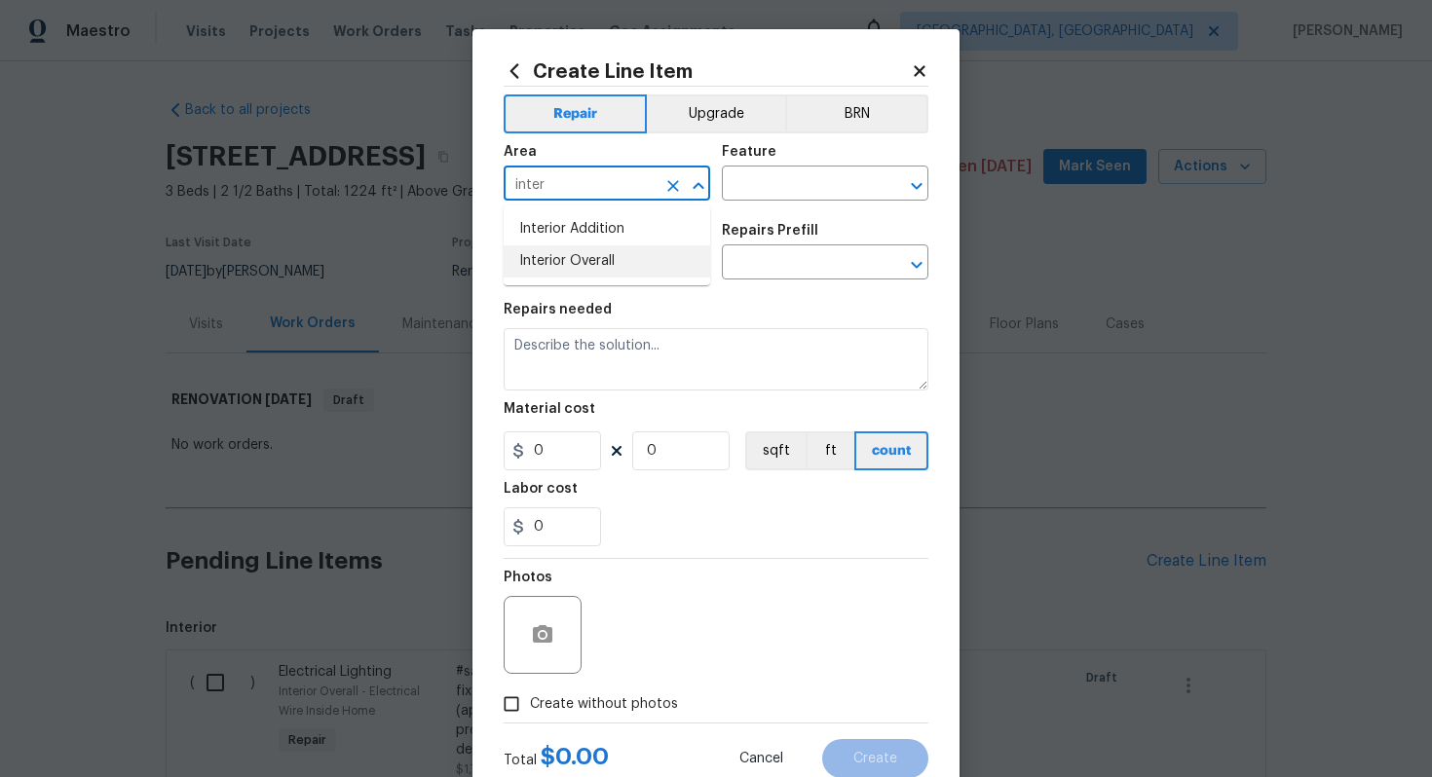
click at [589, 259] on li "Interior Overall" at bounding box center [606, 261] width 206 height 32
type input "Interior Overall"
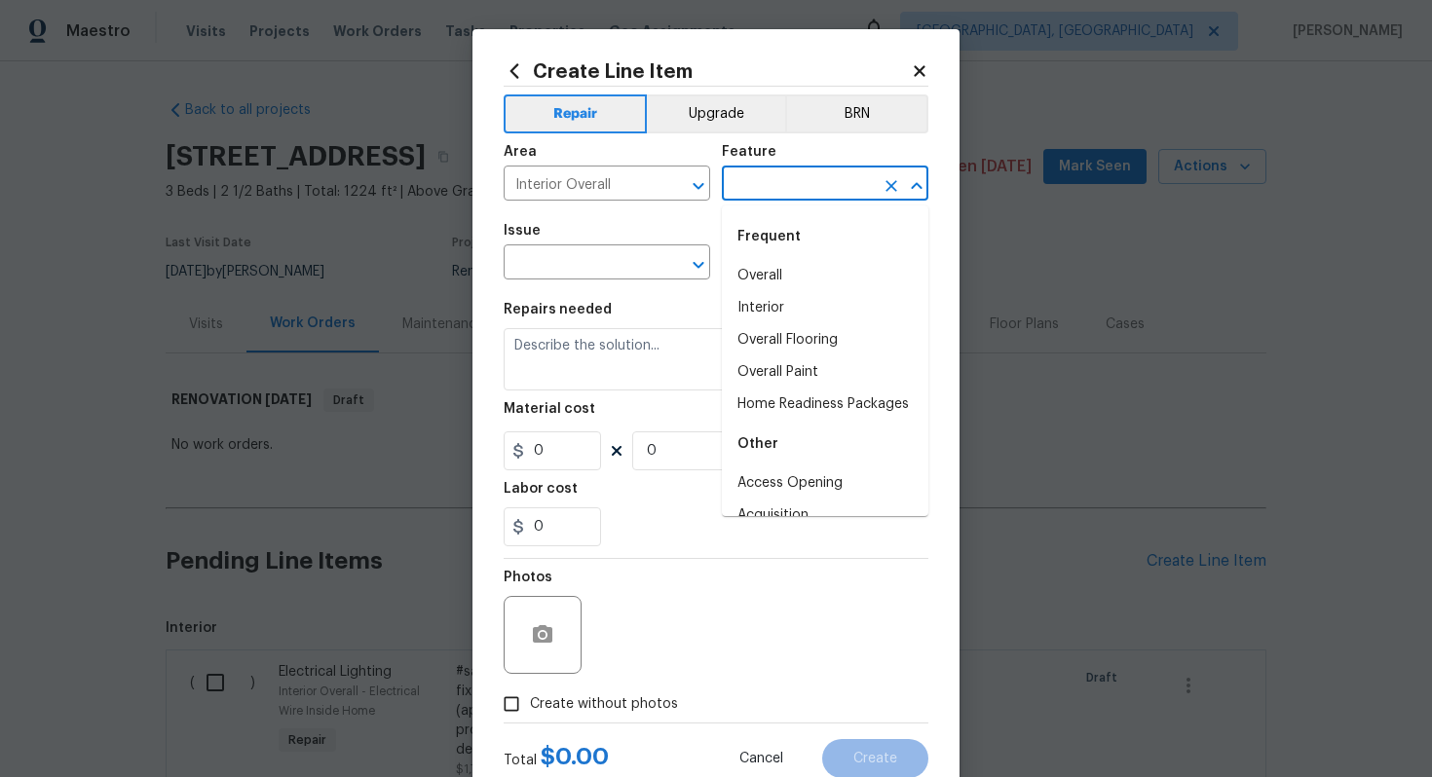
click at [781, 182] on input "text" at bounding box center [798, 185] width 152 height 30
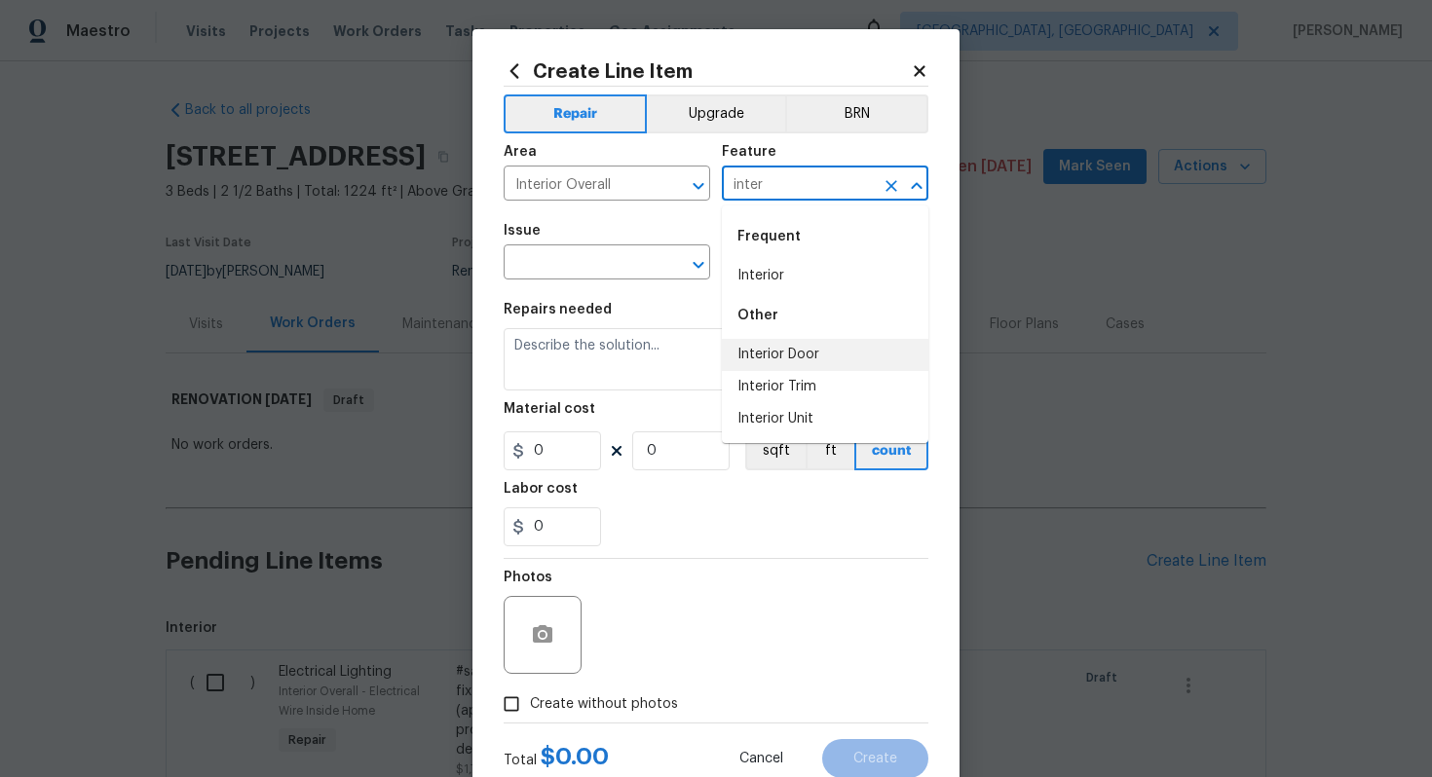
click at [783, 348] on li "Interior Door" at bounding box center [825, 355] width 206 height 32
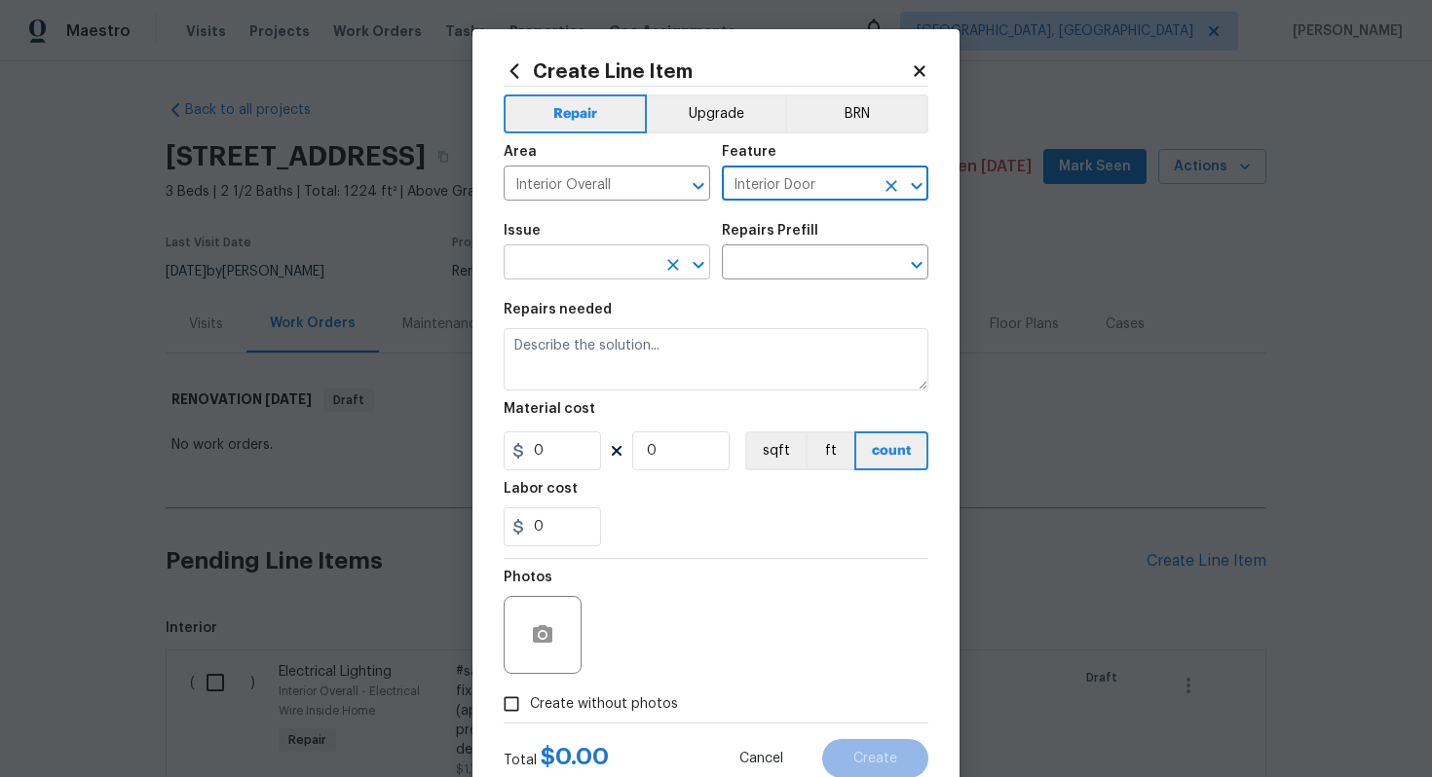
type input "Interior Door"
click at [562, 263] on input "text" at bounding box center [579, 264] width 152 height 30
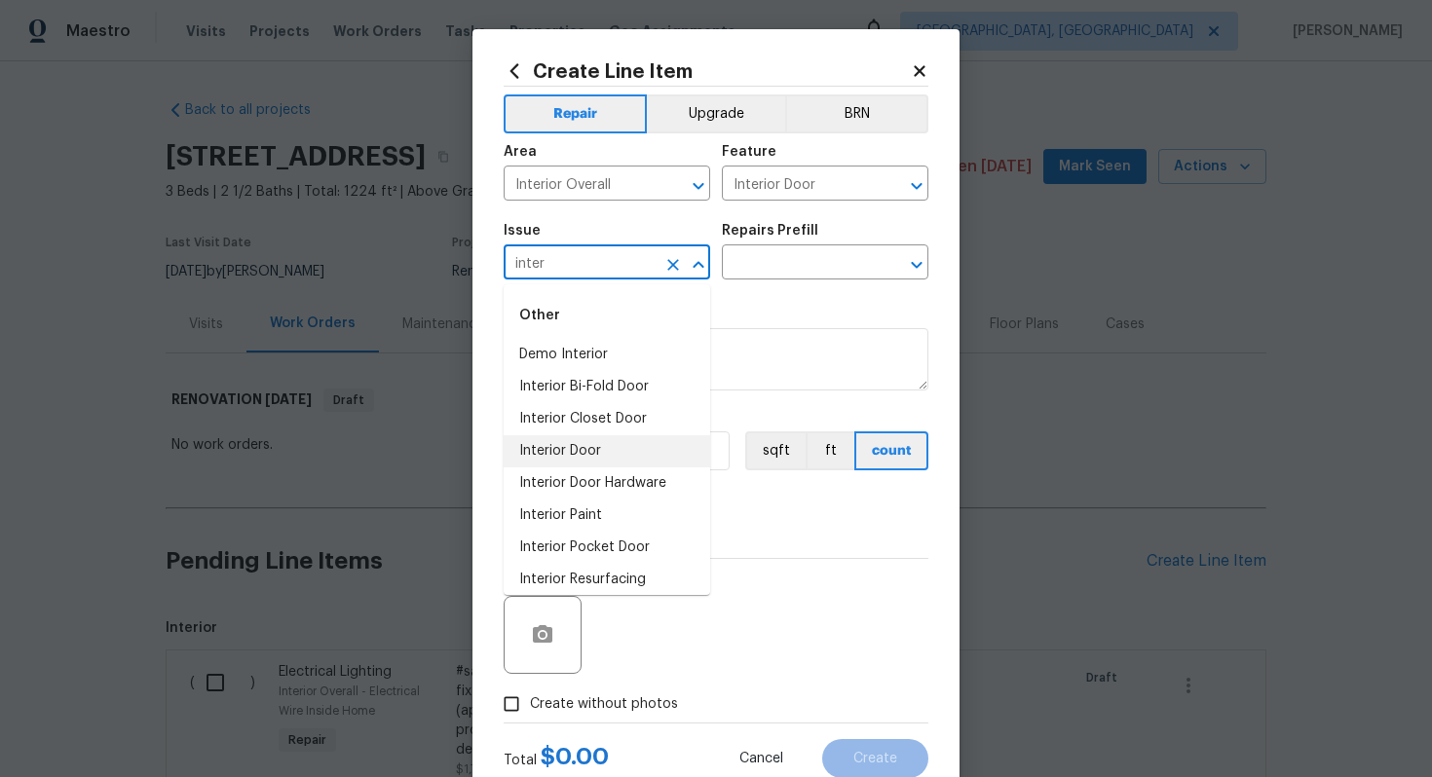
click at [621, 464] on li "Interior Door" at bounding box center [606, 451] width 206 height 32
type input "Interior Door"
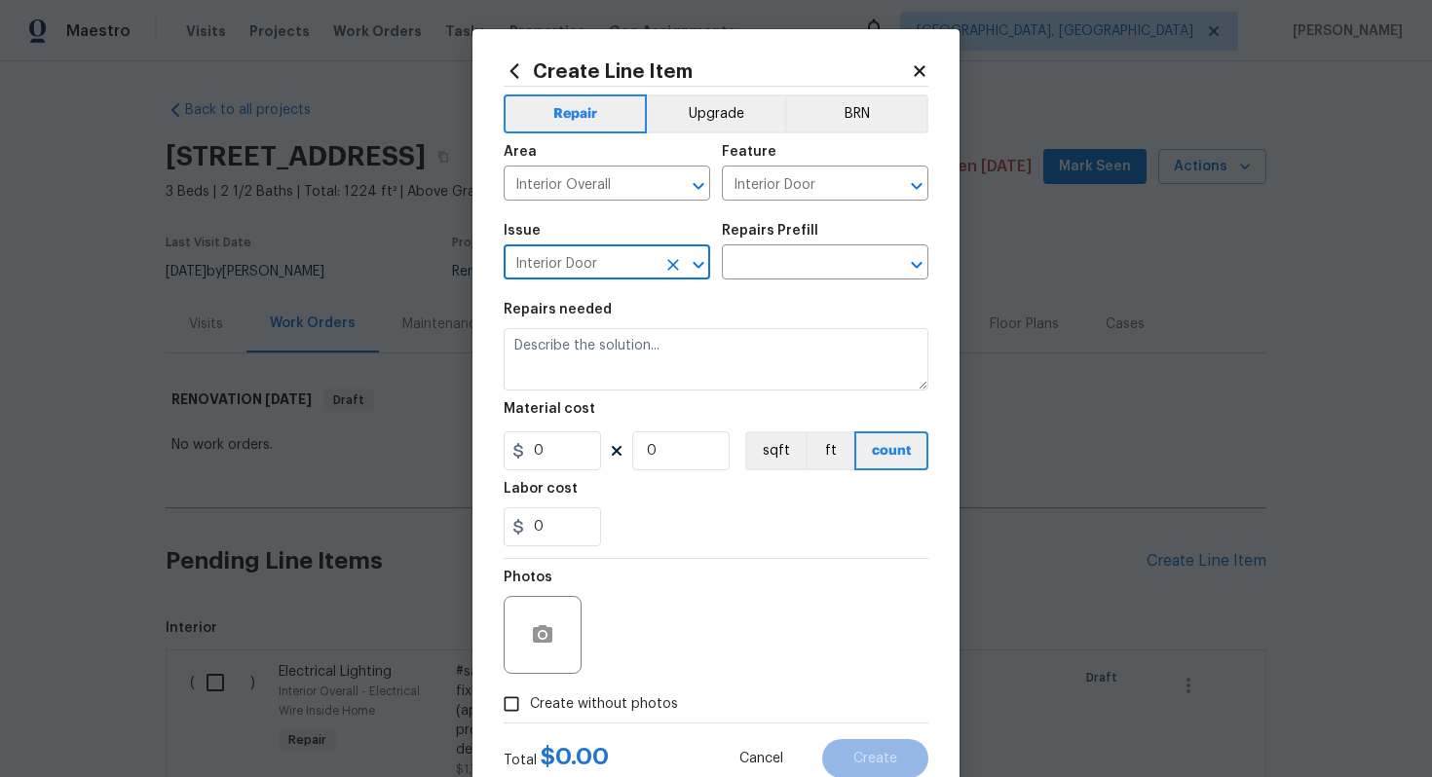
click at [673, 268] on icon "Clear" at bounding box center [672, 264] width 19 height 19
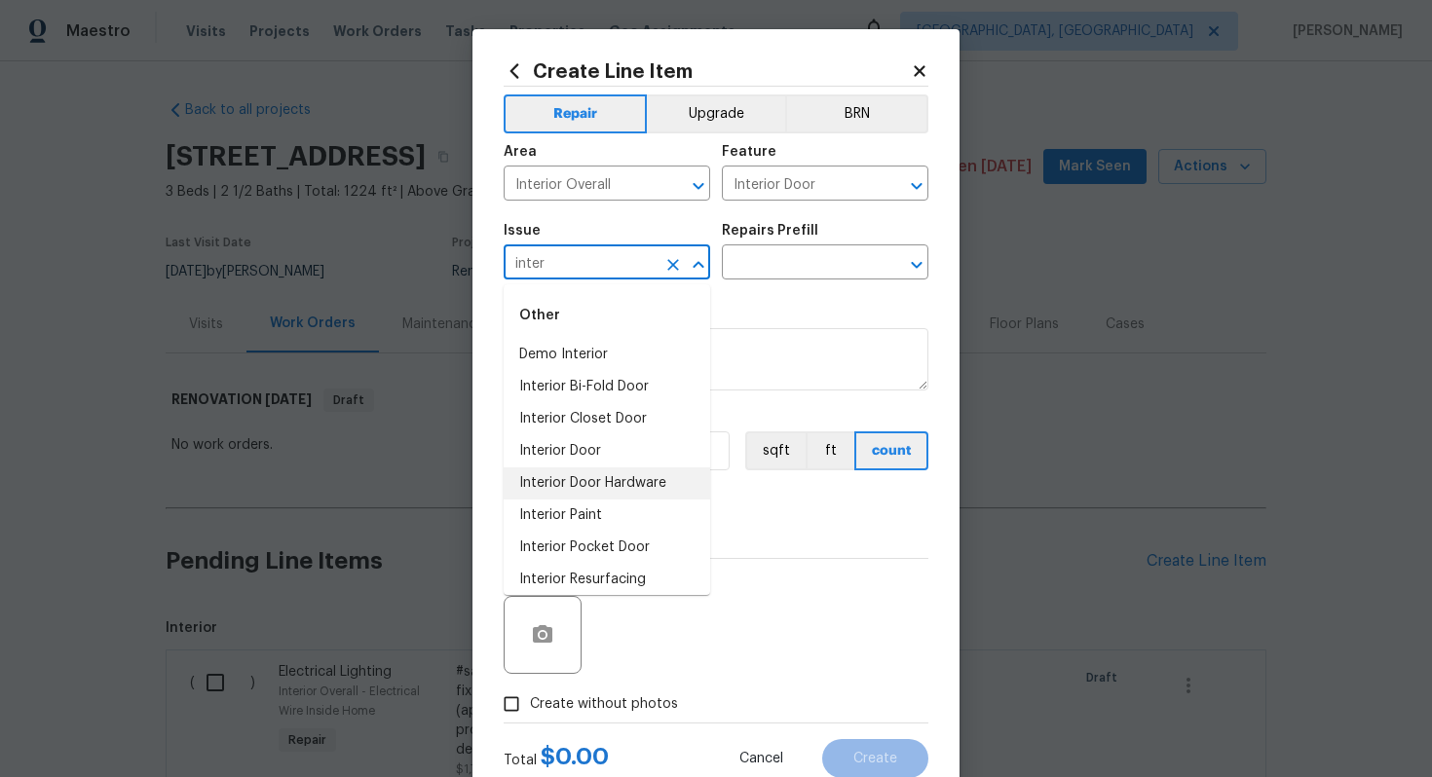
click at [646, 483] on li "Interior Door Hardware" at bounding box center [606, 483] width 206 height 32
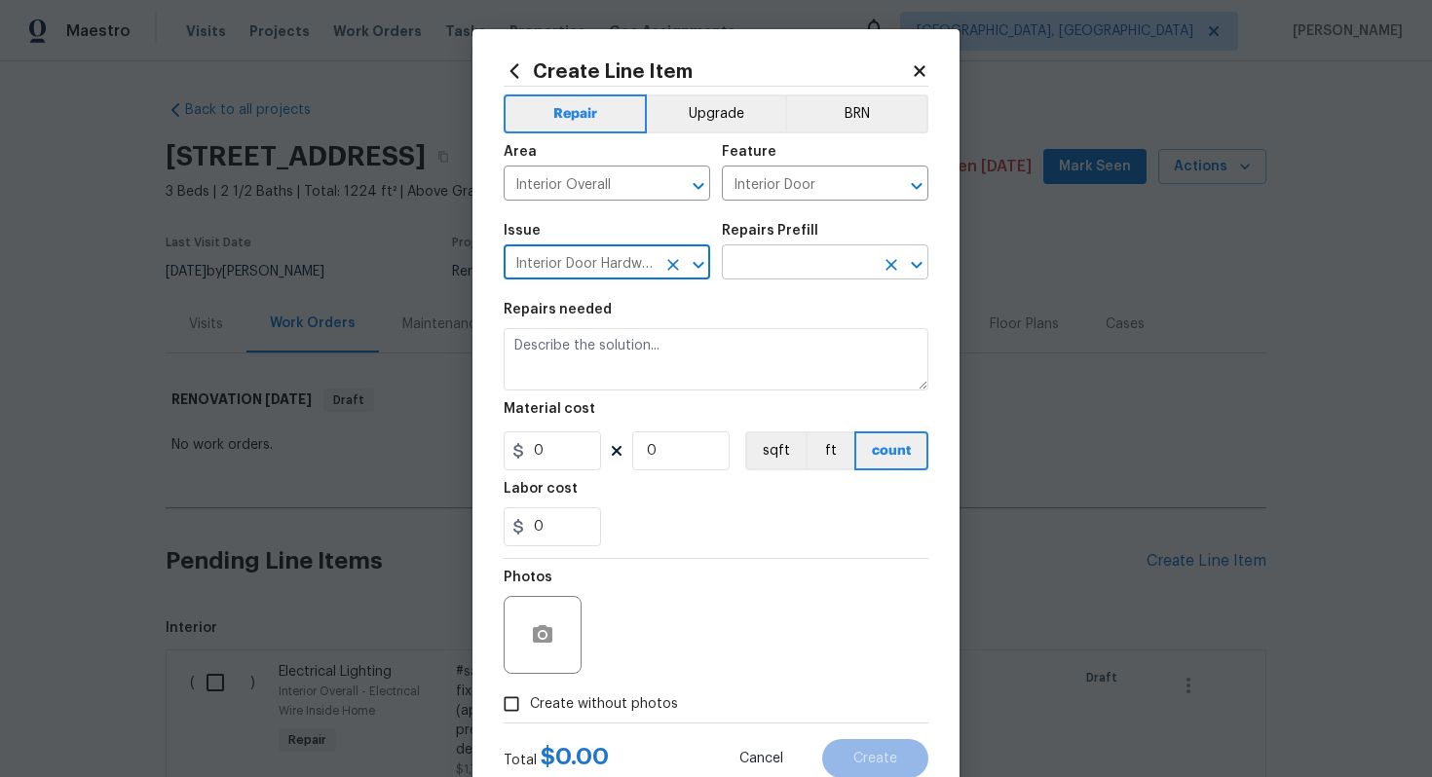
type input "Interior Door Hardware"
click at [746, 260] on input "text" at bounding box center [798, 264] width 152 height 30
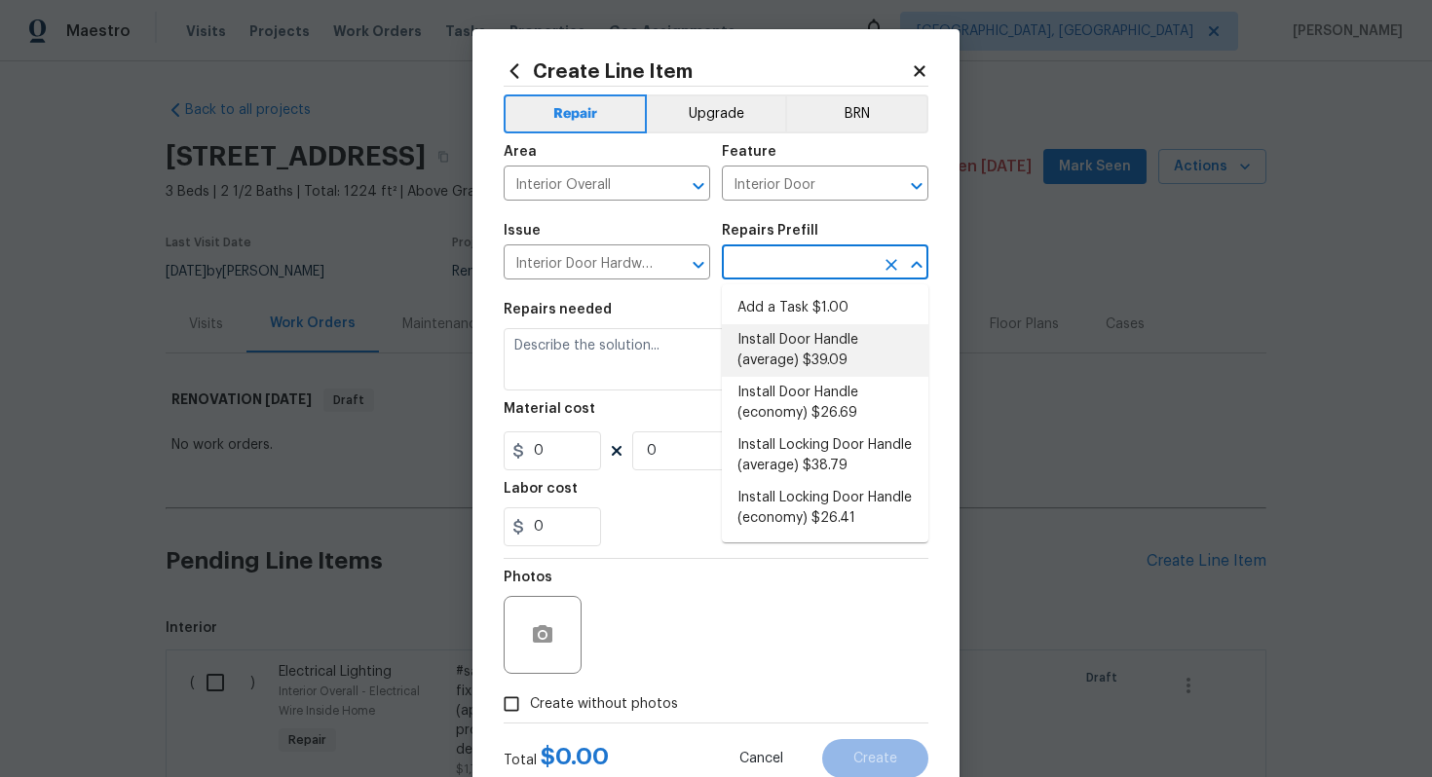
click at [768, 351] on li "Install Door Handle (average) $39.09" at bounding box center [825, 350] width 206 height 53
type input "Install Door Handle (average) $39.09"
type textarea "Remove the existing interior door handle (if present). Install a new (average) …"
type input "39.09"
type input "1"
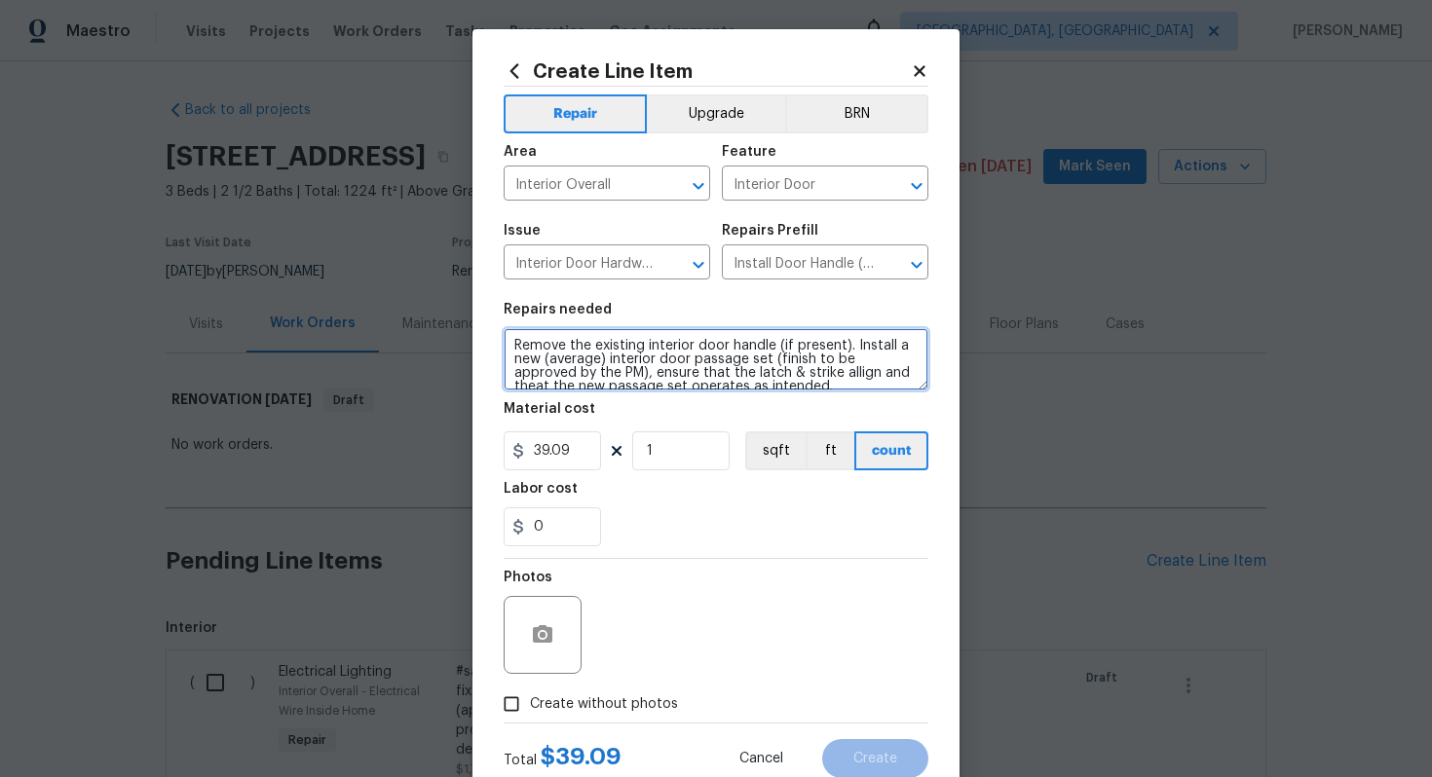
click at [504, 349] on textarea "Remove the existing interior door handle (if present). Install a new (average) …" at bounding box center [715, 359] width 425 height 62
type textarea "#sala - Remove the existing interior door handle (if present). Install a new (a…"
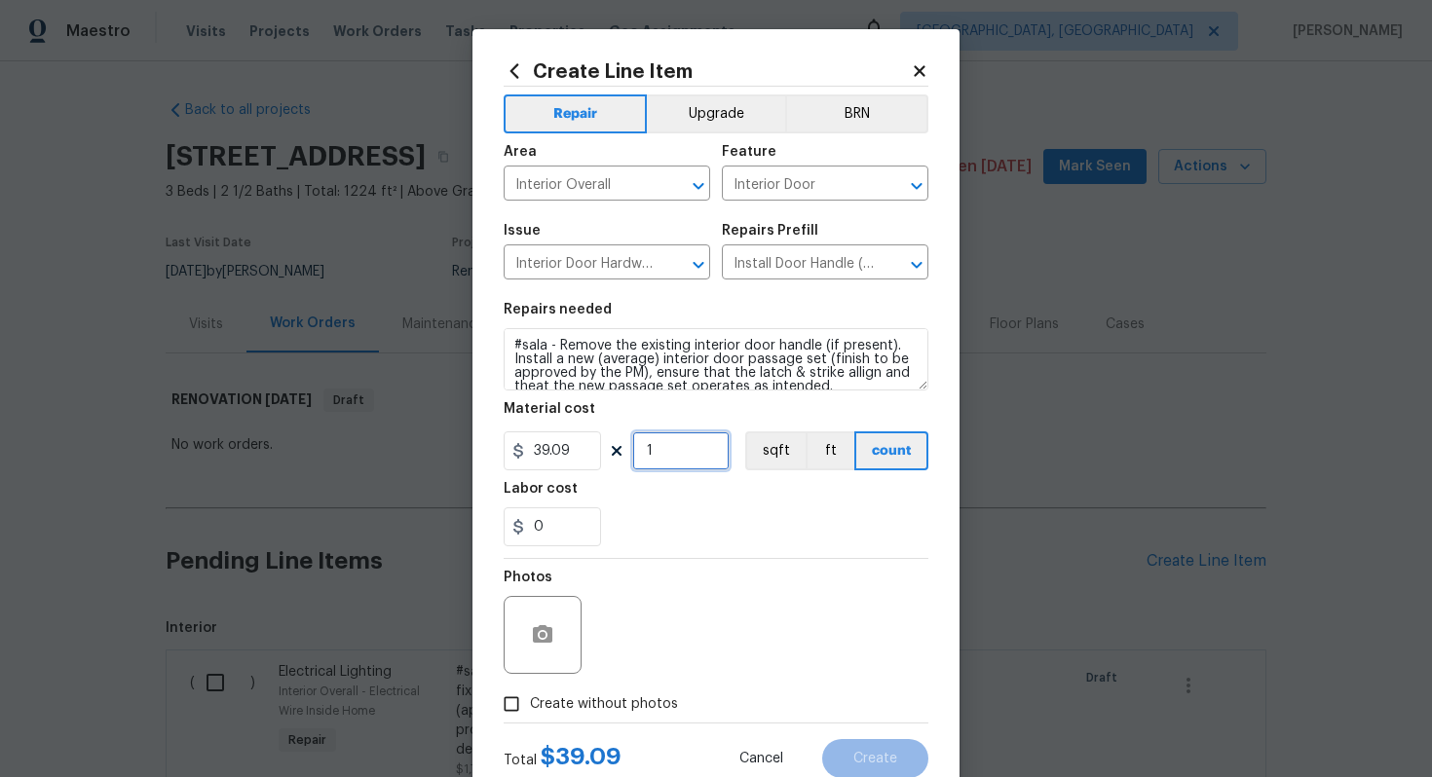
click at [675, 445] on input "1" at bounding box center [680, 450] width 97 height 39
type input "15"
click at [616, 714] on span "Create without photos" at bounding box center [604, 704] width 148 height 20
click at [530, 714] on input "Create without photos" at bounding box center [511, 704] width 37 height 37
checkbox input "true"
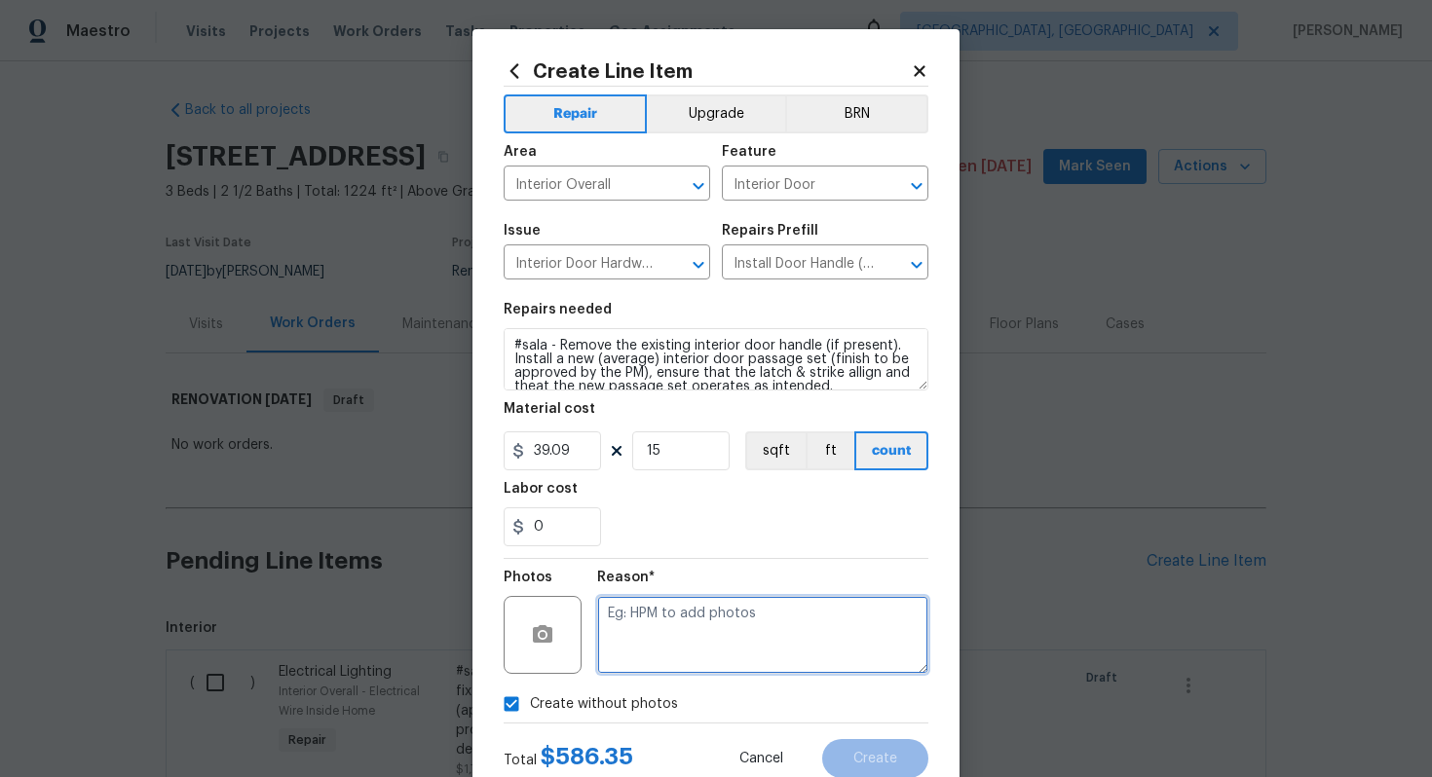
click at [702, 639] on textarea at bounding box center [762, 635] width 331 height 78
type textarea "n/a"
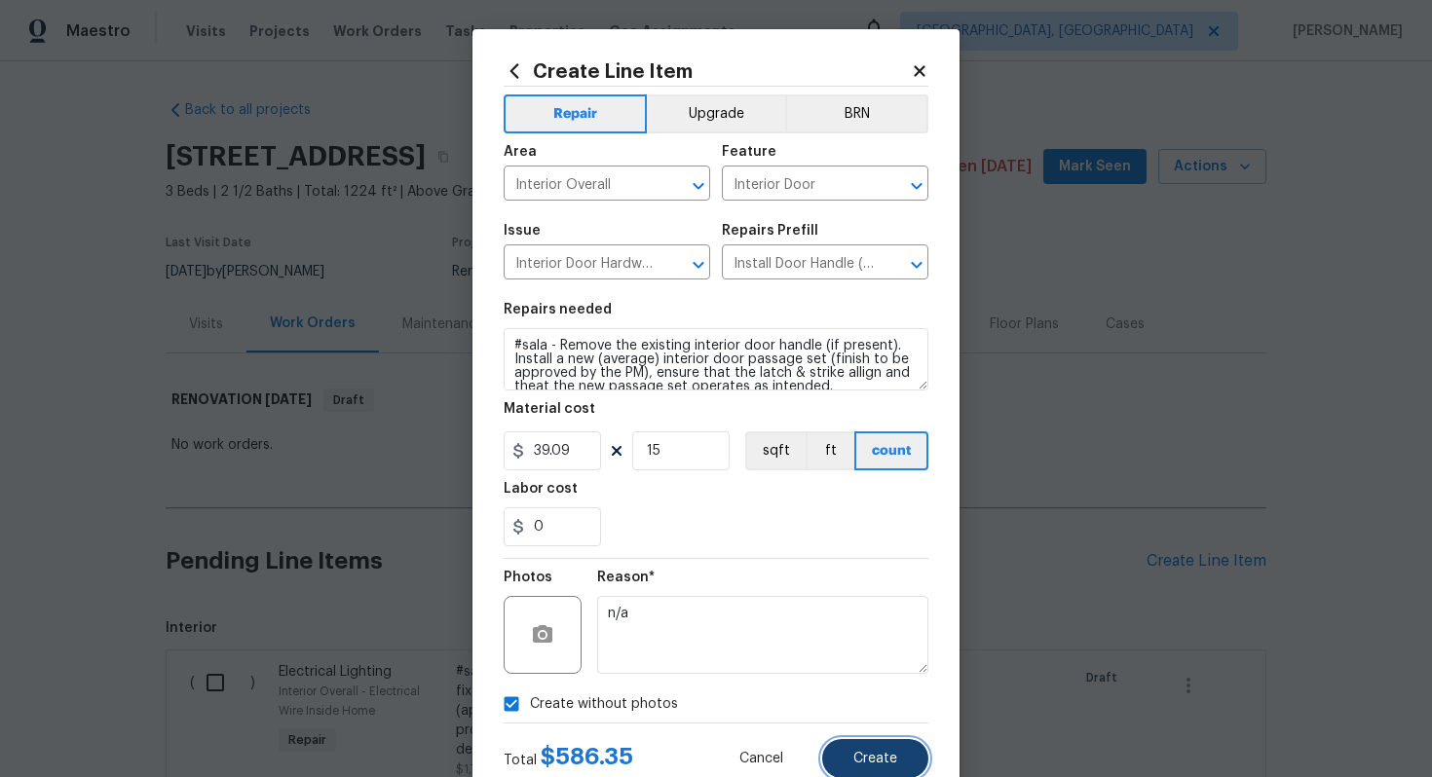
click at [893, 750] on button "Create" at bounding box center [875, 758] width 106 height 39
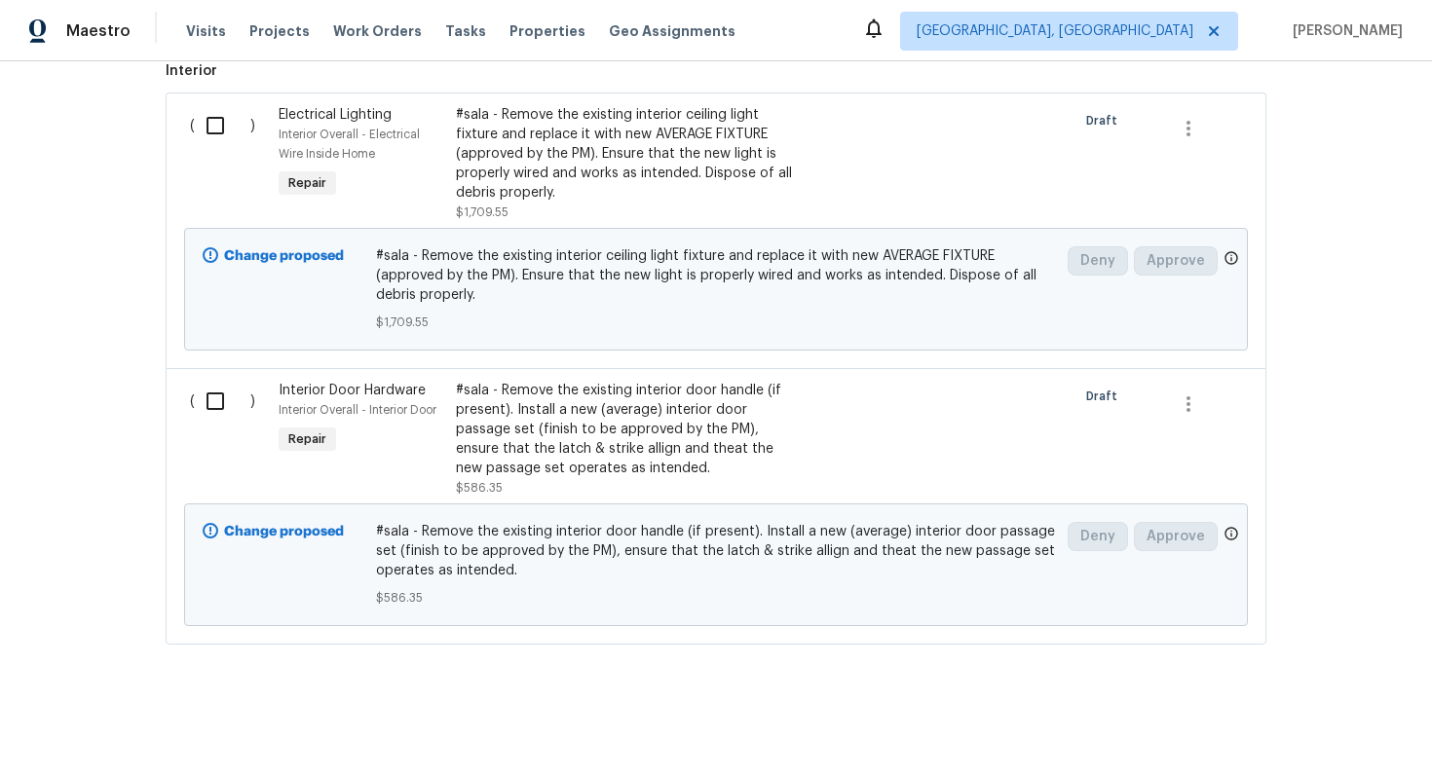
scroll to position [43, 0]
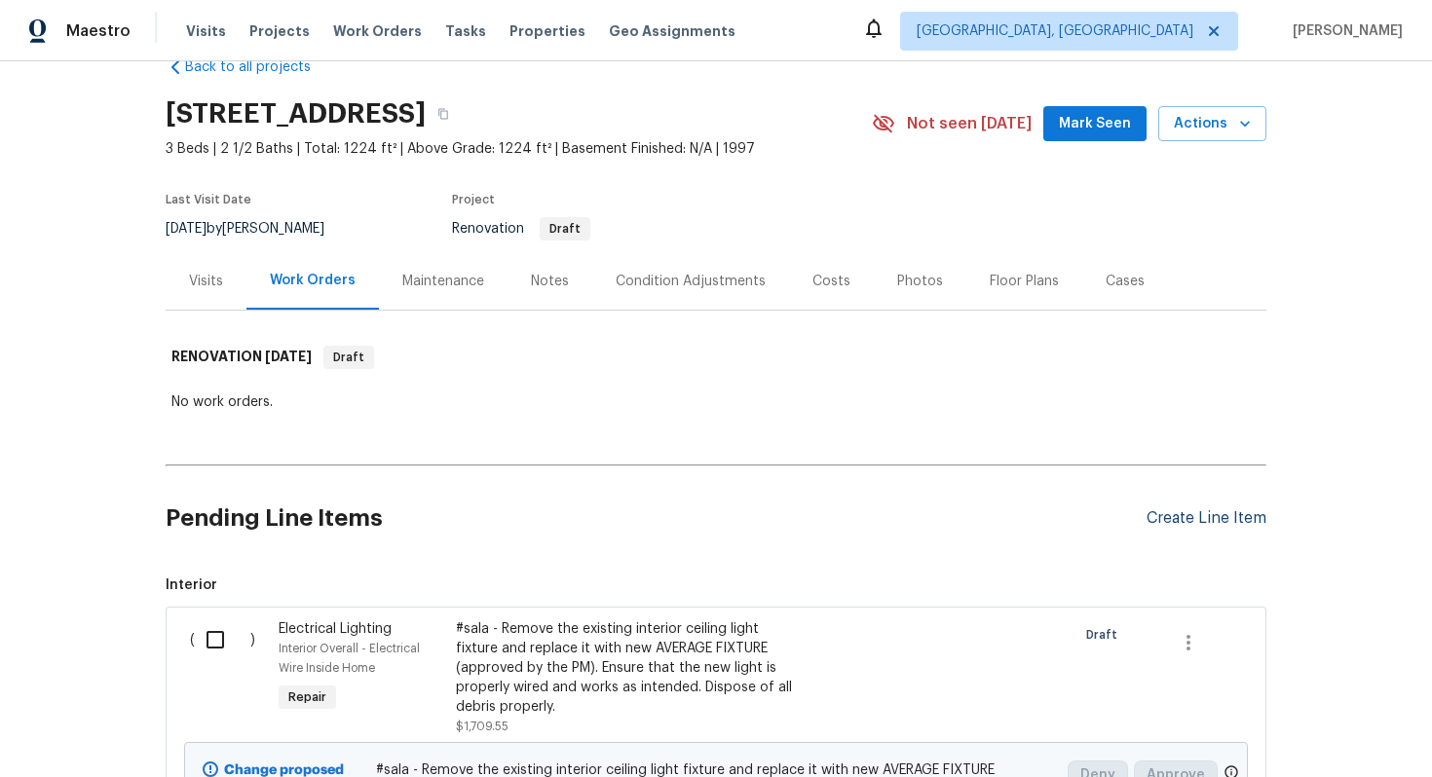
click at [1207, 516] on div "Create Line Item" at bounding box center [1206, 518] width 120 height 19
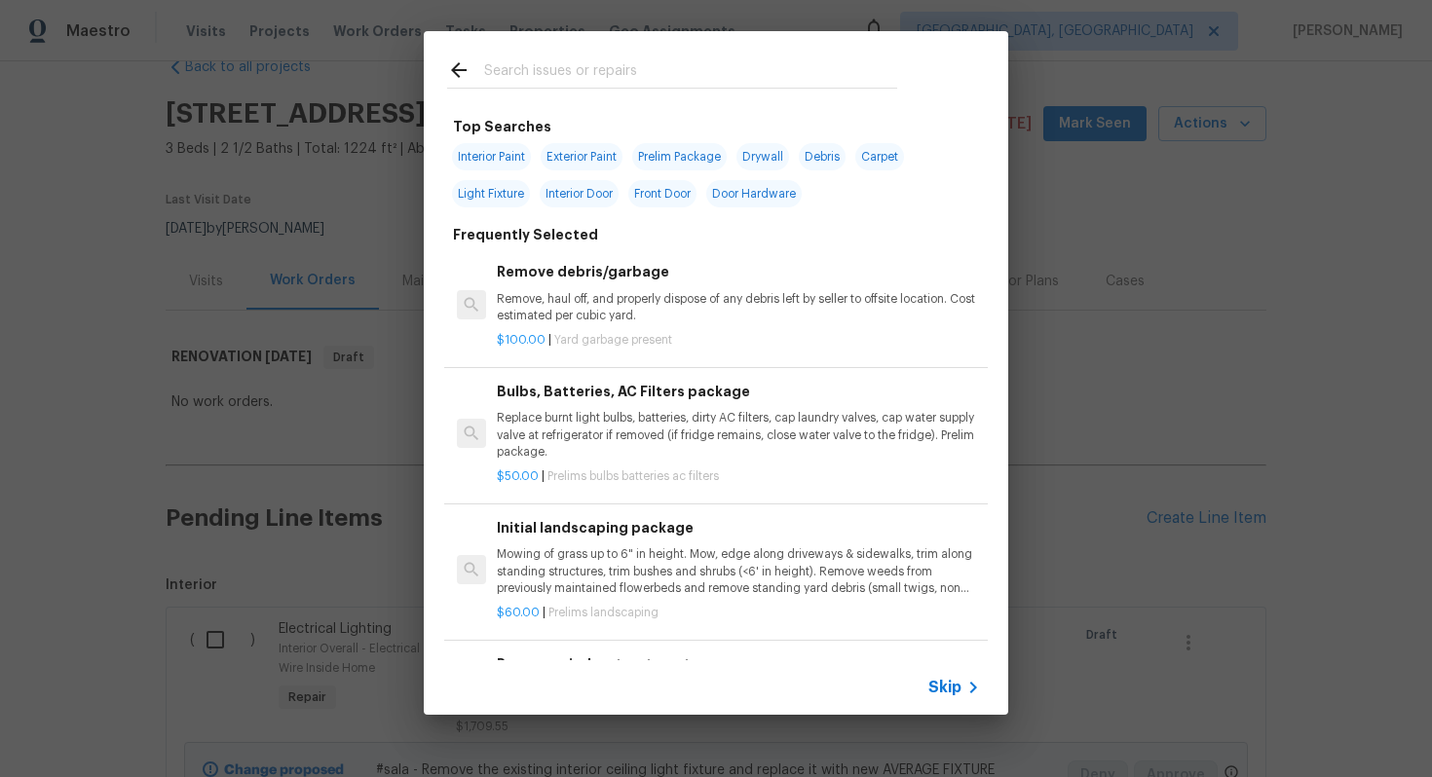
click at [941, 691] on span "Skip" at bounding box center [944, 687] width 33 height 19
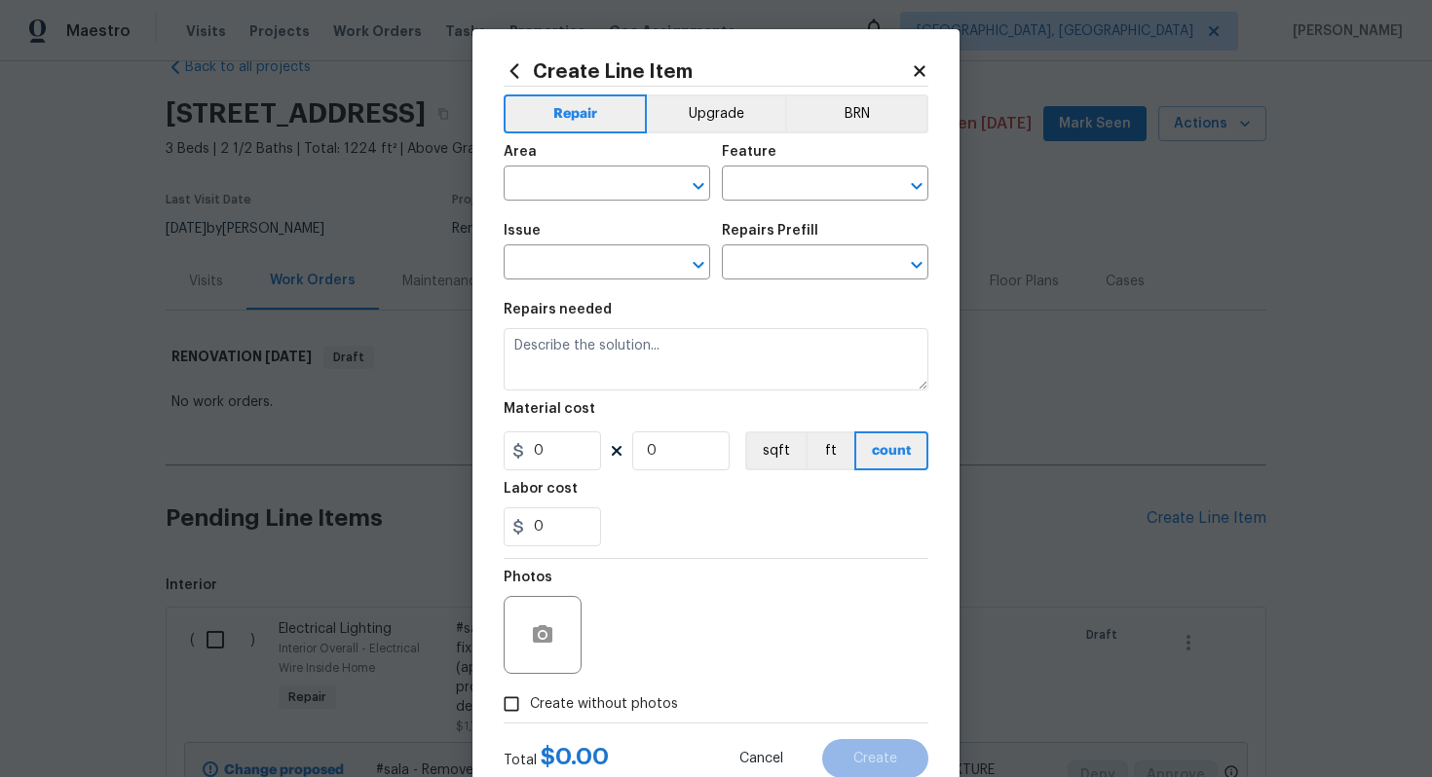
click at [700, 139] on span "Area ​" at bounding box center [606, 172] width 206 height 79
click at [700, 93] on div "Repair Upgrade BRN Area ​ Feature ​ Issue ​ Repairs Prefill ​ Repairs needed Ma…" at bounding box center [715, 405] width 425 height 636
click at [700, 97] on button "Upgrade" at bounding box center [716, 113] width 139 height 39
click at [576, 109] on button "Repair" at bounding box center [573, 113] width 141 height 39
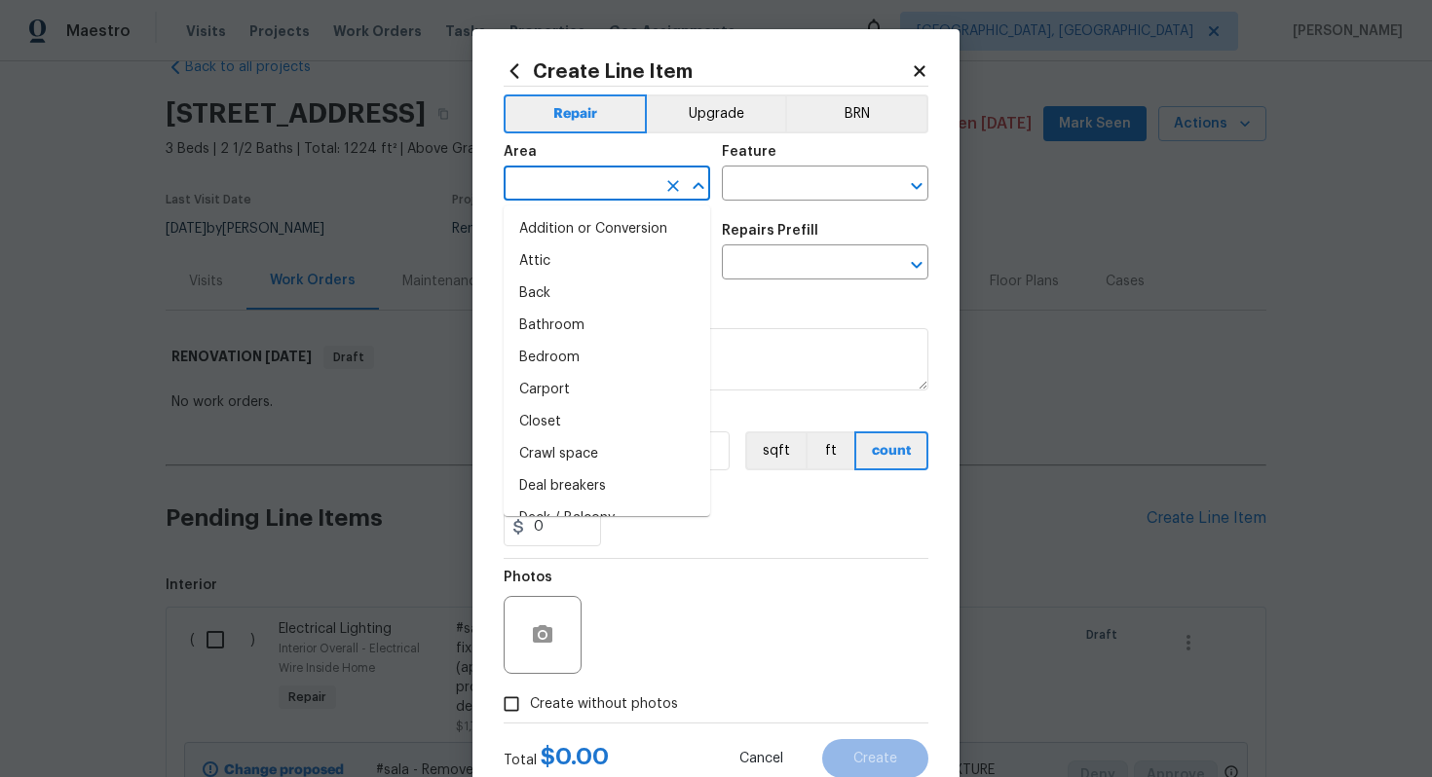
click at [572, 199] on input "text" at bounding box center [579, 185] width 152 height 30
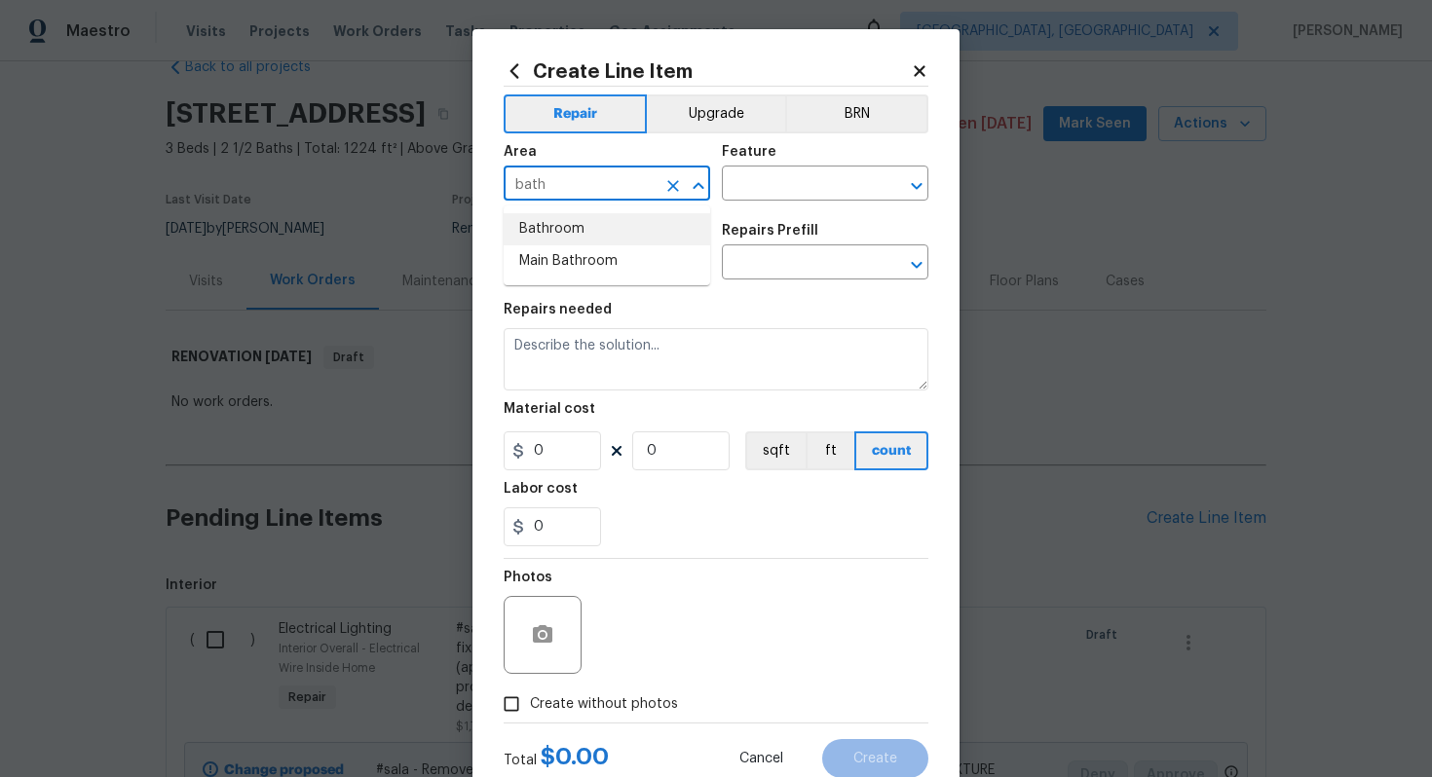
click at [594, 231] on li "Bathroom" at bounding box center [606, 229] width 206 height 32
type input "Bathroom"
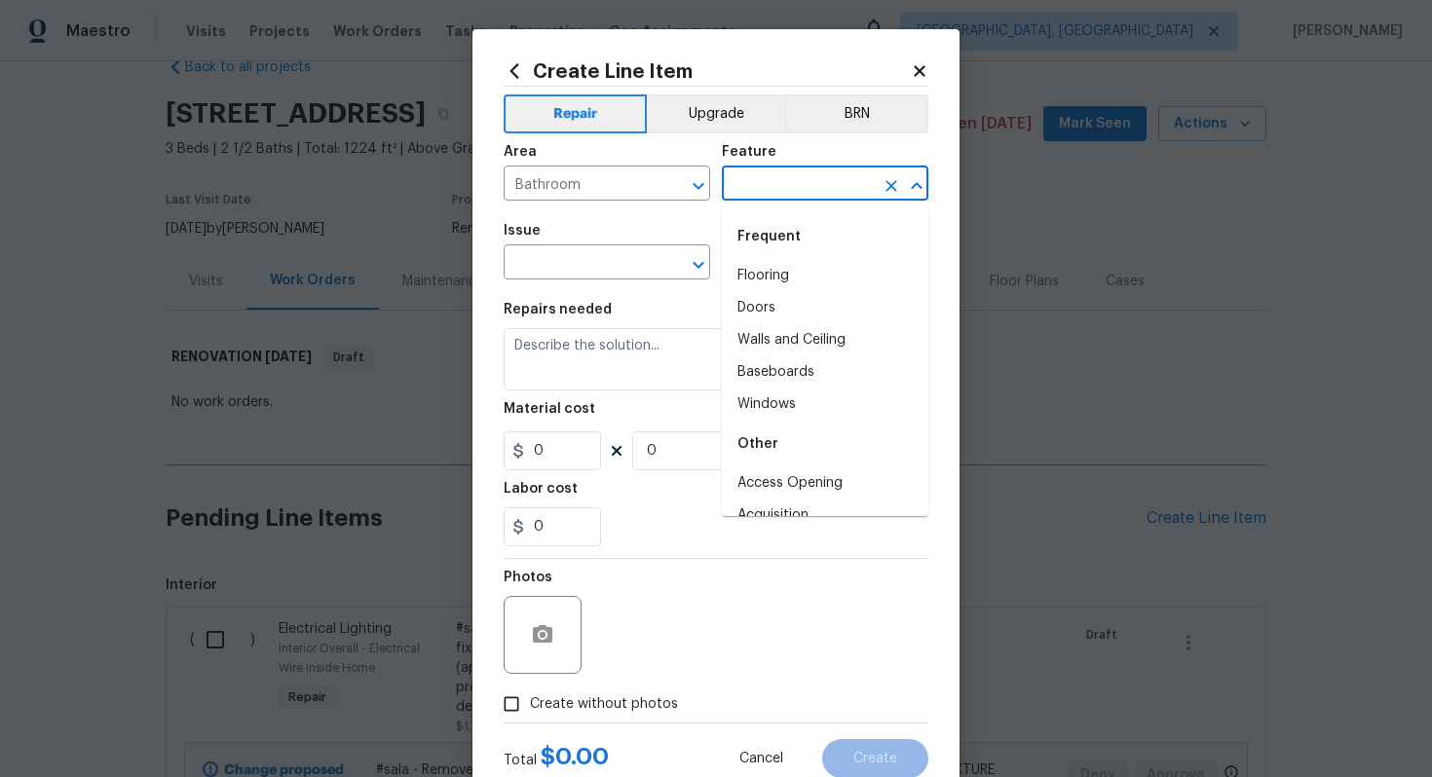
click at [776, 182] on input "text" at bounding box center [798, 185] width 152 height 30
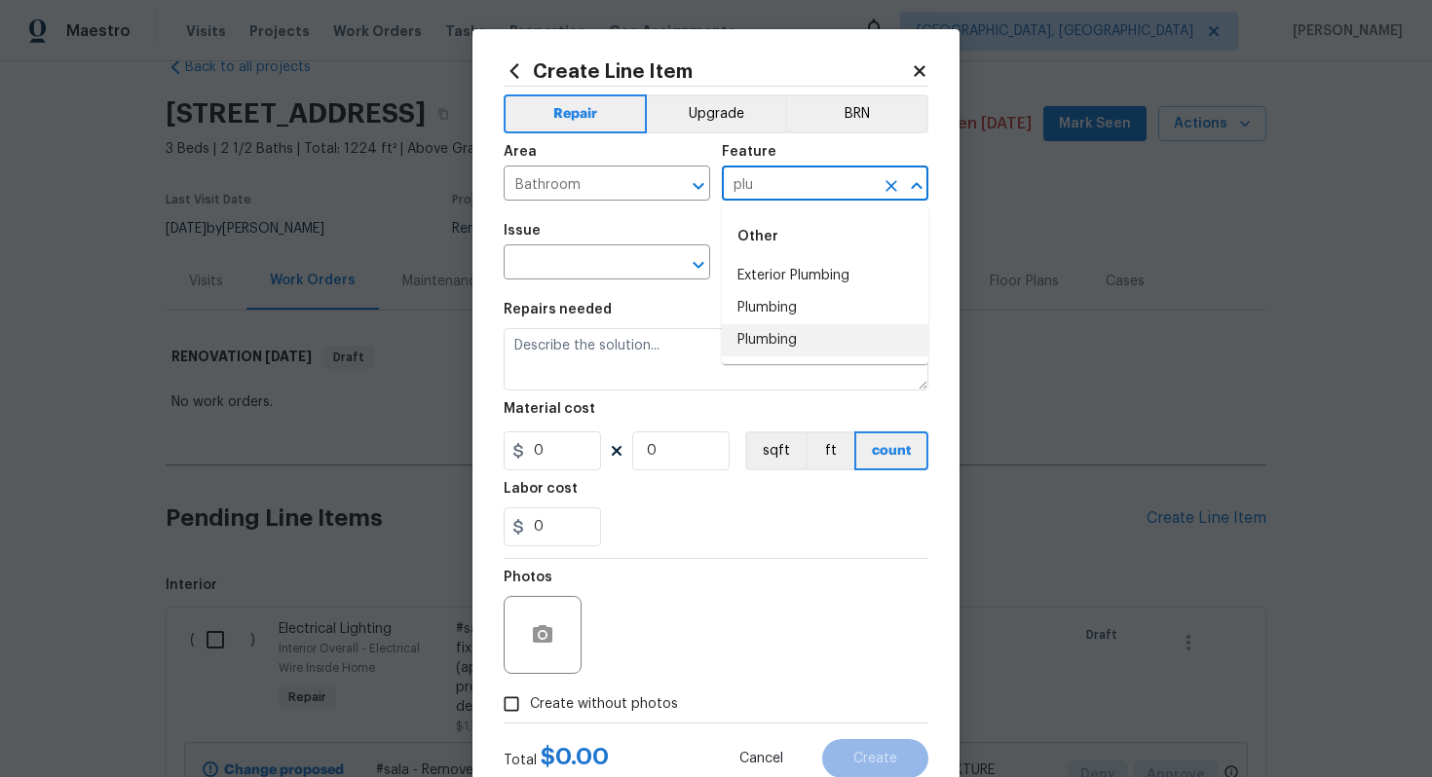
click at [783, 328] on li "Plumbing" at bounding box center [825, 340] width 206 height 32
type input "Plumbing"
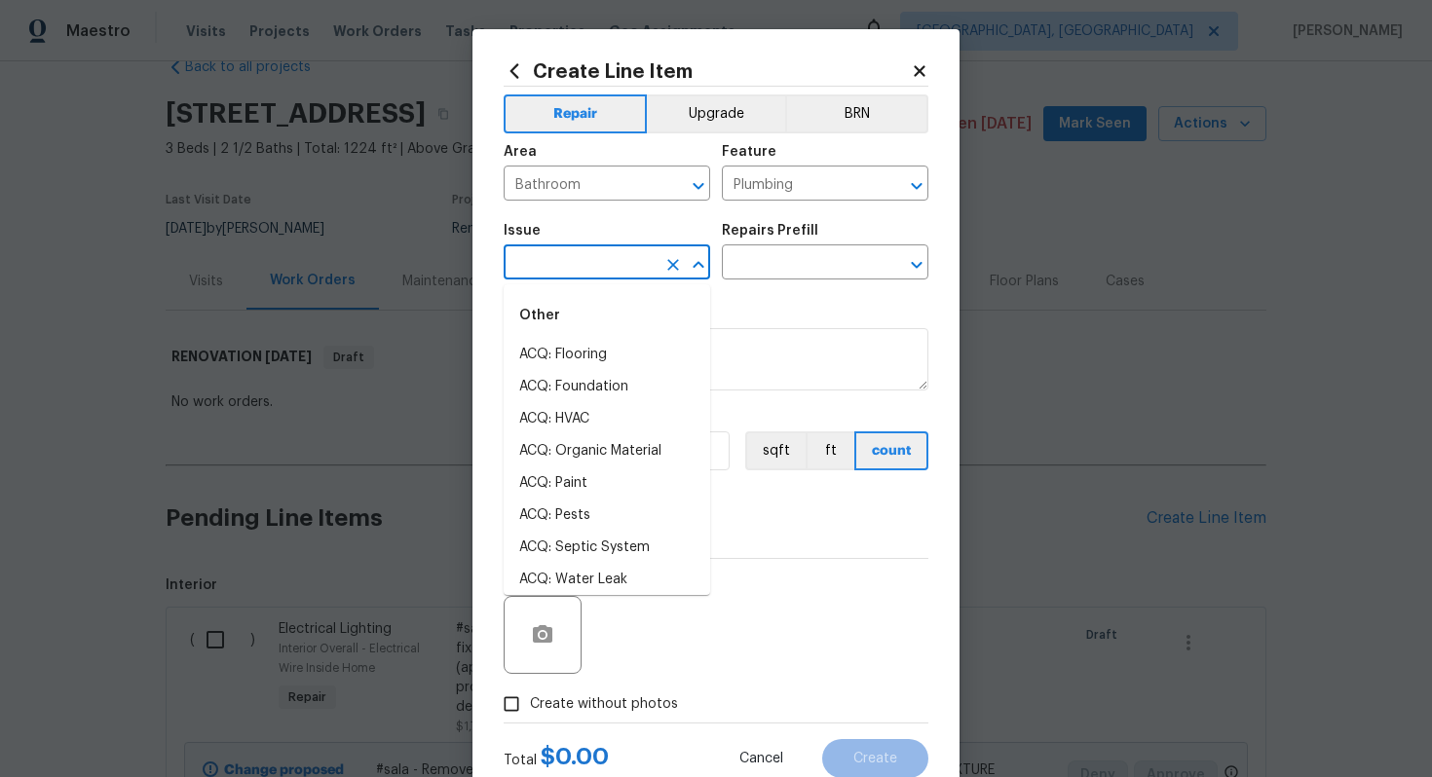
click at [575, 277] on input "text" at bounding box center [579, 264] width 152 height 30
click at [598, 588] on li "Interior Resurfacing" at bounding box center [606, 580] width 206 height 32
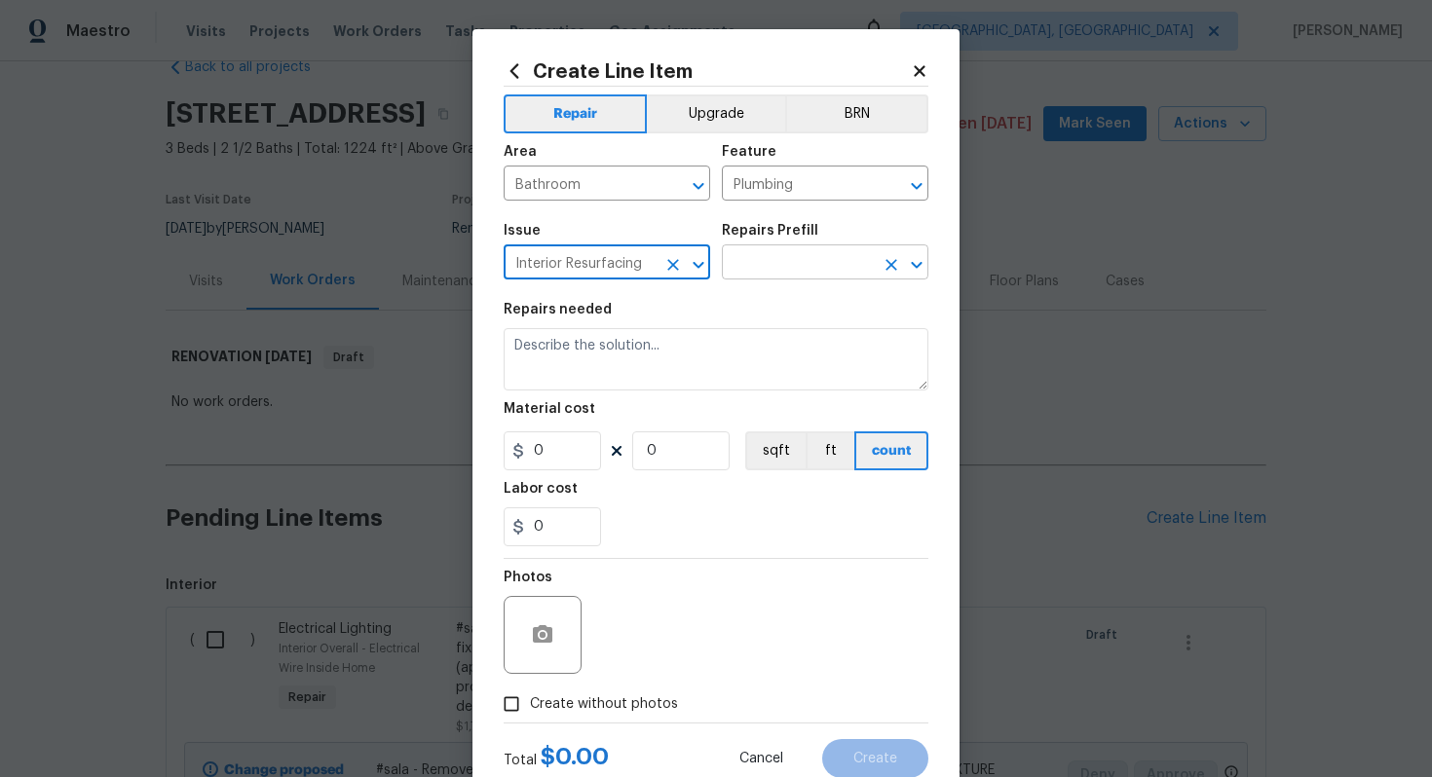
type input "Interior Resurfacing"
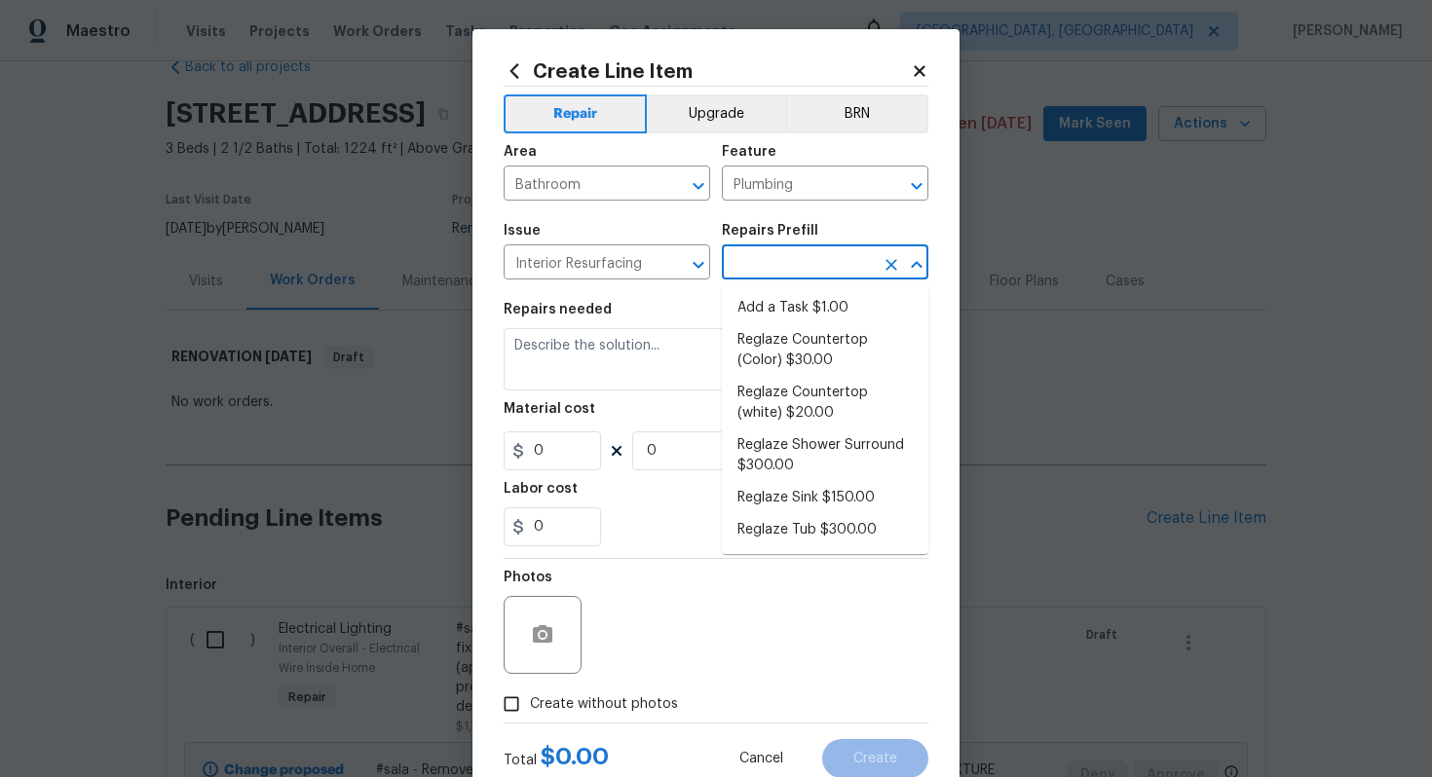
click at [777, 265] on input "text" at bounding box center [798, 264] width 152 height 30
click at [787, 436] on li "Reglaze Shower Surround $300.00" at bounding box center [825, 455] width 206 height 53
type input "Reglaze Shower Surround $300.00"
type textarea "Prep, mask, clean and reglaze the fiberglass shower surround (white) both on th…"
type input "300"
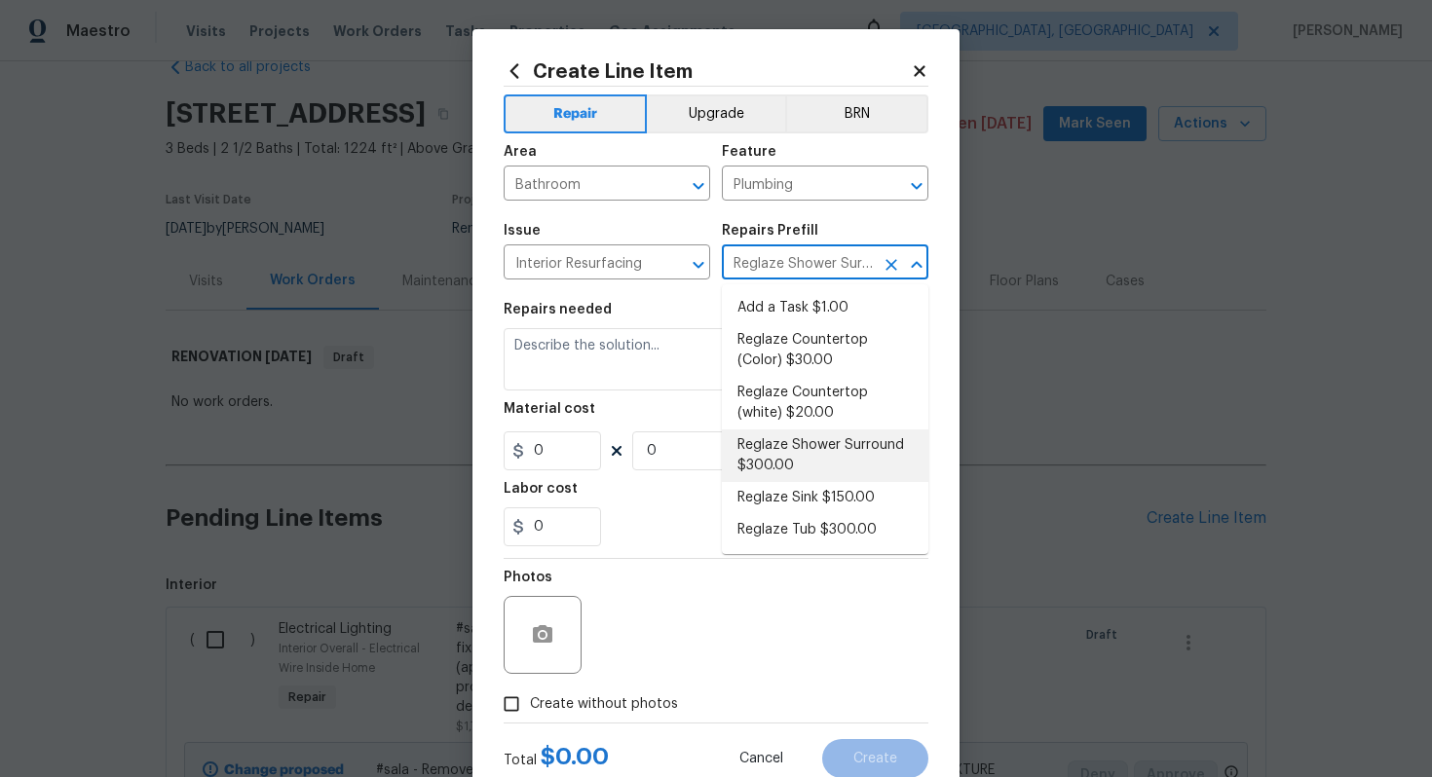
type input "1"
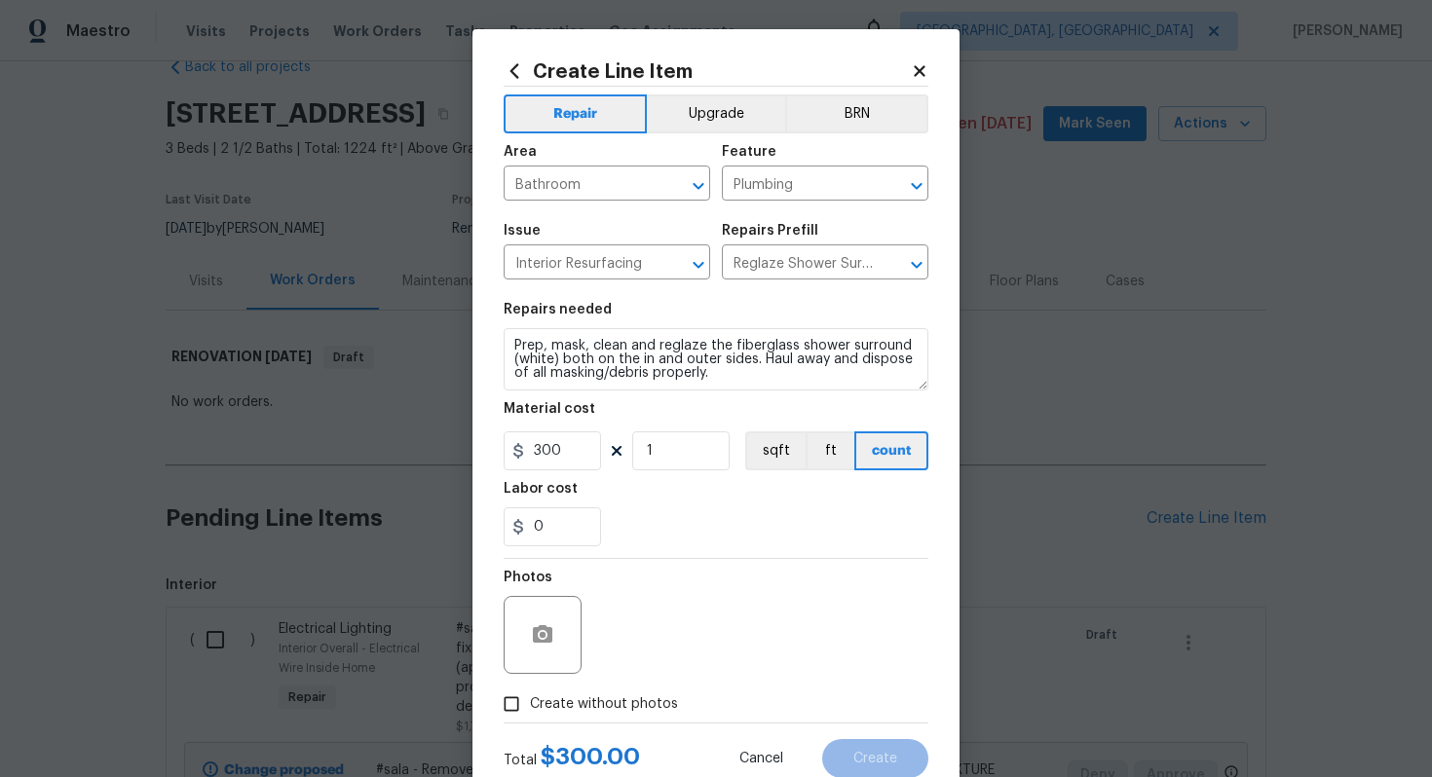
click at [500, 345] on div "Create Line Item Repair Upgrade BRN Area Bathroom ​ Feature Plumbing ​ Issue In…" at bounding box center [715, 419] width 487 height 780
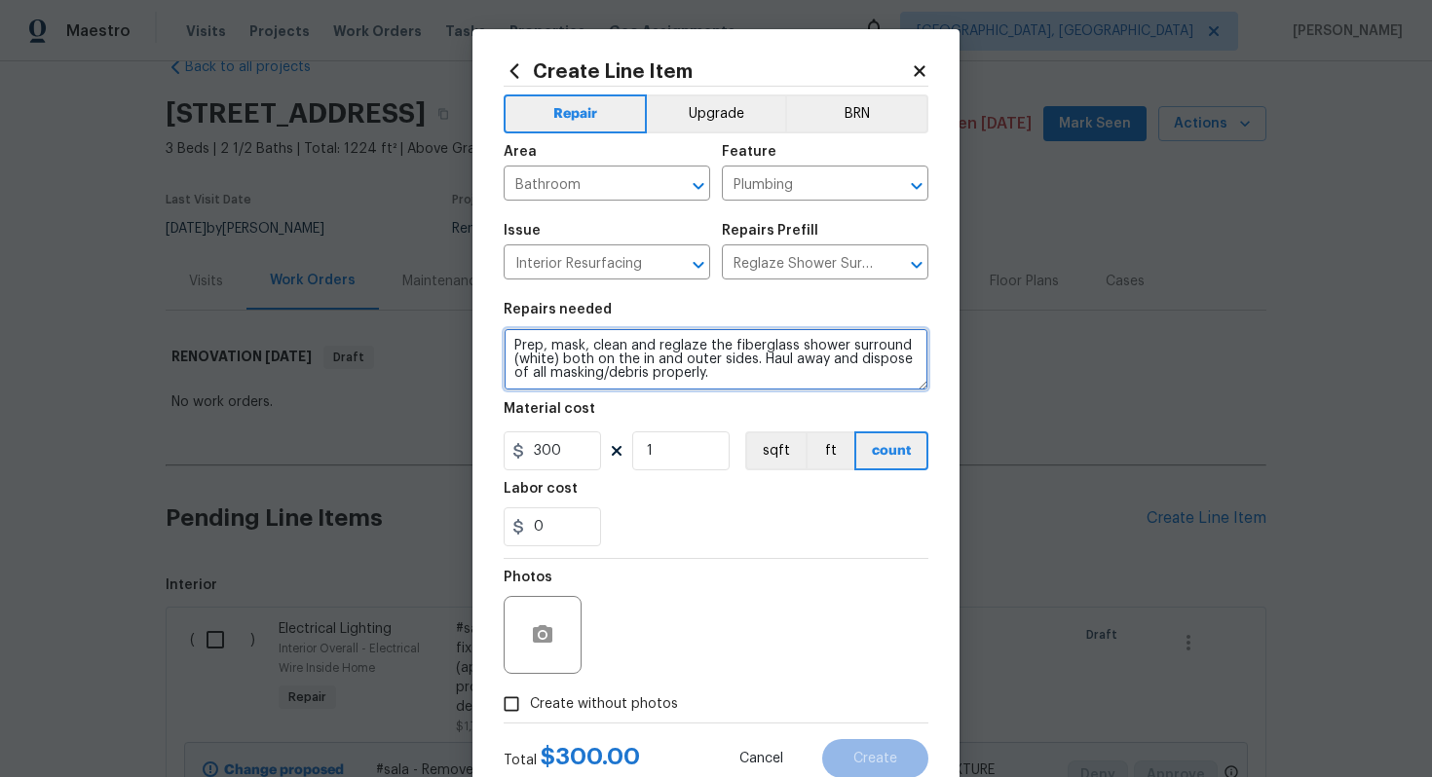
click at [515, 345] on textarea "Prep, mask, clean and reglaze the fiberglass shower surround (white) both on th…" at bounding box center [715, 359] width 425 height 62
type textarea "#sala - Prep, mask, clean and reglaze the fiberglass shower surround (white) bo…"
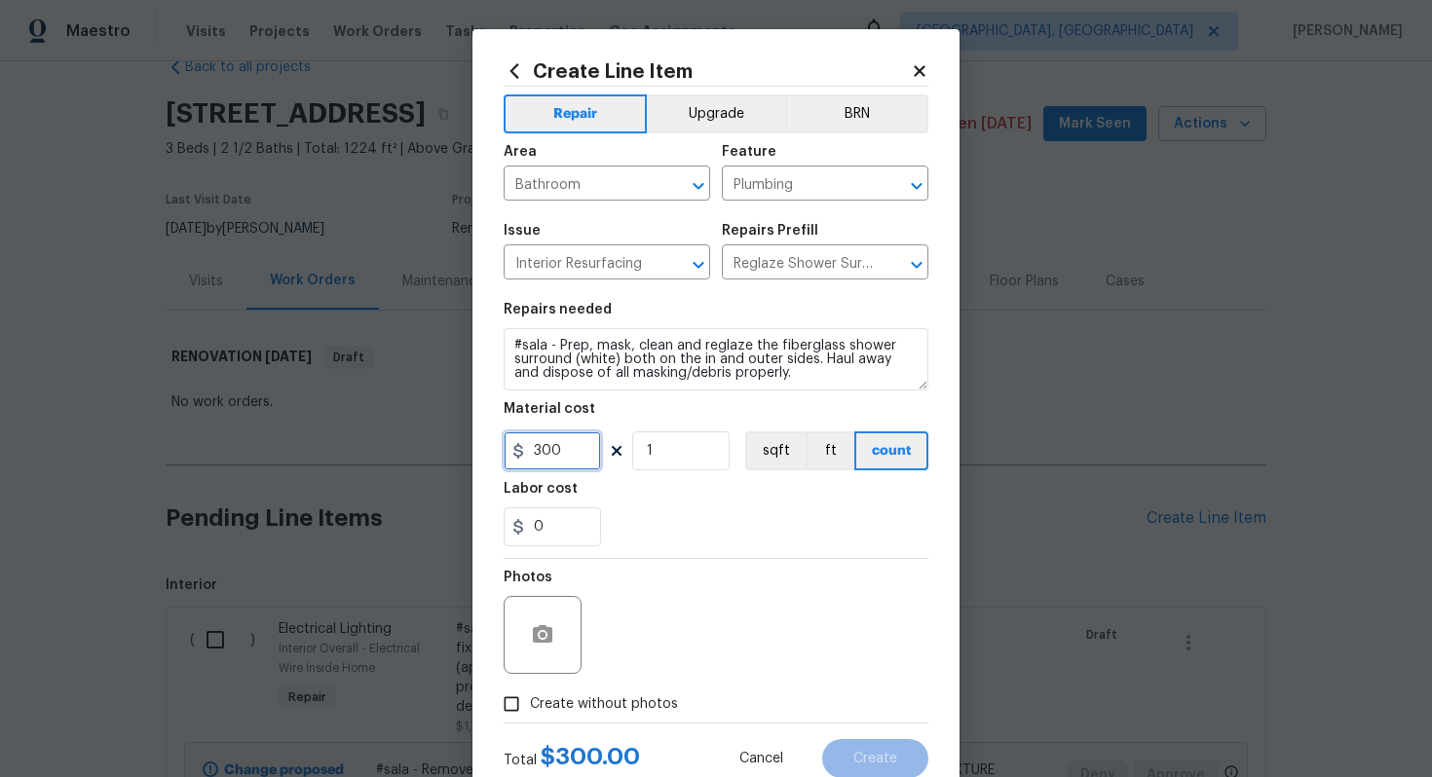
click at [575, 454] on input "300" at bounding box center [551, 450] width 97 height 39
type input "600"
click at [642, 705] on span "Create without photos" at bounding box center [604, 704] width 148 height 20
click at [530, 705] on input "Create without photos" at bounding box center [511, 704] width 37 height 37
checkbox input "true"
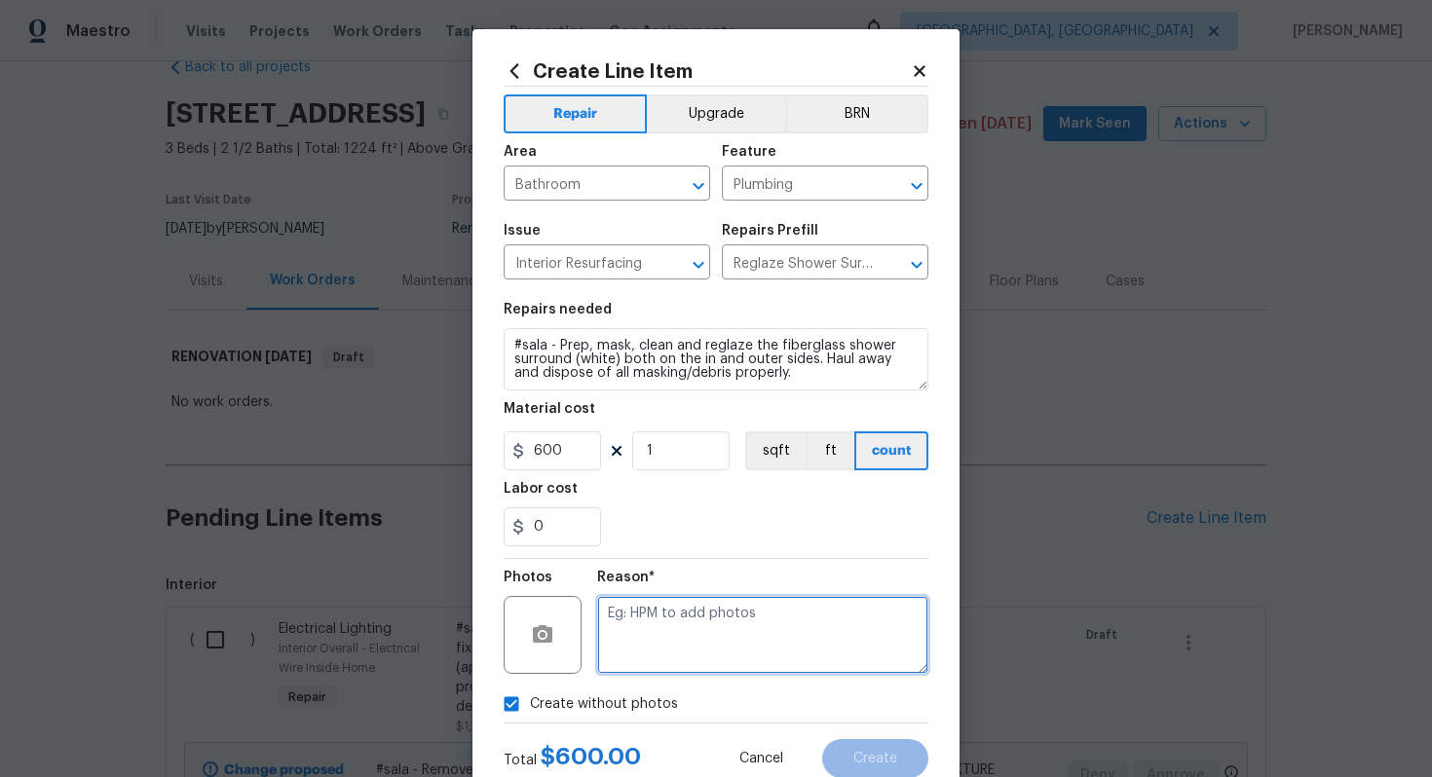
click at [671, 651] on textarea at bounding box center [762, 635] width 331 height 78
type textarea "n/a"
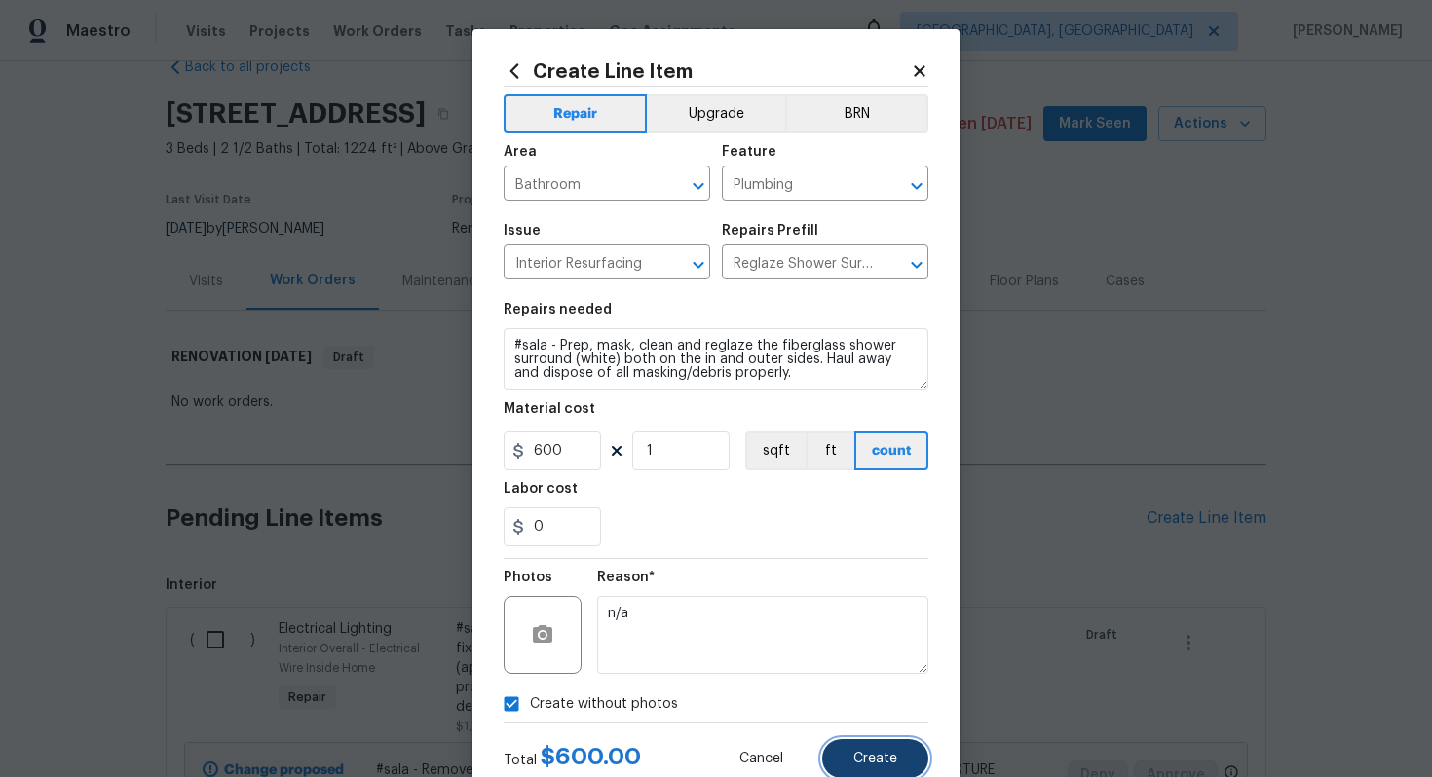
click at [897, 764] on button "Create" at bounding box center [875, 758] width 106 height 39
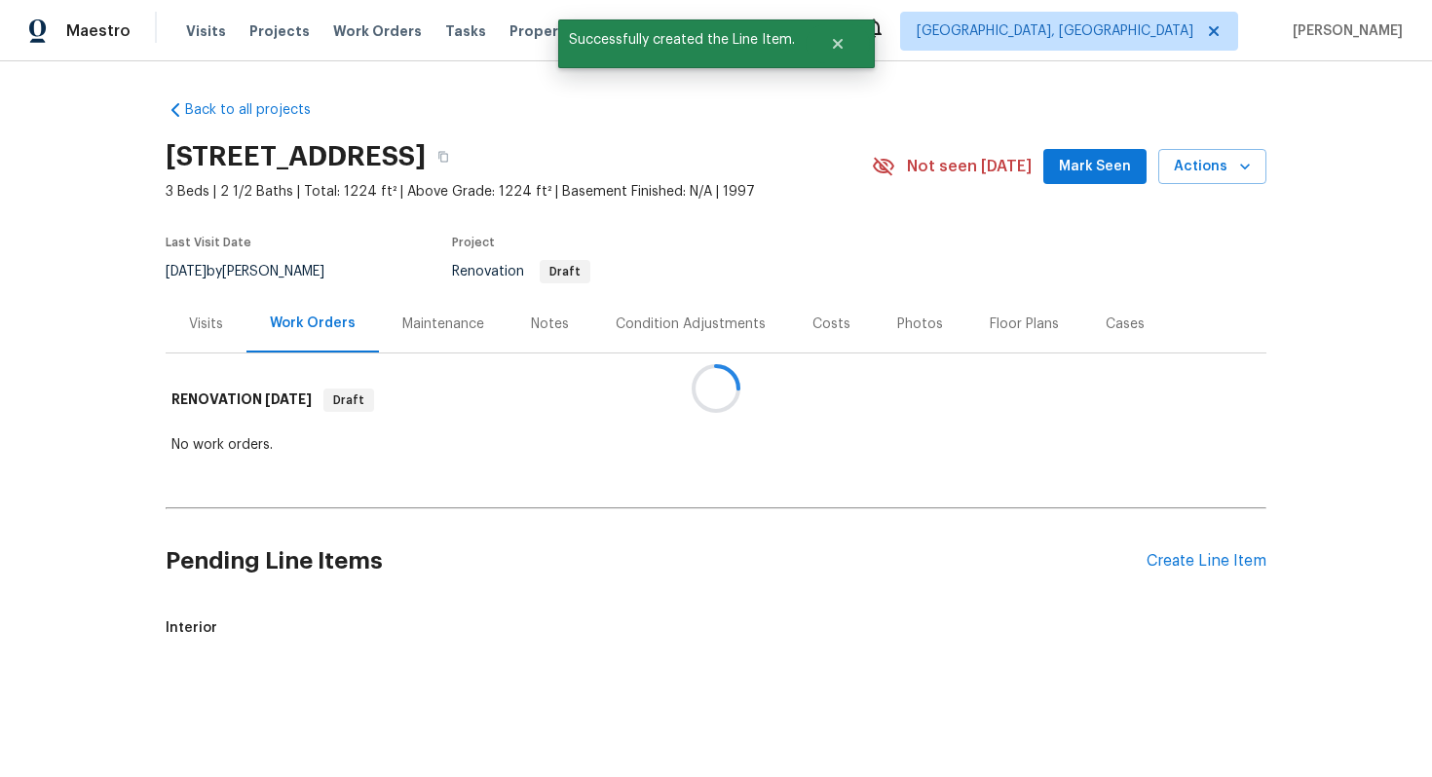
scroll to position [0, 0]
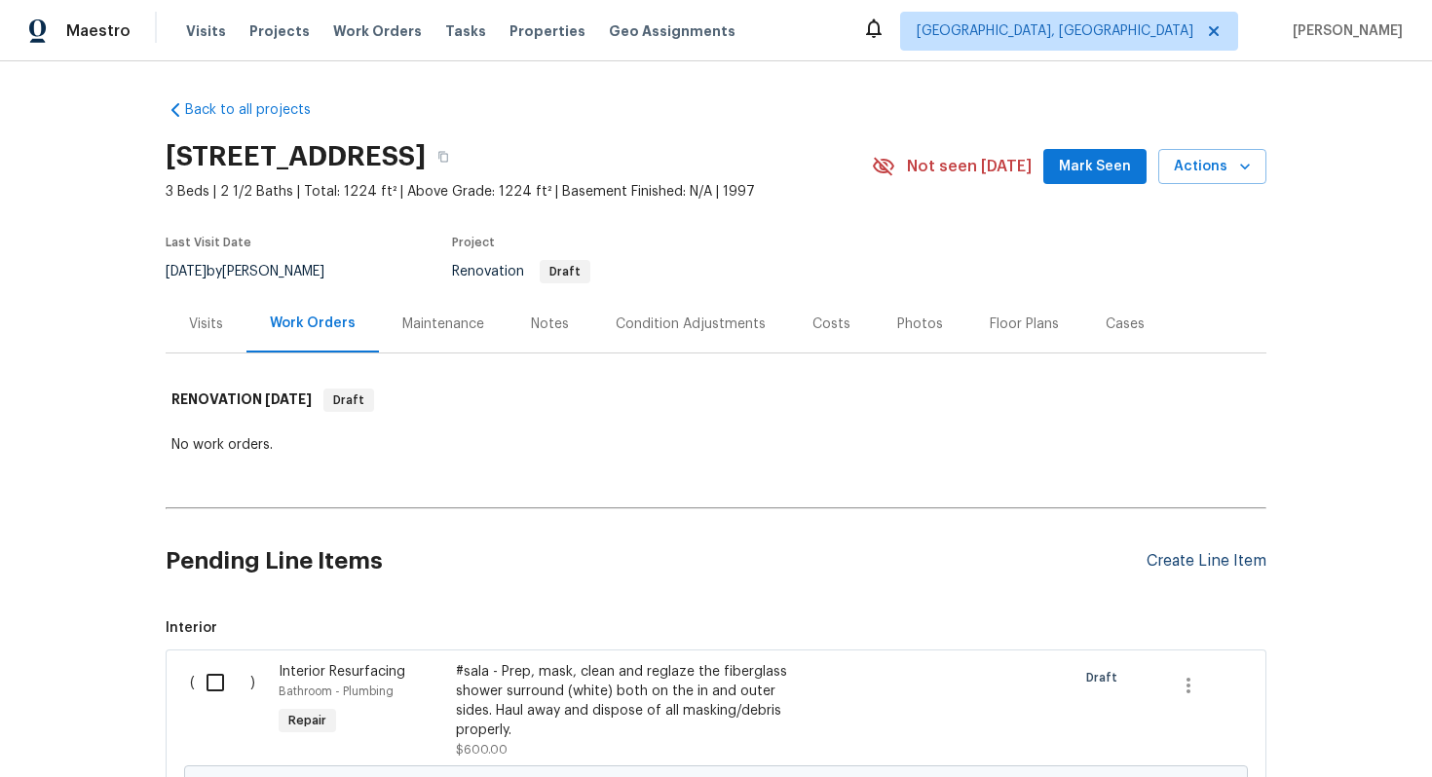
click at [1194, 563] on div "Create Line Item" at bounding box center [1206, 561] width 120 height 19
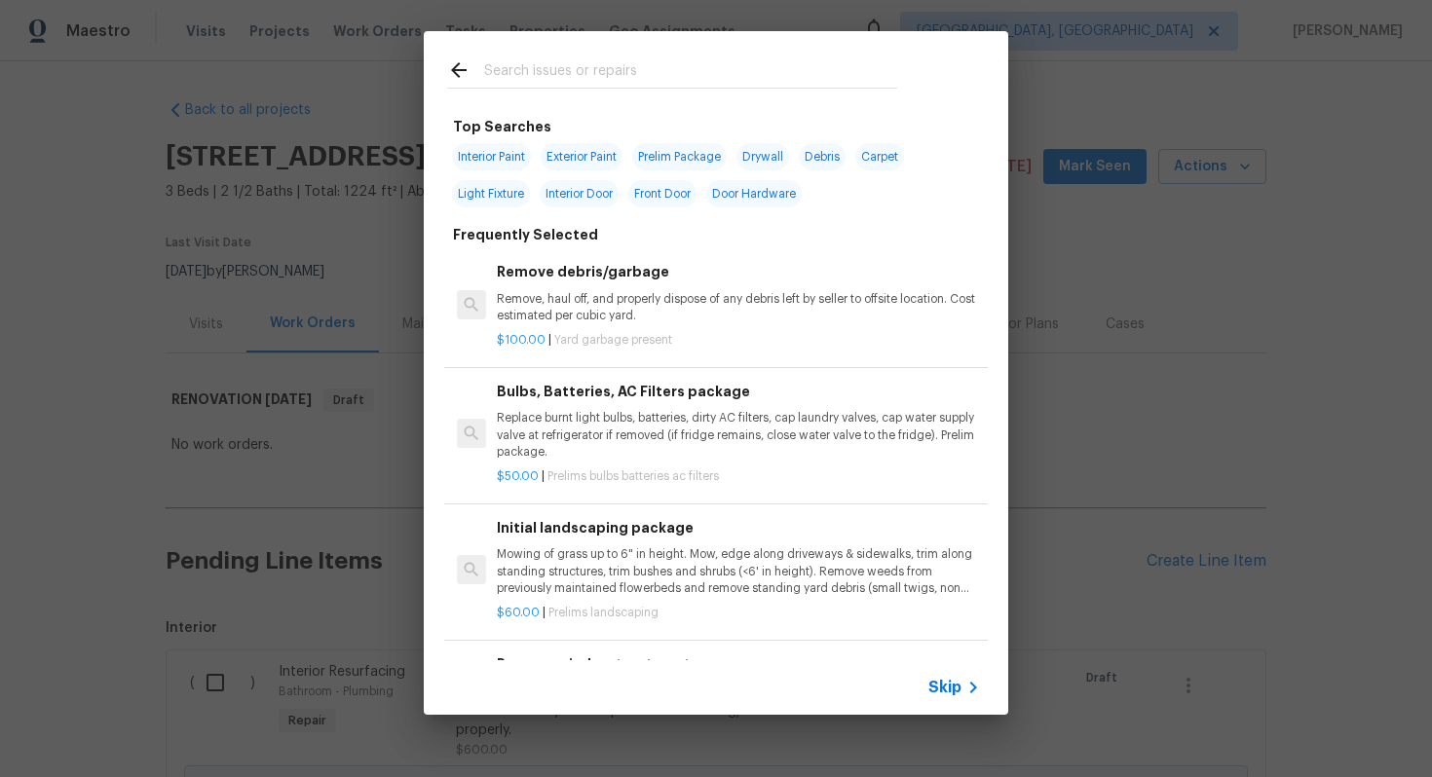
click at [948, 681] on span "Skip" at bounding box center [944, 687] width 33 height 19
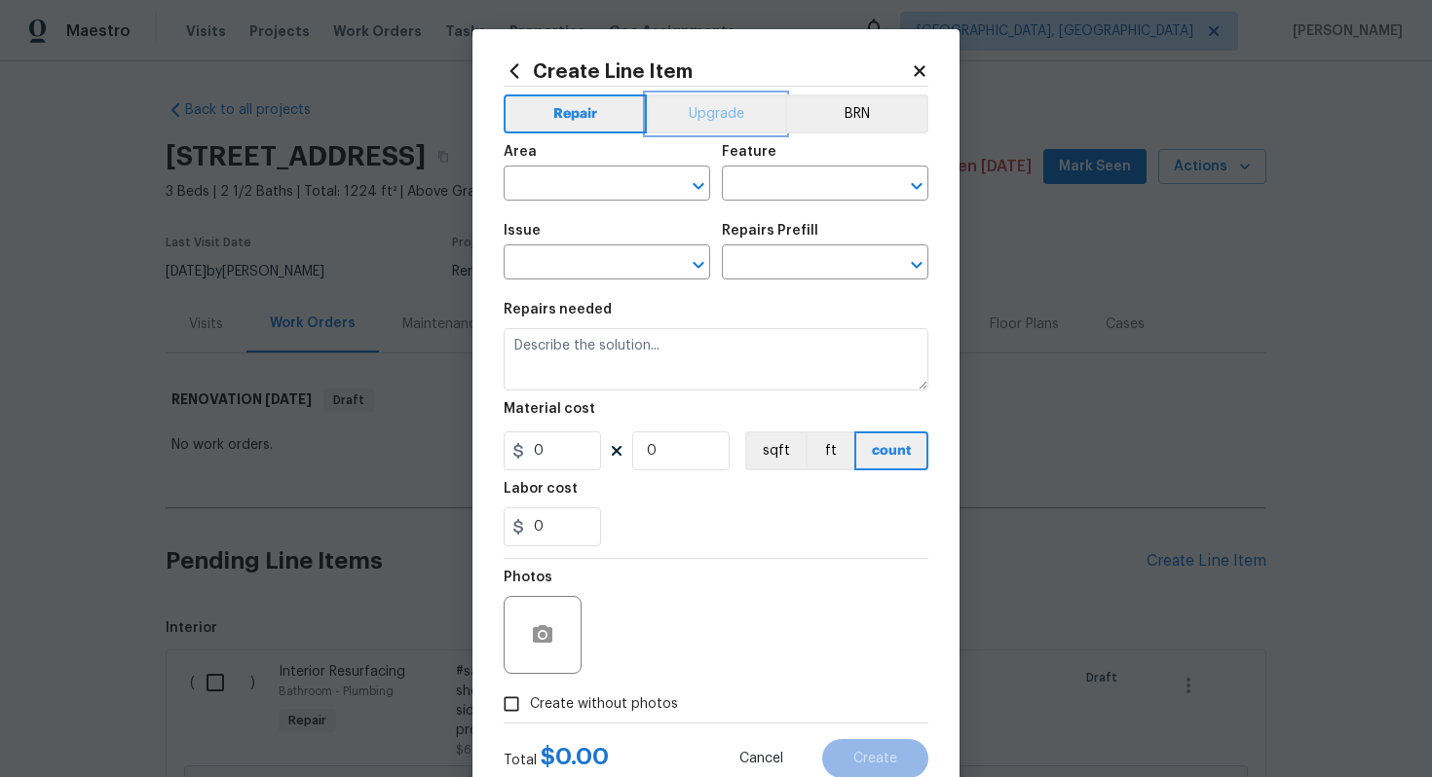
click at [699, 117] on button "Upgrade" at bounding box center [716, 113] width 139 height 39
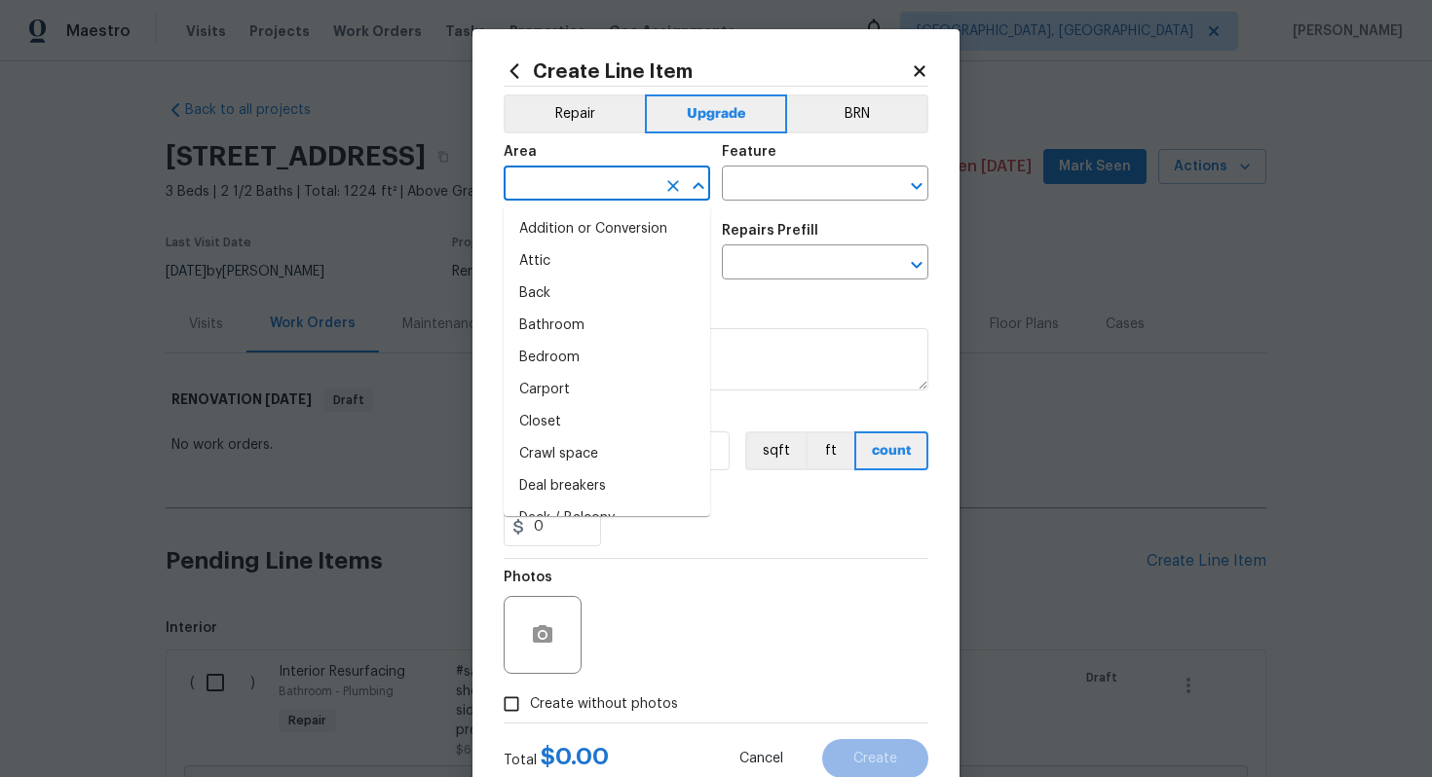
click at [582, 181] on input "text" at bounding box center [579, 185] width 152 height 30
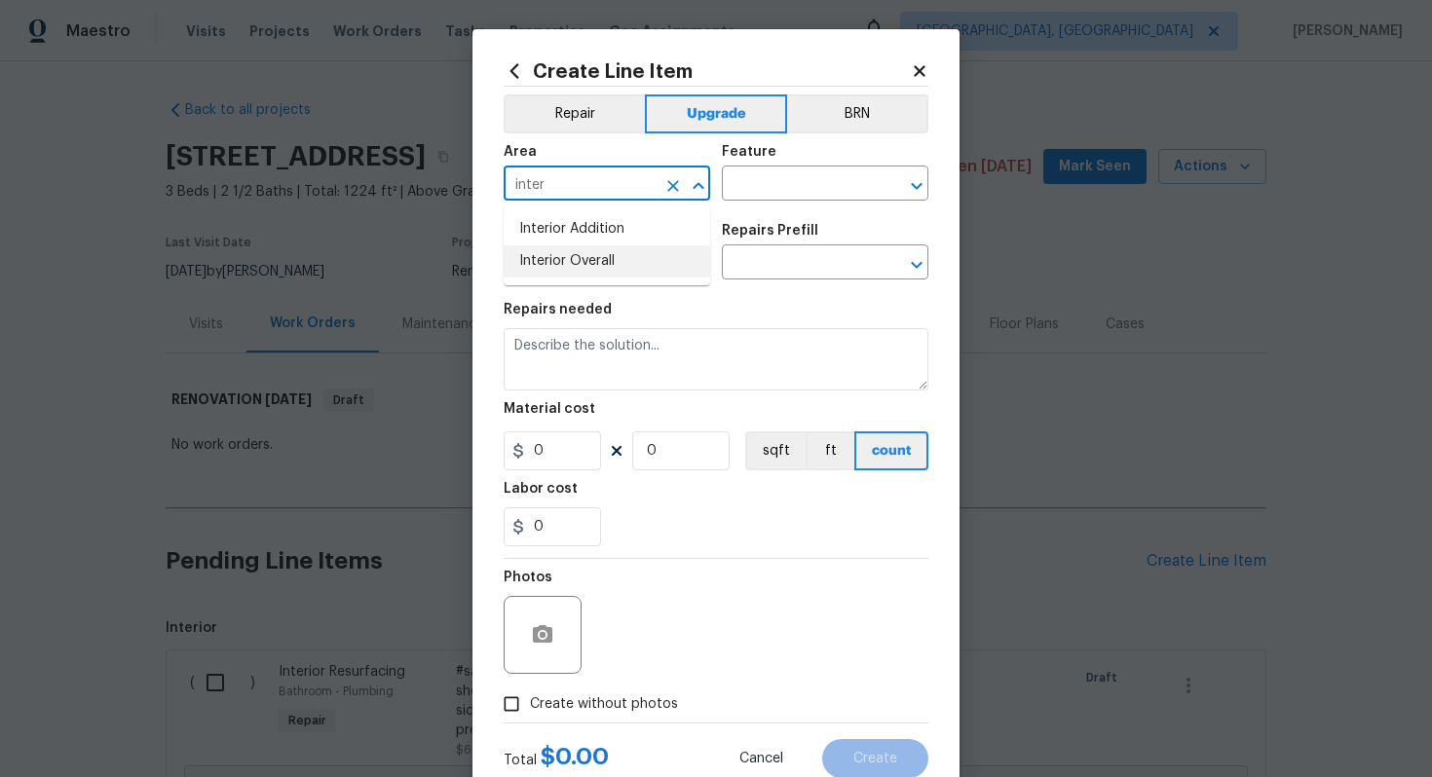
click at [600, 261] on li "Interior Overall" at bounding box center [606, 261] width 206 height 32
type input "Interior Overall"
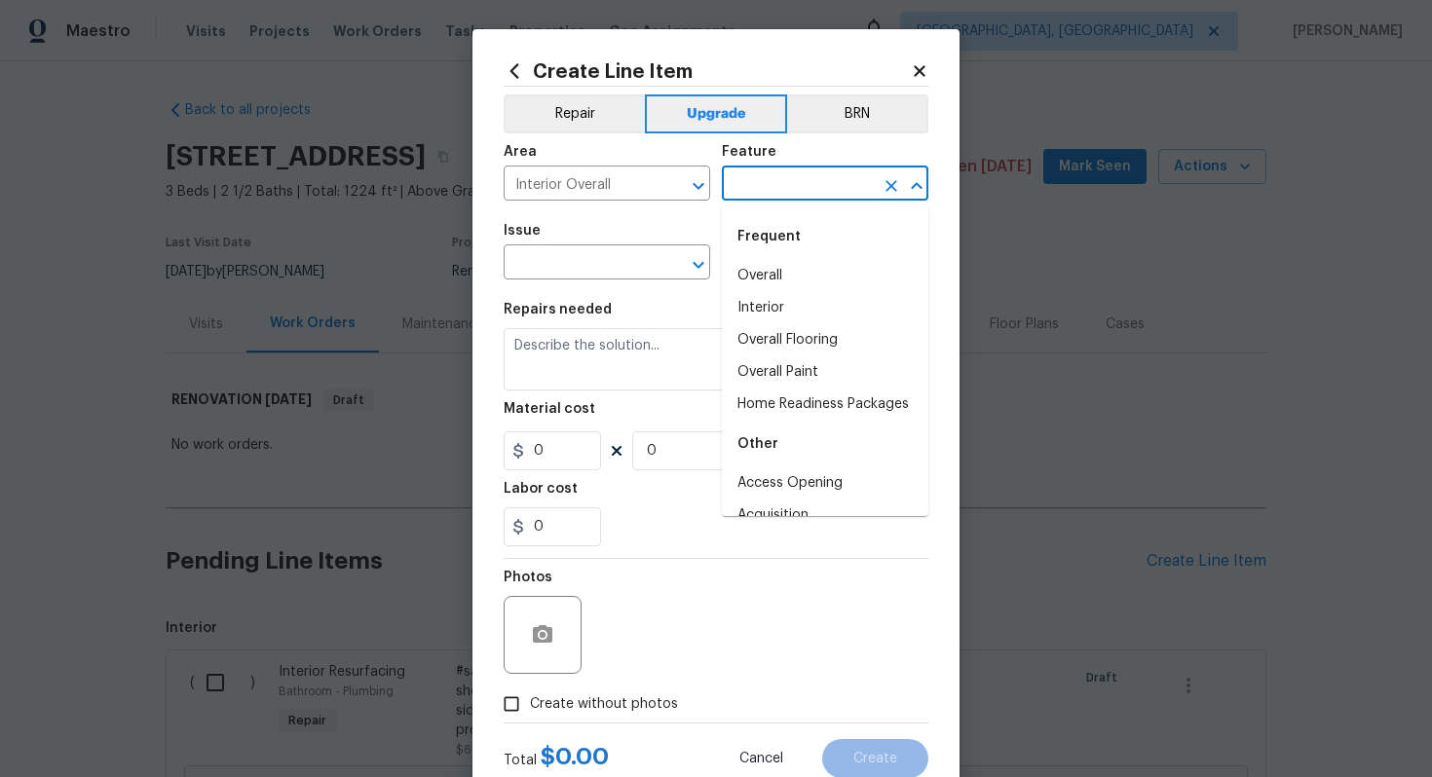
click at [808, 178] on input "text" at bounding box center [798, 185] width 152 height 30
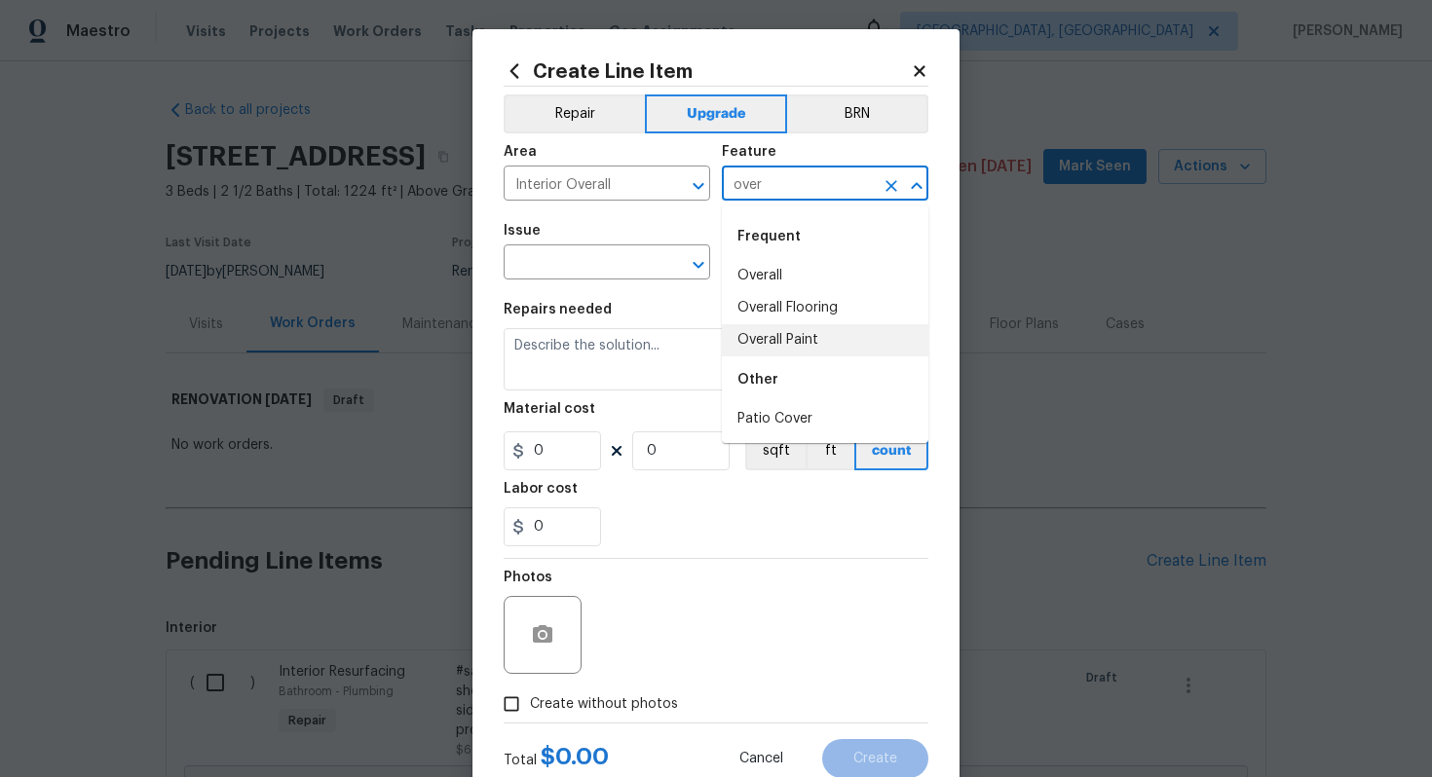
click at [833, 349] on li "Overall Paint" at bounding box center [825, 340] width 206 height 32
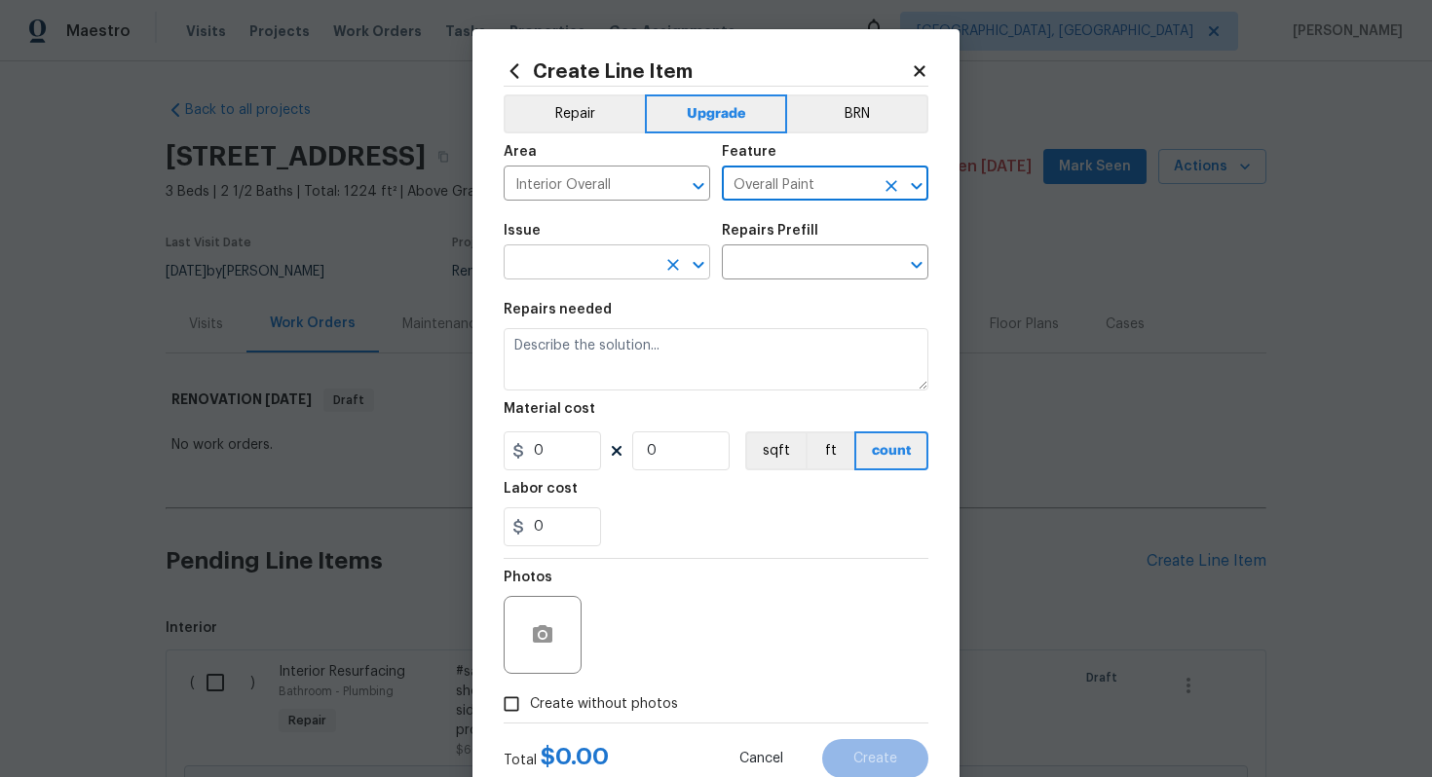
type input "Overall Paint"
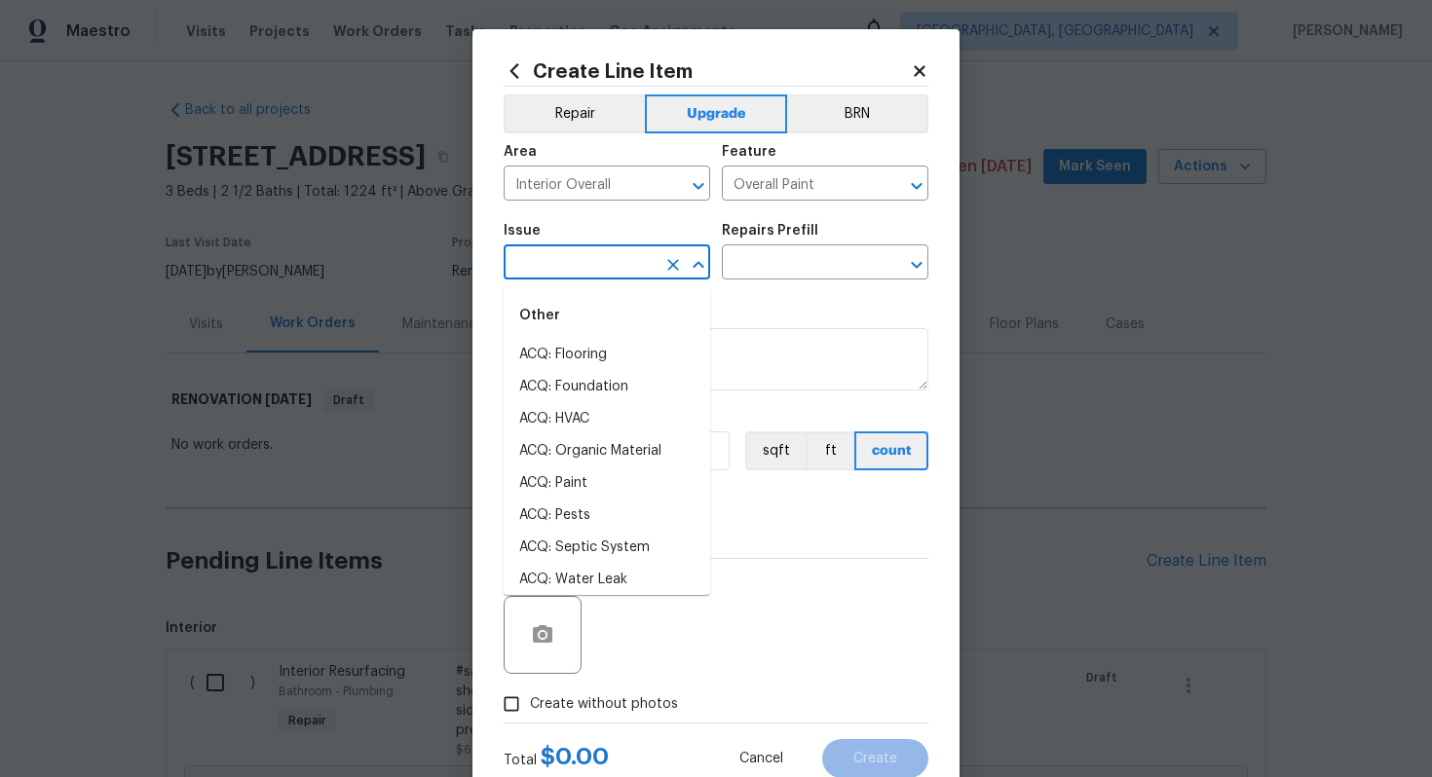
click at [574, 256] on input "text" at bounding box center [579, 264] width 152 height 30
click at [600, 505] on li "Interior Paint" at bounding box center [606, 516] width 206 height 32
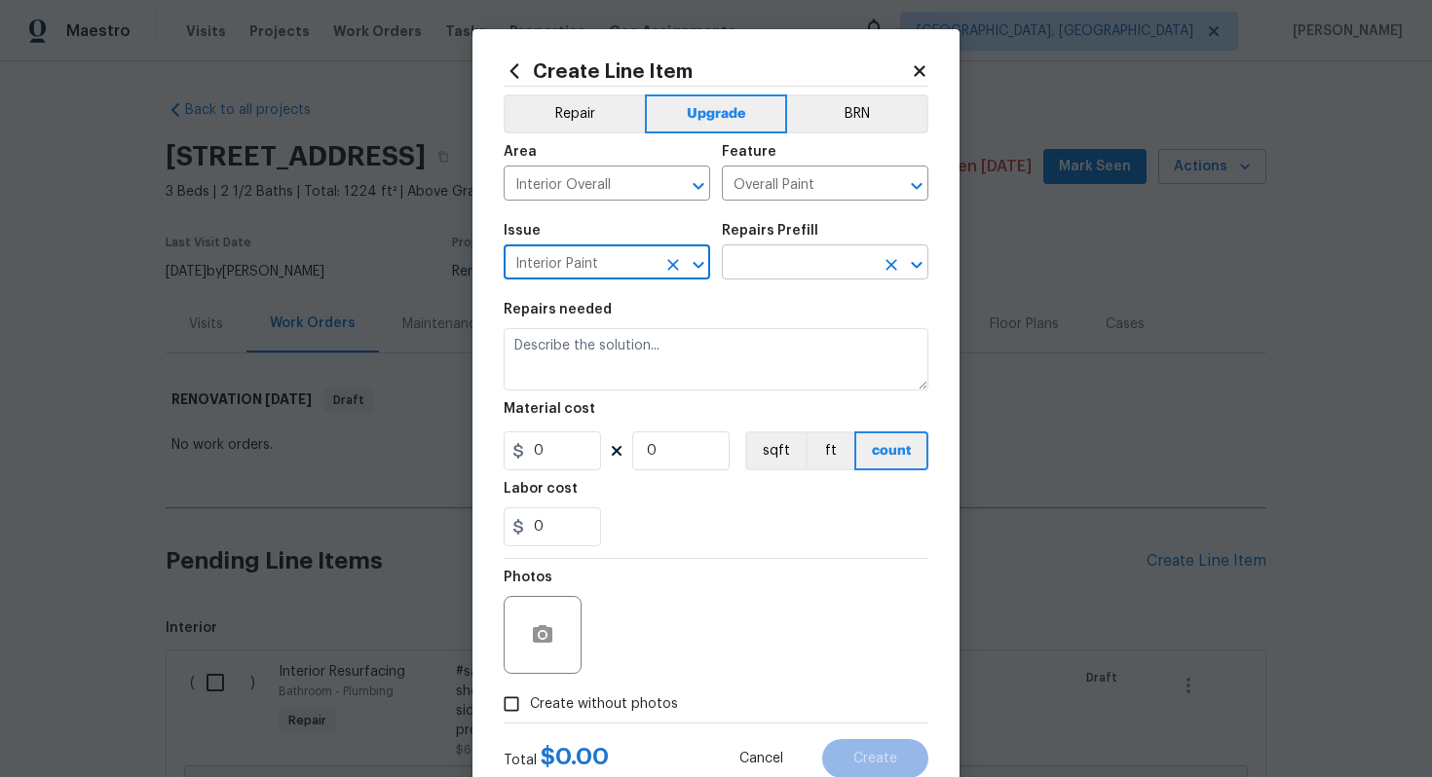
type input "Interior Paint"
click at [768, 262] on input "text" at bounding box center [798, 264] width 152 height 30
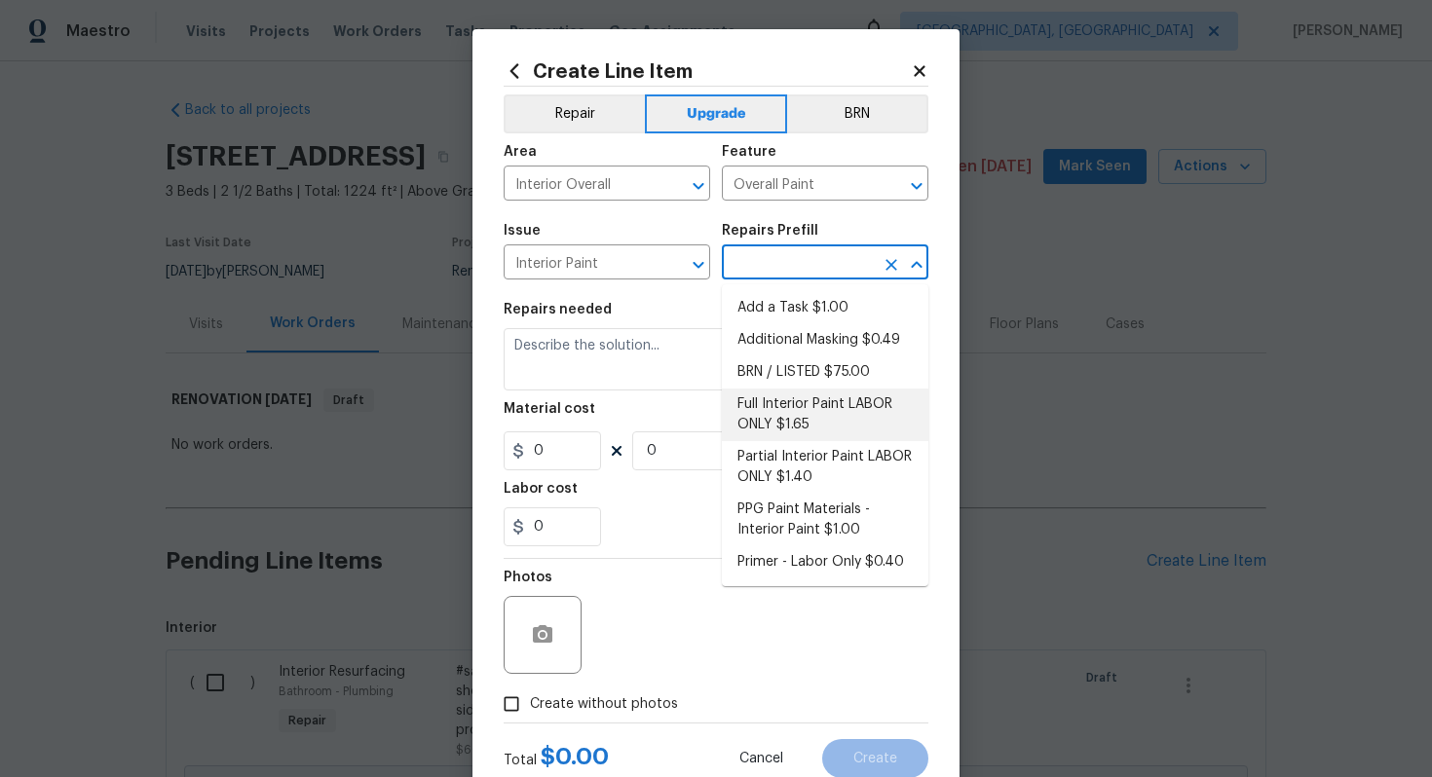
click at [822, 432] on li "Full Interior Paint LABOR ONLY $1.65" at bounding box center [825, 415] width 206 height 53
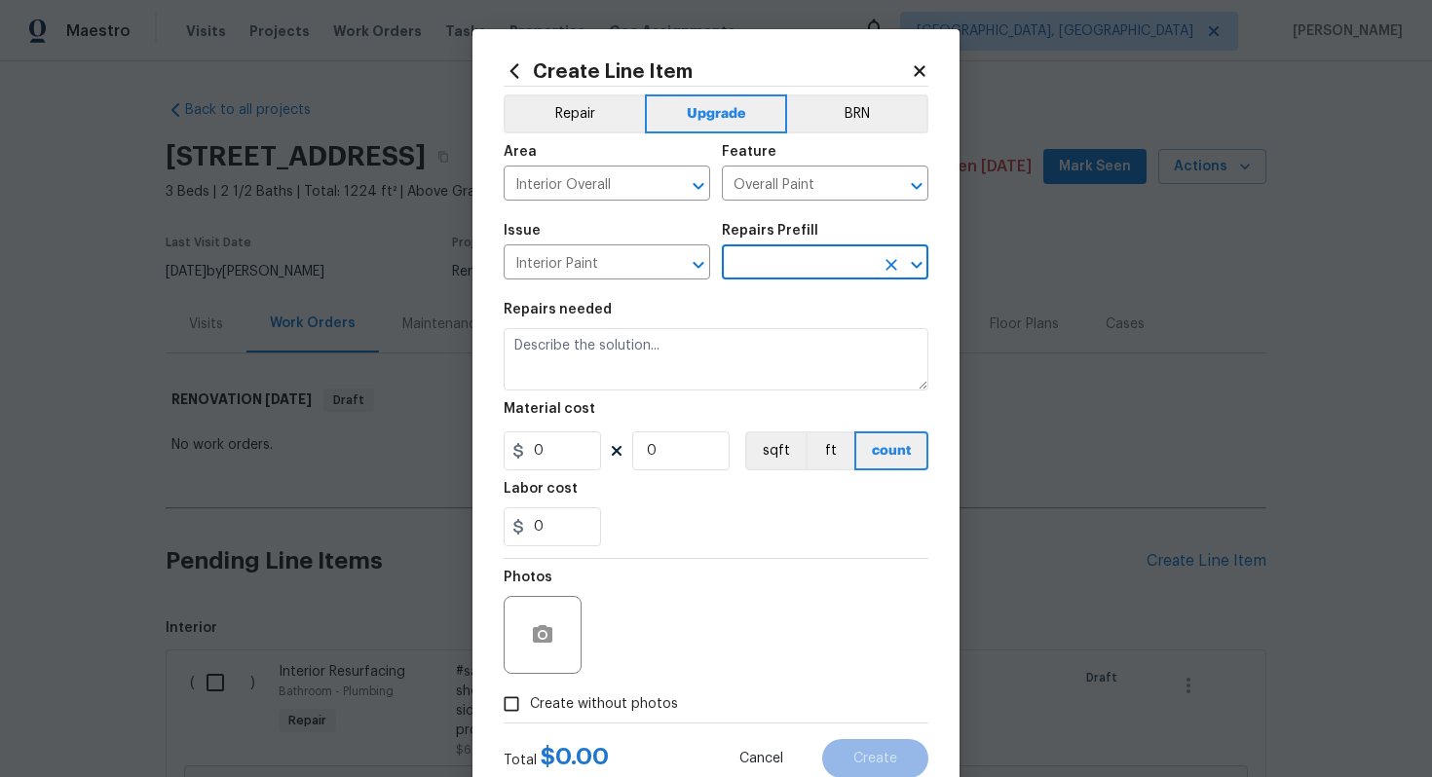
type input "Full Interior Paint LABOR ONLY $1.65"
type textarea "Full Interior paint - (walls, ceilings, trim, and doors) - PAINT PROVIDED BY OP…"
type input "1.65"
type input "1"
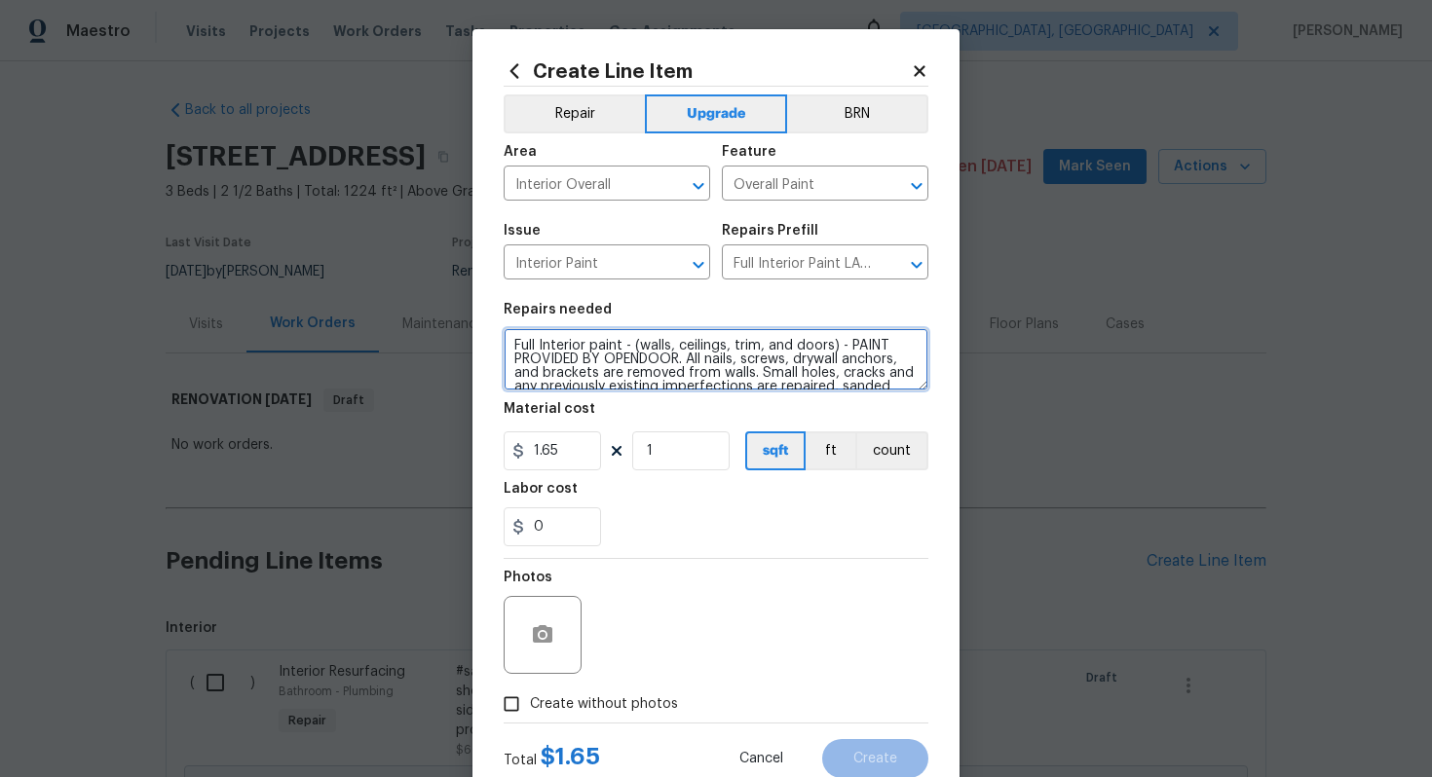
click at [508, 344] on textarea "Full Interior paint - (walls, ceilings, trim, and doors) - PAINT PROVIDED BY OP…" at bounding box center [715, 359] width 425 height 62
type textarea "#sala - Full Interior paint - (walls, ceilings, trim, and doors) - PAINT PROVID…"
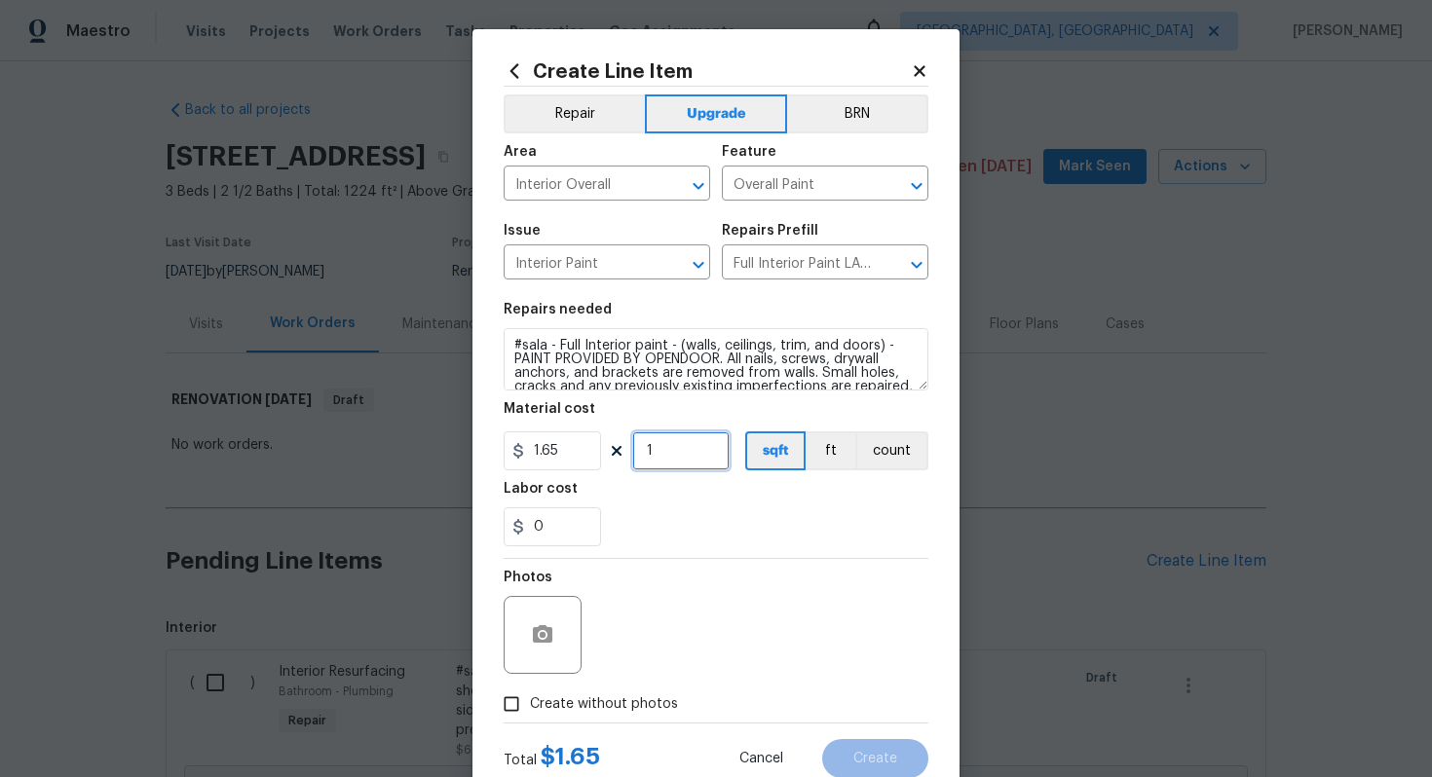
click at [673, 463] on input "1" at bounding box center [680, 450] width 97 height 39
type input "1224"
click at [625, 701] on span "Create without photos" at bounding box center [604, 704] width 148 height 20
click at [530, 701] on input "Create without photos" at bounding box center [511, 704] width 37 height 37
checkbox input "true"
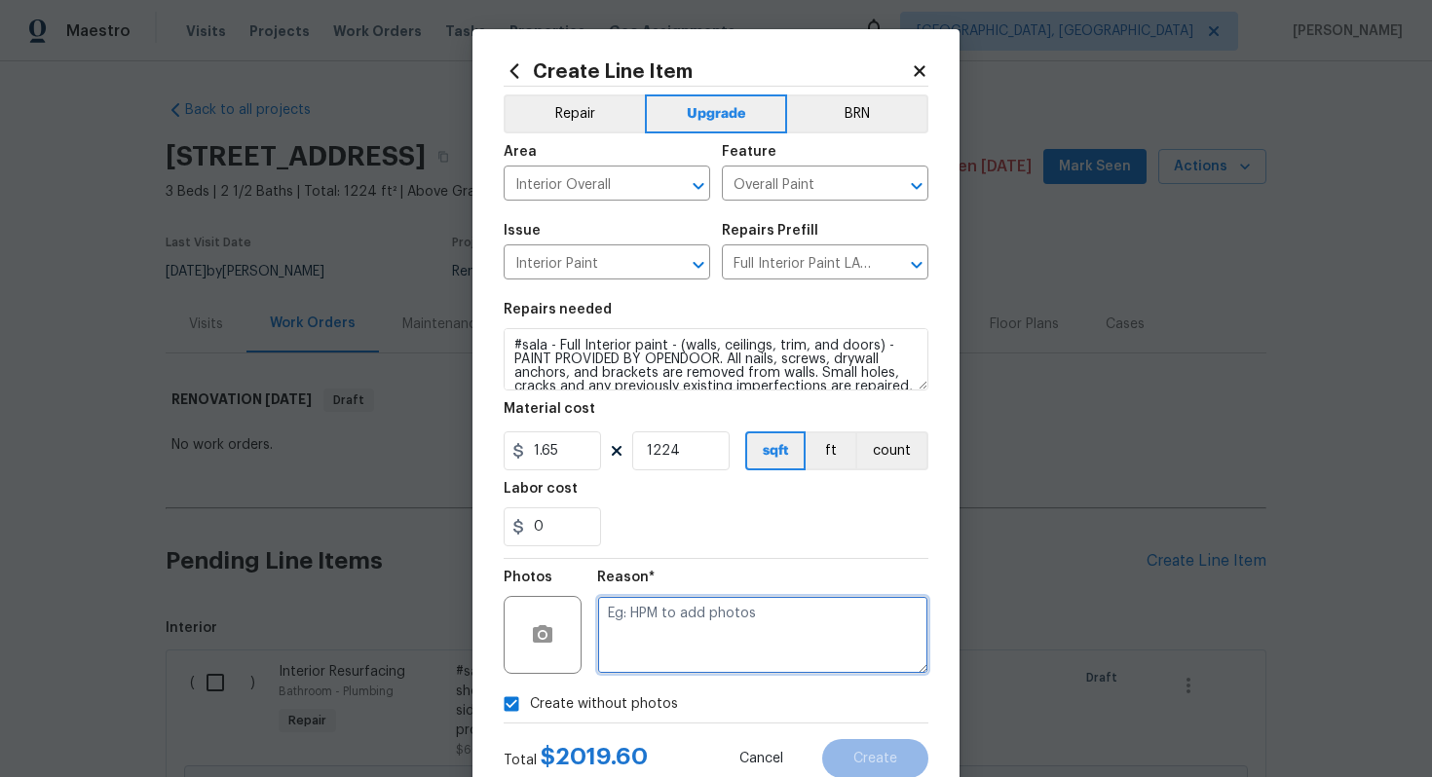
click at [684, 633] on textarea at bounding box center [762, 635] width 331 height 78
type textarea "n/a"
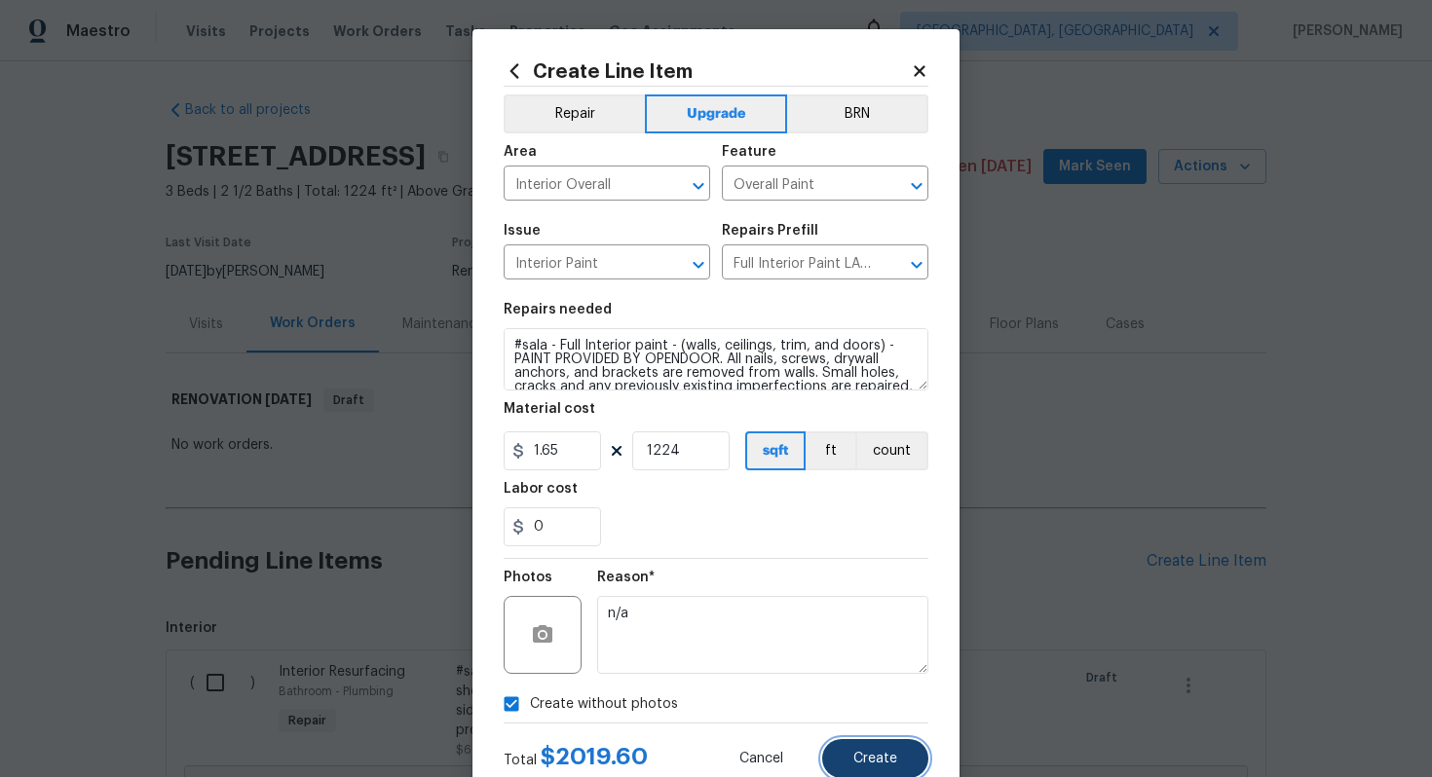
click at [886, 755] on span "Create" at bounding box center [875, 759] width 44 height 15
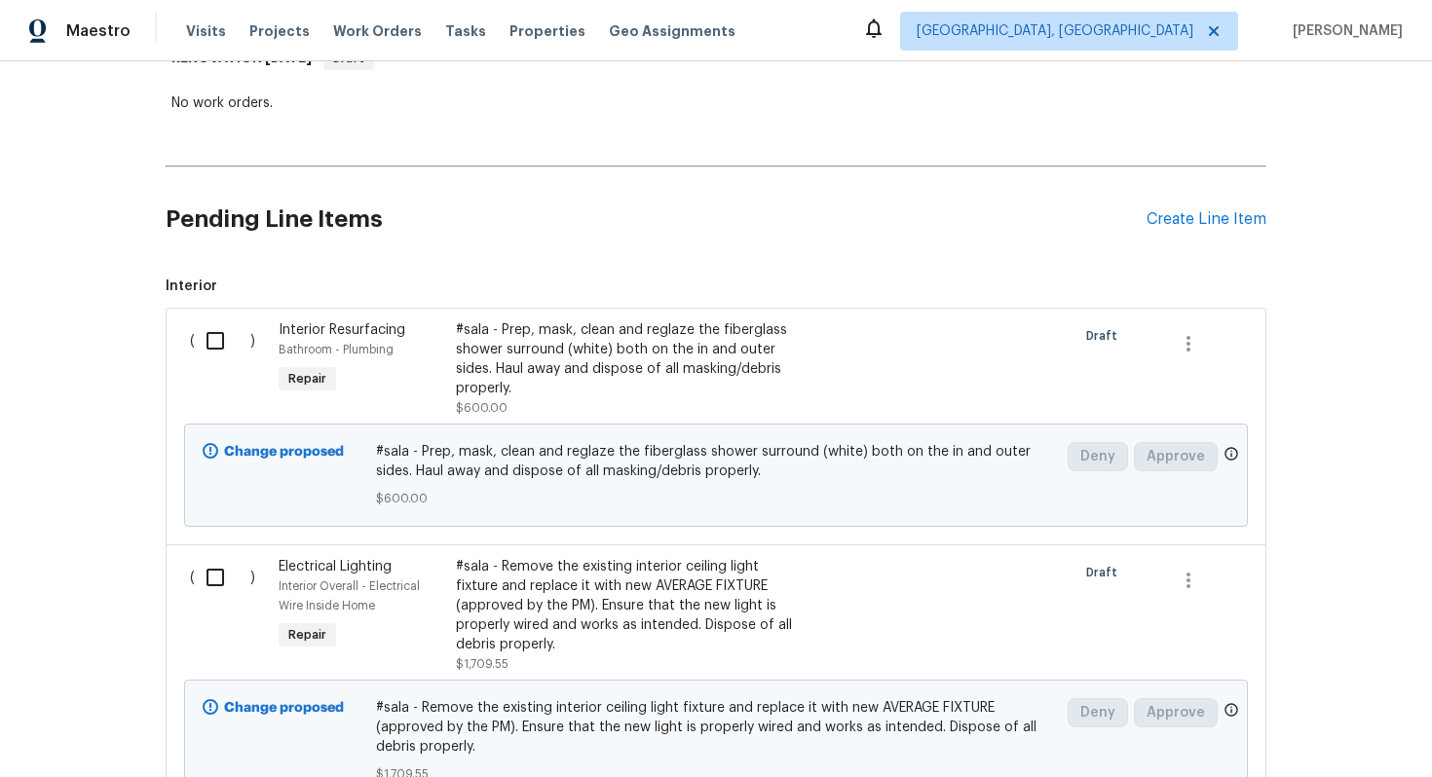
scroll to position [244, 0]
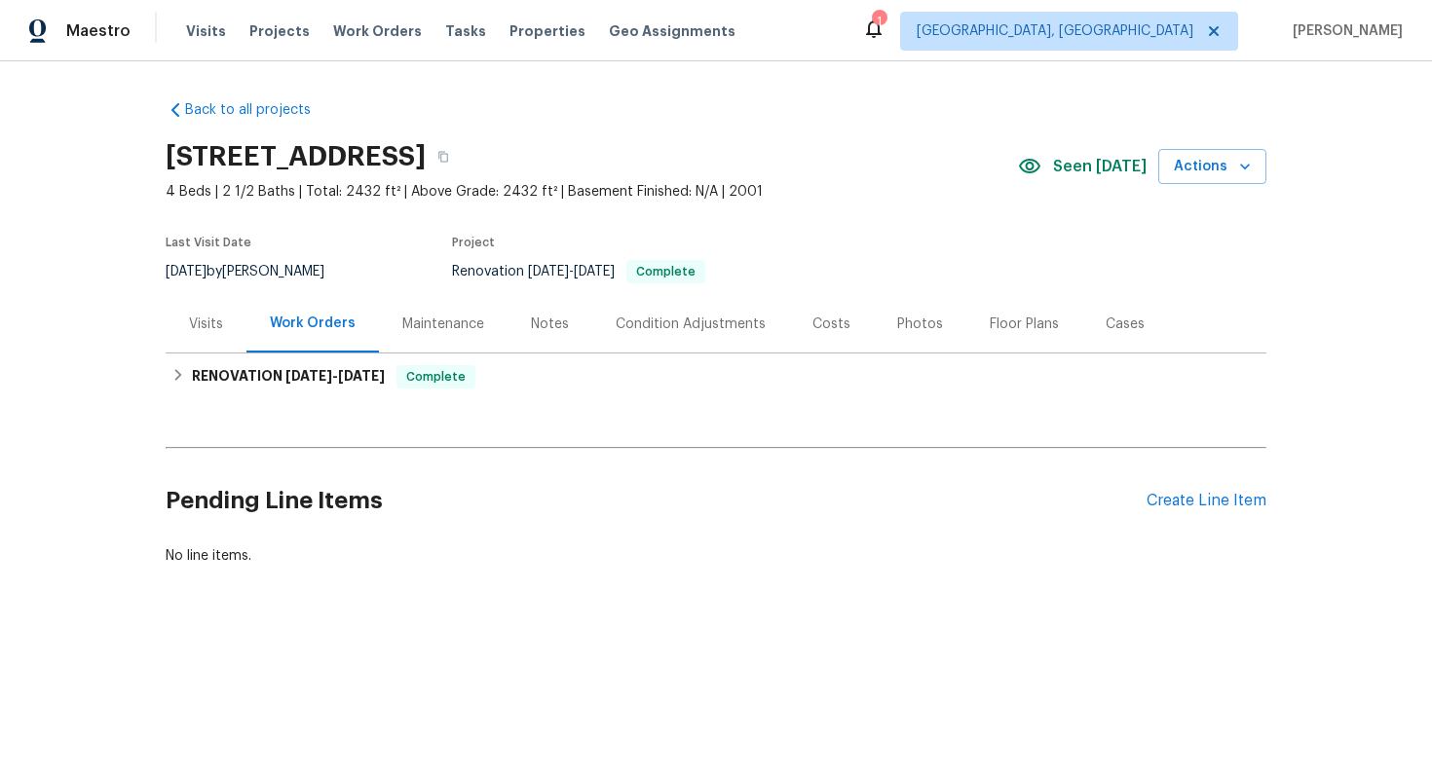
click at [217, 325] on div "Visits" at bounding box center [206, 324] width 34 height 19
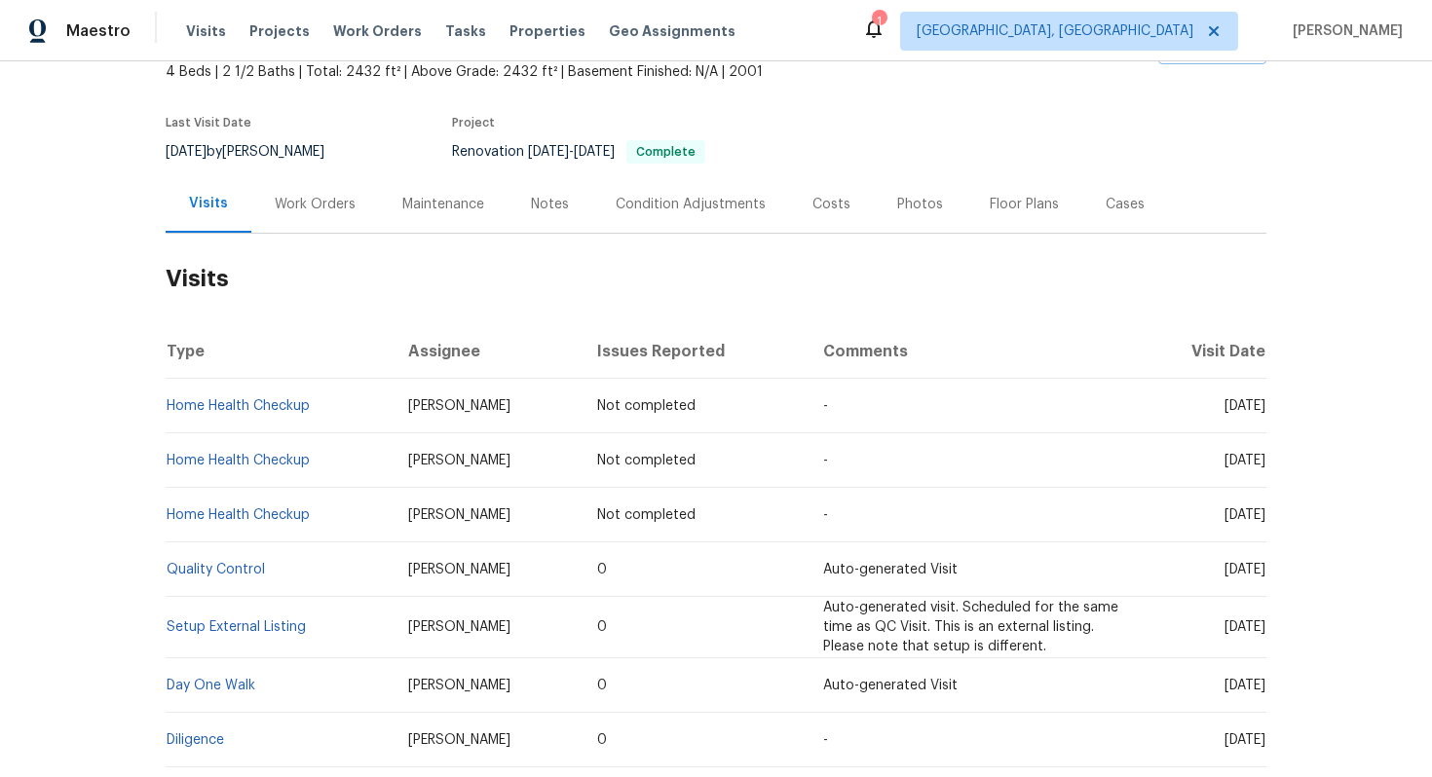
scroll to position [124, 0]
